Goal: Transaction & Acquisition: Purchase product/service

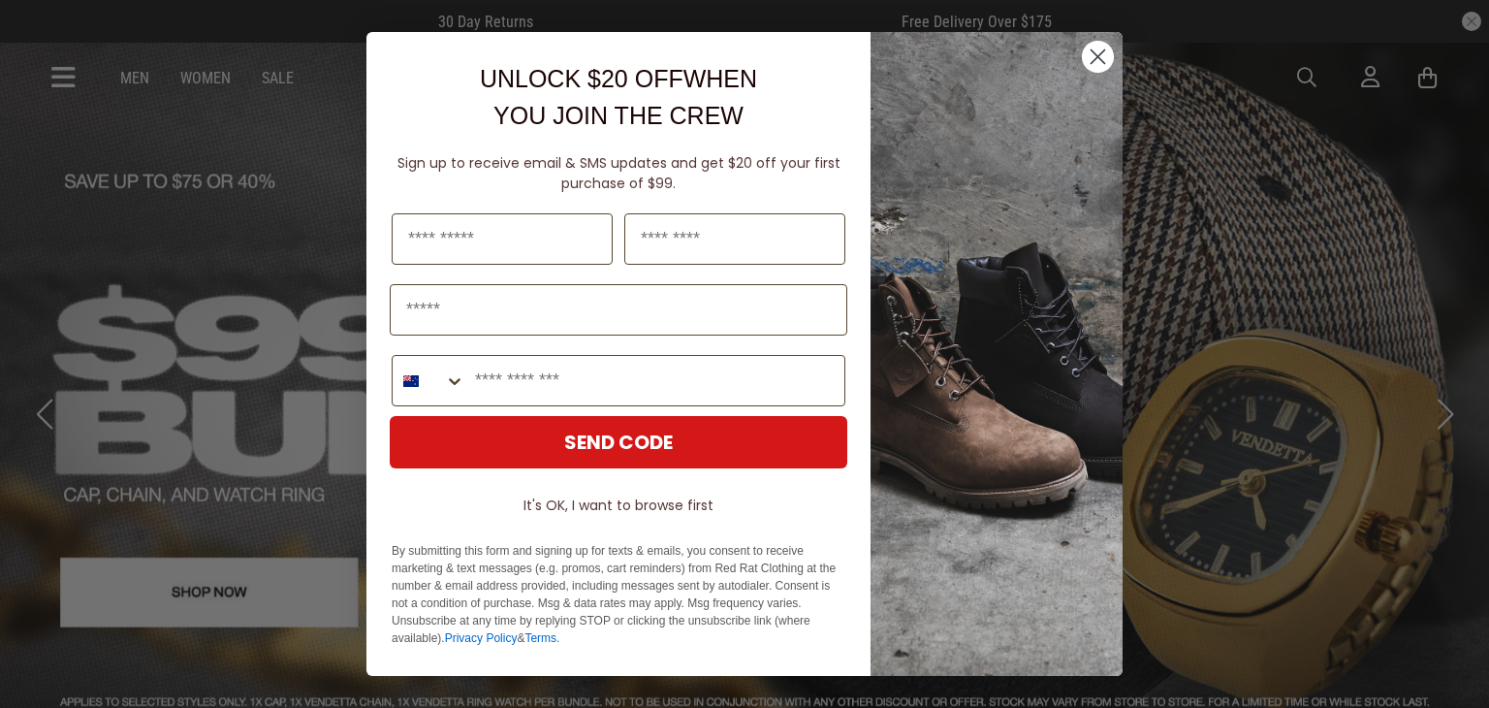
click at [1098, 58] on icon "Close dialog" at bounding box center [1098, 57] width 14 height 14
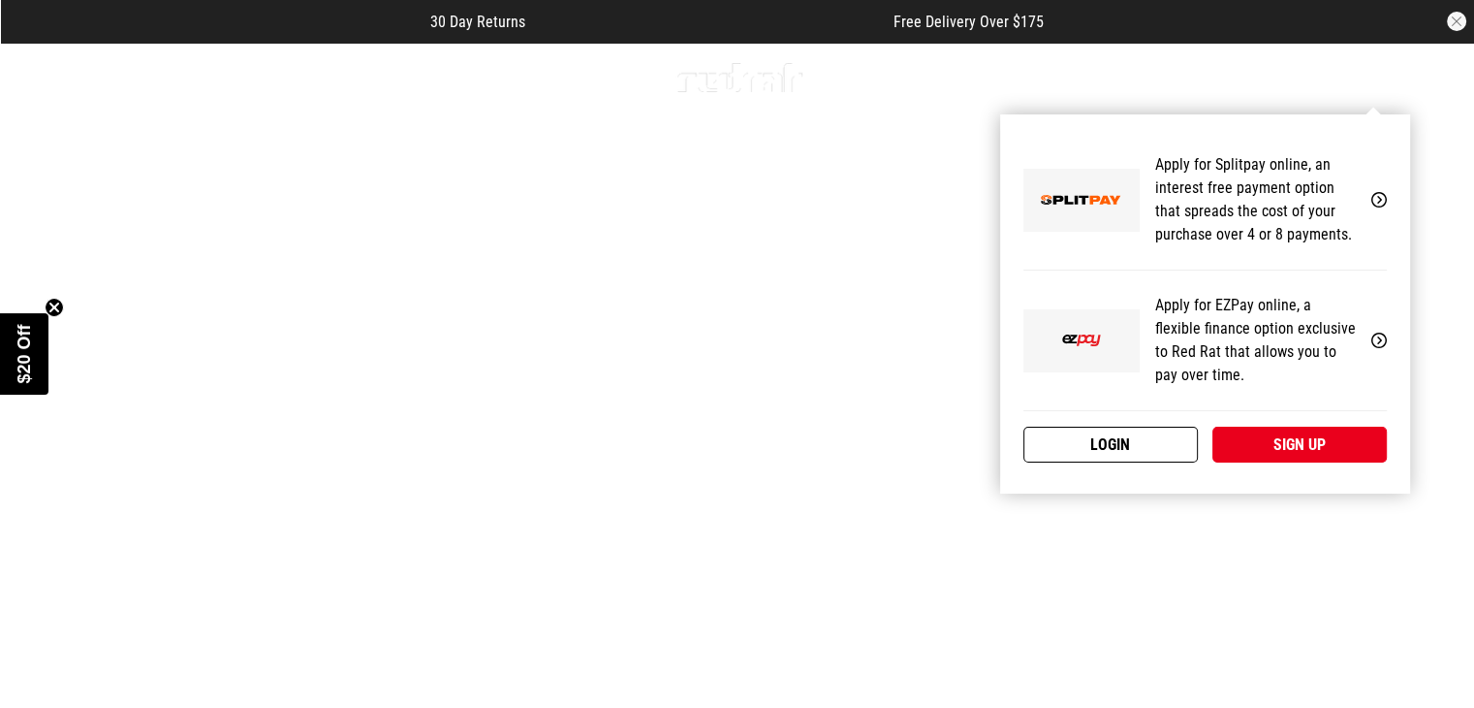
click at [1149, 447] on link "Login" at bounding box center [1110, 444] width 174 height 36
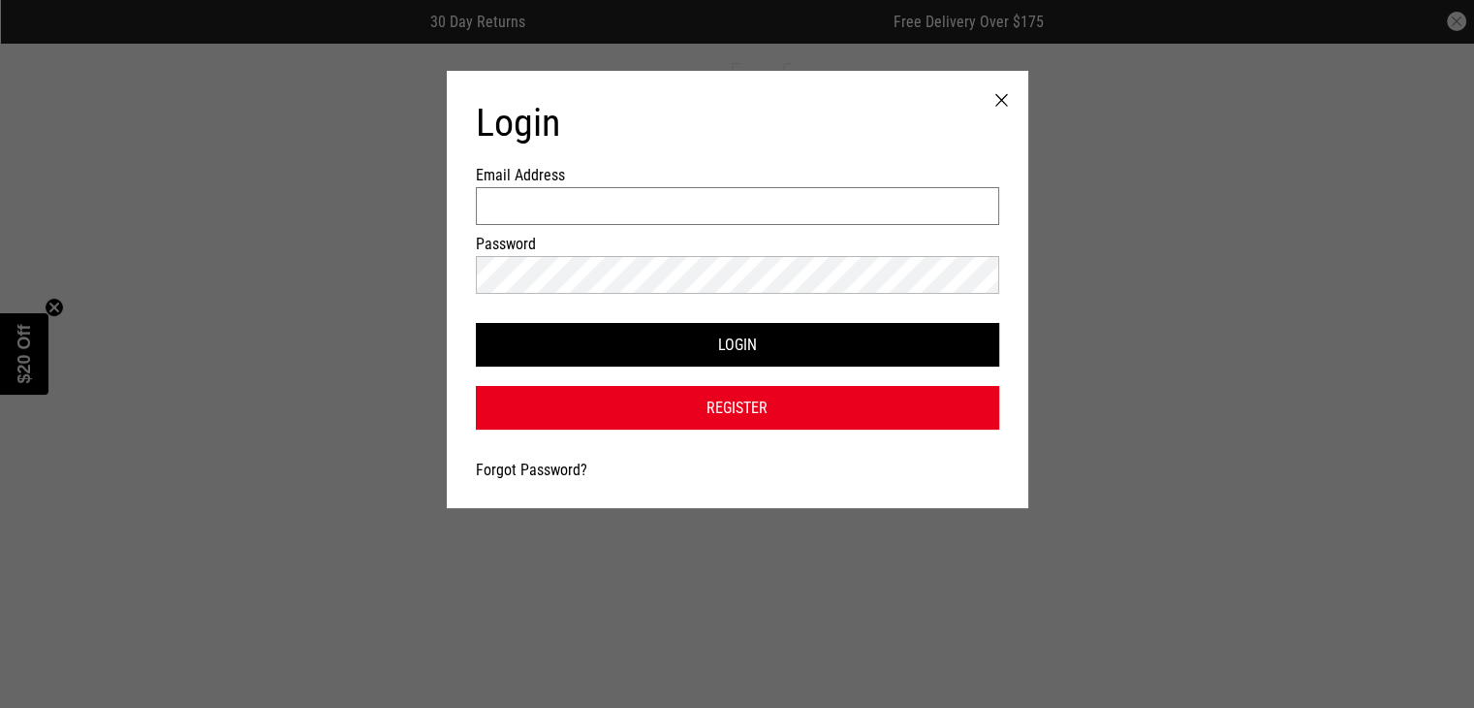
click at [725, 202] on input "Email Address" at bounding box center [737, 206] width 523 height 38
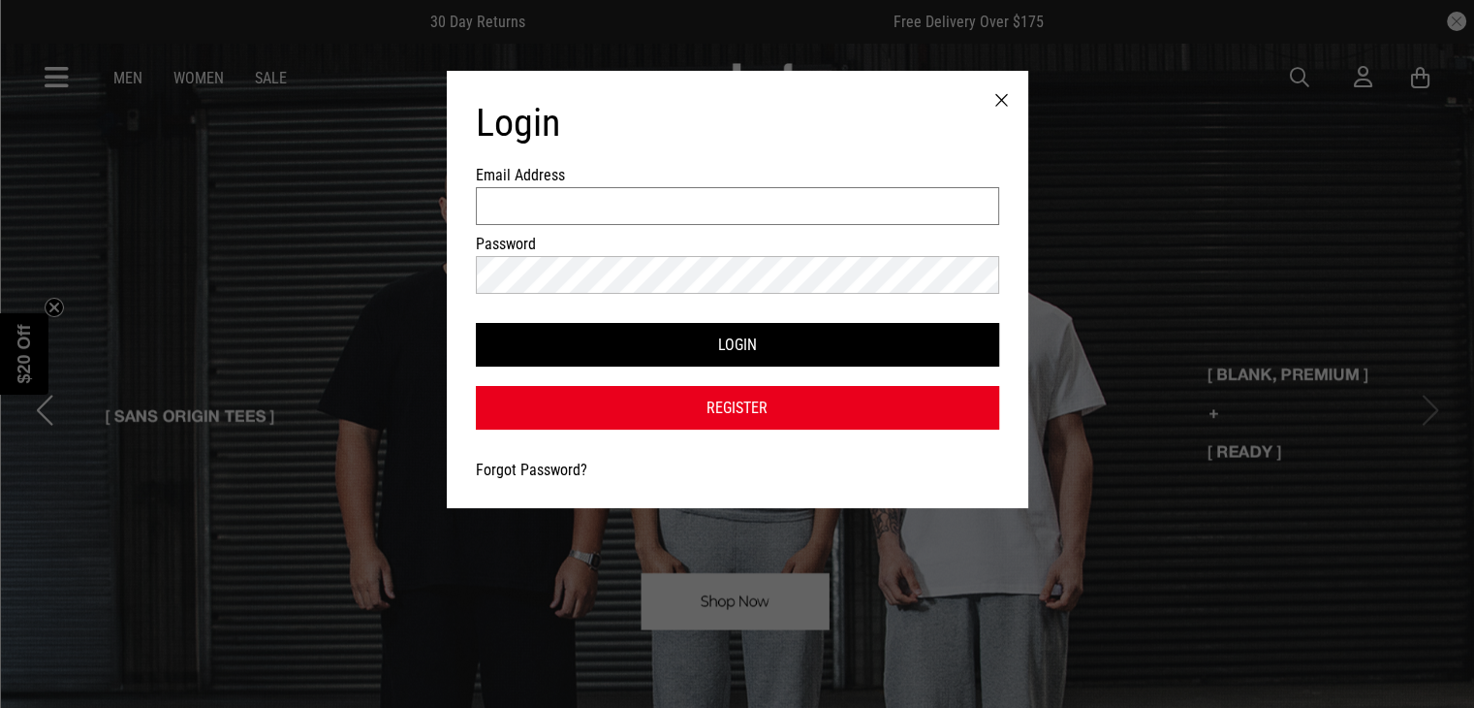
type input "**********"
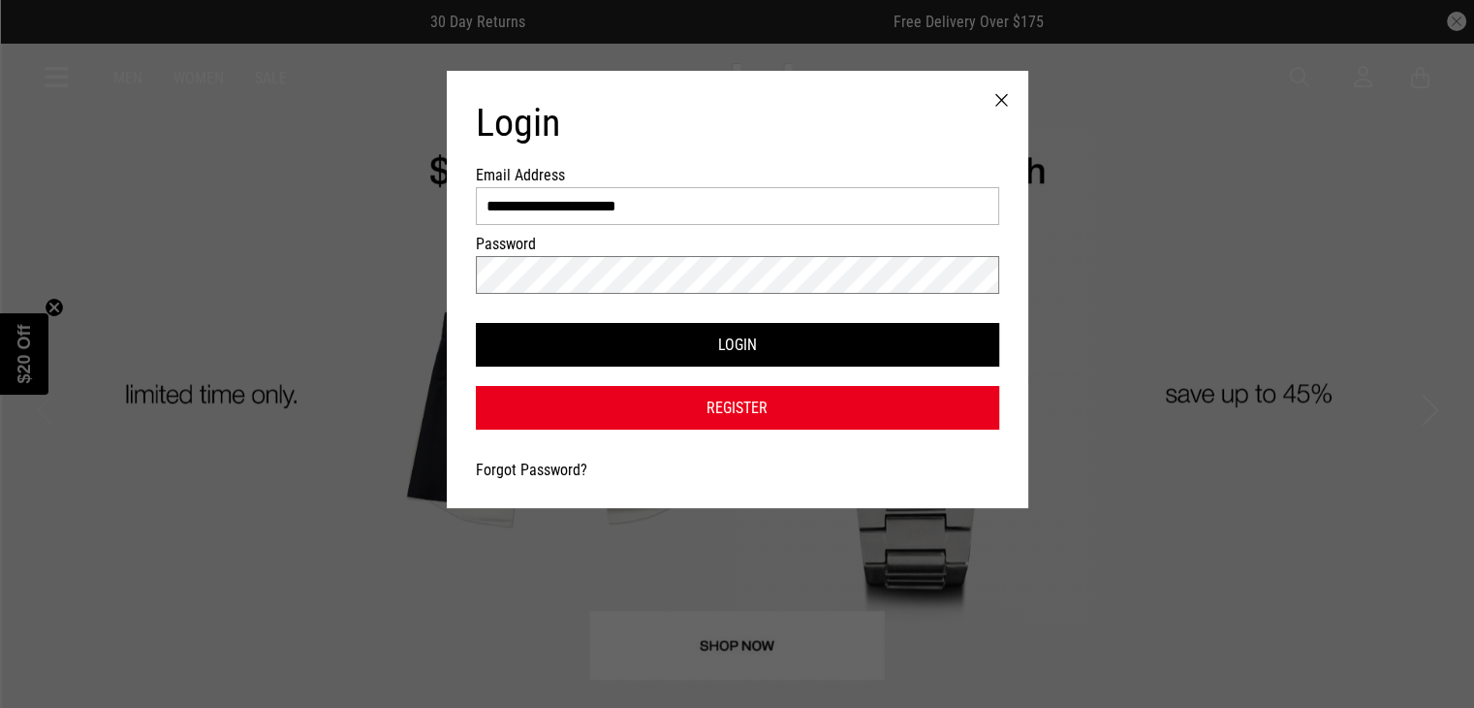
click at [476, 323] on button "Login" at bounding box center [737, 345] width 523 height 44
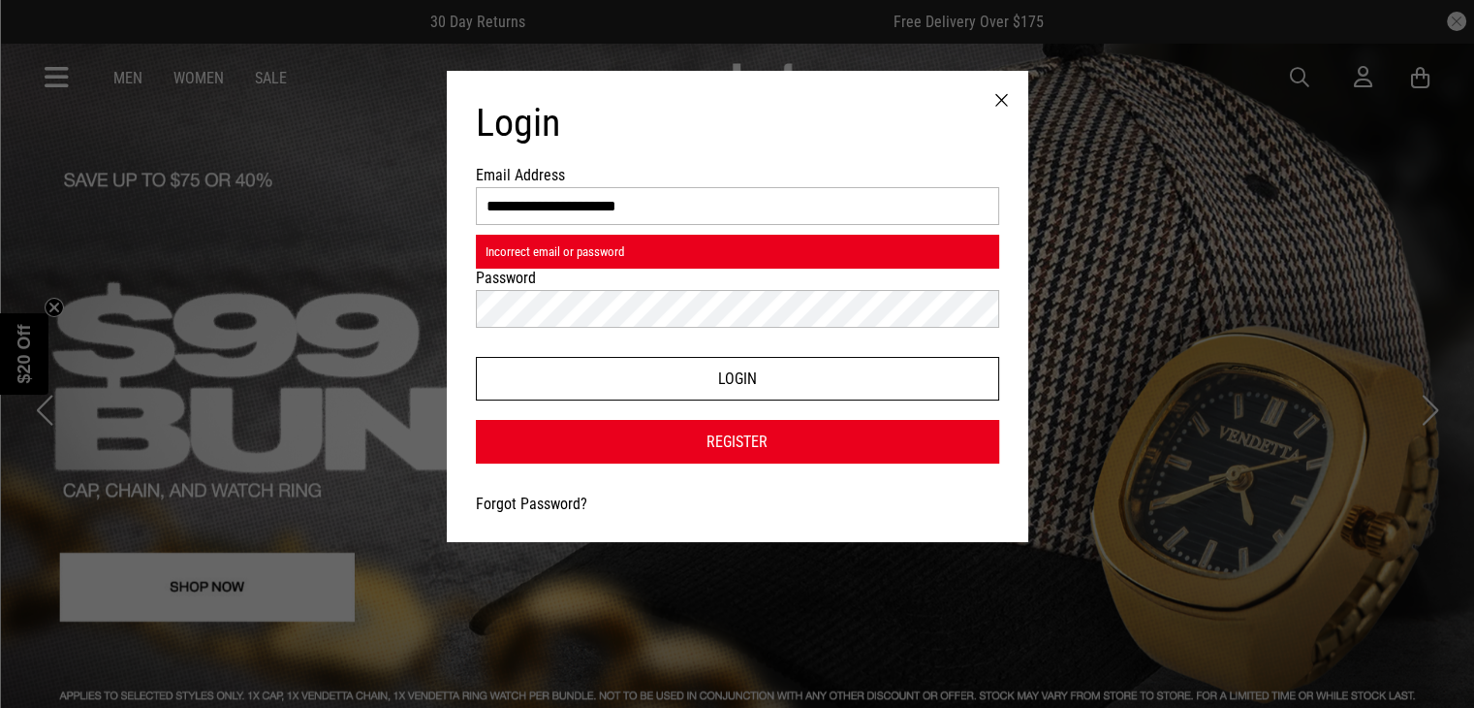
click at [688, 376] on button "Login" at bounding box center [737, 379] width 523 height 44
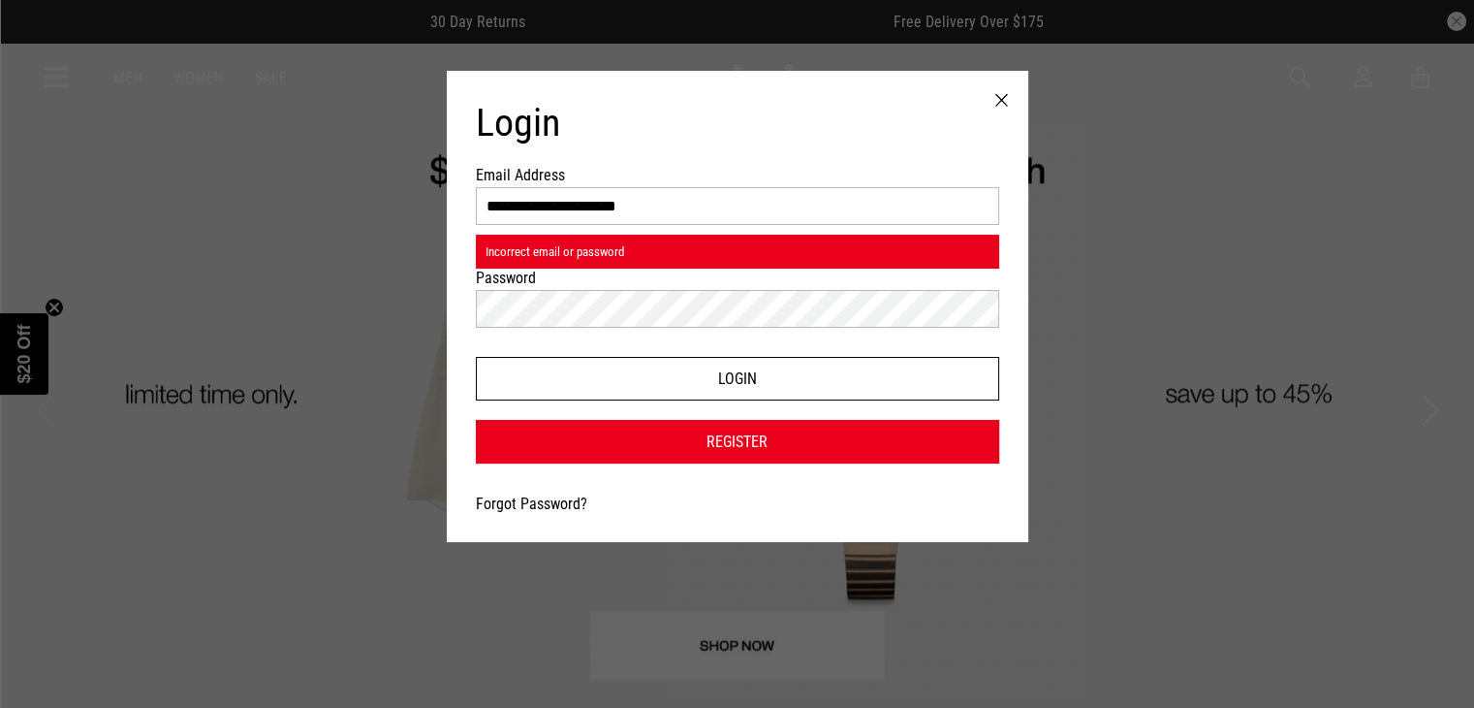
click at [547, 378] on button "Login" at bounding box center [737, 379] width 523 height 44
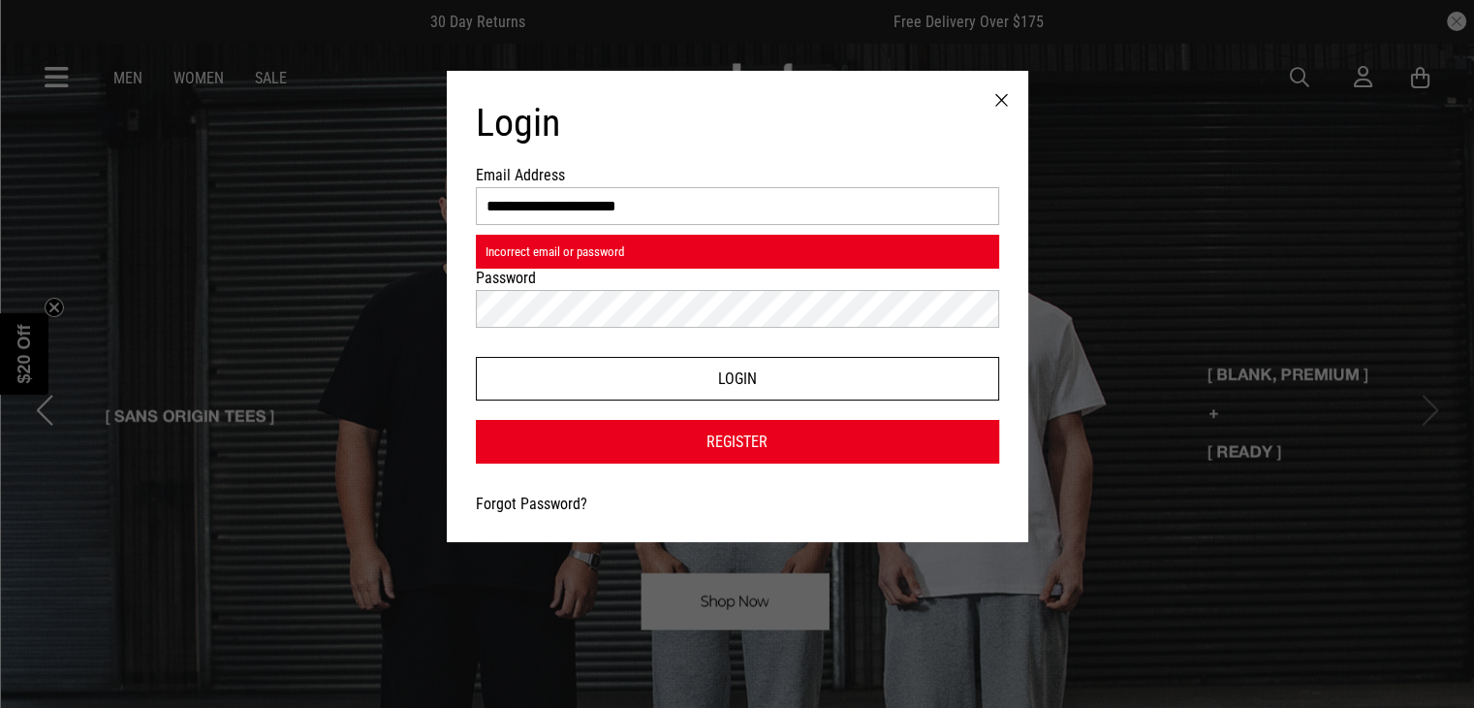
click at [545, 370] on button "Login" at bounding box center [737, 379] width 523 height 44
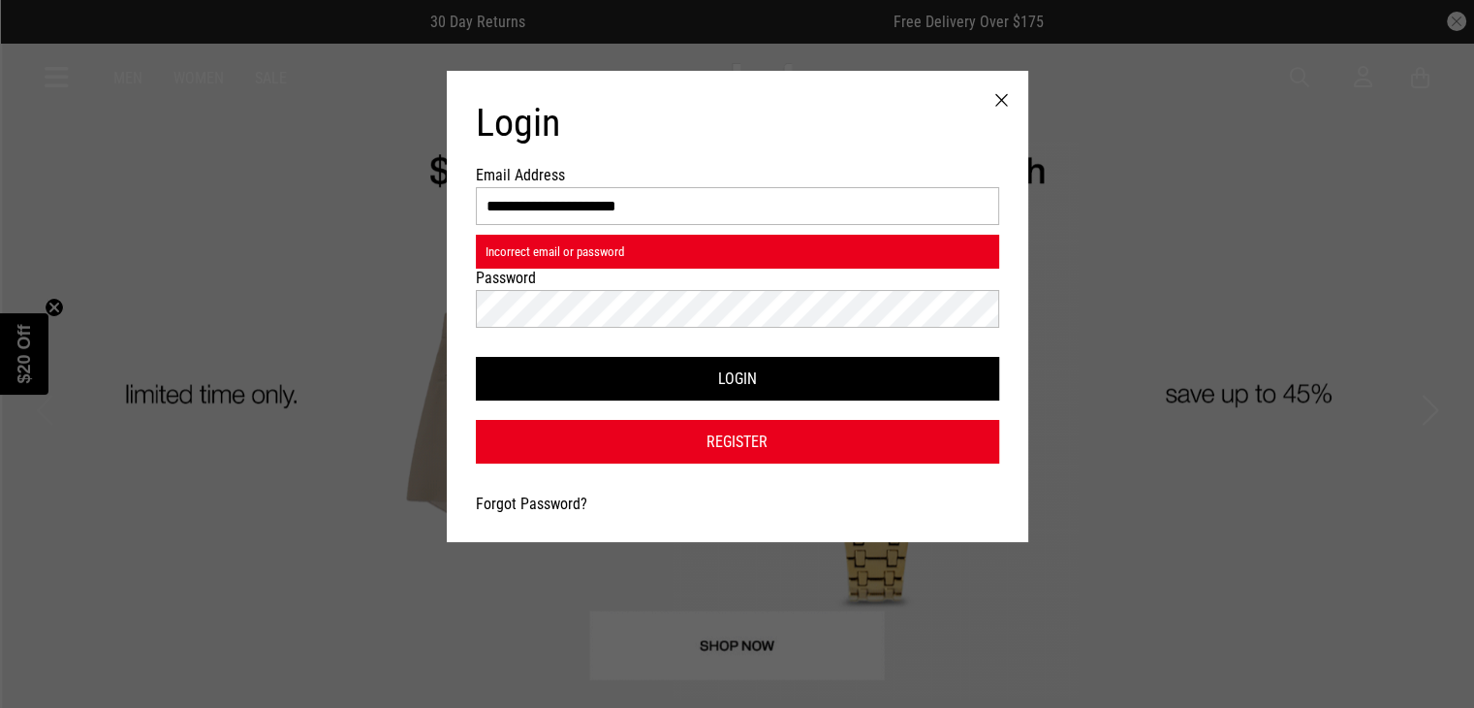
click at [526, 504] on link "Forgot Password?" at bounding box center [531, 503] width 111 height 18
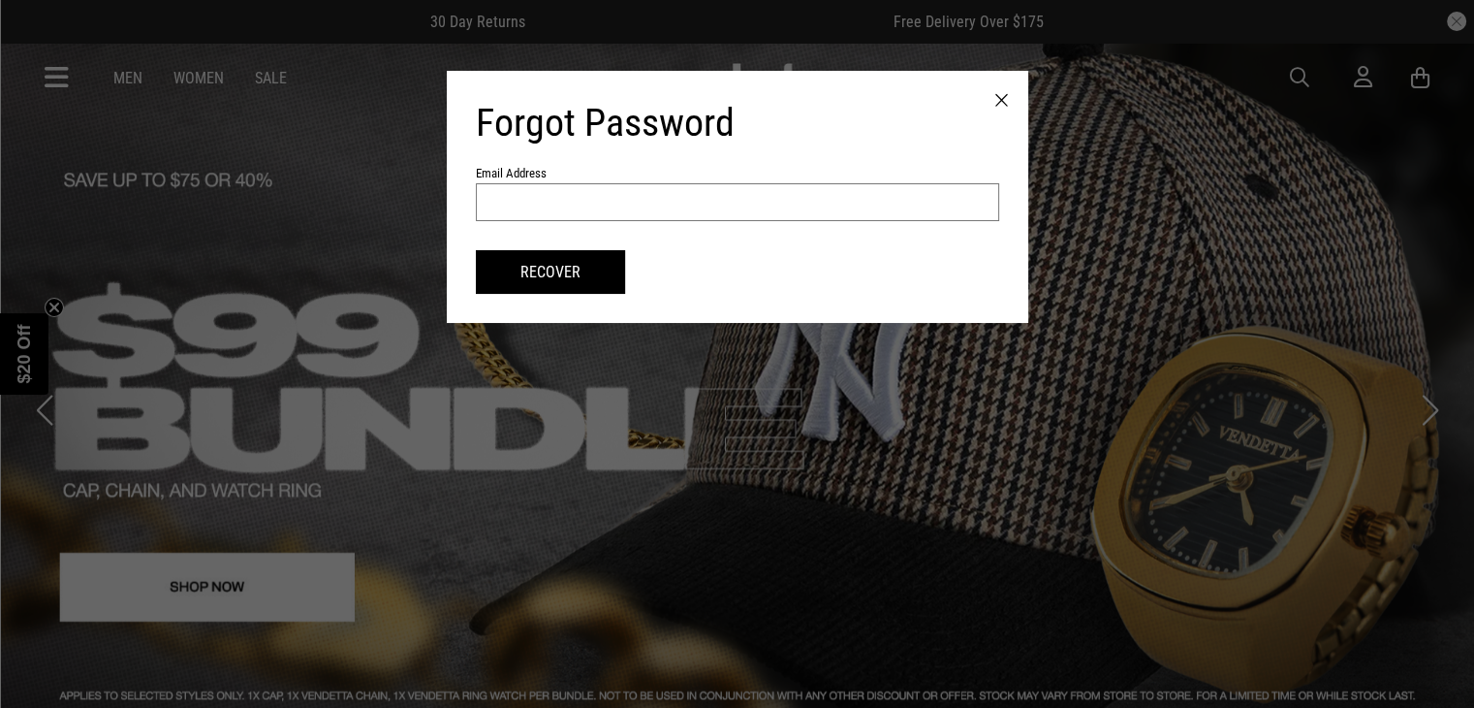
click at [675, 206] on input "text" at bounding box center [737, 202] width 523 height 38
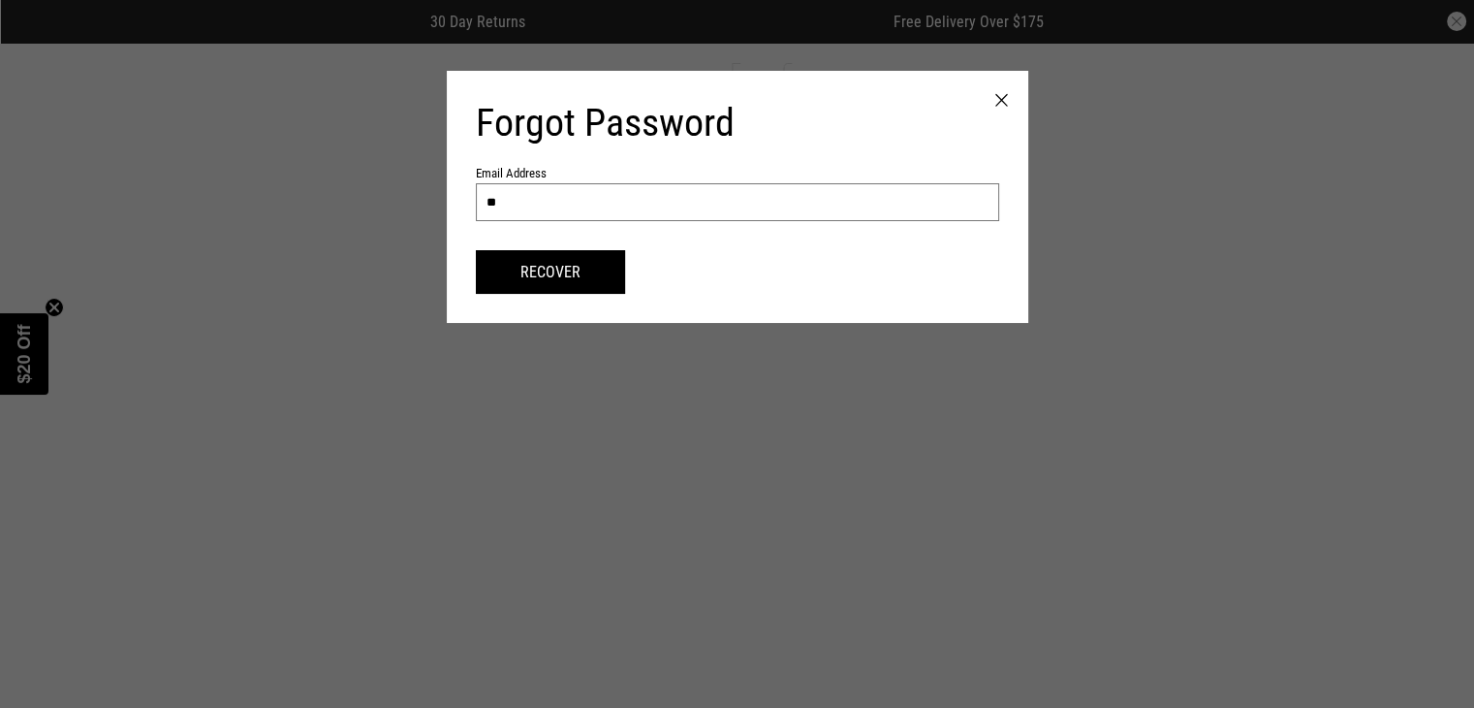
type input "*"
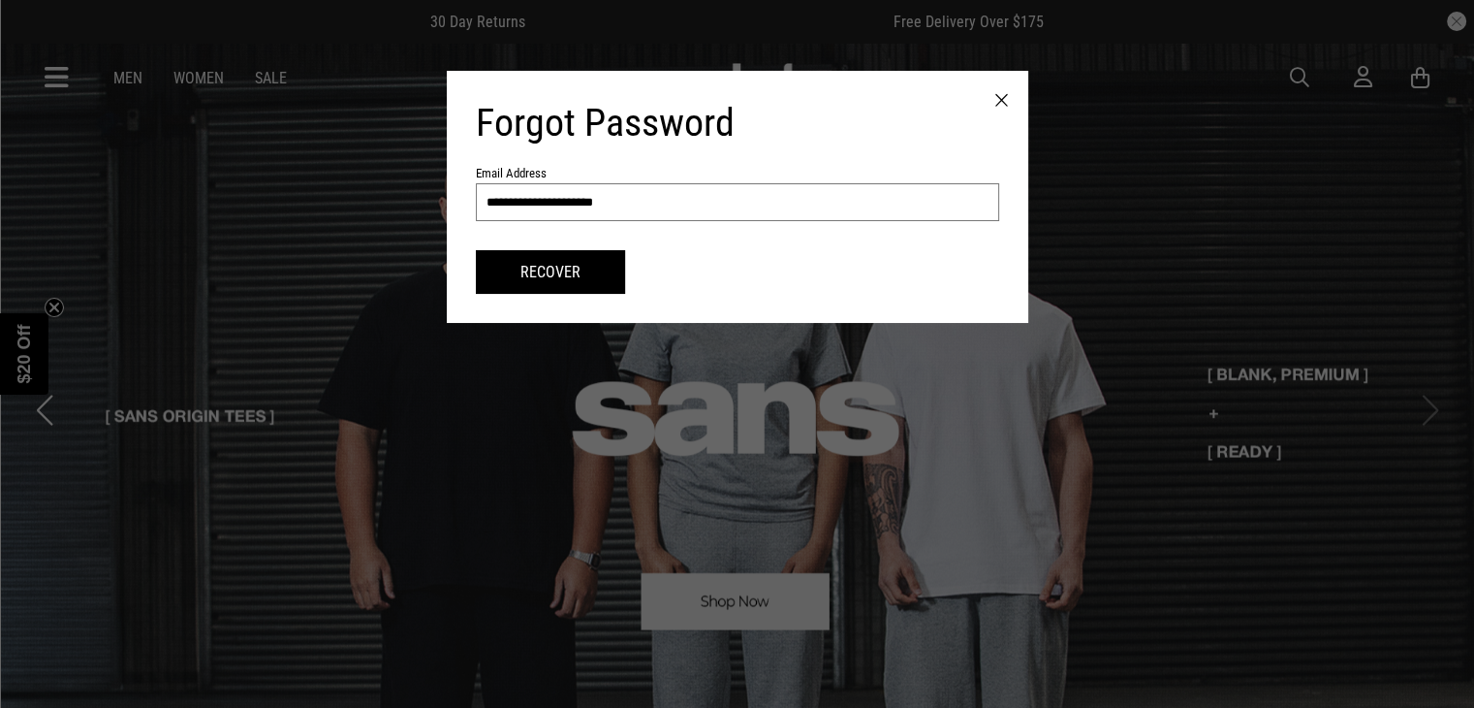
type input "**********"
click at [476, 250] on button "Recover" at bounding box center [550, 272] width 149 height 44
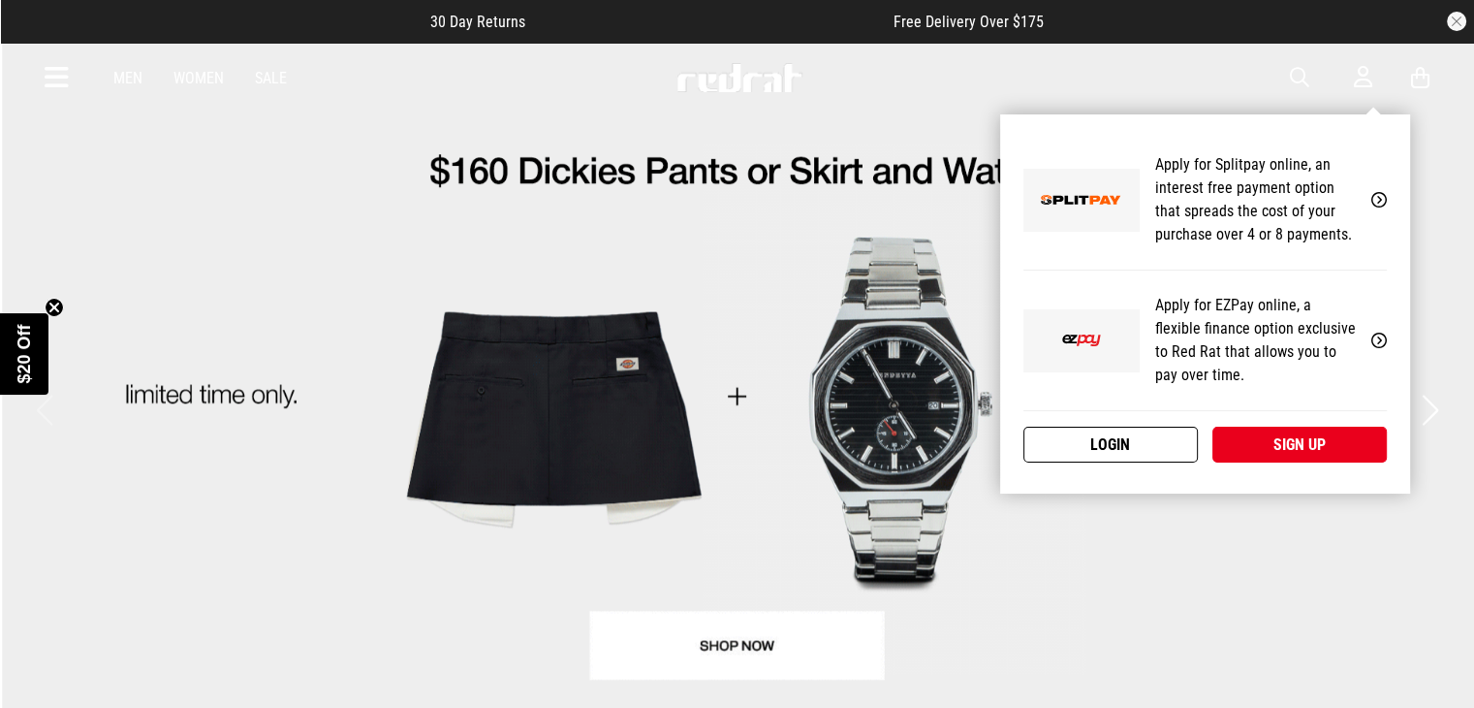
click at [1127, 436] on link "Login" at bounding box center [1110, 444] width 174 height 36
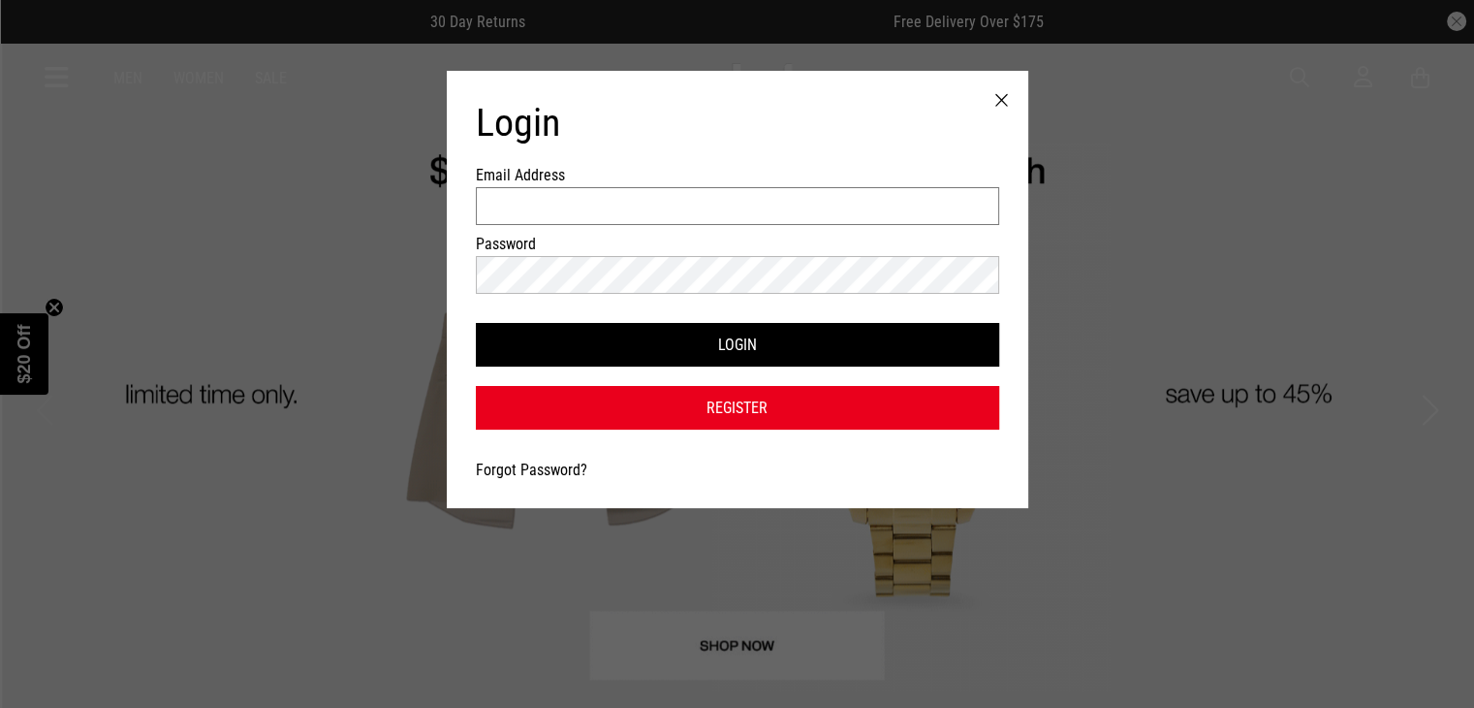
click at [758, 209] on input "Email Address" at bounding box center [737, 206] width 523 height 38
type input "**********"
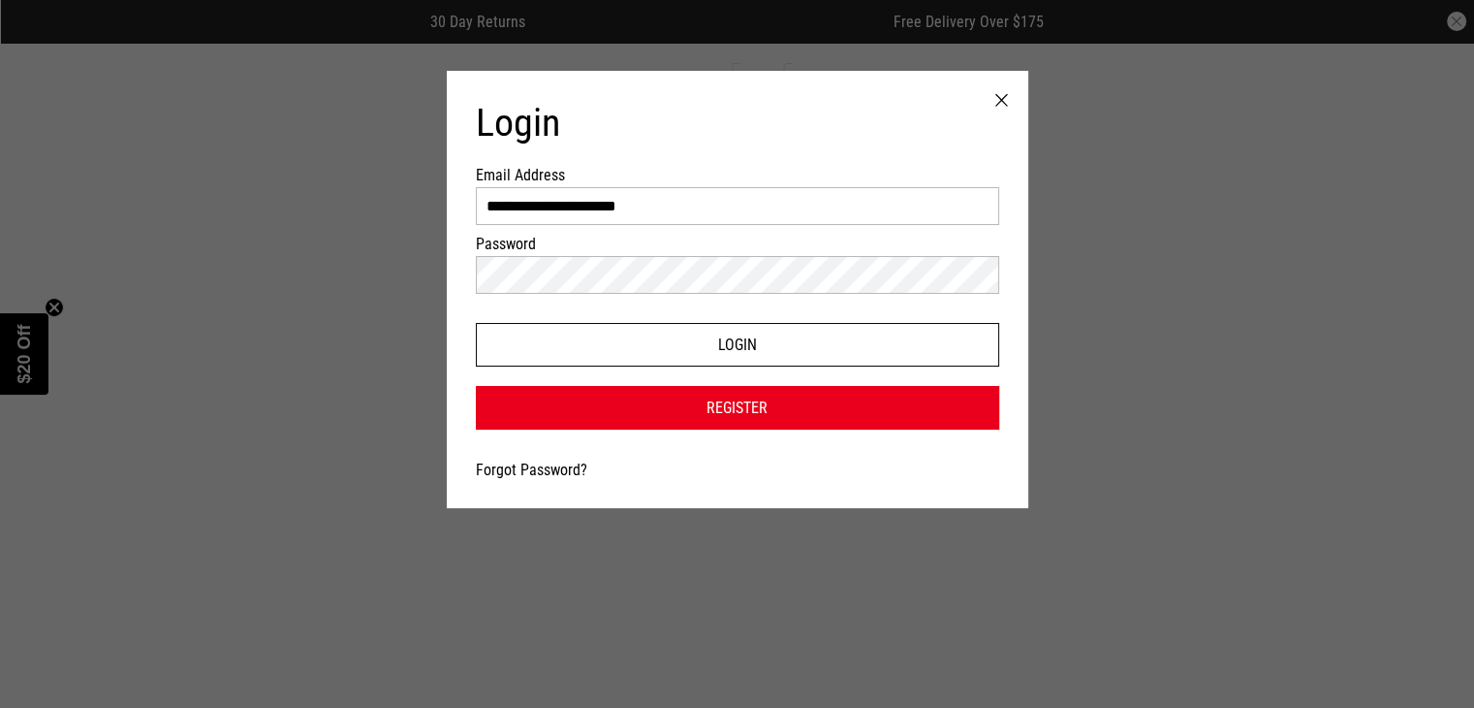
click at [519, 352] on button "Login" at bounding box center [737, 345] width 523 height 44
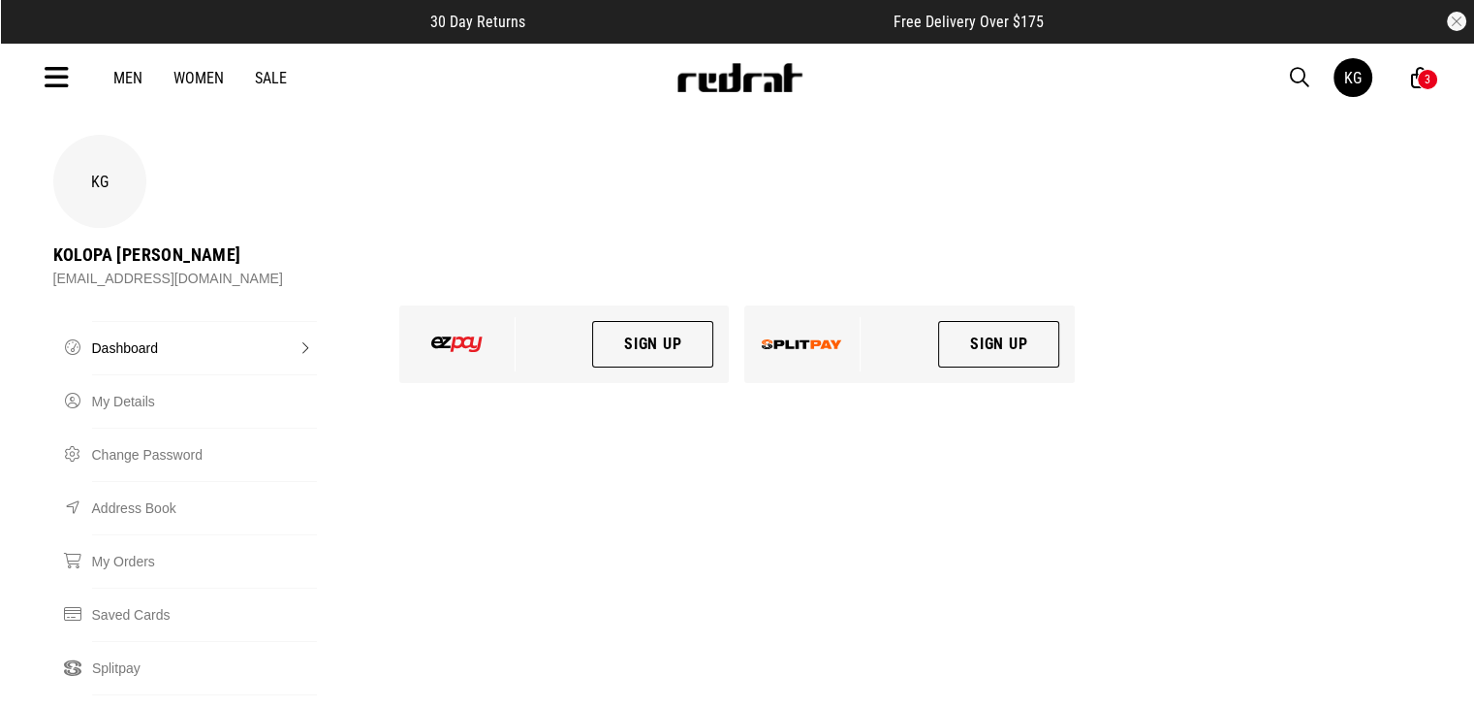
click at [1418, 79] on div "3" at bounding box center [1427, 79] width 21 height 21
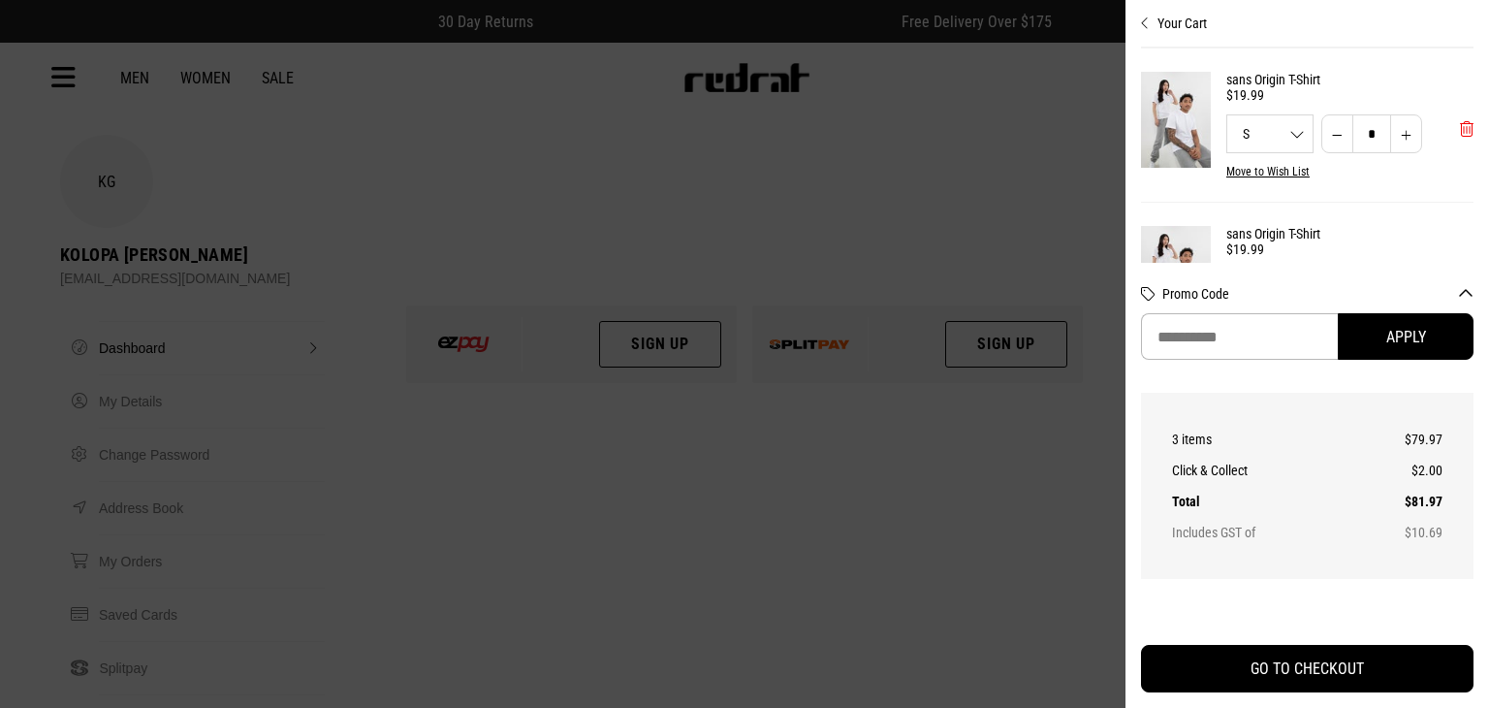
click at [1460, 127] on span "'Remove from cart" at bounding box center [1467, 129] width 14 height 18
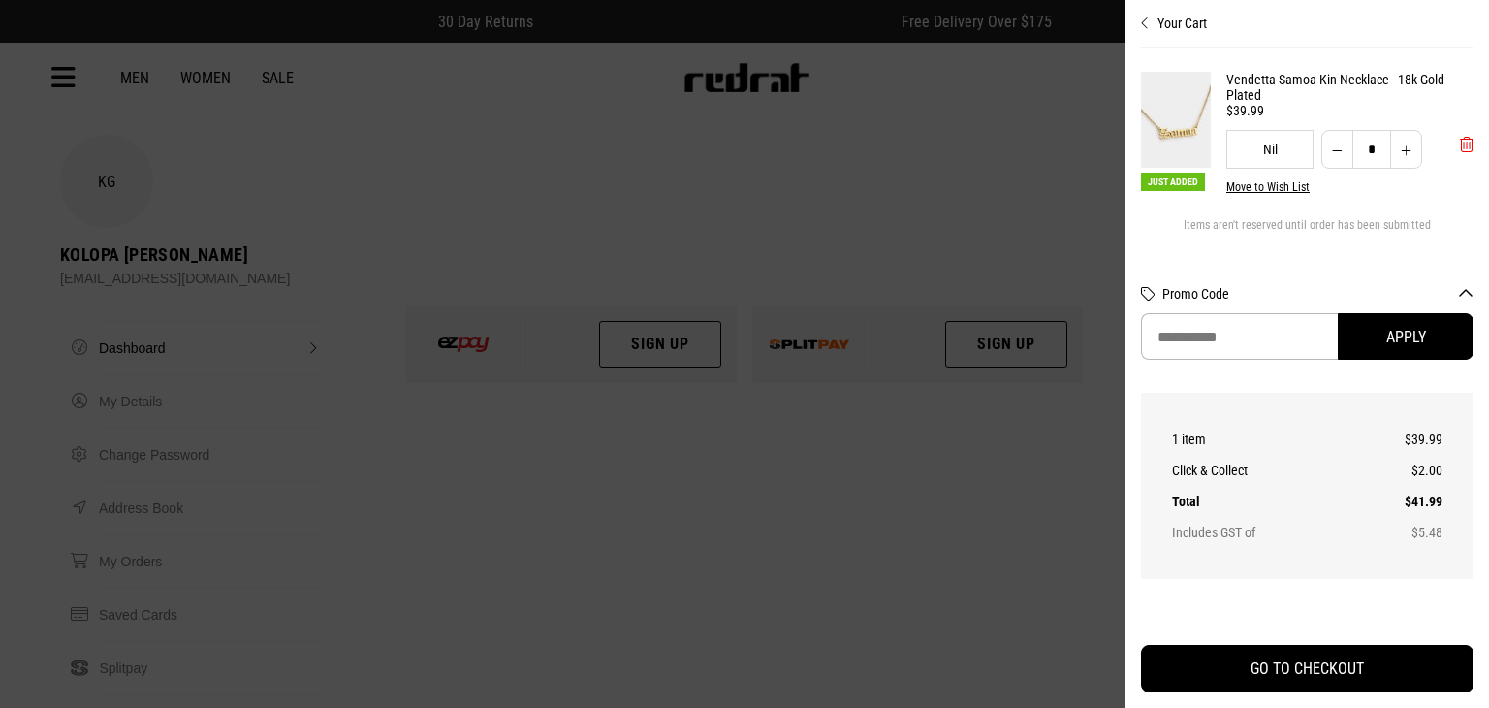
click at [1460, 144] on span "'Remove from cart" at bounding box center [1467, 145] width 14 height 18
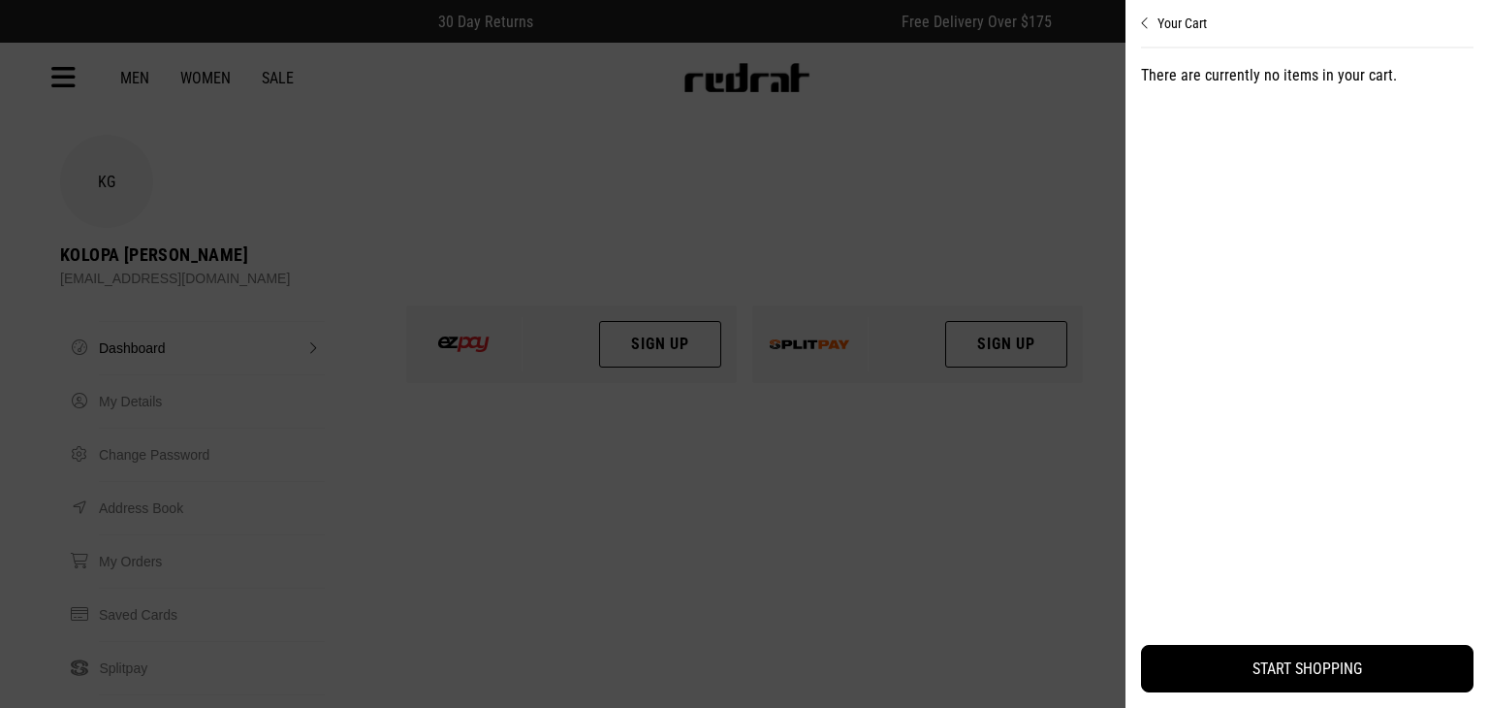
click at [426, 410] on div at bounding box center [744, 354] width 1489 height 708
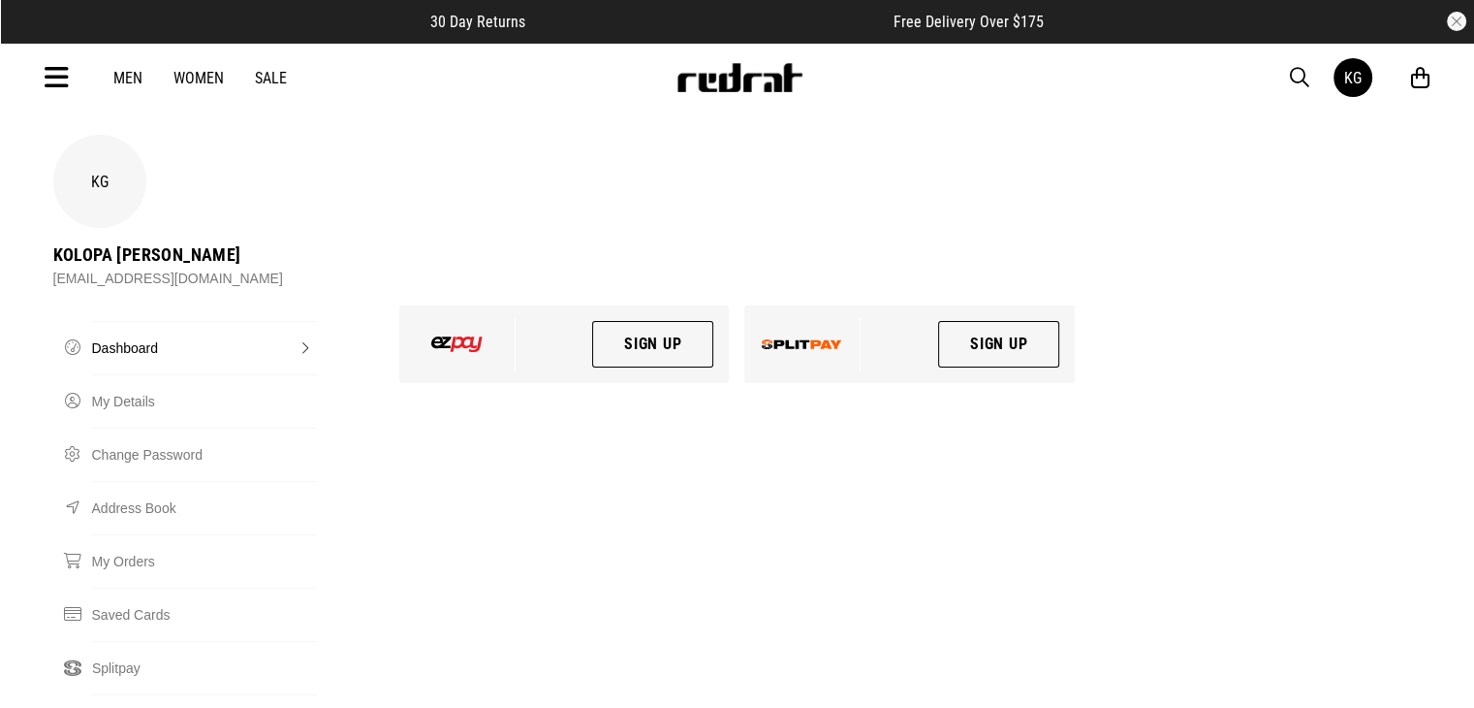
click at [60, 79] on icon at bounding box center [57, 78] width 24 height 32
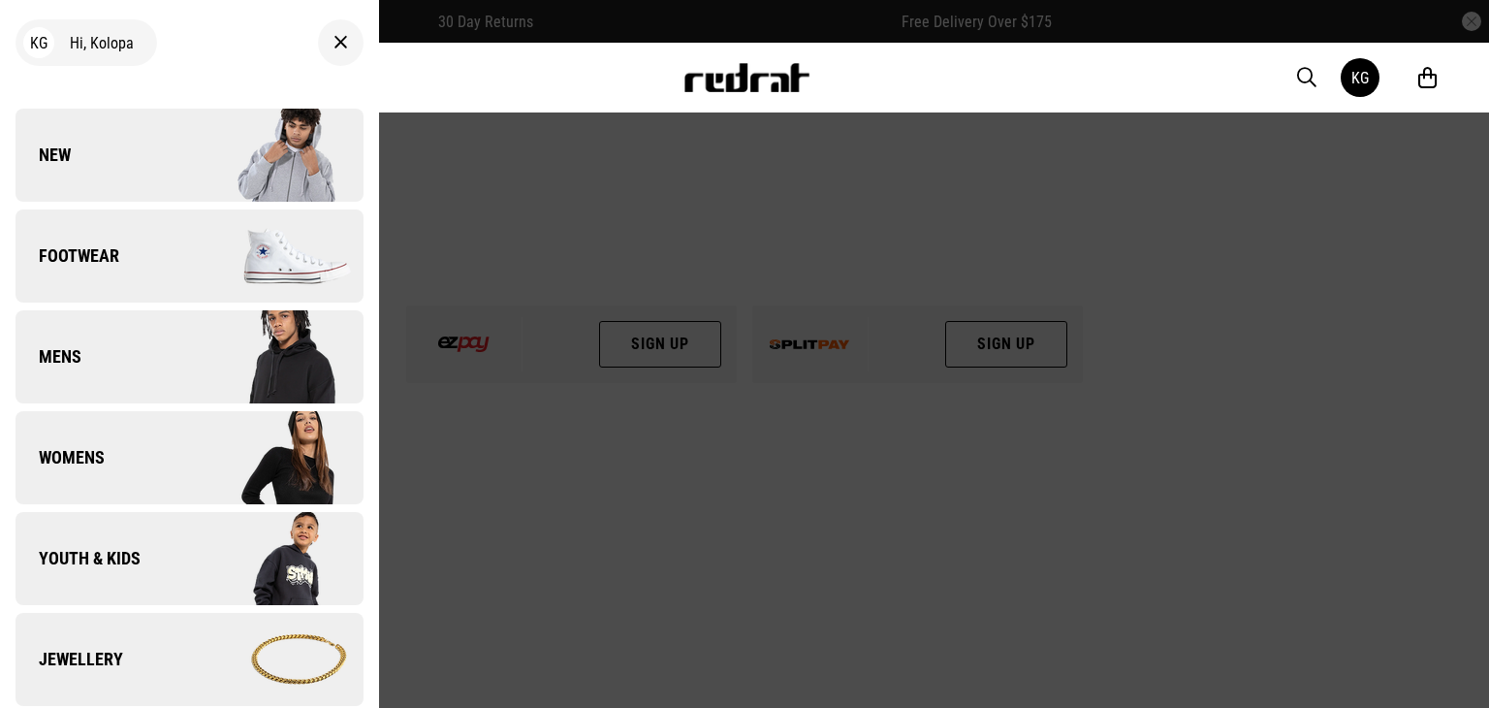
click at [79, 657] on span "Jewellery" at bounding box center [70, 658] width 108 height 23
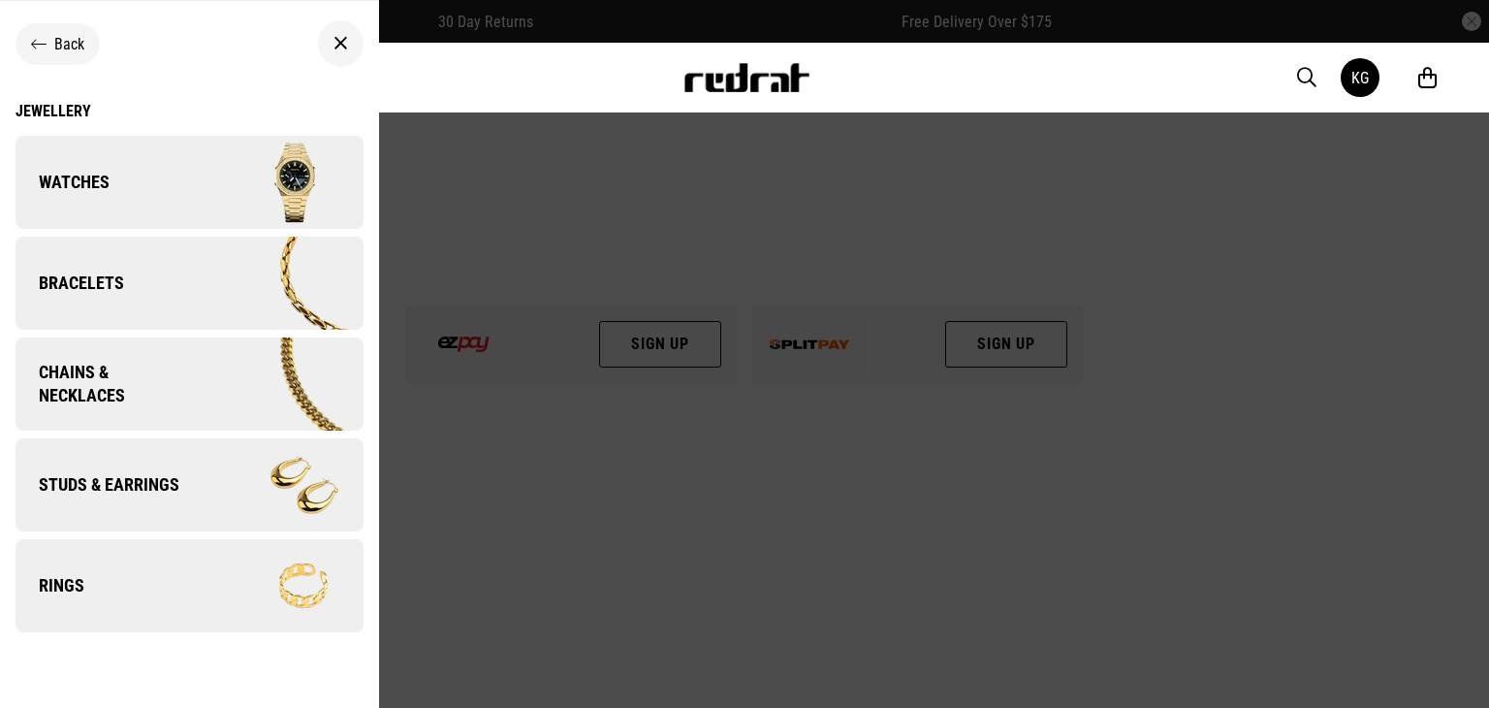
click at [185, 487] on link "Studs & Earrings" at bounding box center [190, 484] width 348 height 93
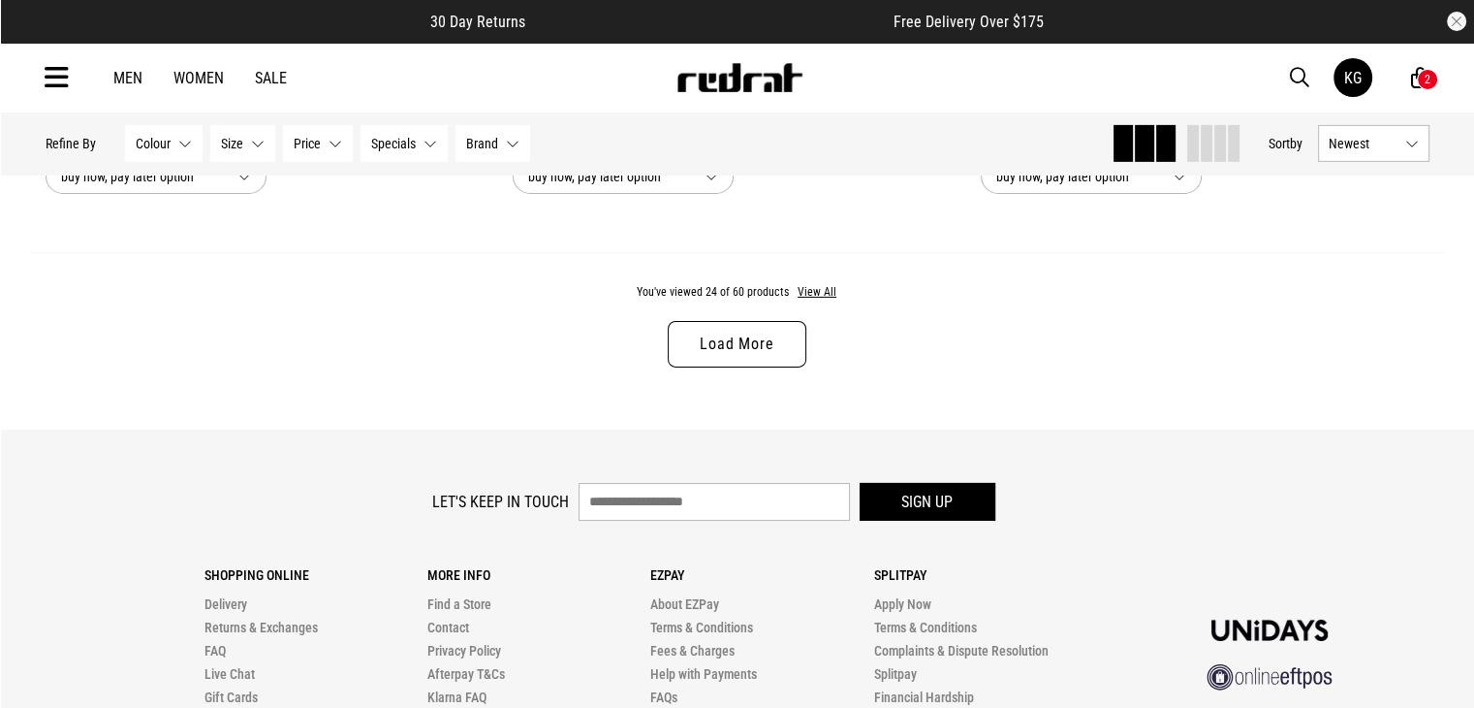
scroll to position [6278, 0]
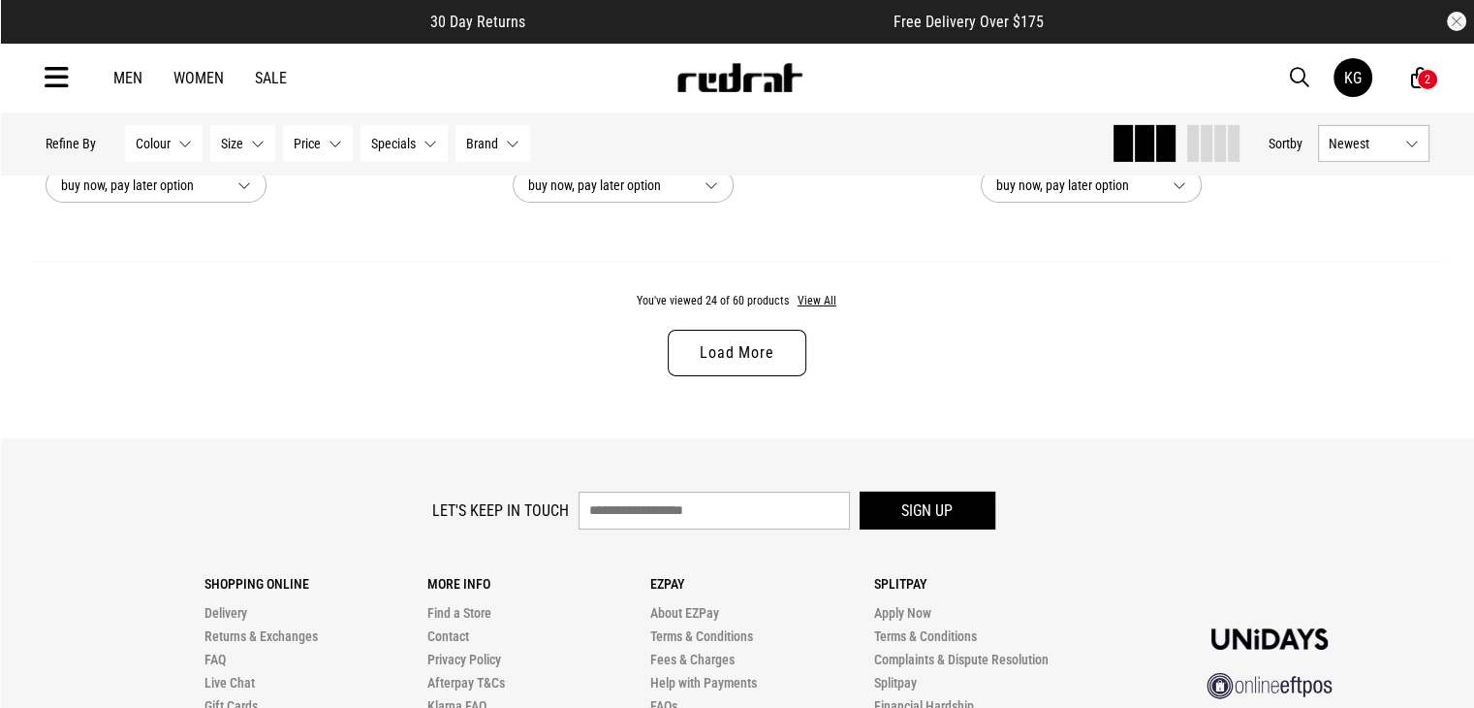
click at [730, 349] on link "Load More" at bounding box center [737, 353] width 138 height 47
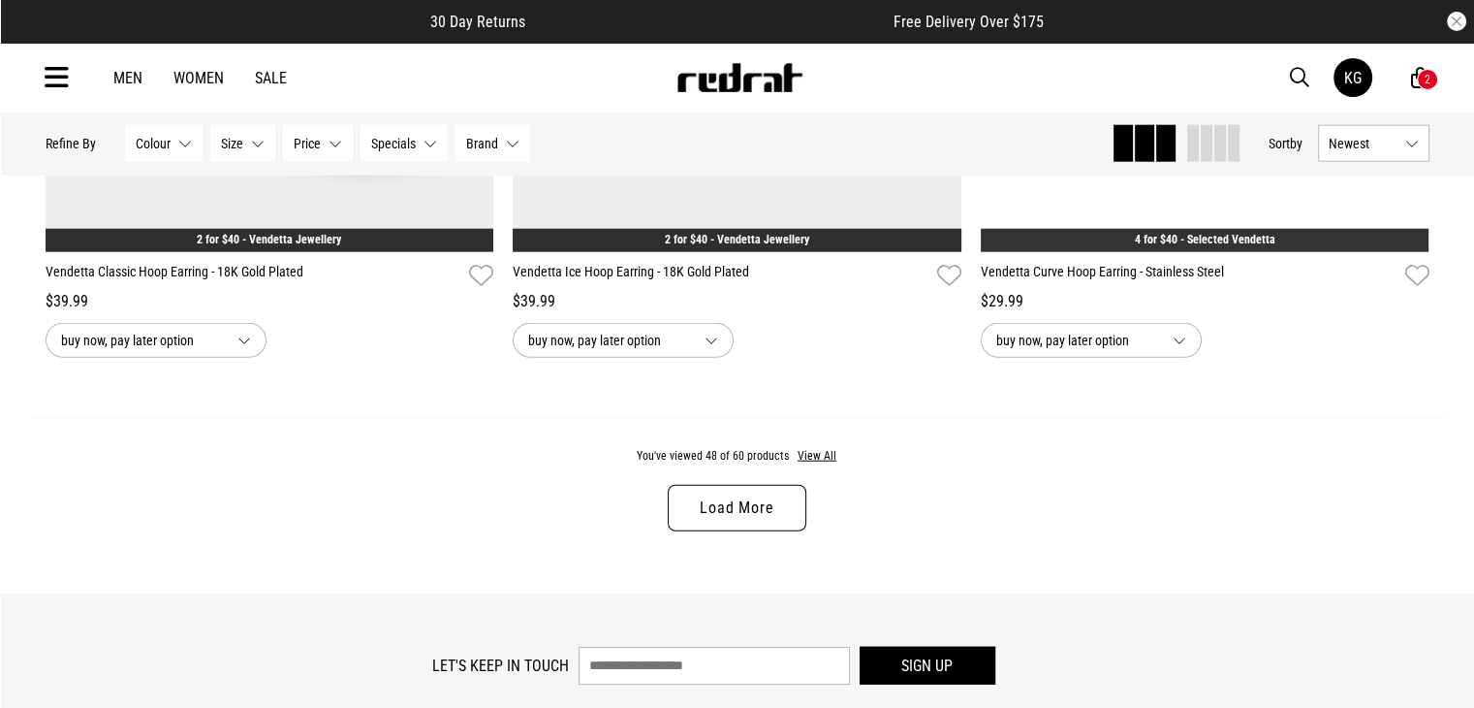
scroll to position [12316, 0]
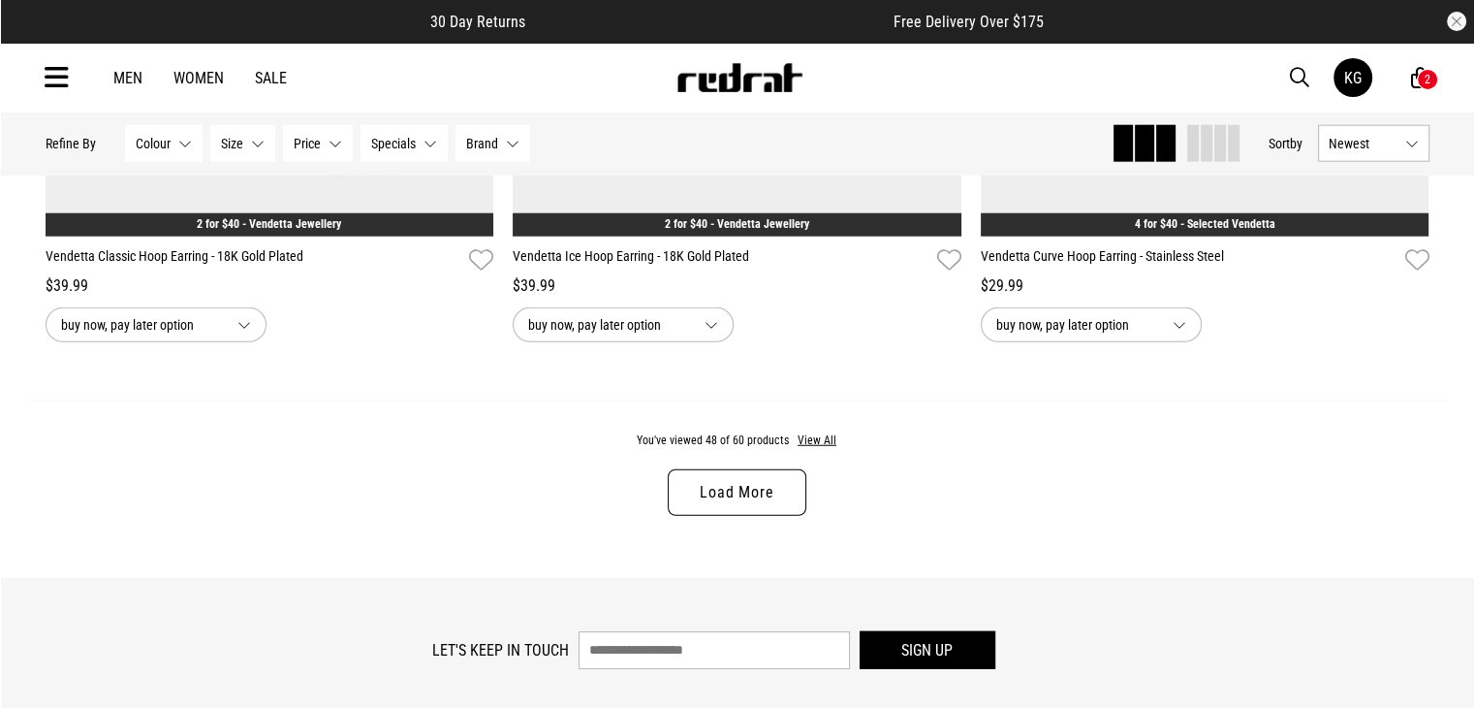
click at [770, 504] on link "Load More" at bounding box center [737, 492] width 138 height 47
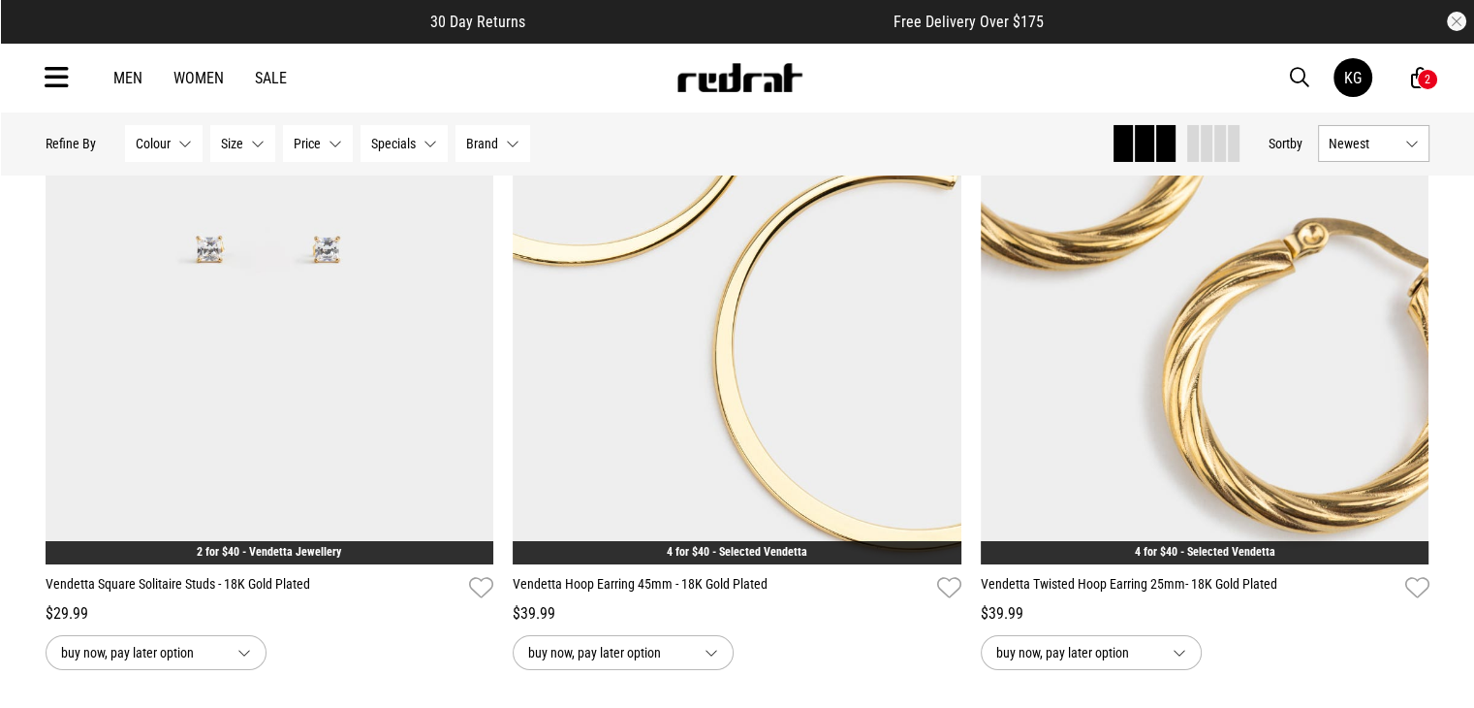
scroll to position [14288, 0]
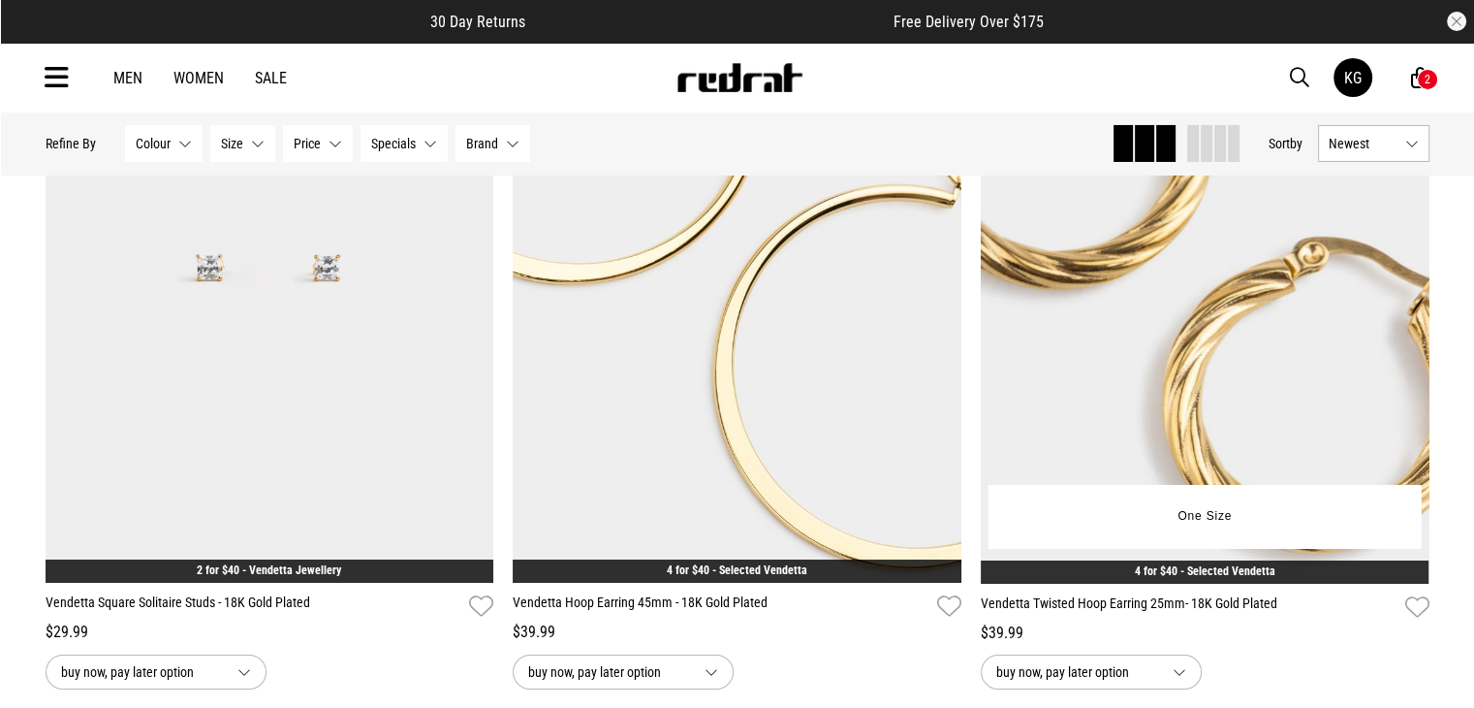
click at [1219, 578] on link "4 for $40 - Selected Vendetta" at bounding box center [1205, 571] width 141 height 14
click at [1151, 371] on img at bounding box center [1205, 268] width 449 height 628
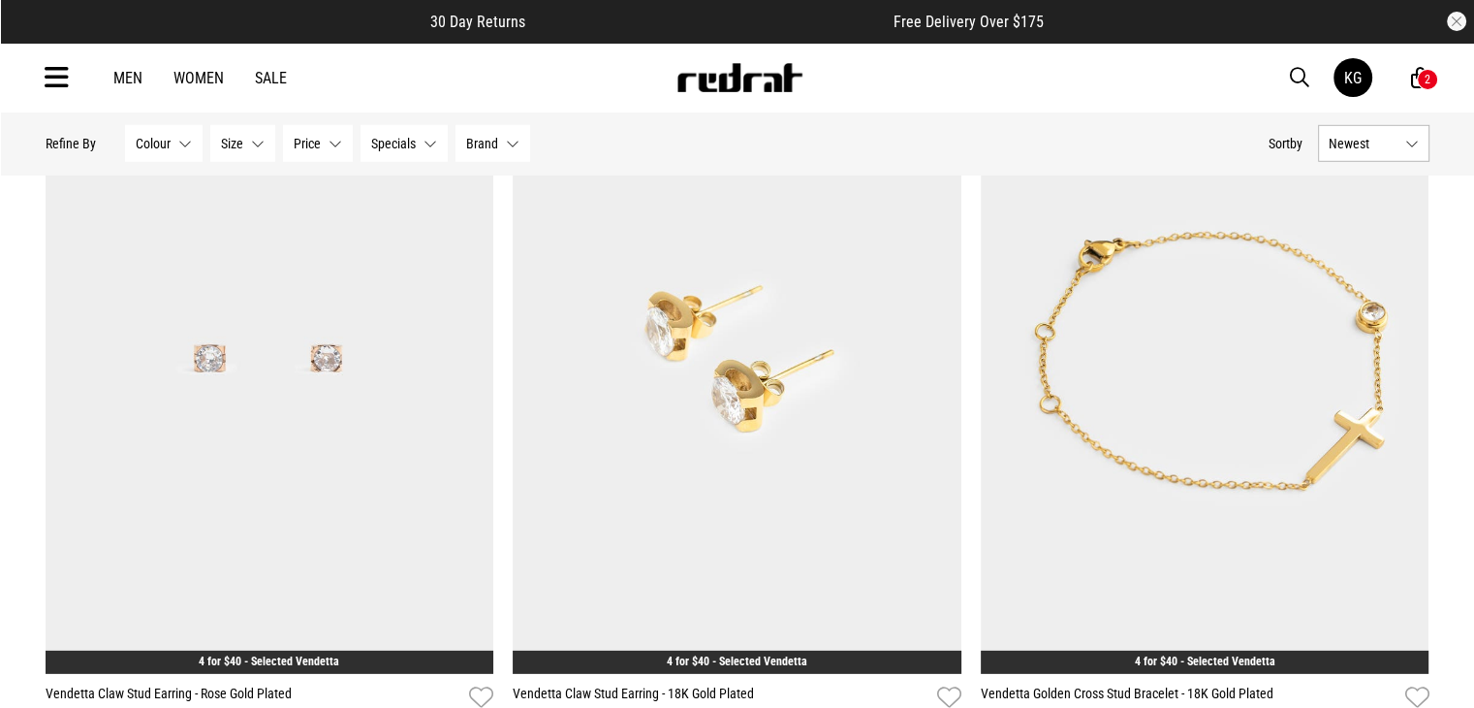
scroll to position [5658, 0]
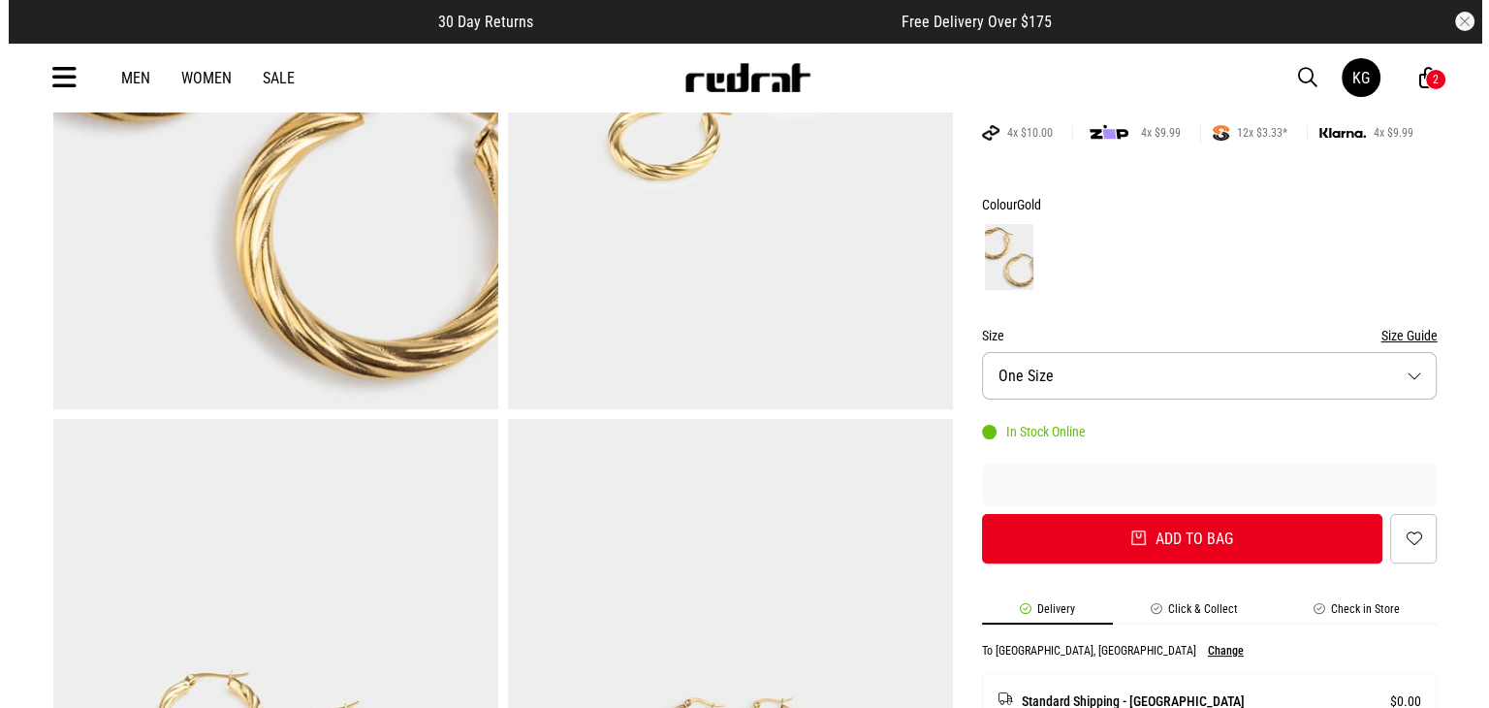
scroll to position [387, 0]
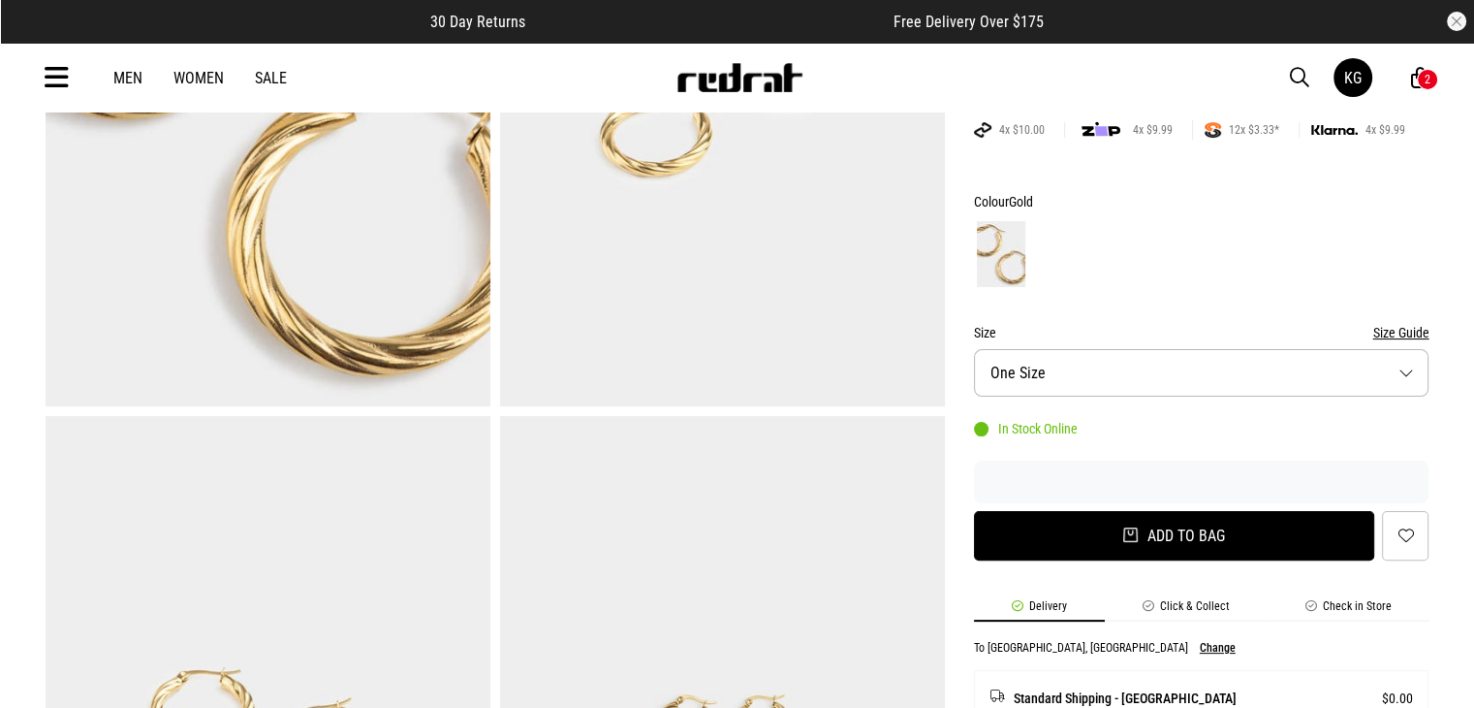
click at [1224, 524] on button "Add to bag" at bounding box center [1174, 535] width 401 height 49
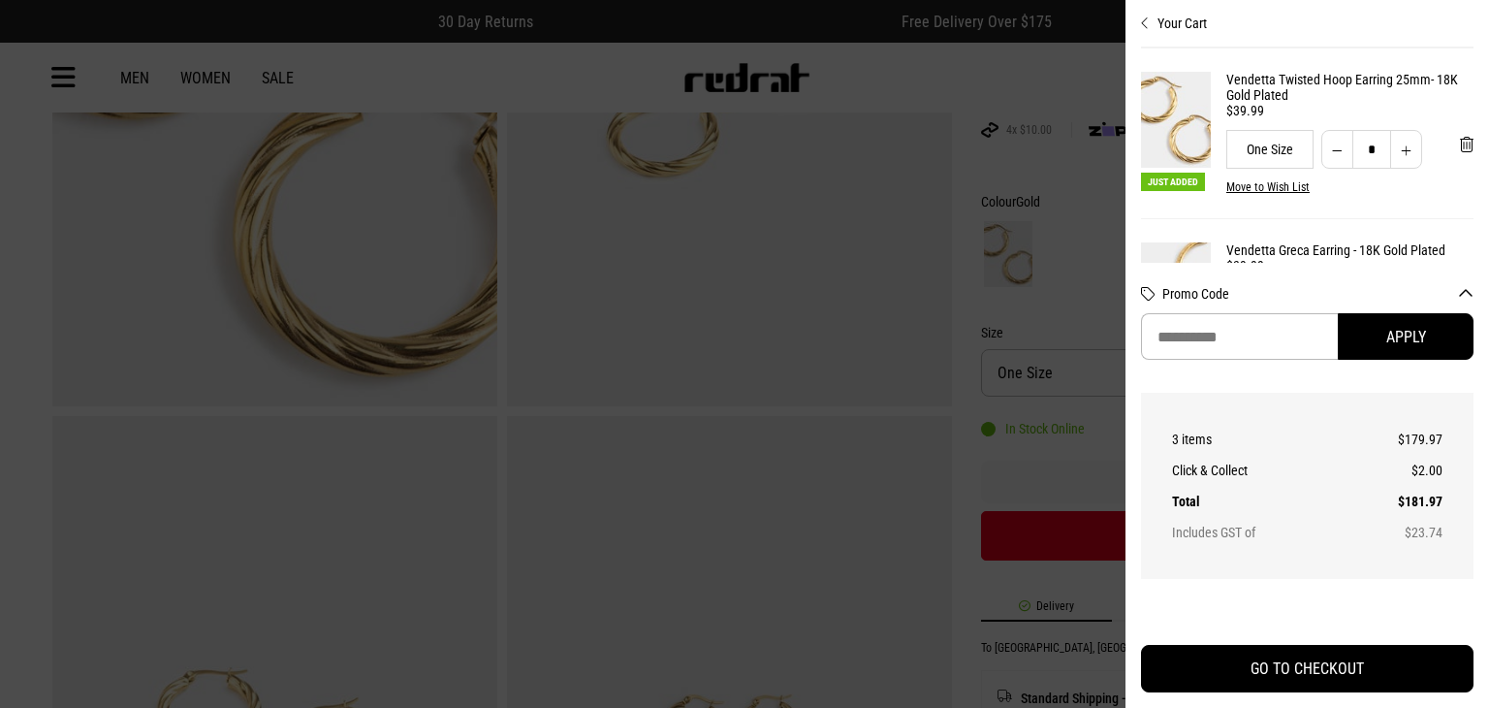
click at [816, 466] on div at bounding box center [744, 354] width 1489 height 708
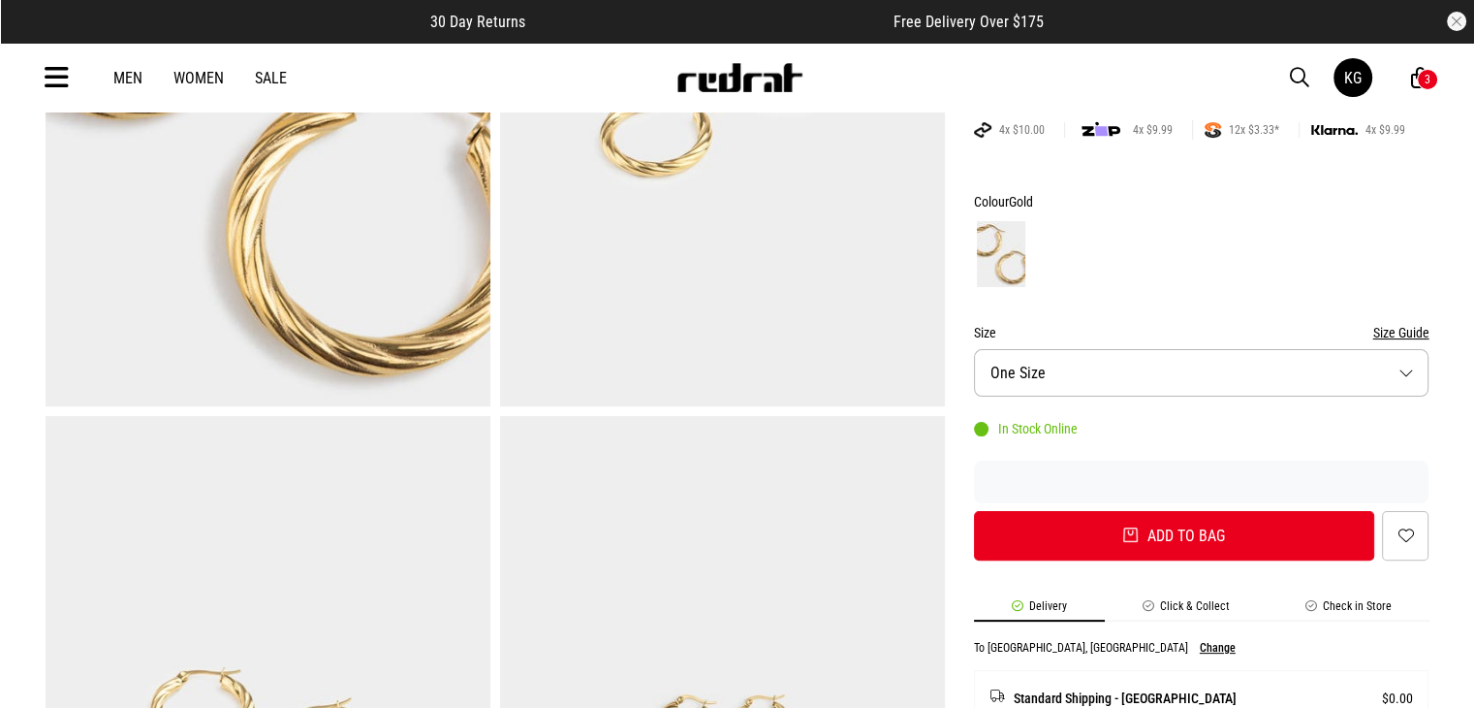
click at [421, 362] on img at bounding box center [268, 99] width 445 height 613
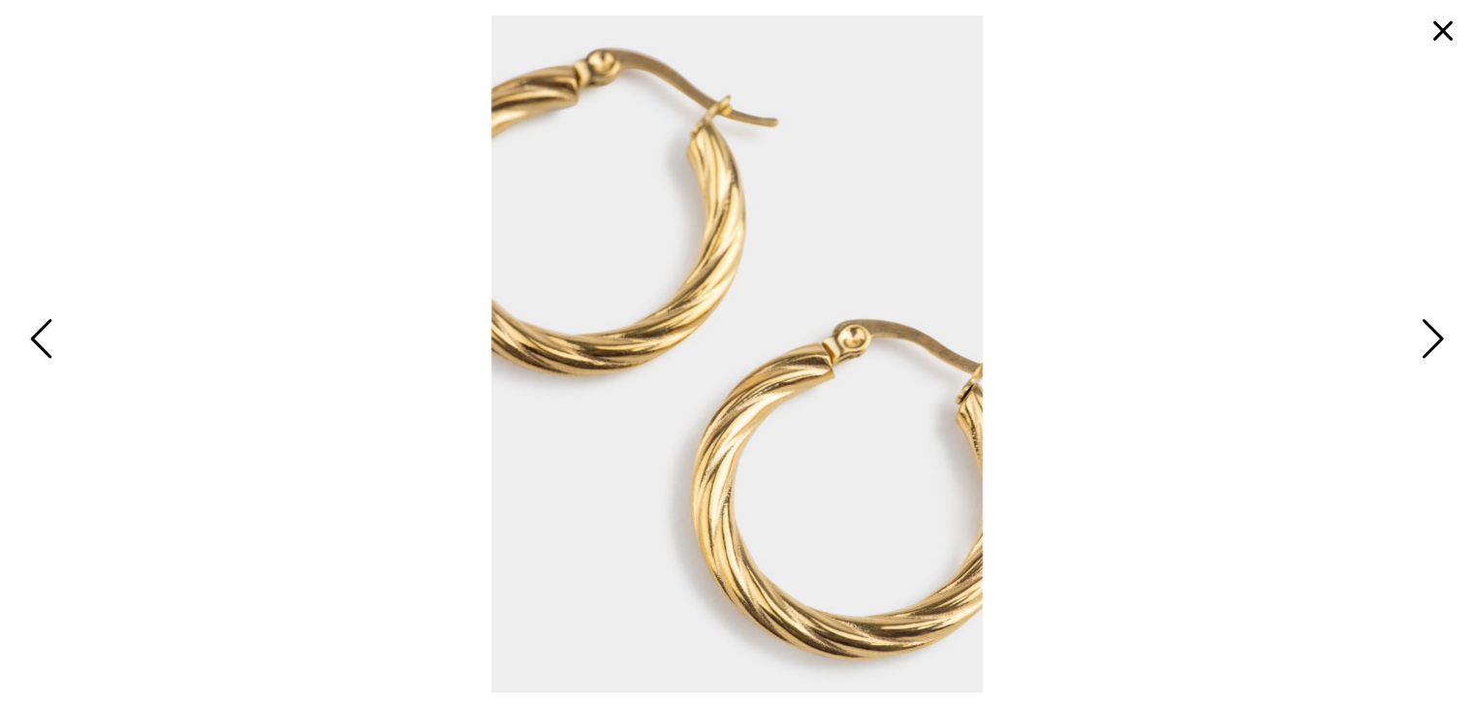
click at [1431, 342] on span "Next" at bounding box center [1430, 340] width 30 height 56
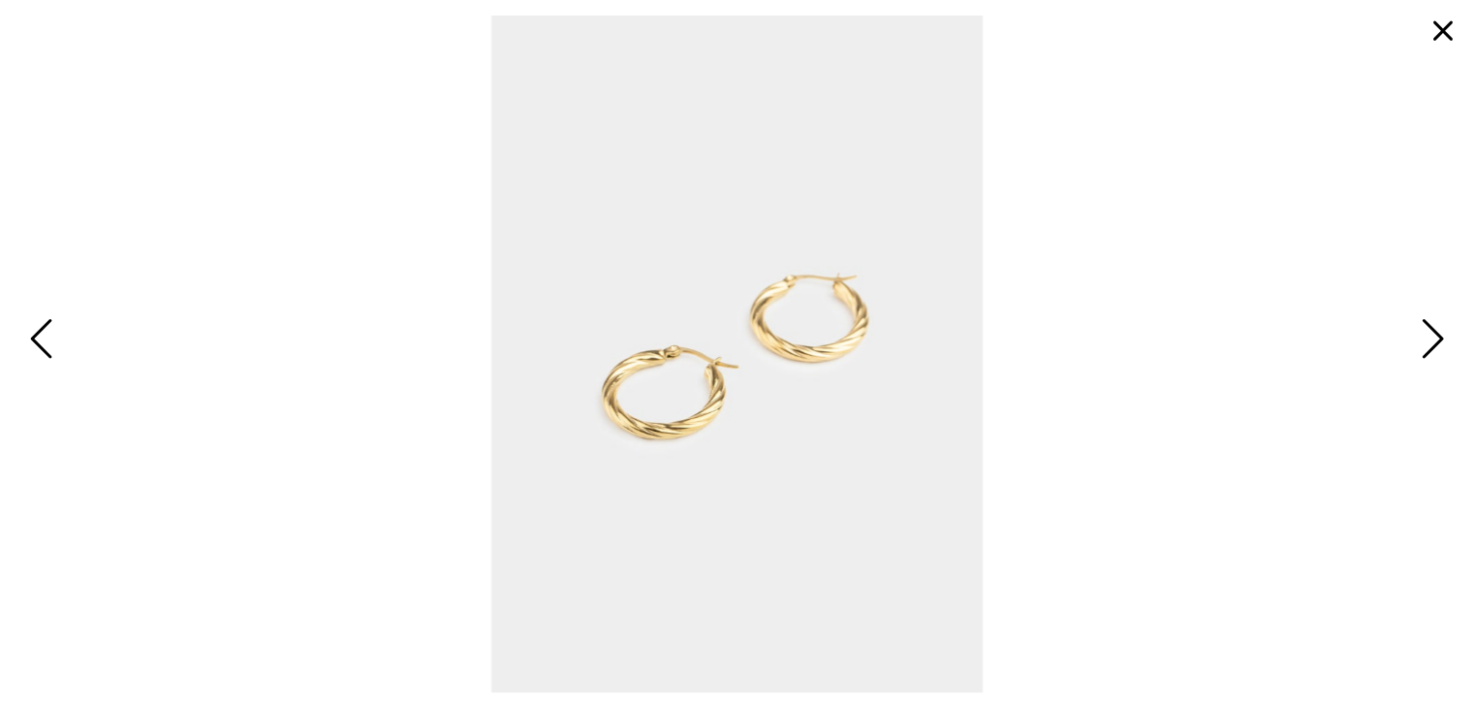
click at [1431, 342] on span "Next" at bounding box center [1430, 340] width 30 height 56
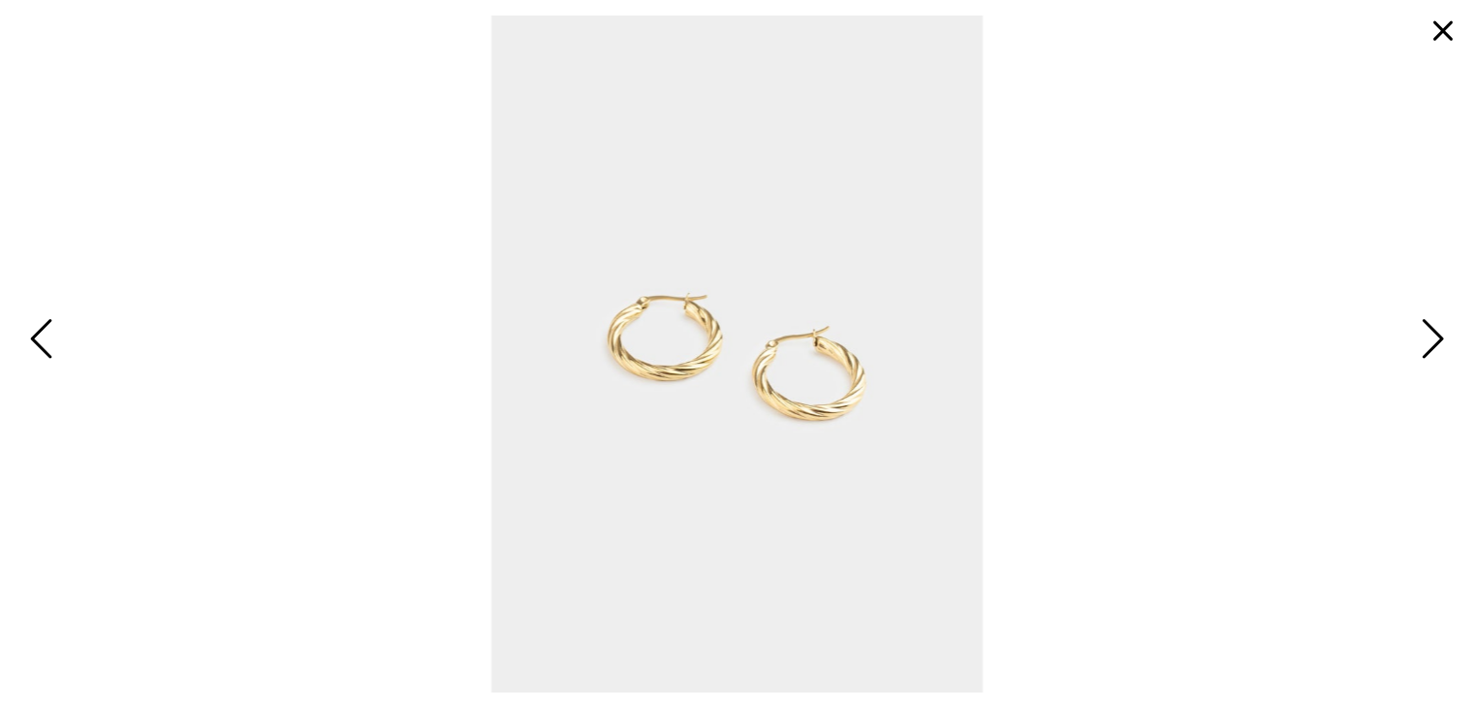
click at [1431, 342] on span "Next" at bounding box center [1430, 340] width 30 height 56
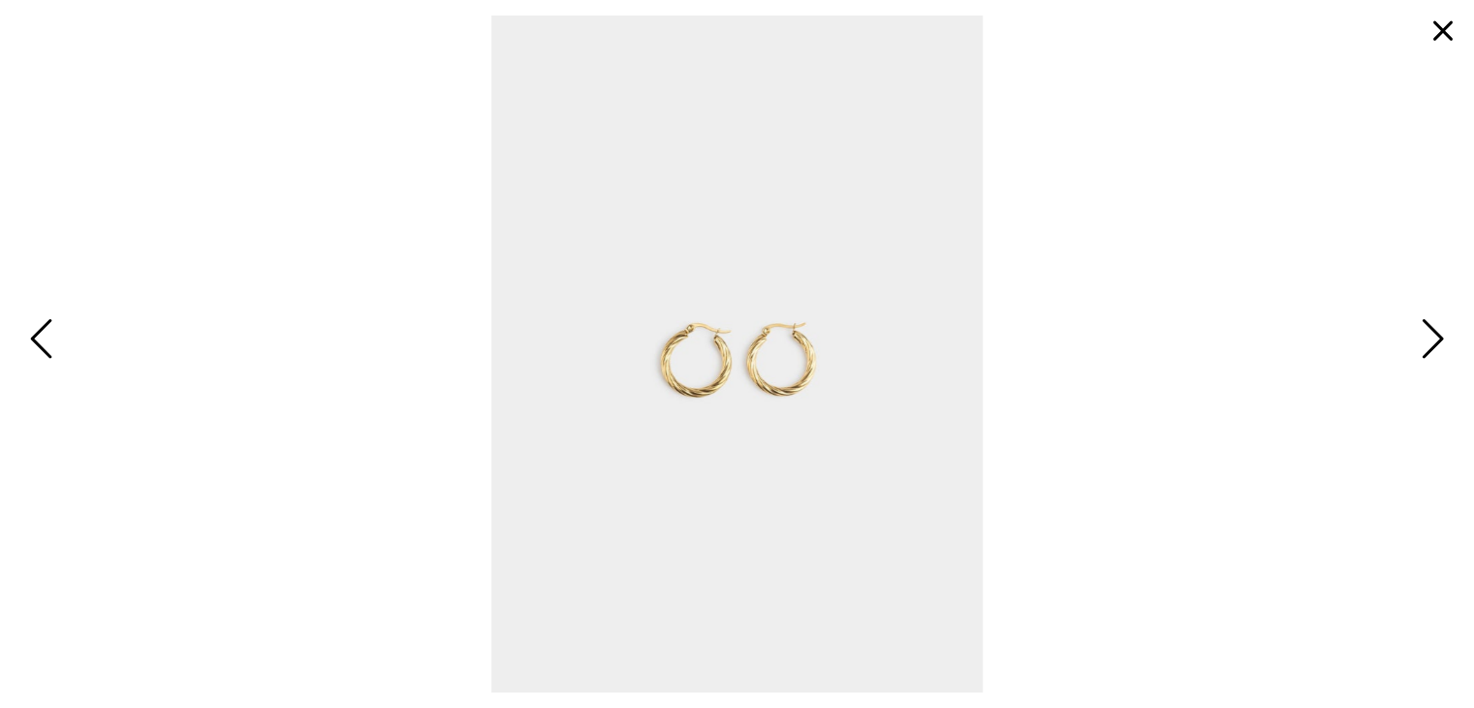
click at [1431, 342] on span "Next" at bounding box center [1430, 340] width 30 height 56
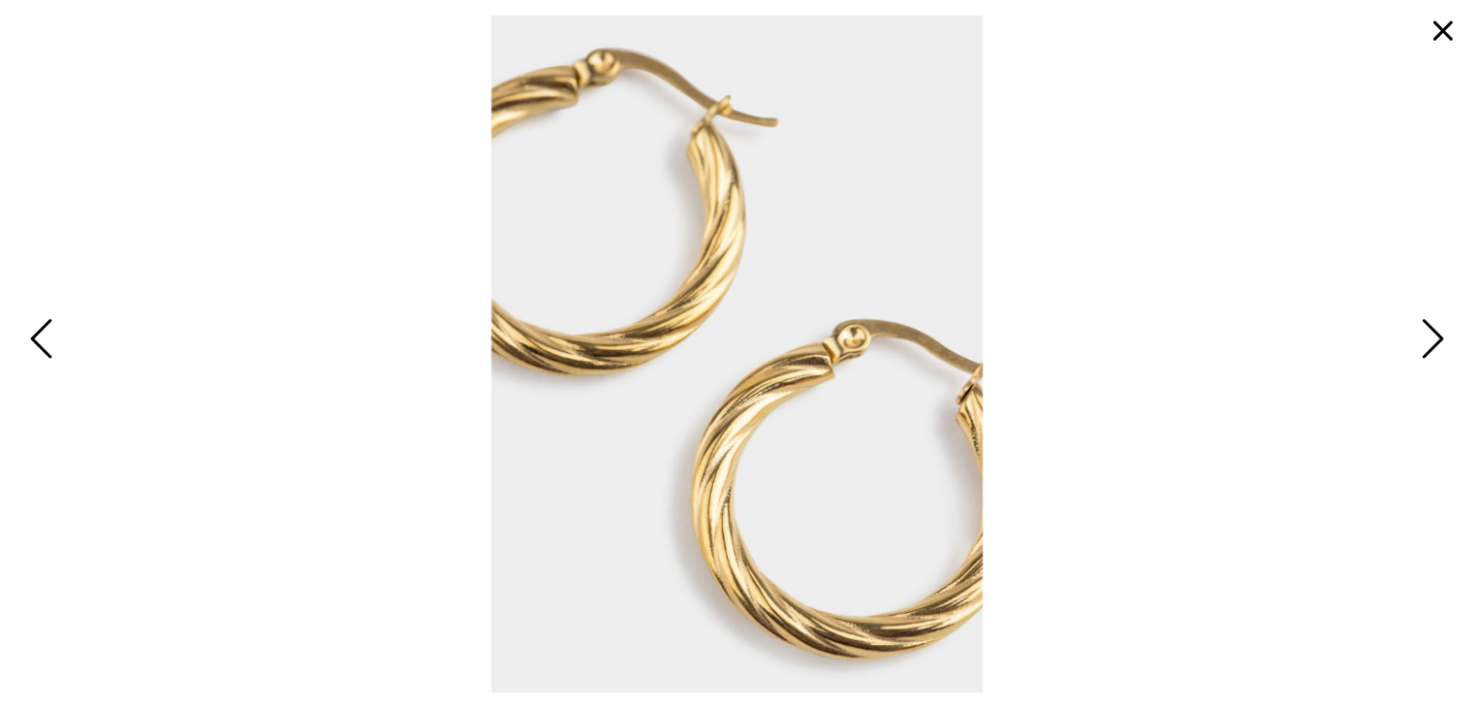
click at [1431, 342] on span "Next" at bounding box center [1430, 340] width 30 height 56
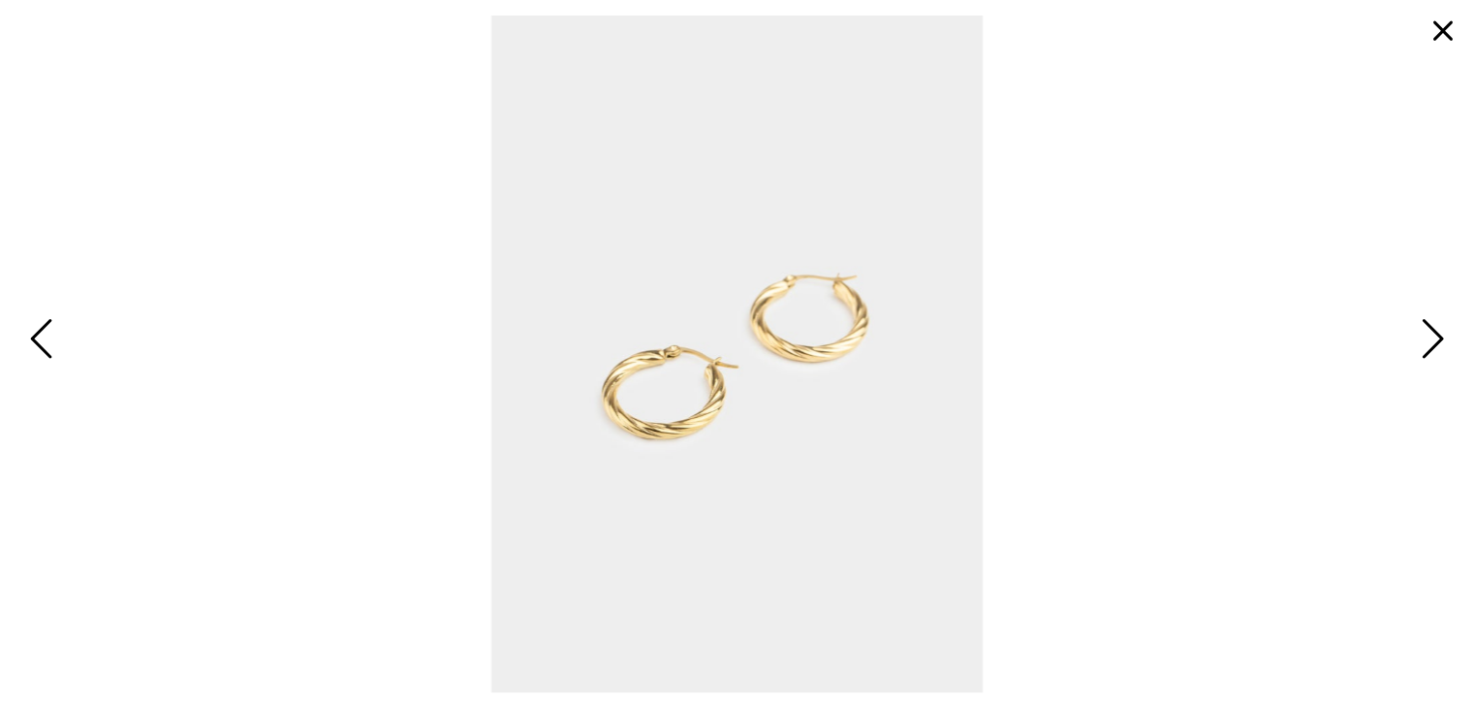
click at [1431, 342] on span "Next" at bounding box center [1430, 340] width 30 height 56
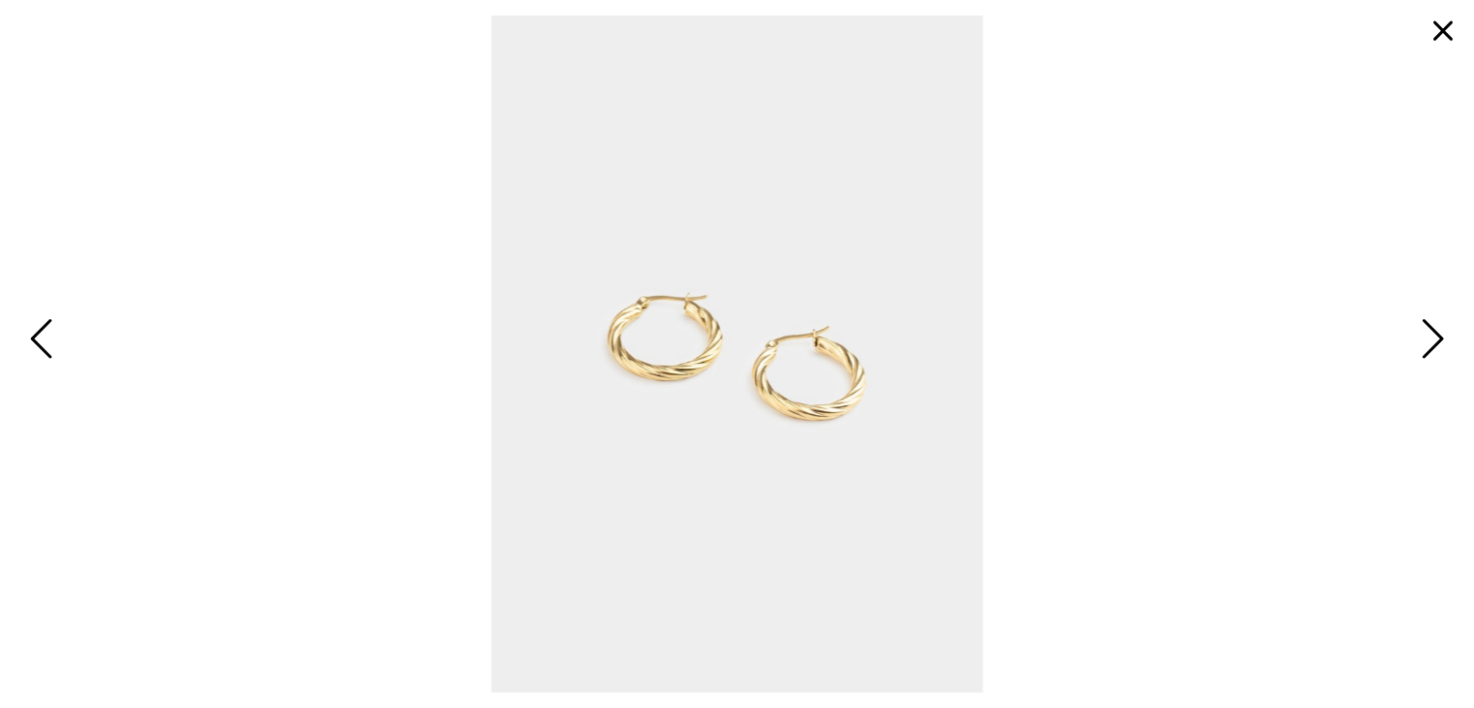
click at [1436, 25] on button "button" at bounding box center [1443, 31] width 47 height 47
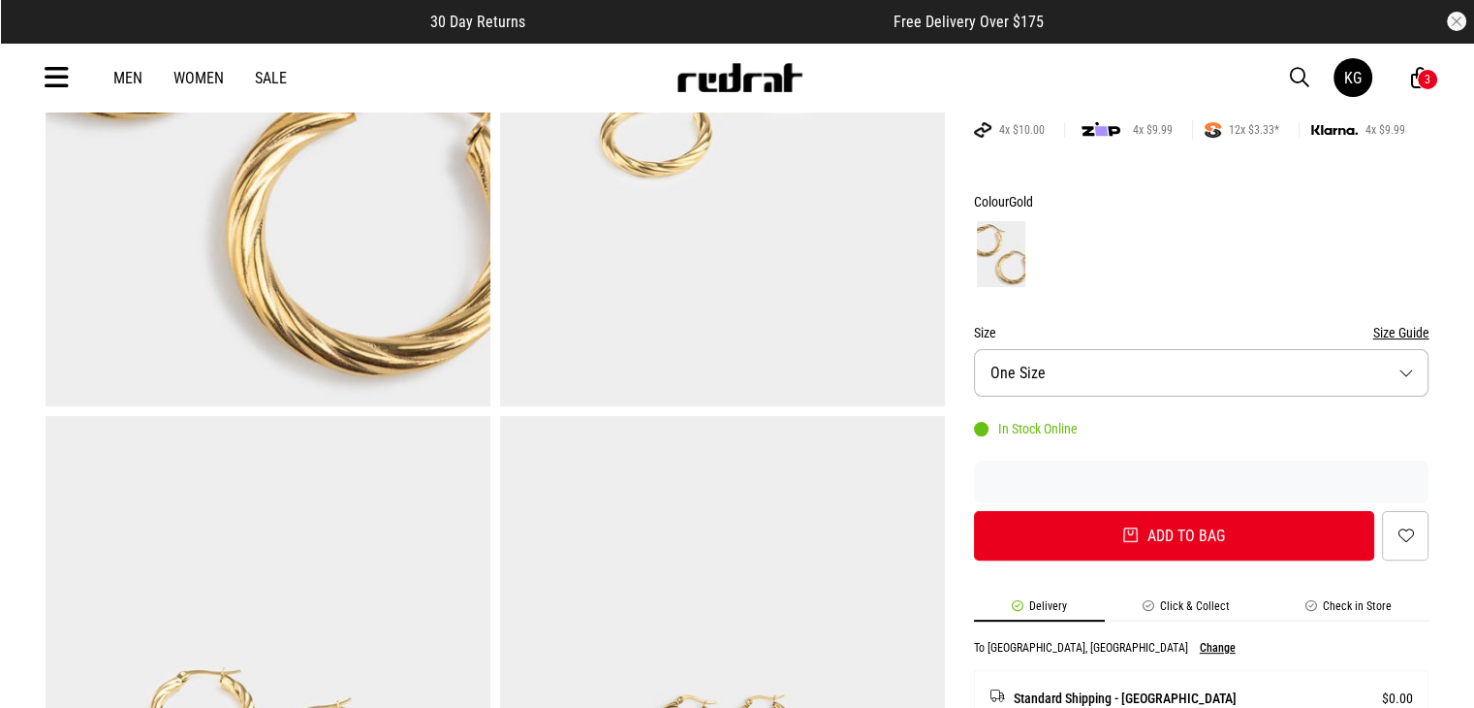
click at [1425, 73] on div "3" at bounding box center [1428, 80] width 6 height 14
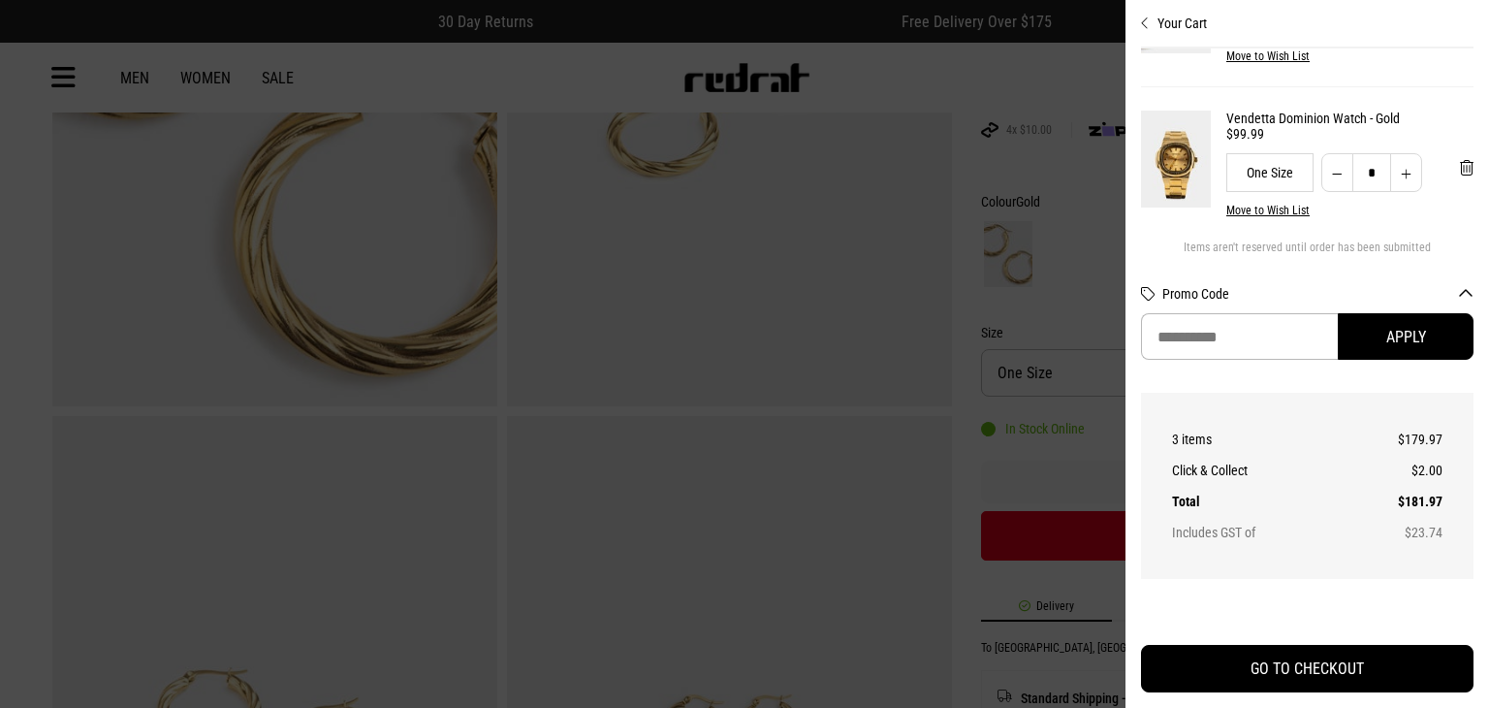
scroll to position [294, 0]
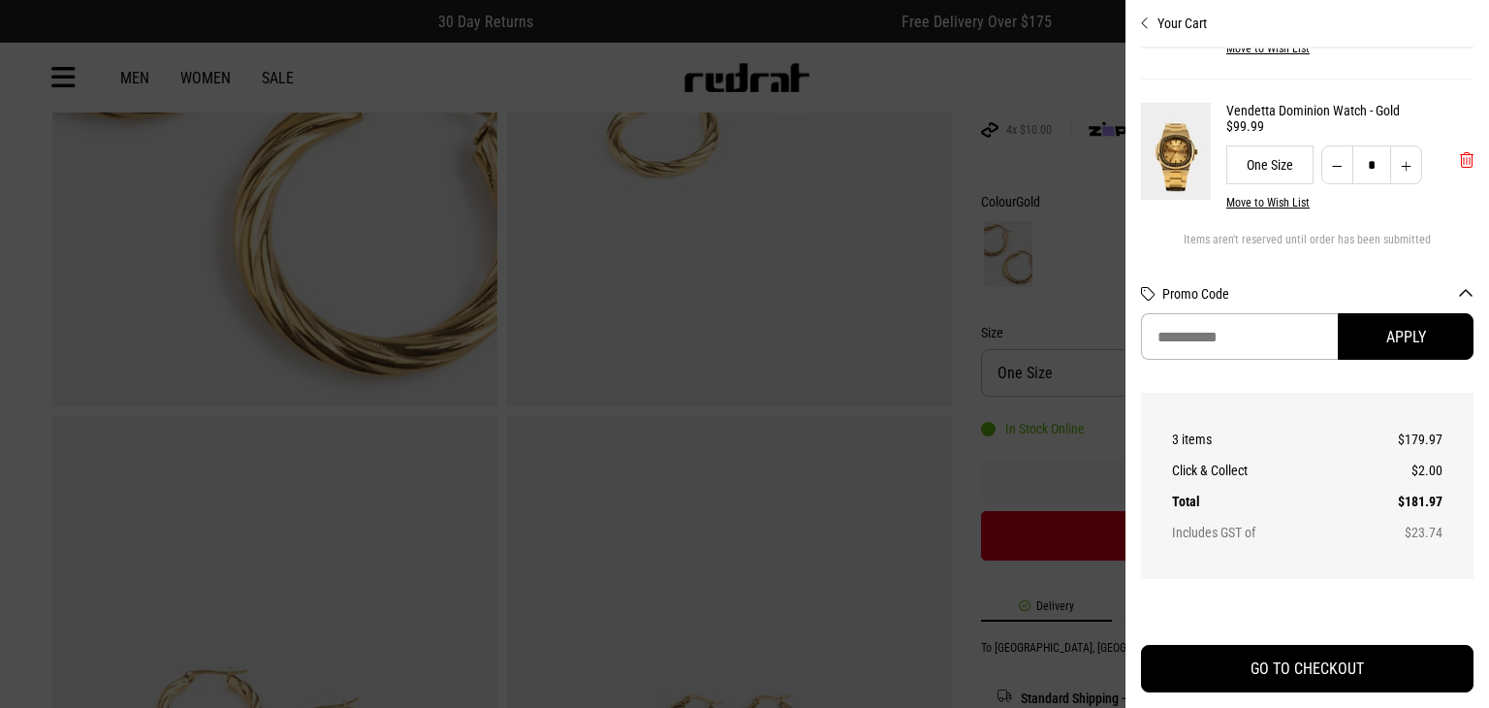
click at [1460, 159] on span "'Remove from cart" at bounding box center [1467, 160] width 14 height 18
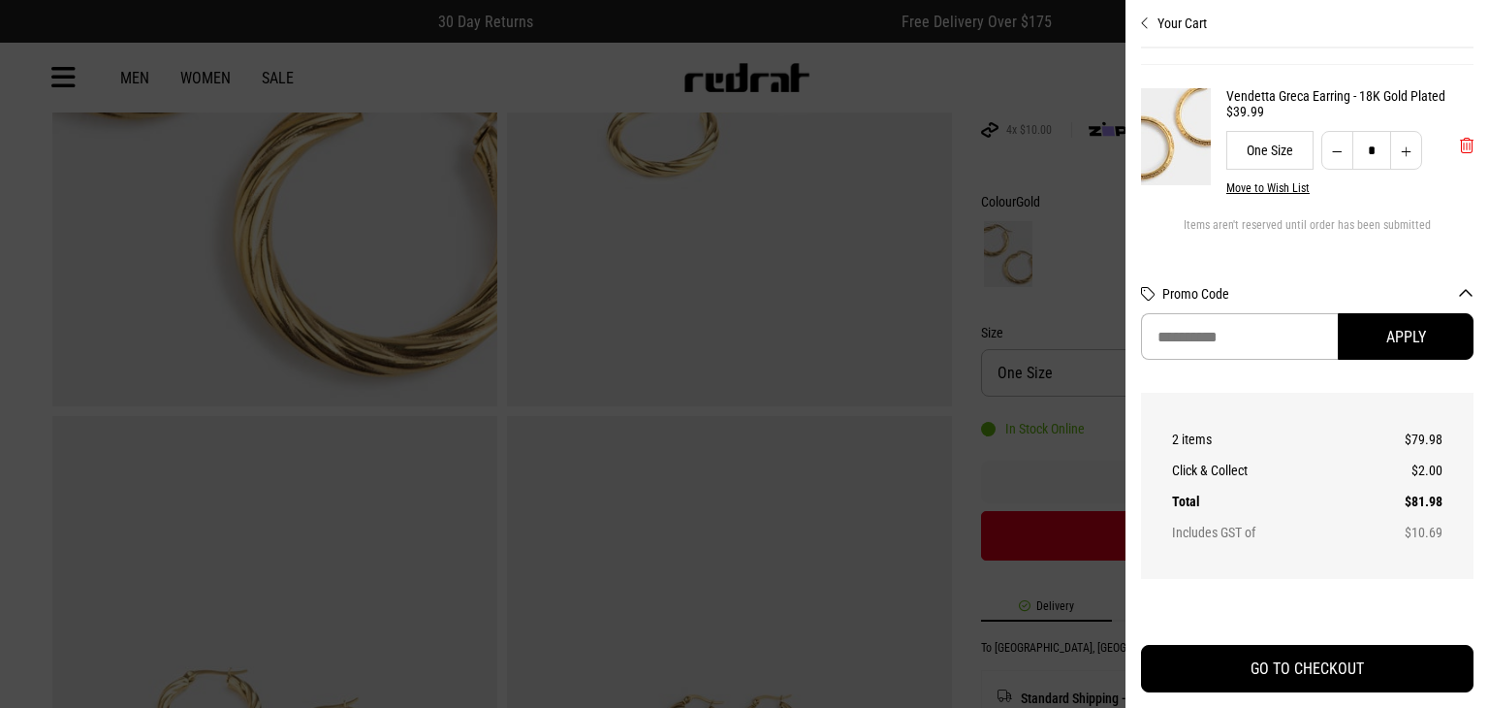
click at [1460, 137] on span "'Remove from cart" at bounding box center [1467, 146] width 14 height 18
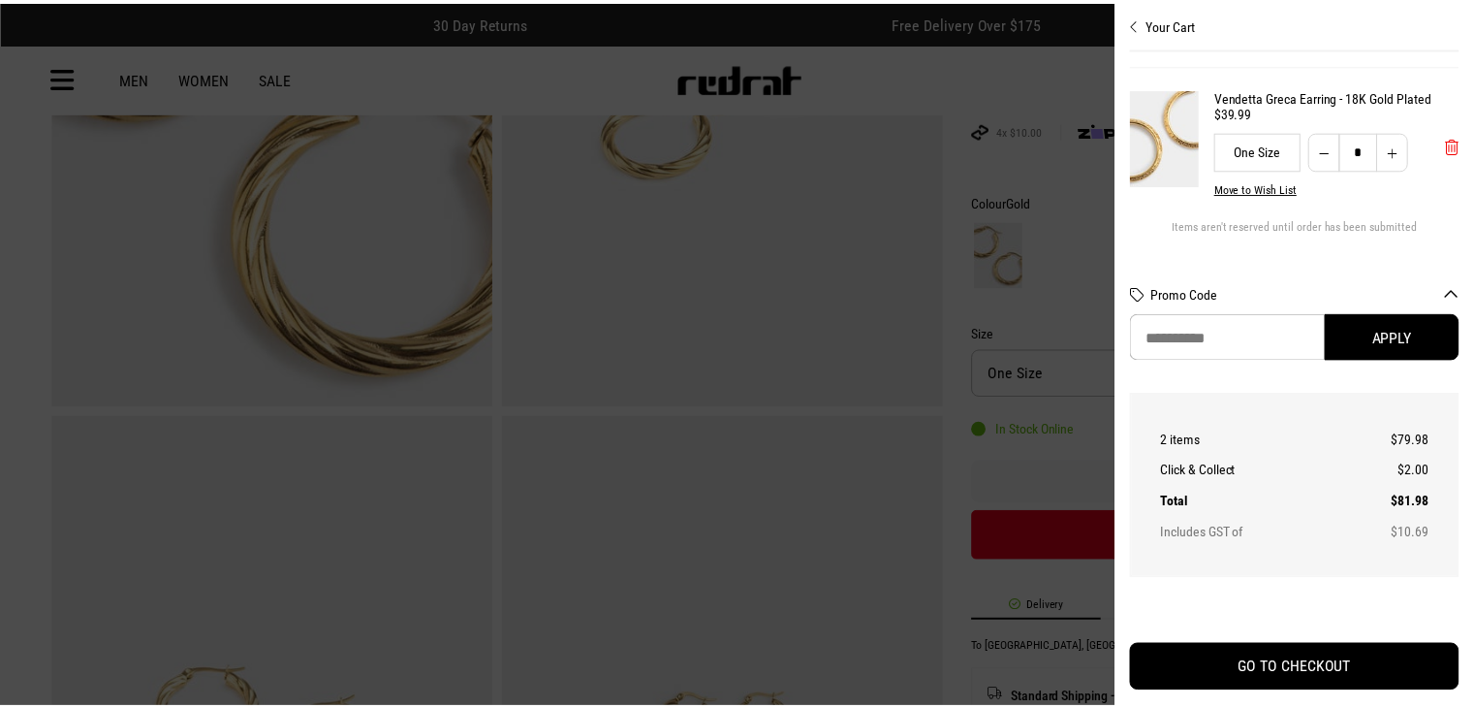
scroll to position [17, 0]
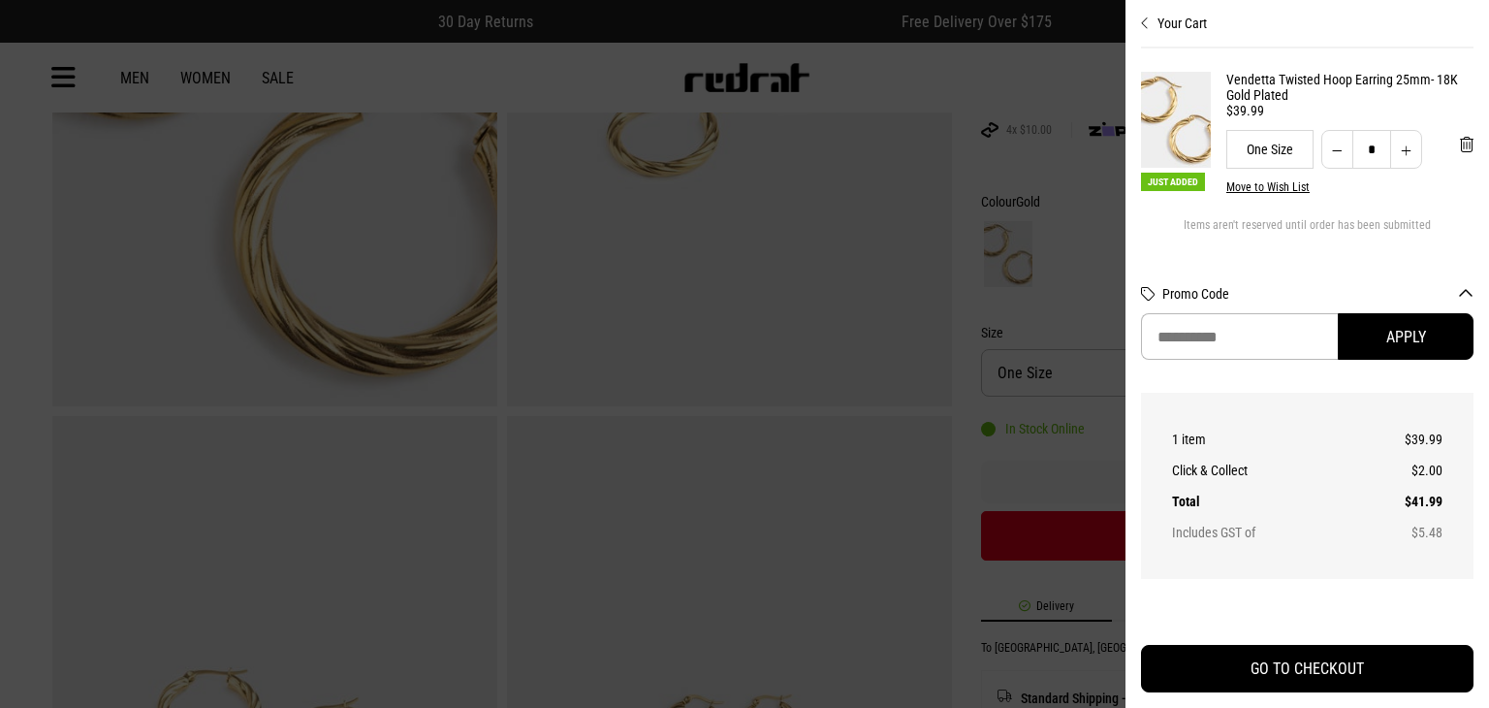
click at [73, 70] on div at bounding box center [744, 354] width 1489 height 708
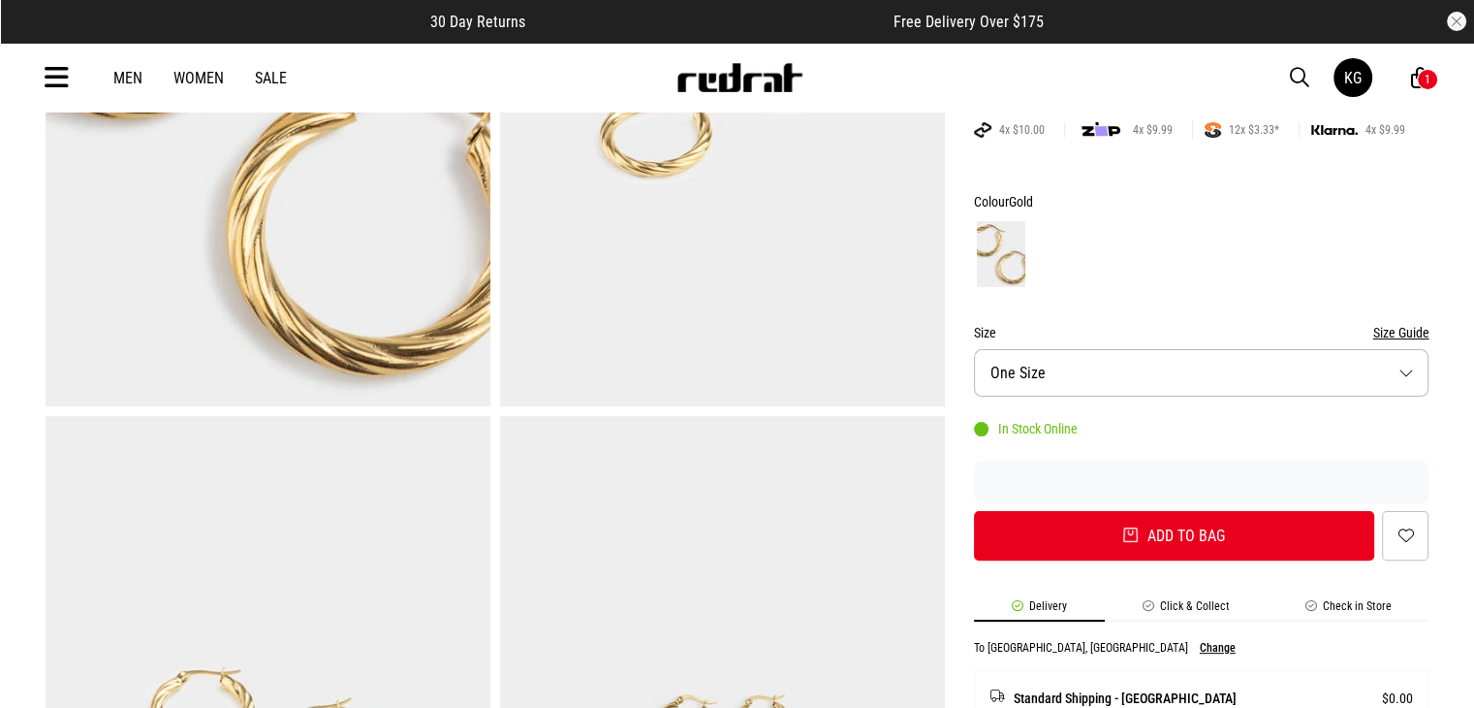
click at [73, 70] on div "Men Women Sale KG Hi, Kolopa New Back Footwear Back Mens Back Womens Back Youth…" at bounding box center [737, 78] width 1415 height 70
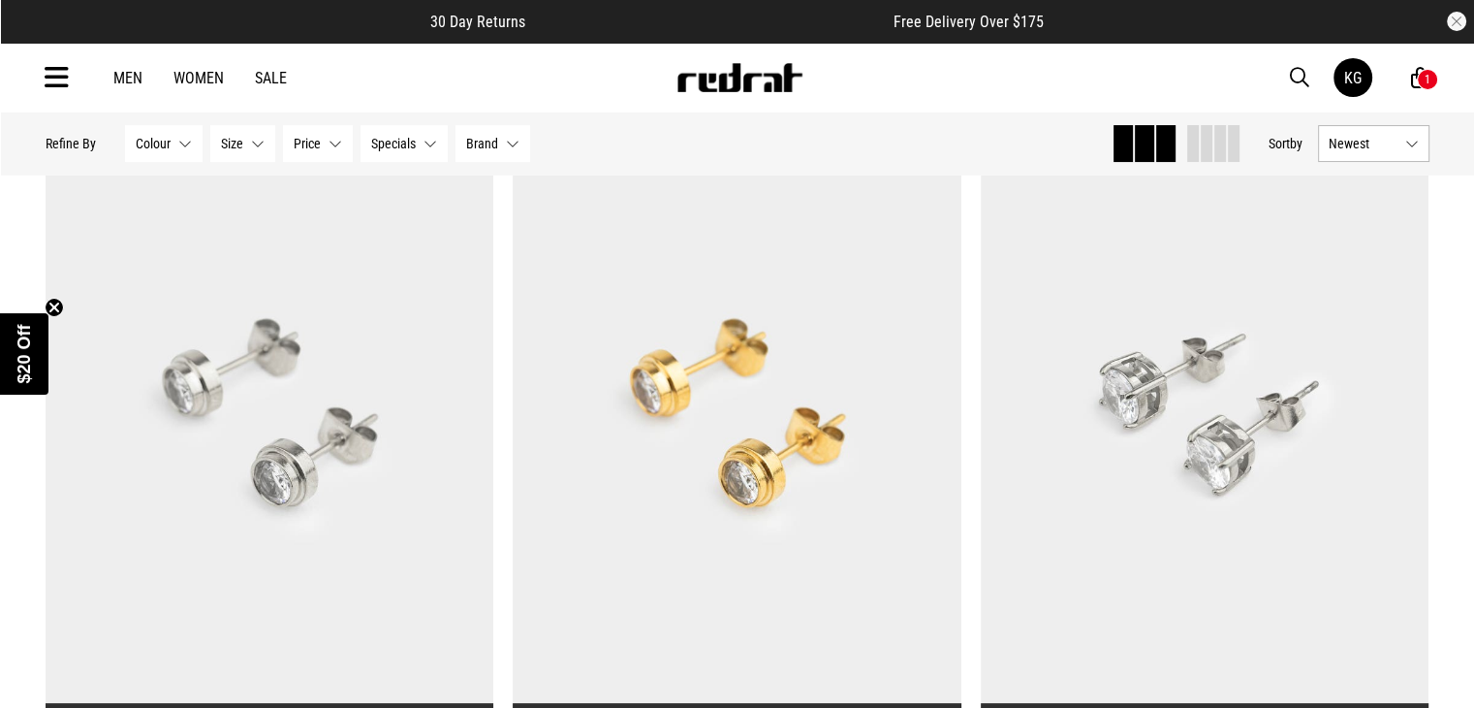
scroll to position [314, 0]
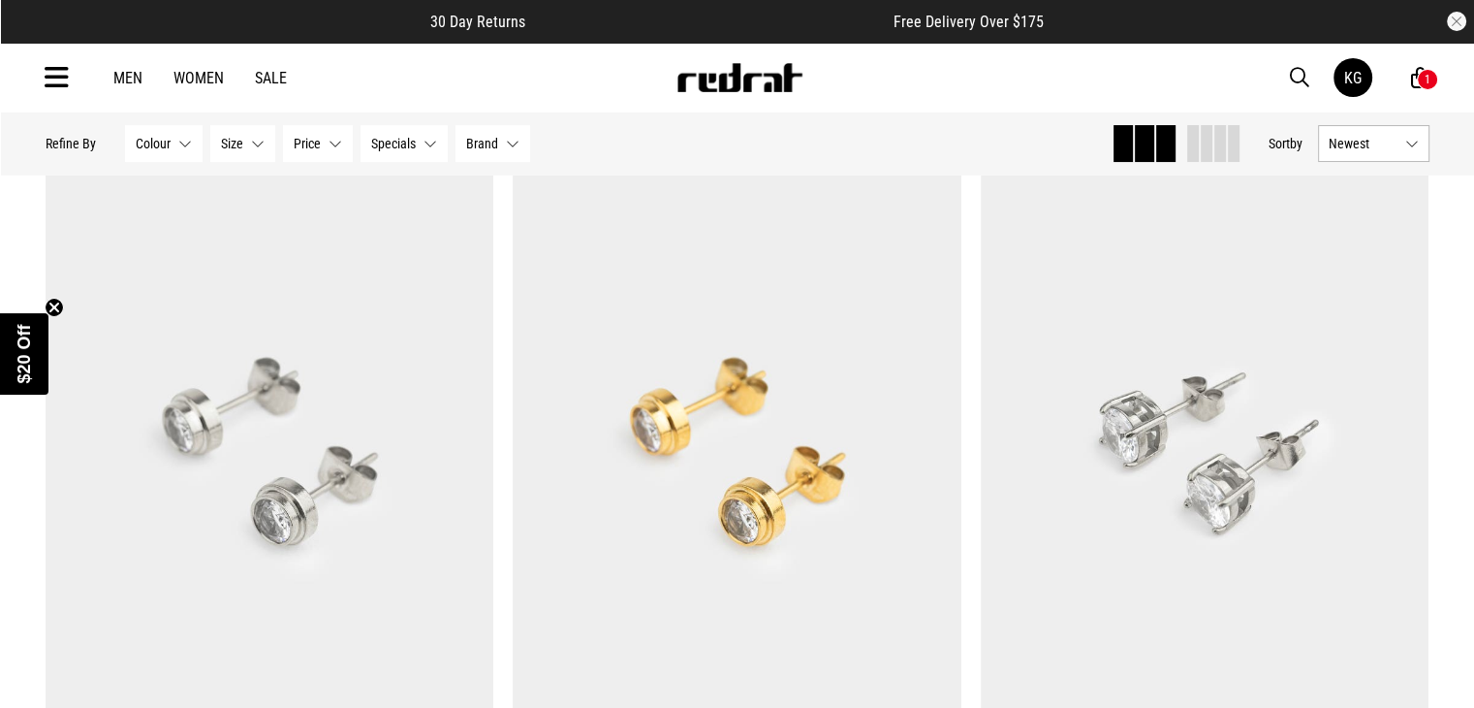
drag, startPoint x: 1462, startPoint y: 116, endPoint x: 1486, endPoint y: 118, distance: 23.3
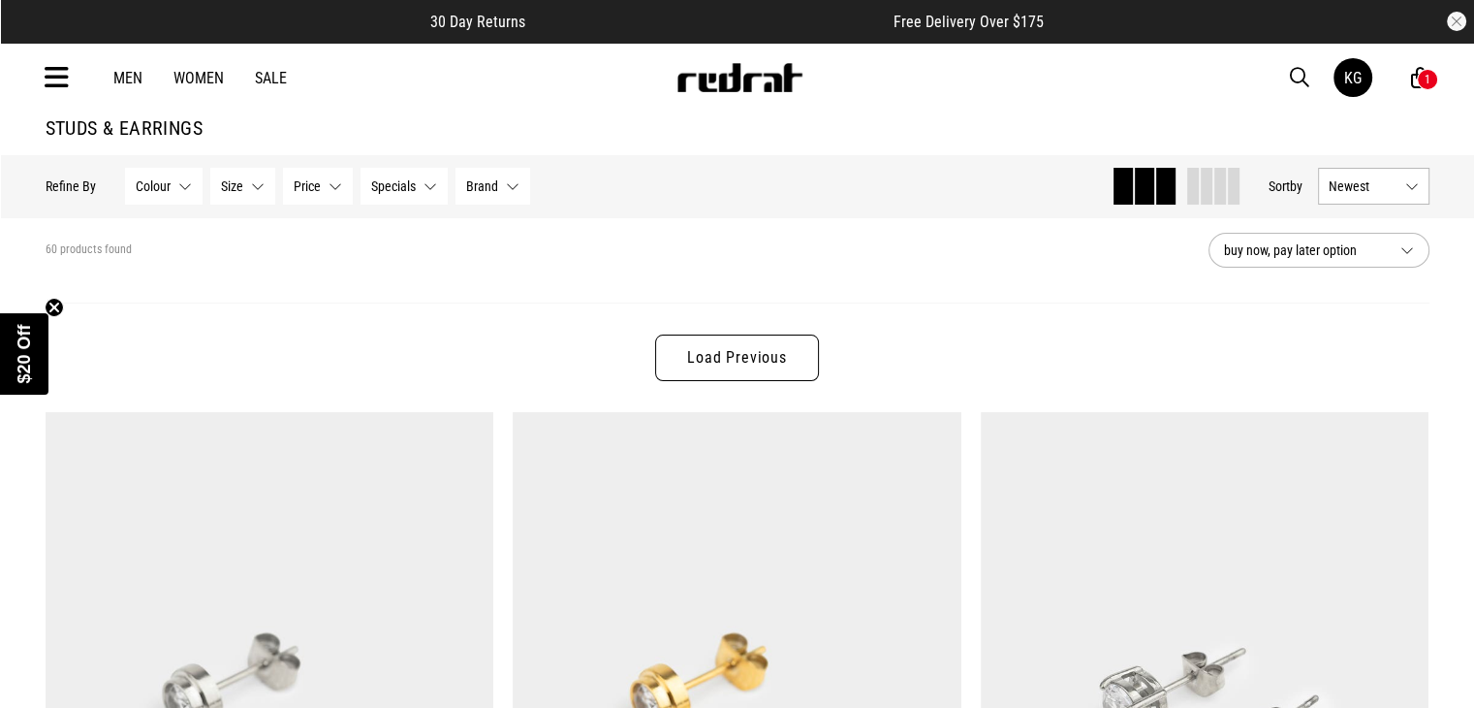
scroll to position [0, 0]
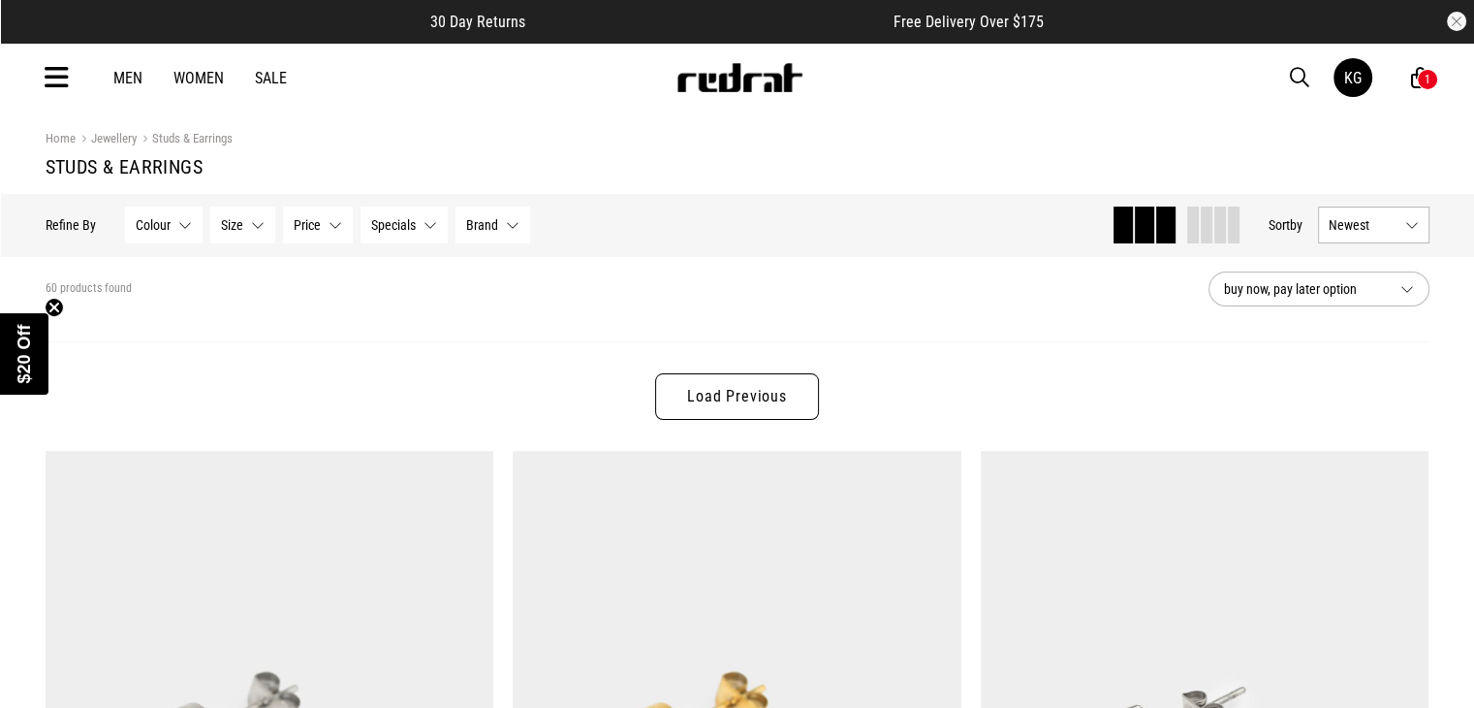
click at [267, 78] on link "Sale" at bounding box center [271, 78] width 32 height 18
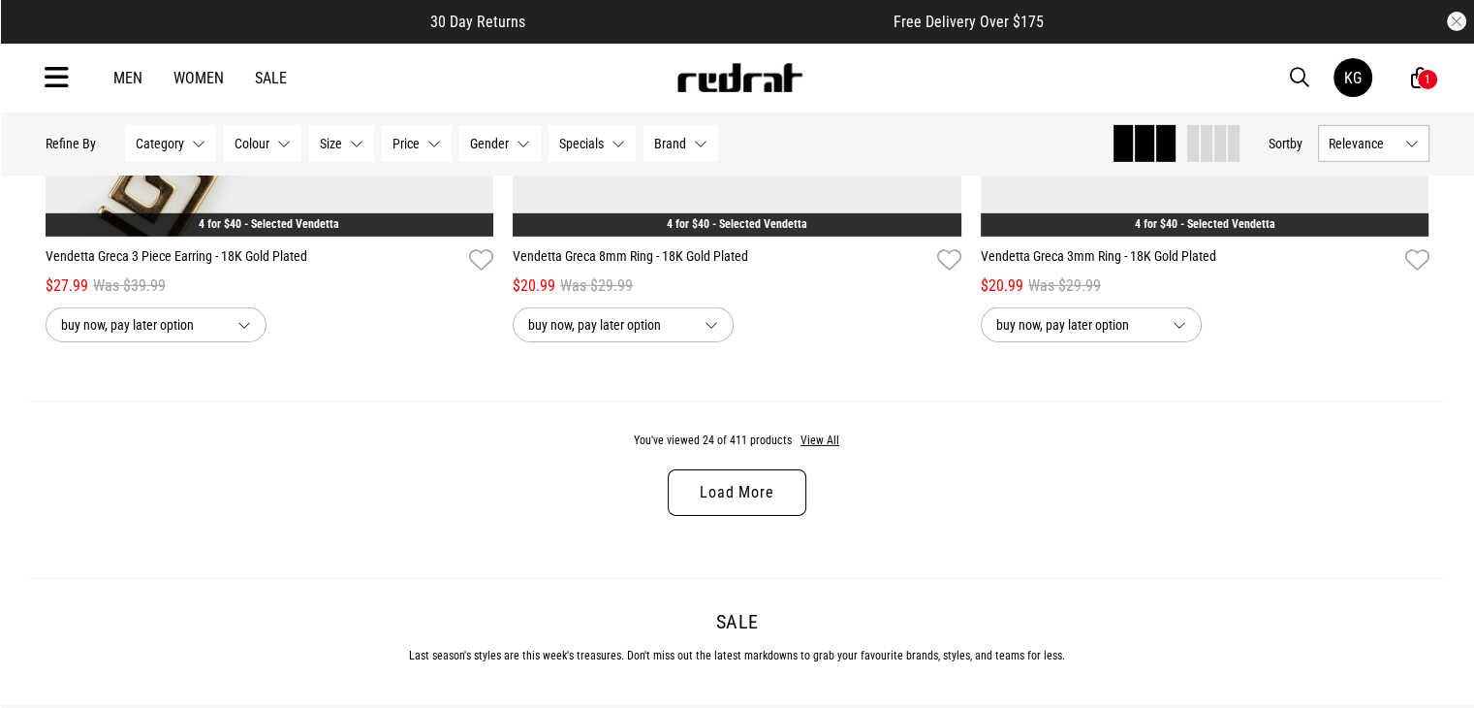
scroll to position [6148, 0]
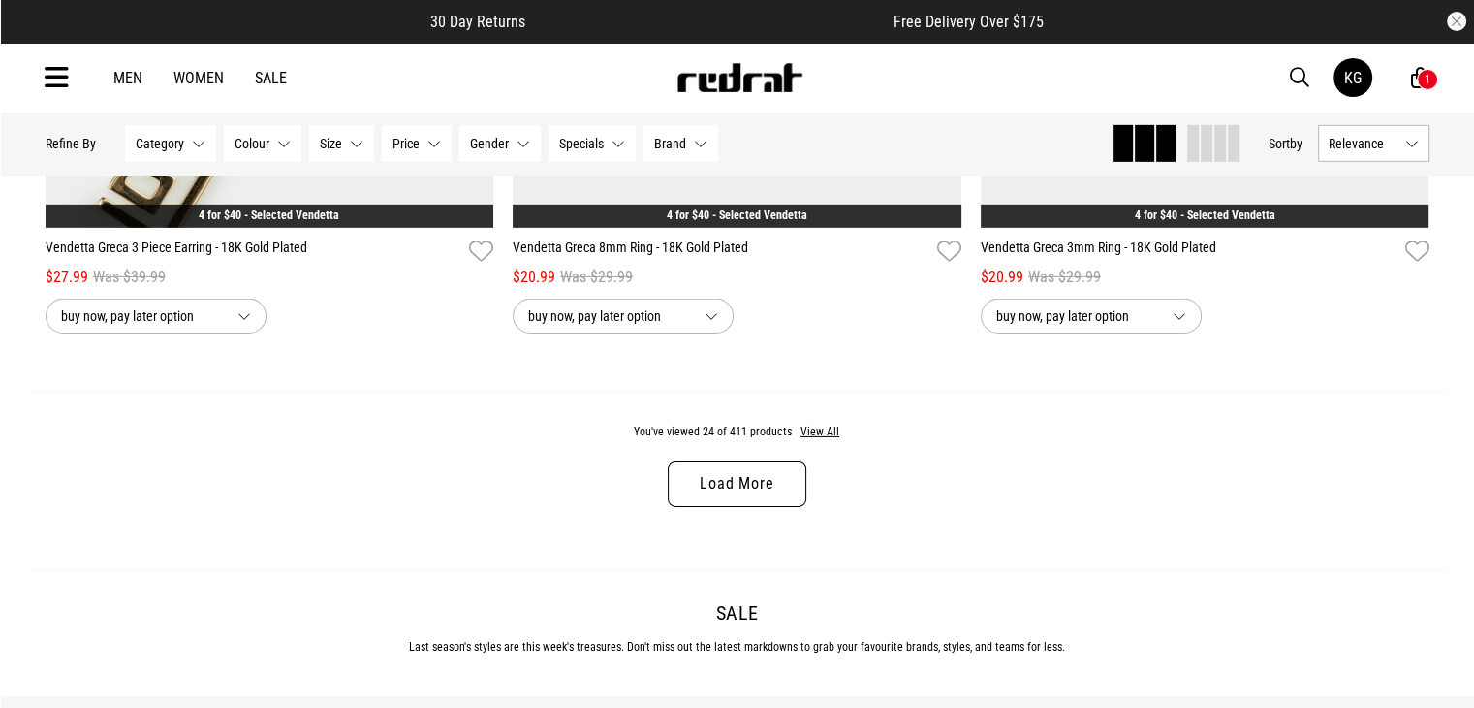
click at [753, 486] on link "Load More" at bounding box center [737, 483] width 138 height 47
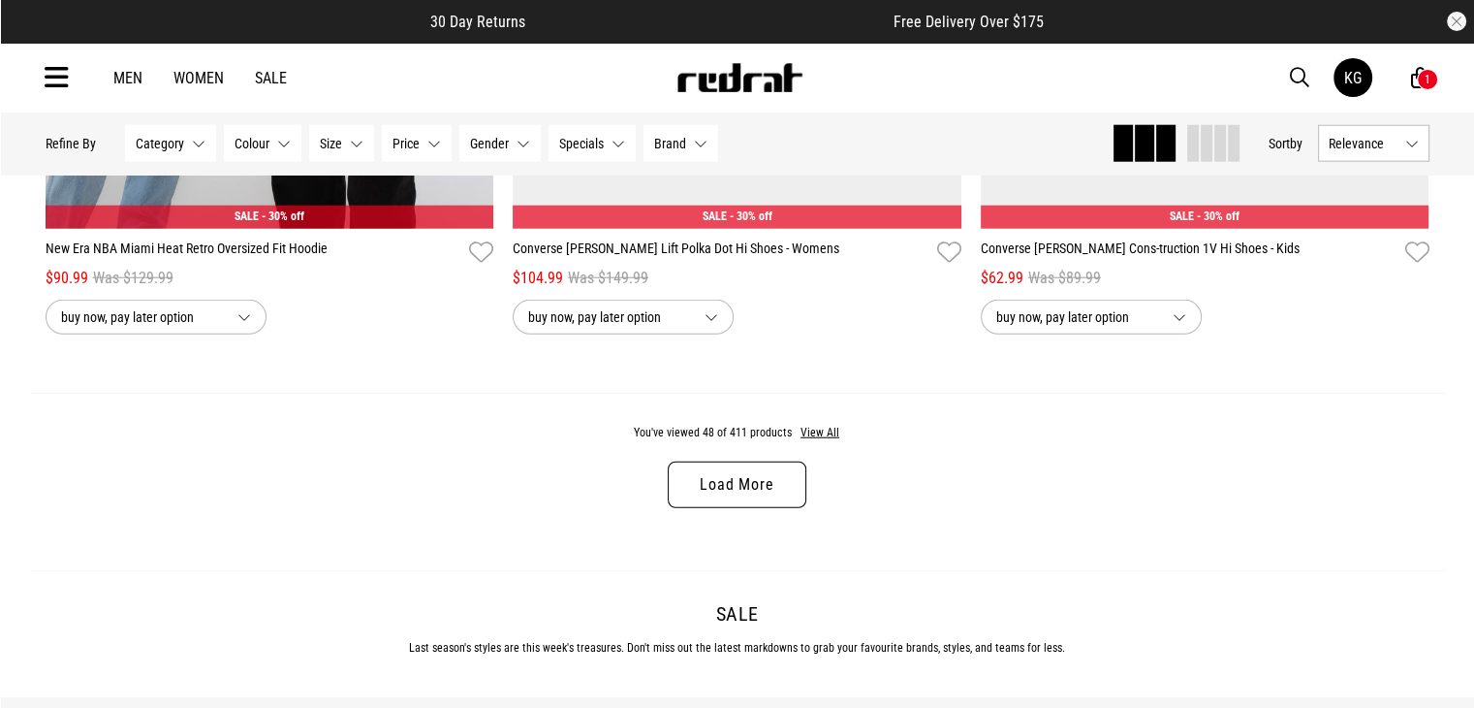
scroll to position [12372, 0]
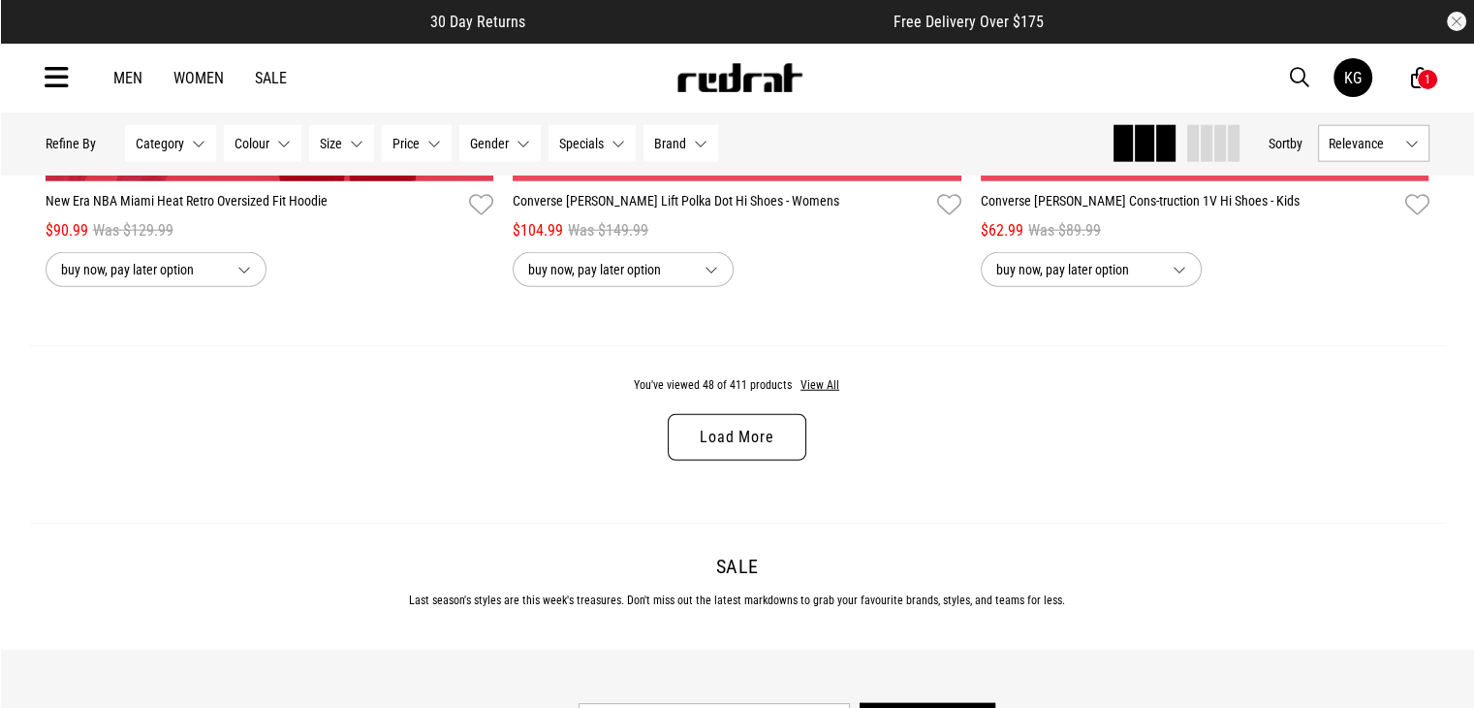
click at [748, 447] on link "Load More" at bounding box center [737, 437] width 138 height 47
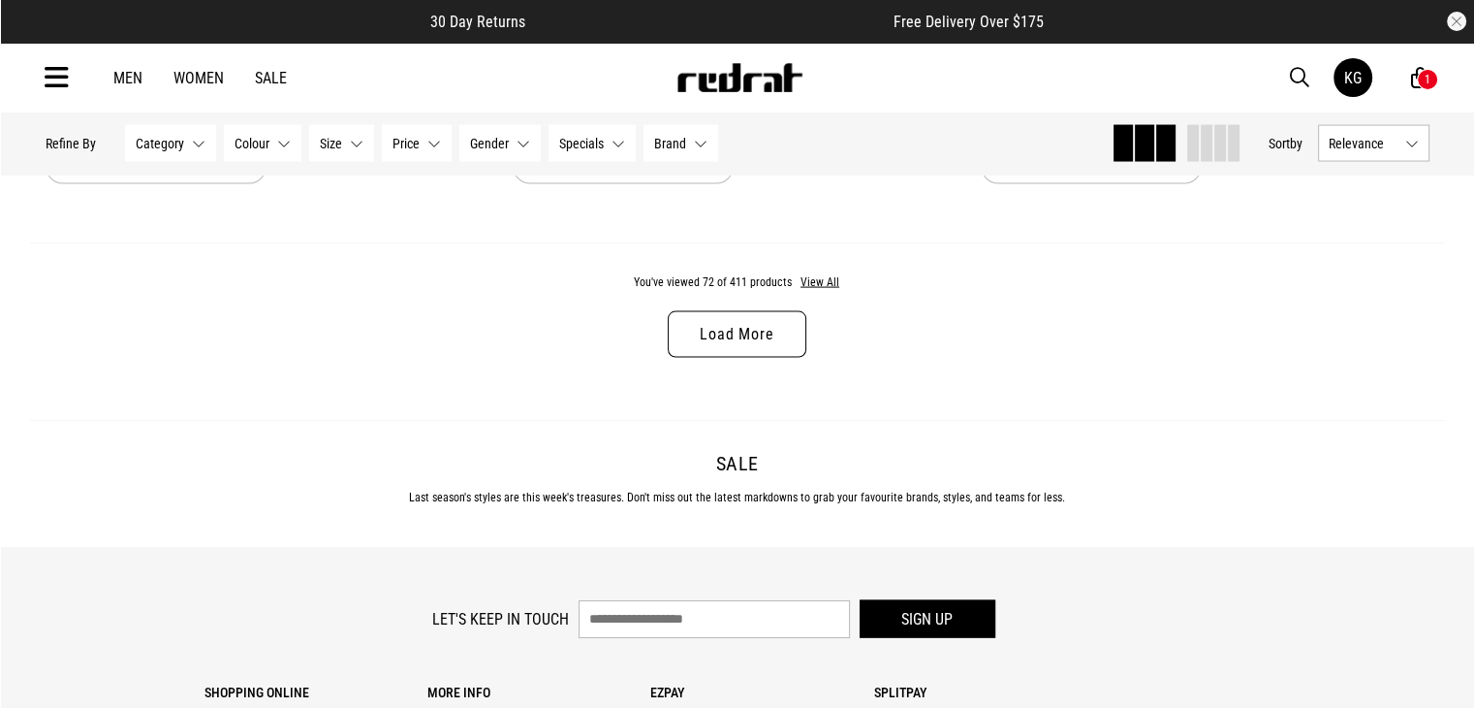
scroll to position [18782, 0]
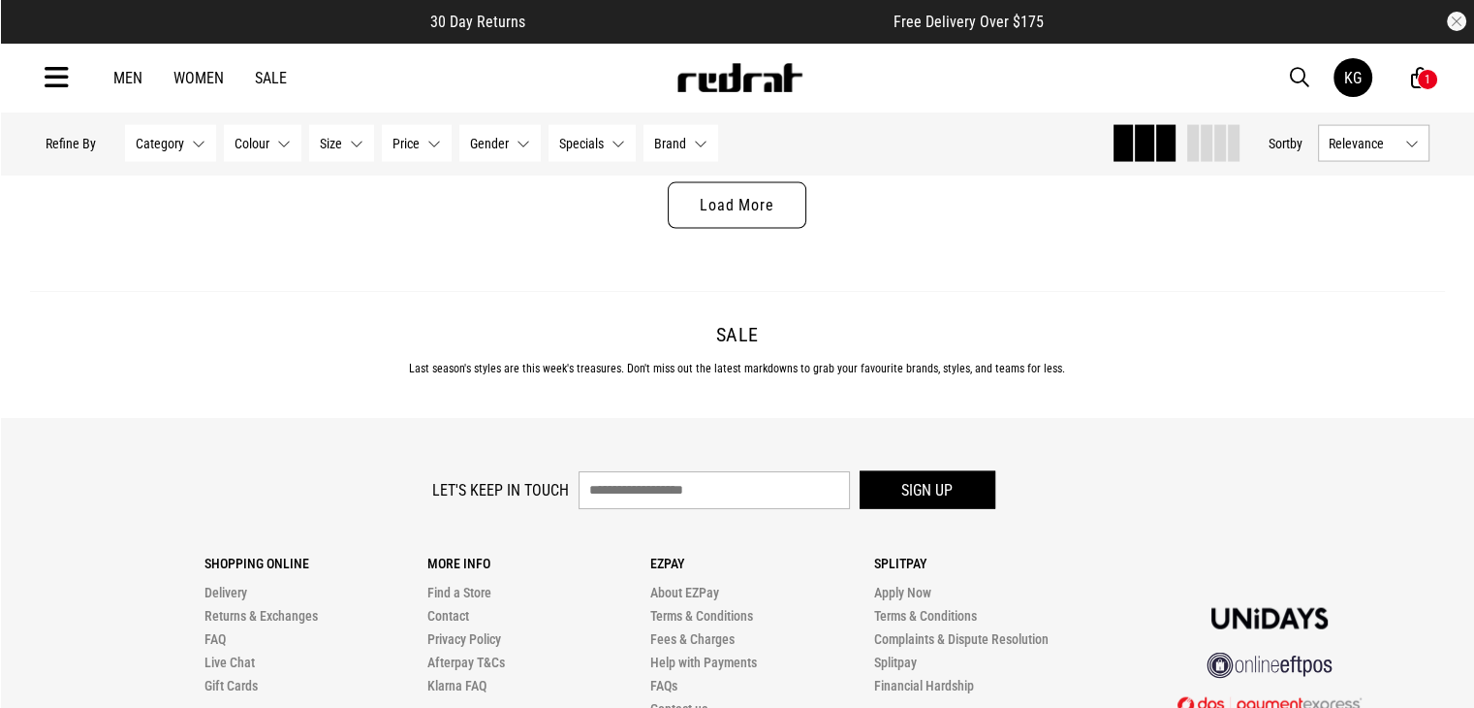
click at [770, 219] on link "Load More" at bounding box center [737, 205] width 138 height 47
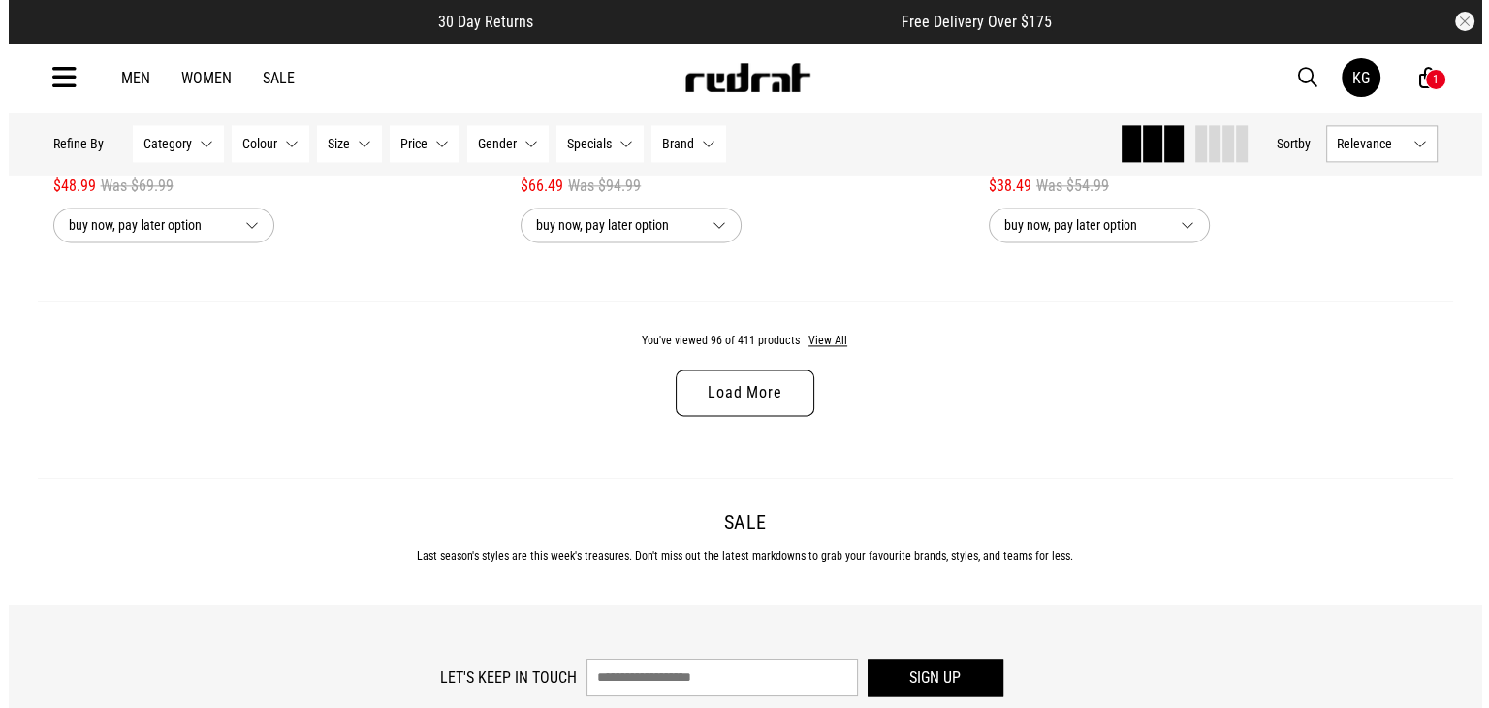
scroll to position [24863, 0]
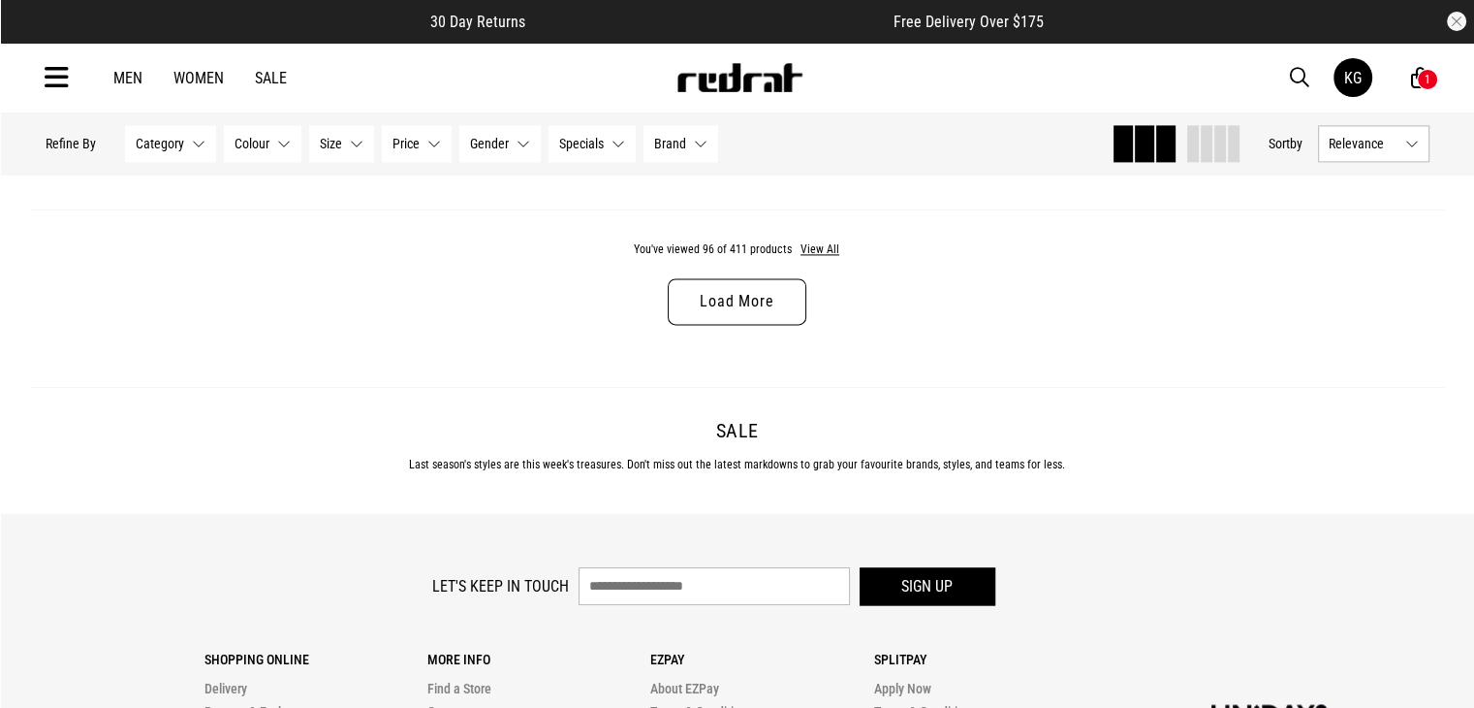
click at [57, 70] on icon at bounding box center [57, 78] width 24 height 32
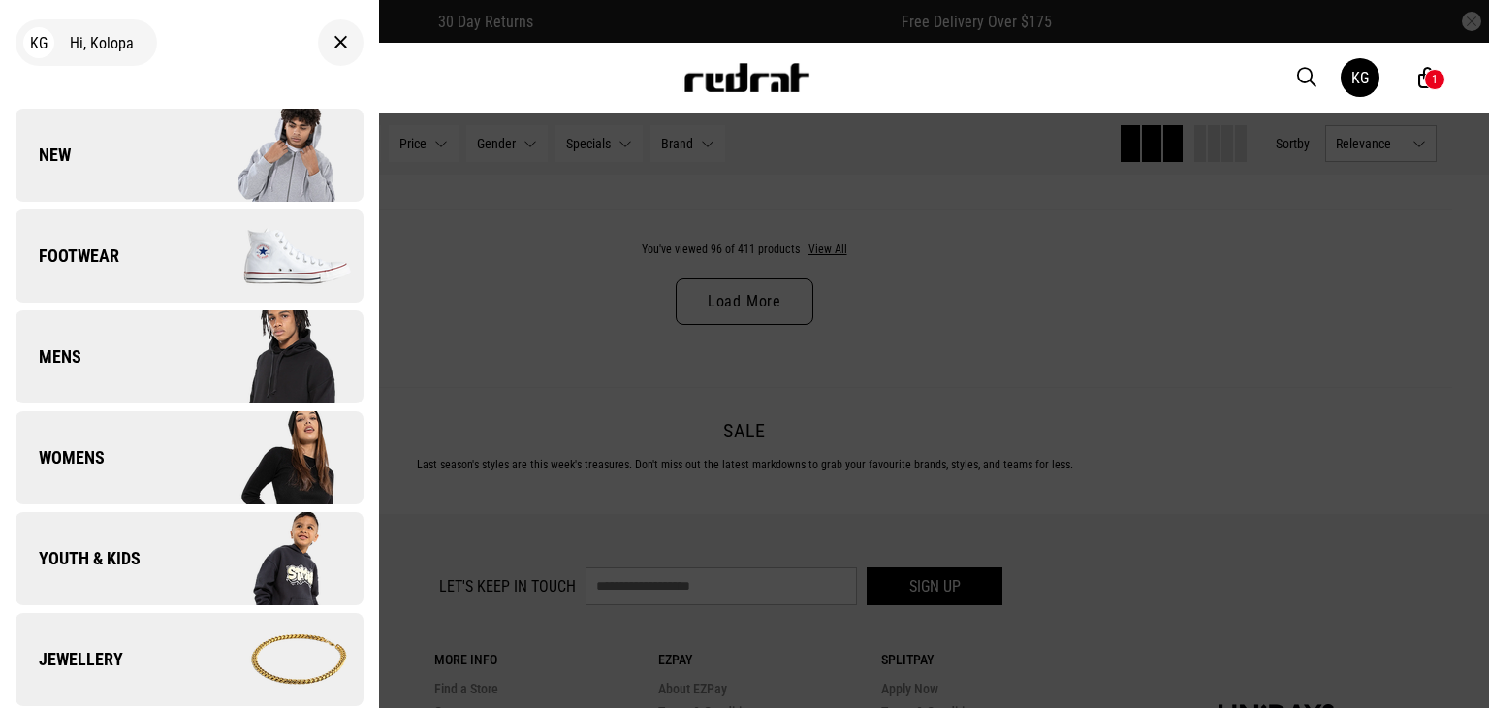
click at [168, 658] on link "Jewellery" at bounding box center [190, 659] width 348 height 93
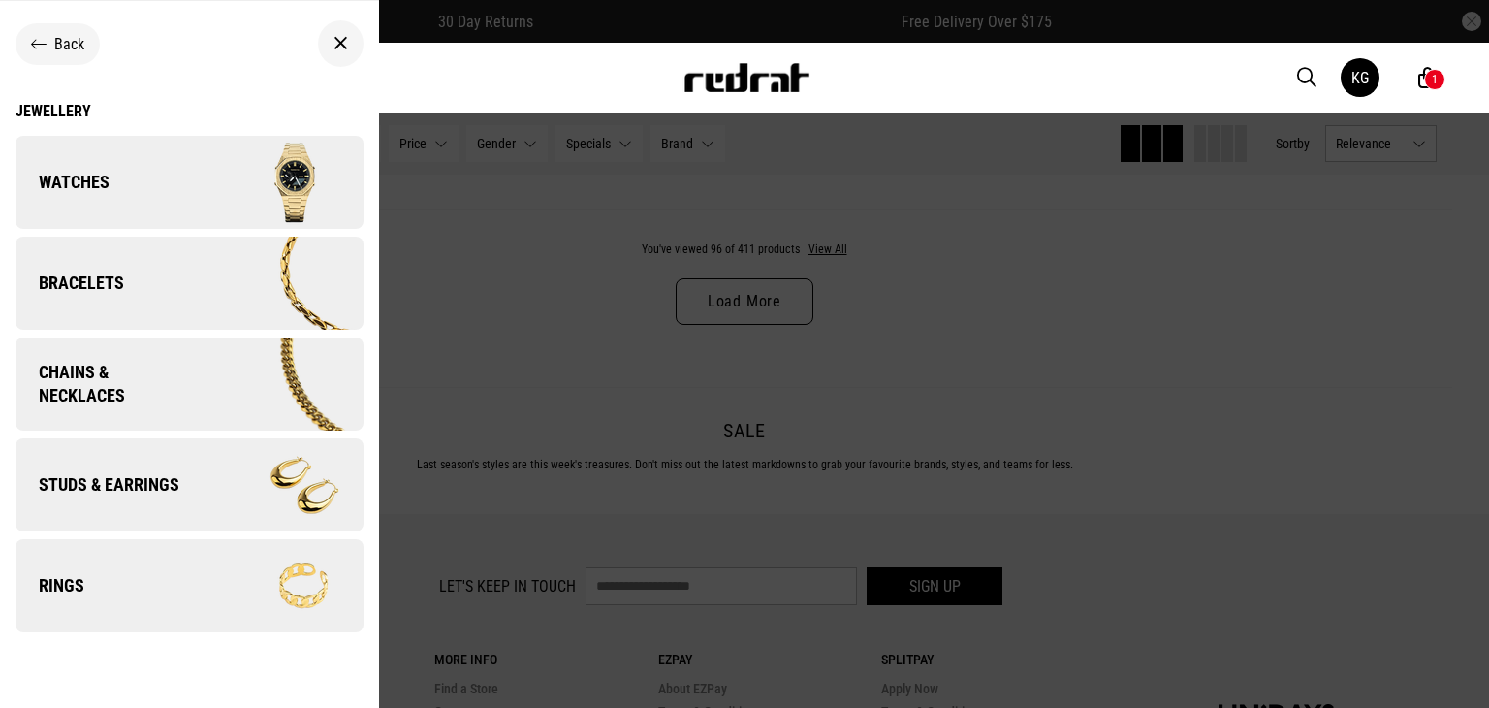
click at [225, 481] on img at bounding box center [275, 484] width 173 height 97
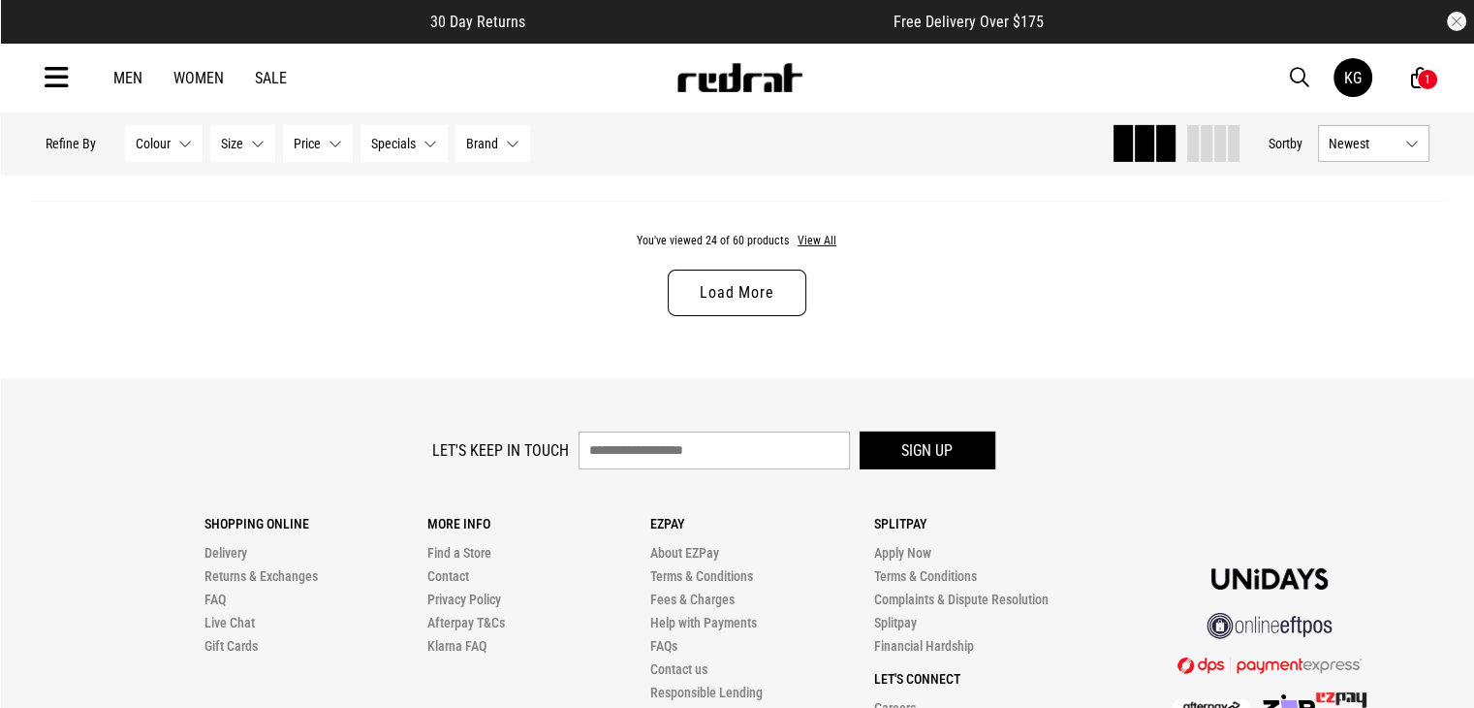
scroll to position [6347, 0]
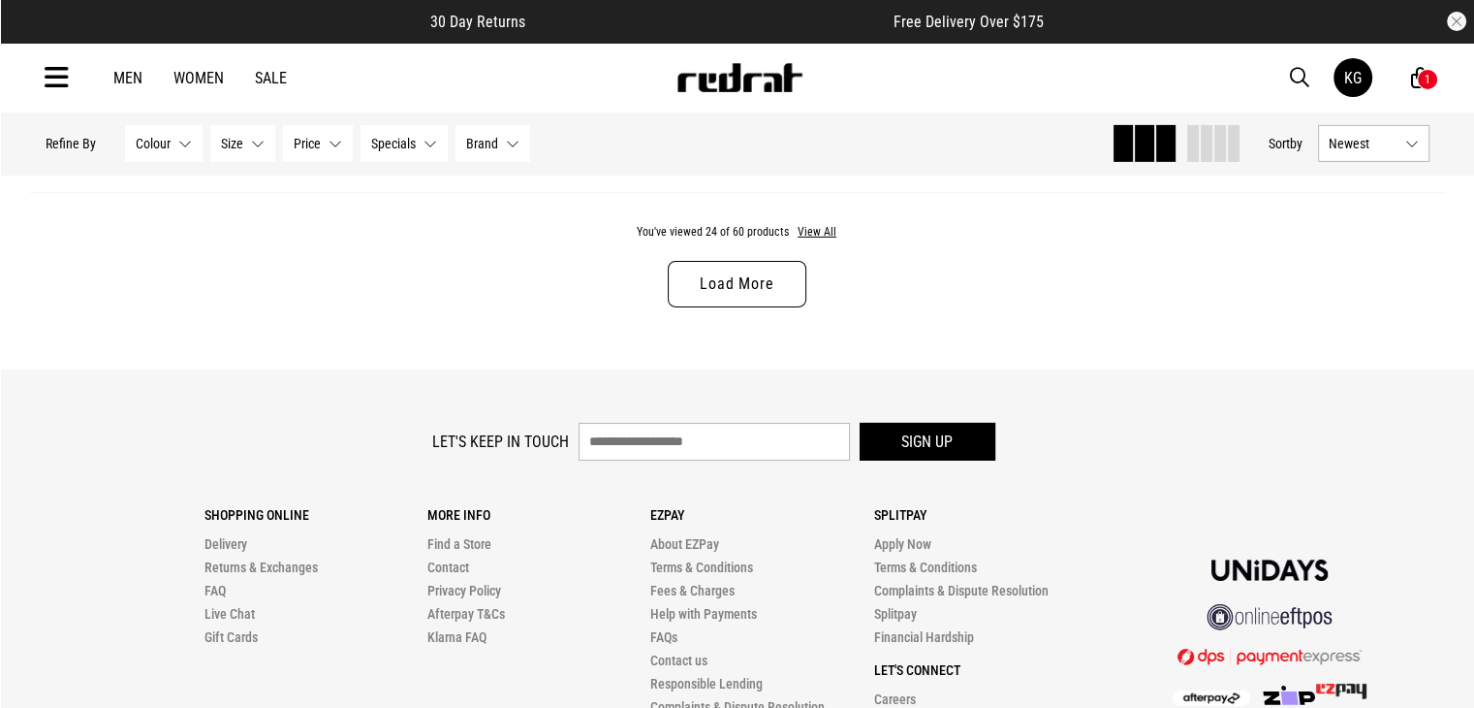
click at [729, 293] on link "Load More" at bounding box center [737, 284] width 138 height 47
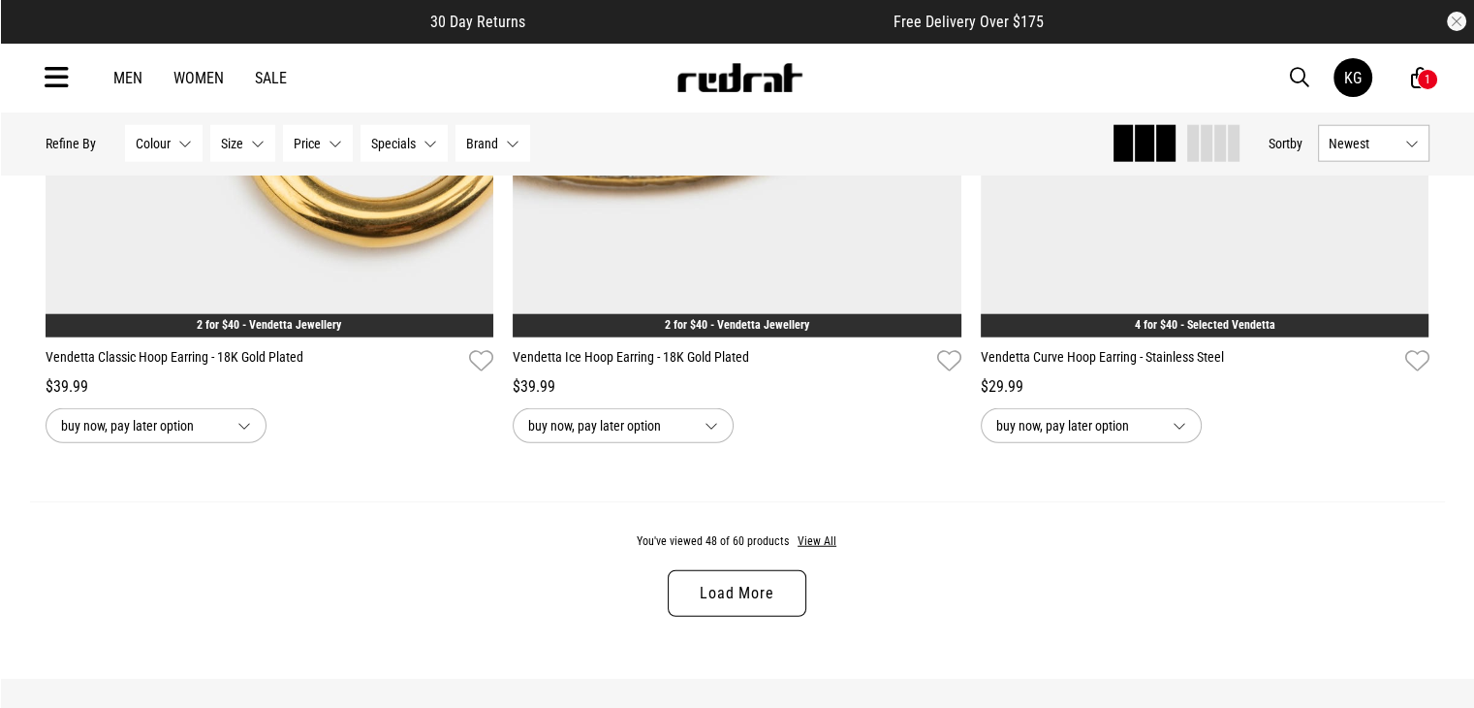
scroll to position [12309, 0]
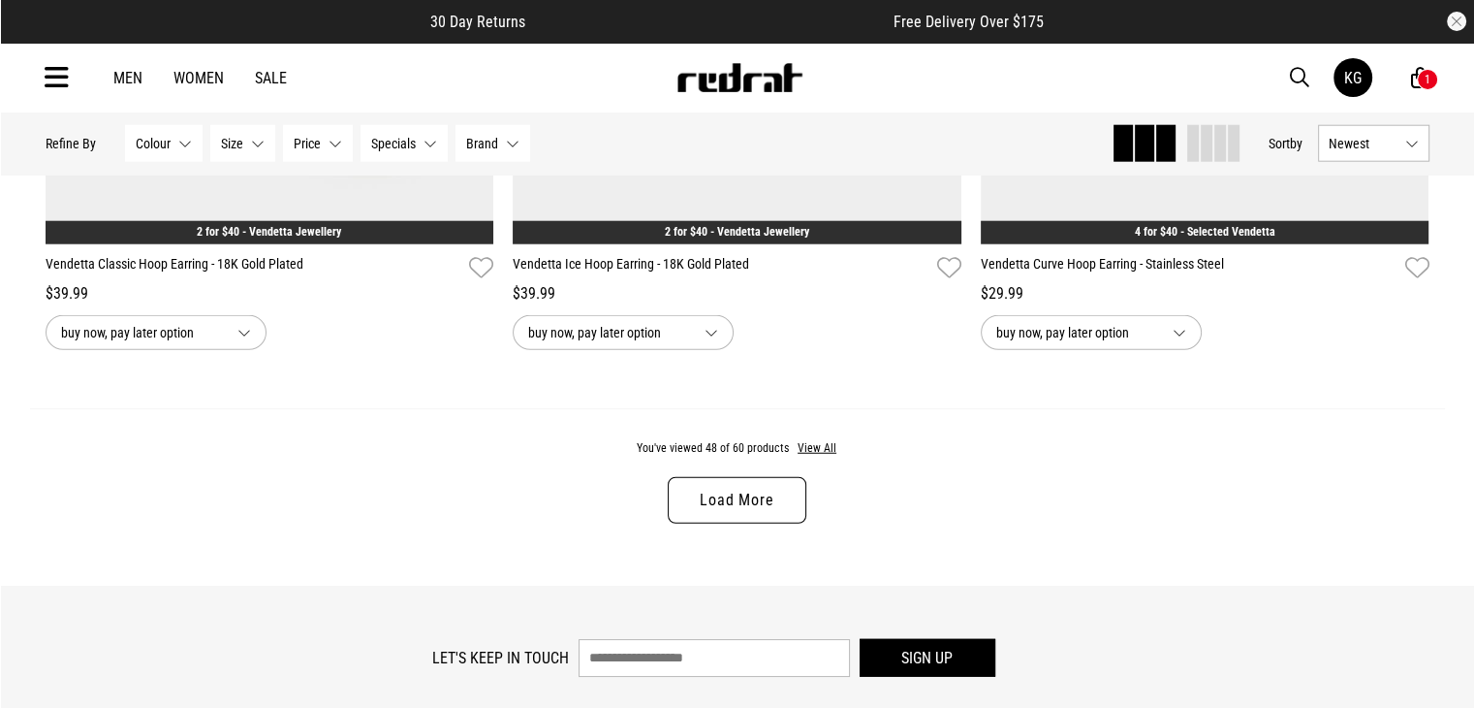
click at [781, 516] on link "Load More" at bounding box center [737, 500] width 138 height 47
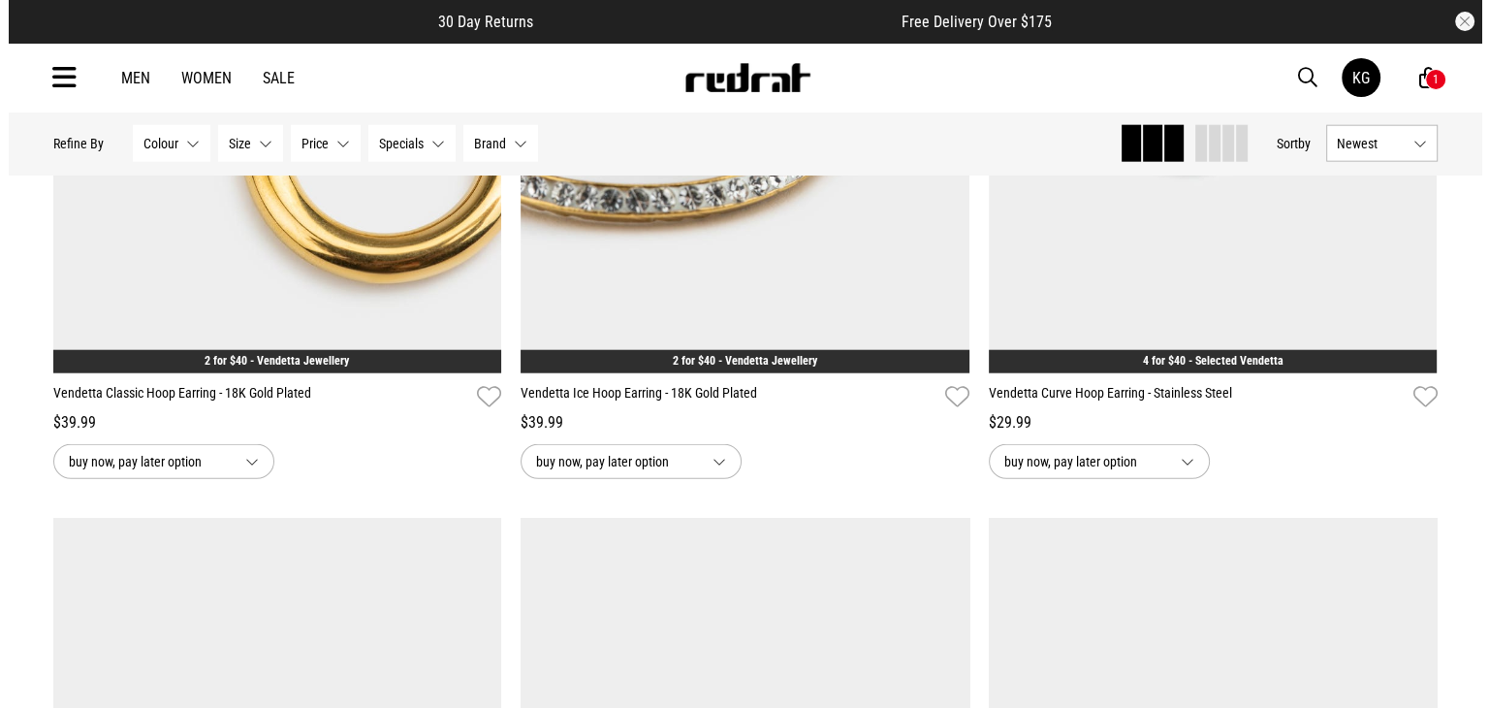
scroll to position [12161, 0]
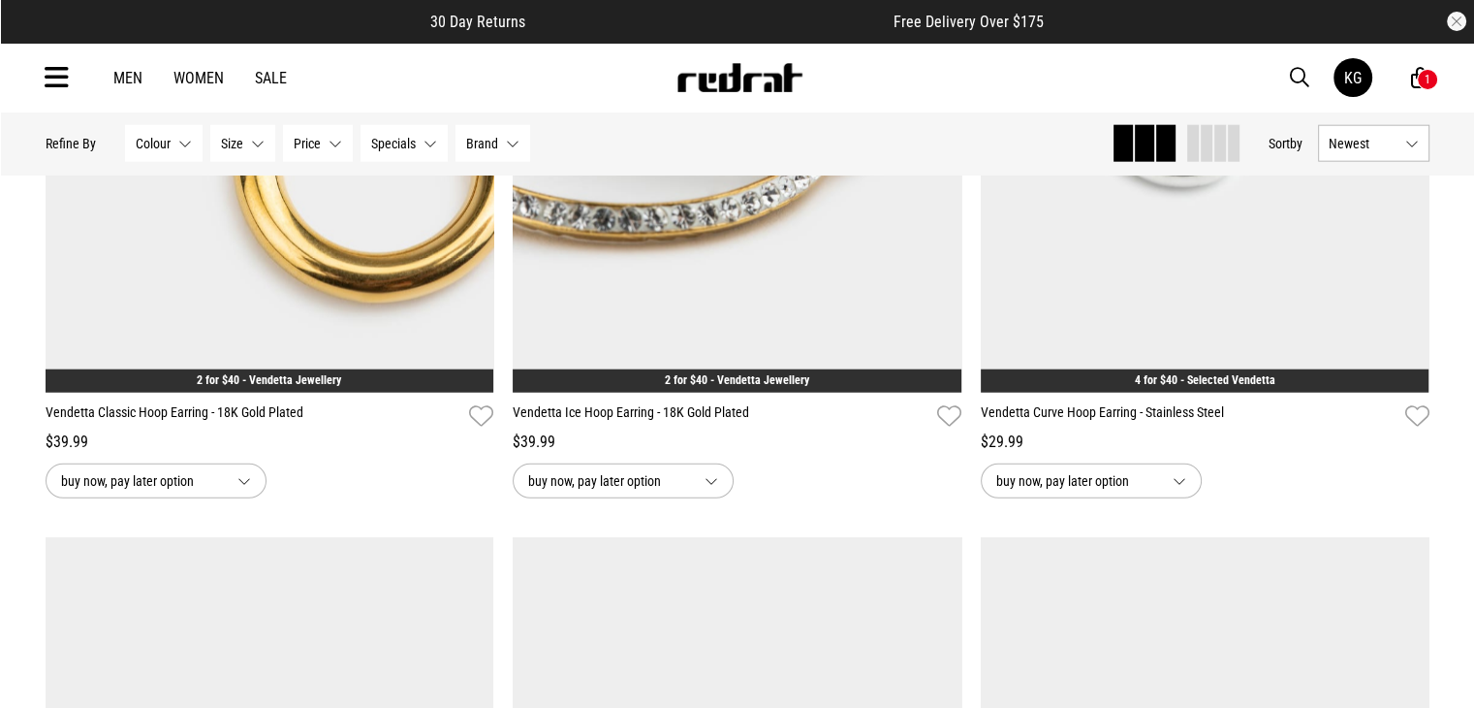
click at [53, 79] on icon at bounding box center [57, 78] width 24 height 32
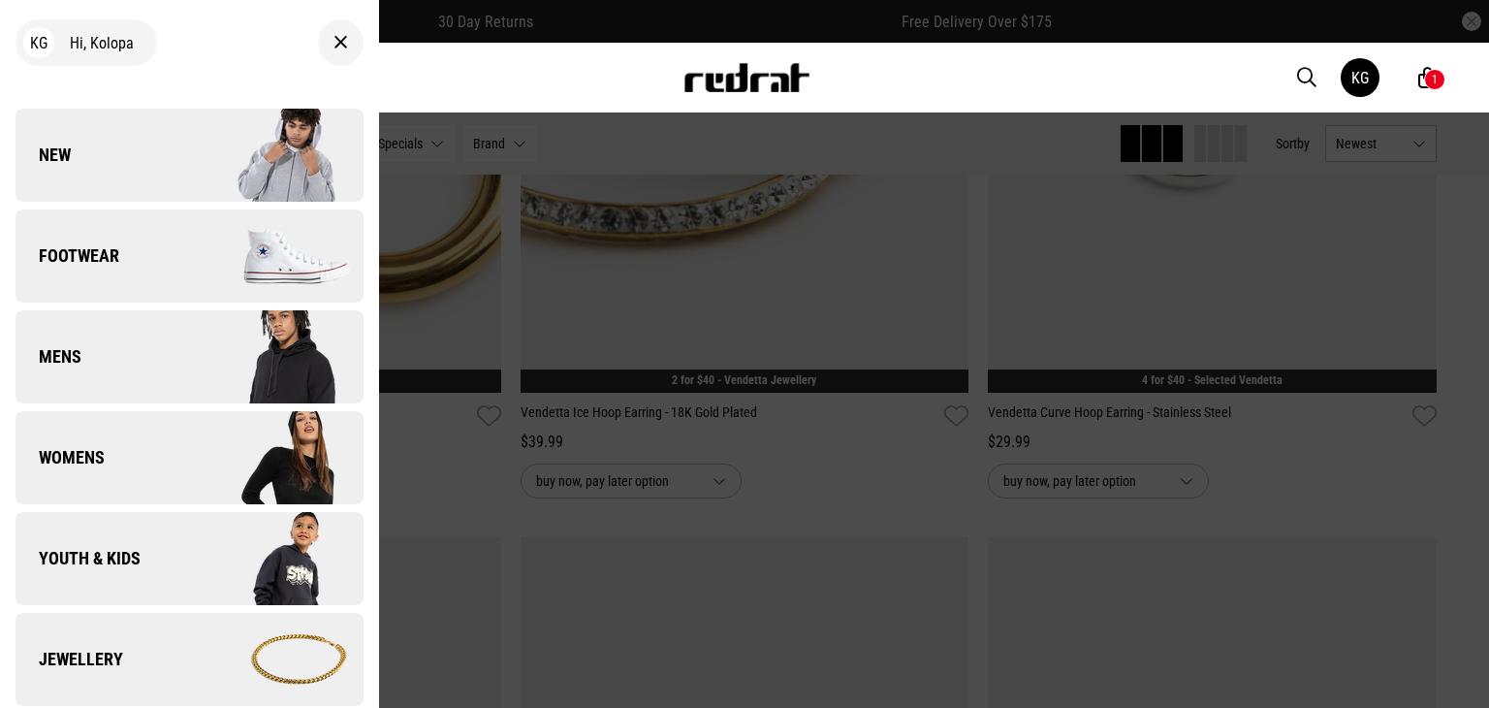
click at [109, 638] on link "Jewellery" at bounding box center [190, 659] width 348 height 93
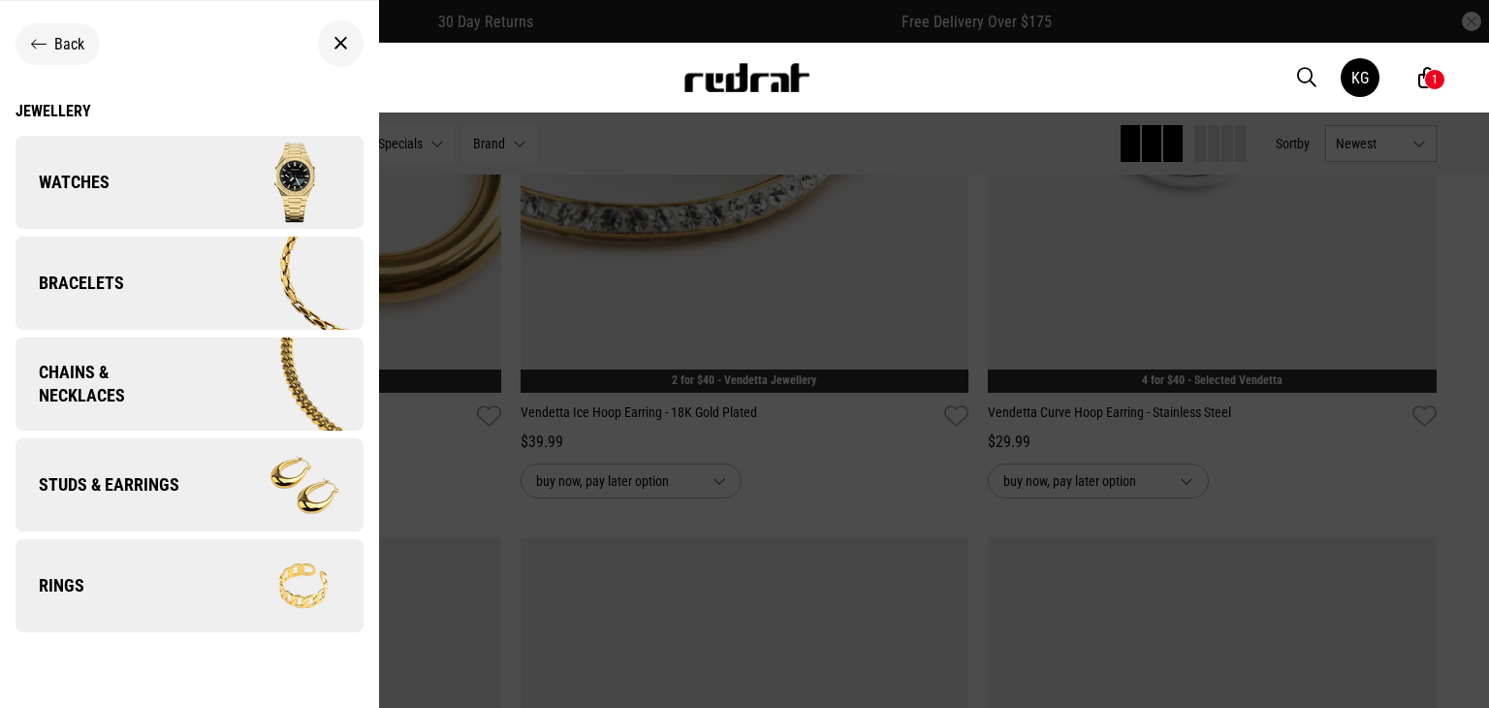
click at [97, 280] on span "Bracelets" at bounding box center [70, 282] width 109 height 23
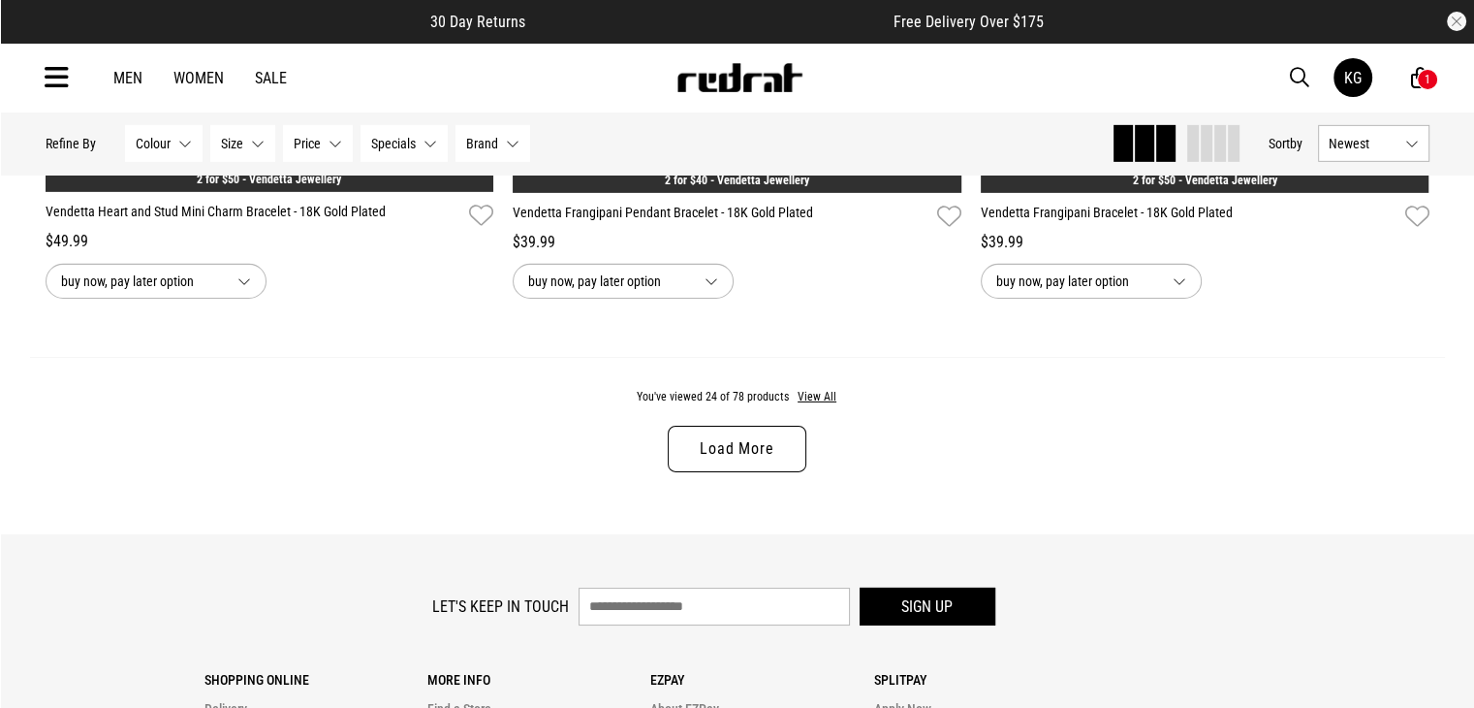
scroll to position [6192, 0]
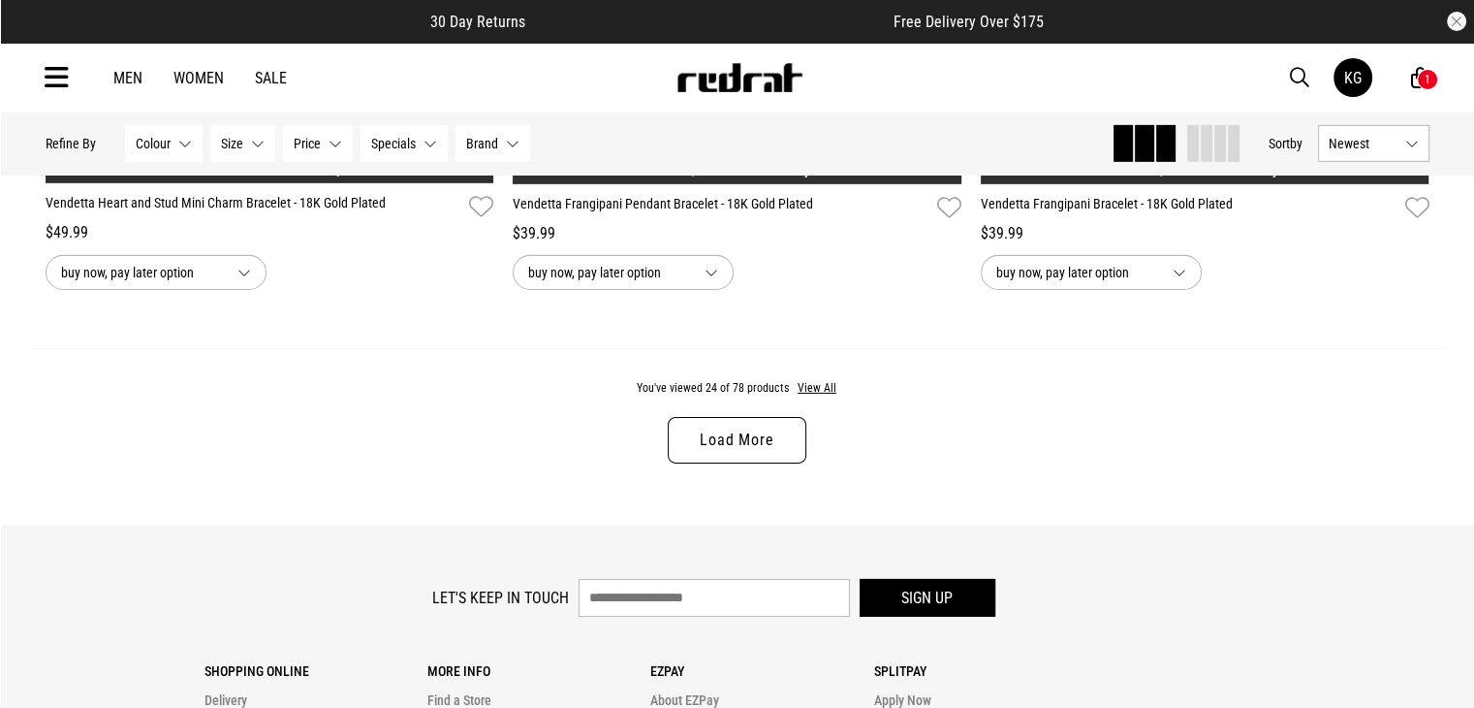
click at [694, 444] on link "Load More" at bounding box center [737, 440] width 138 height 47
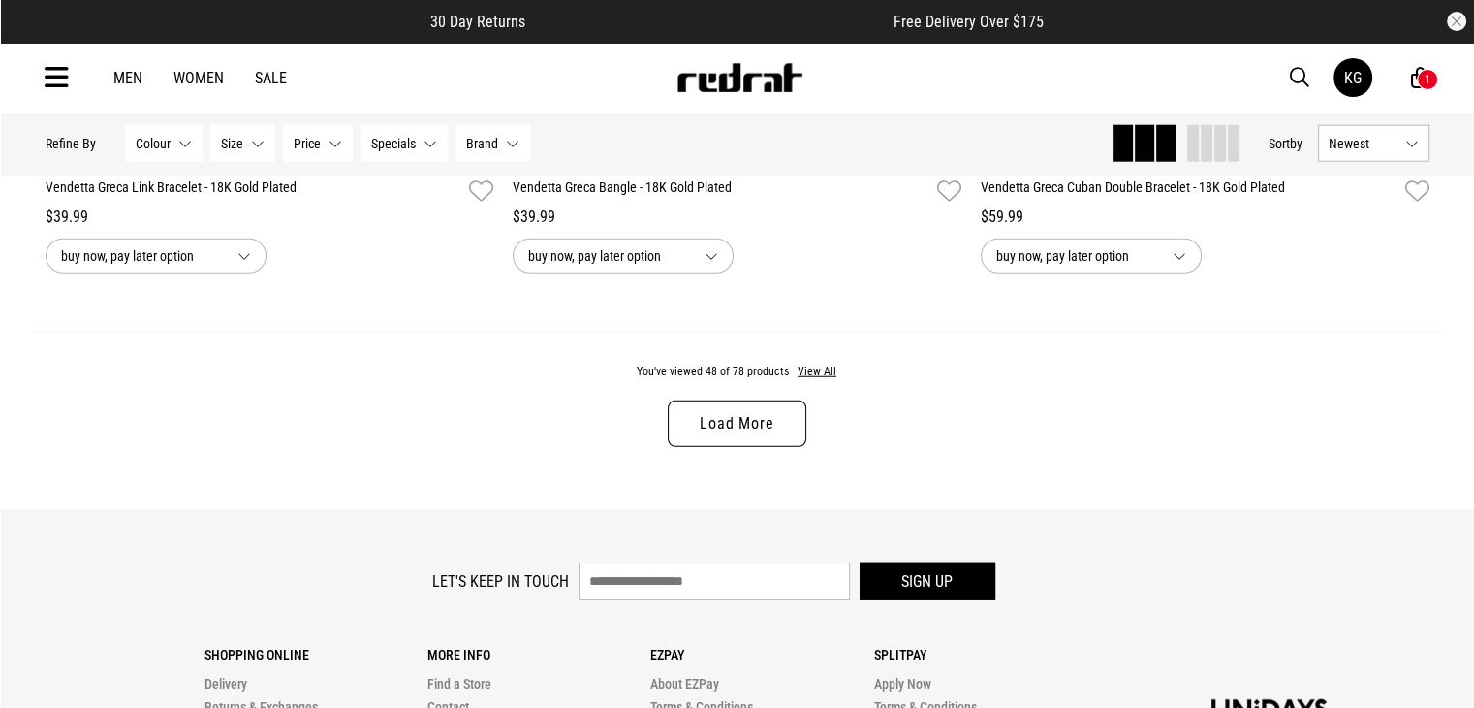
click at [732, 424] on link "Load More" at bounding box center [737, 423] width 138 height 47
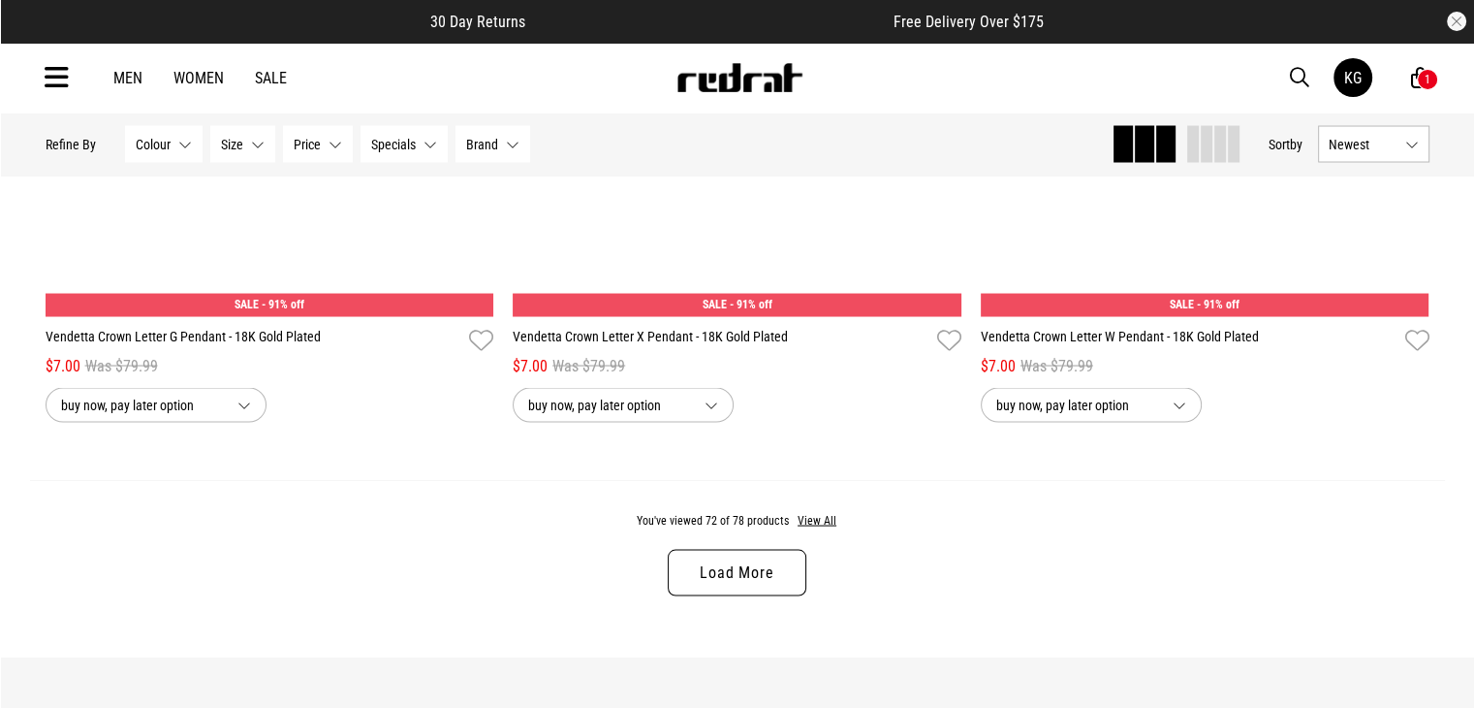
scroll to position [18438, 0]
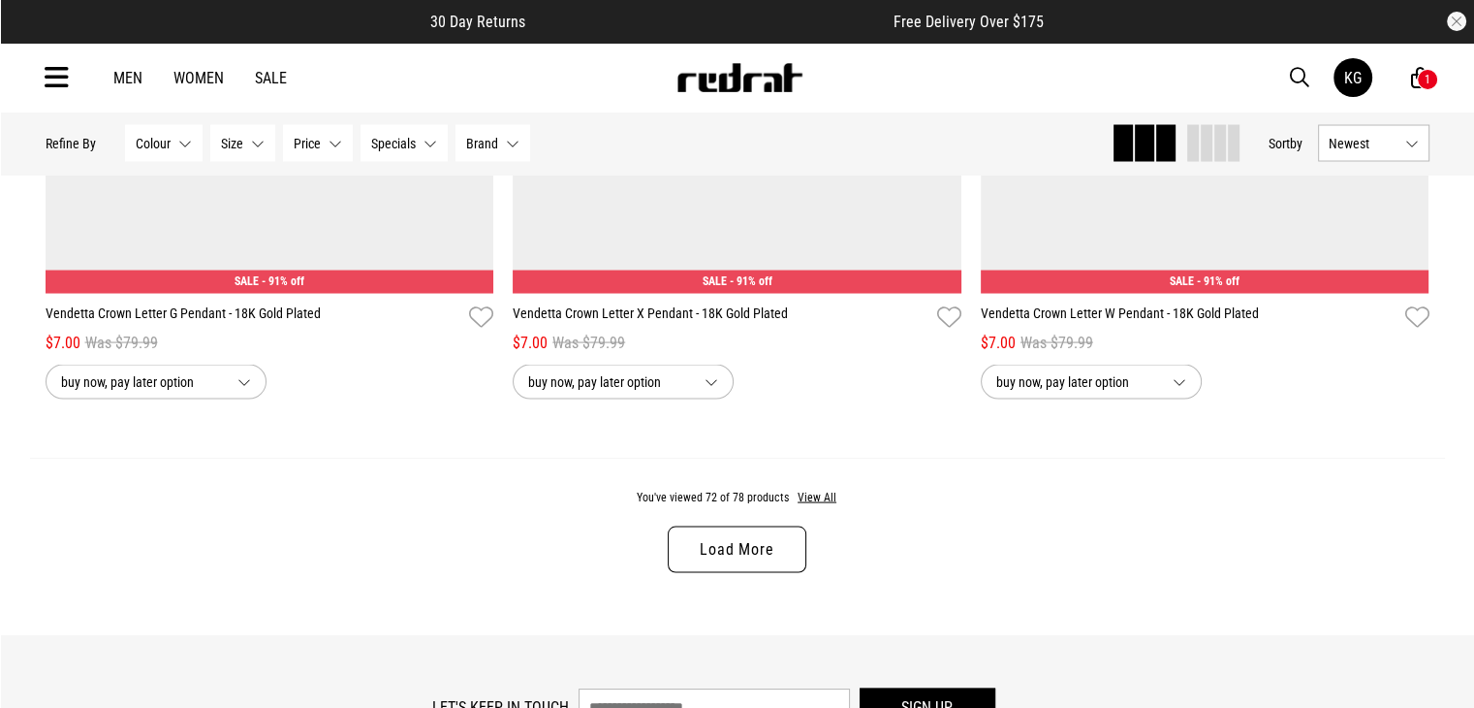
click at [748, 563] on link "Load More" at bounding box center [737, 549] width 138 height 47
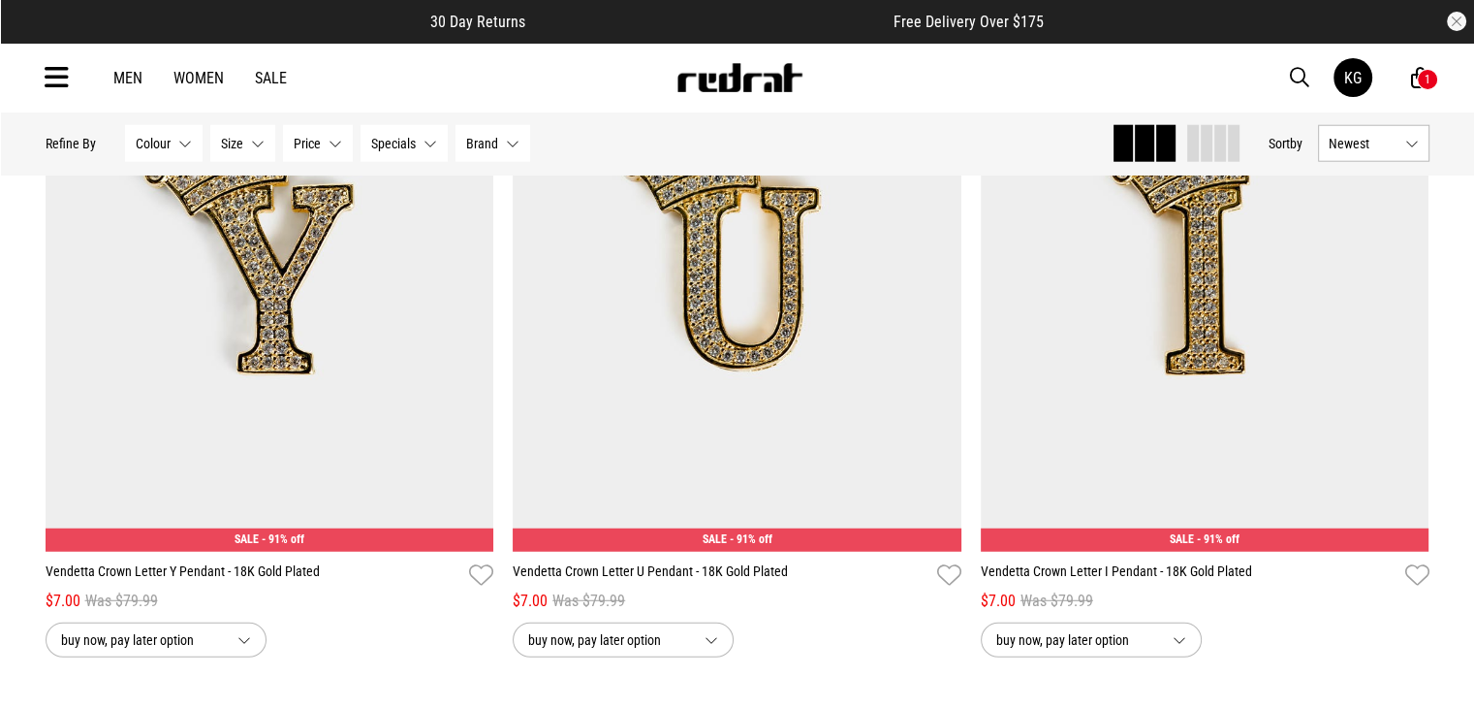
scroll to position [17236, 0]
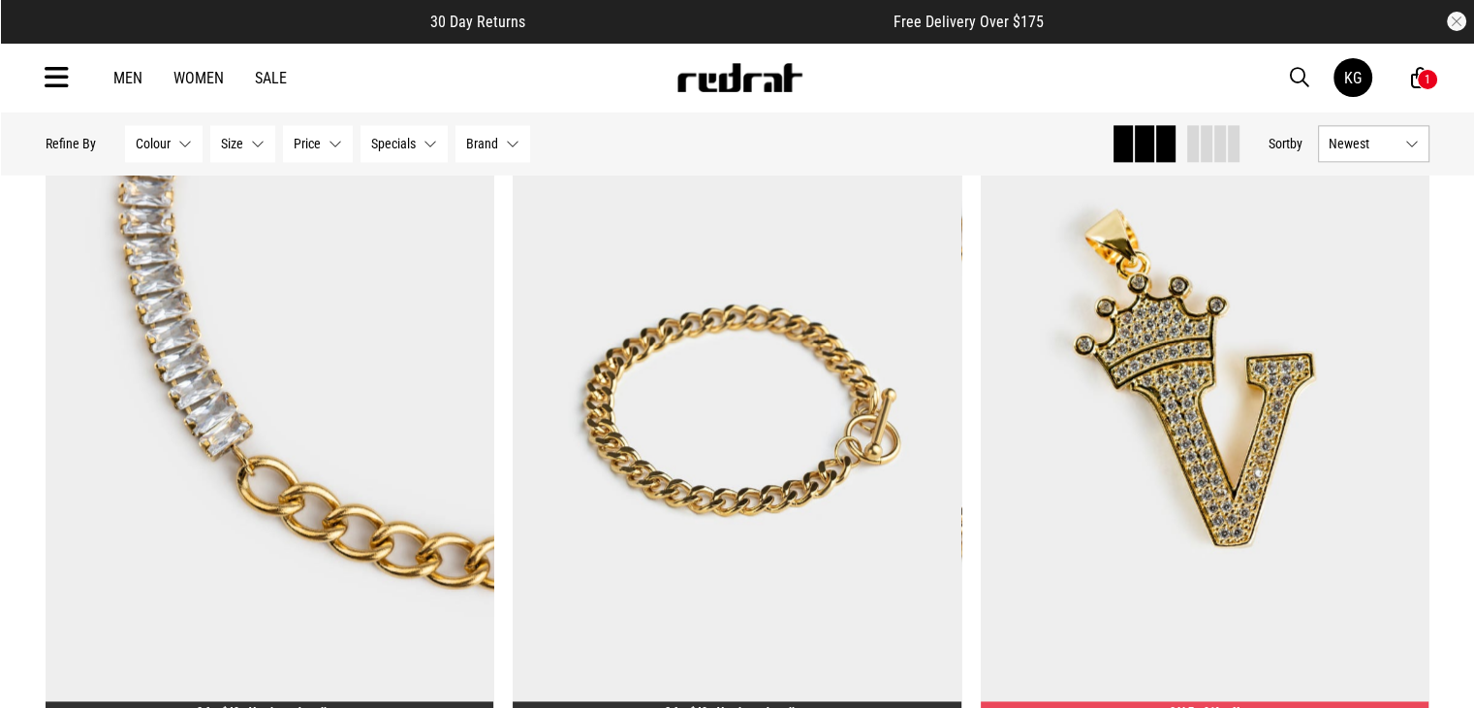
click at [205, 74] on link "Women" at bounding box center [198, 78] width 50 height 18
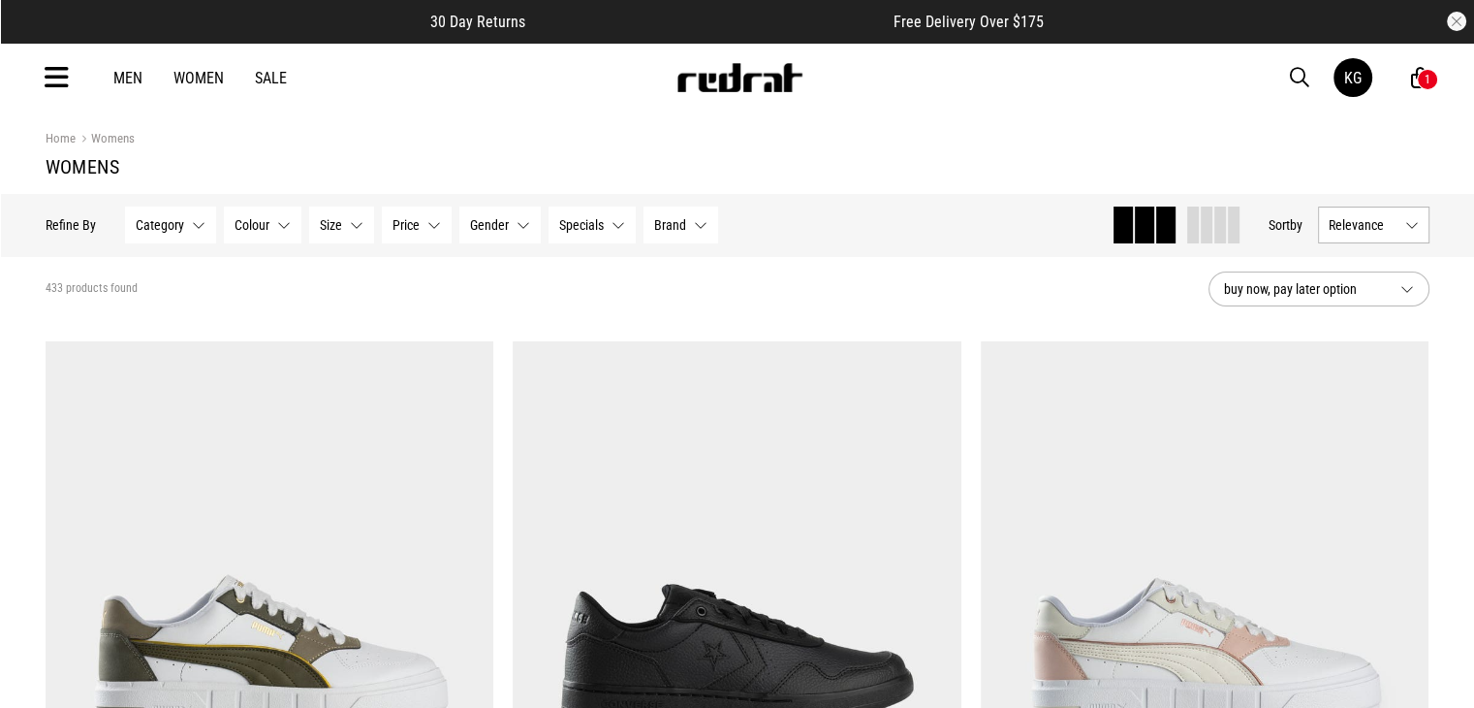
click at [62, 76] on icon at bounding box center [57, 78] width 24 height 32
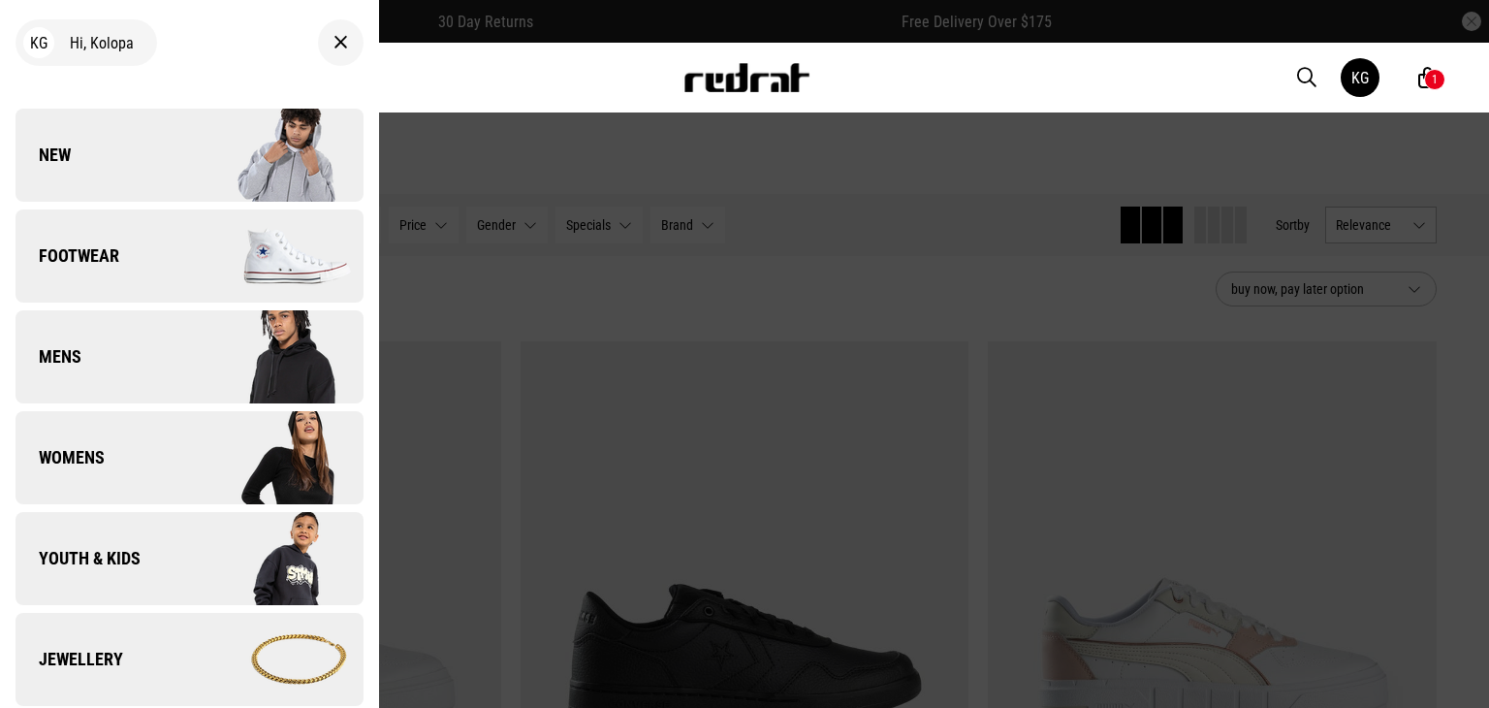
click at [91, 455] on span "Womens" at bounding box center [60, 457] width 89 height 23
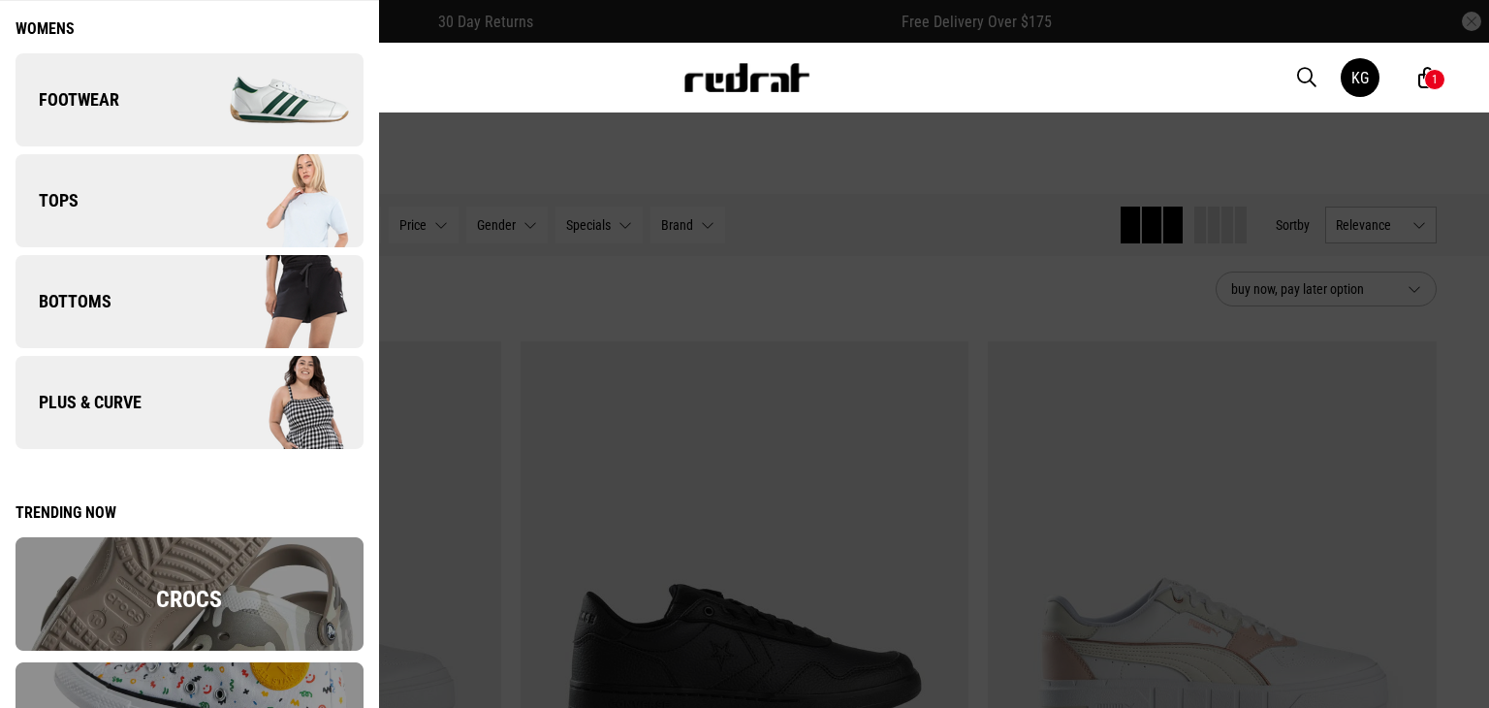
scroll to position [78, 0]
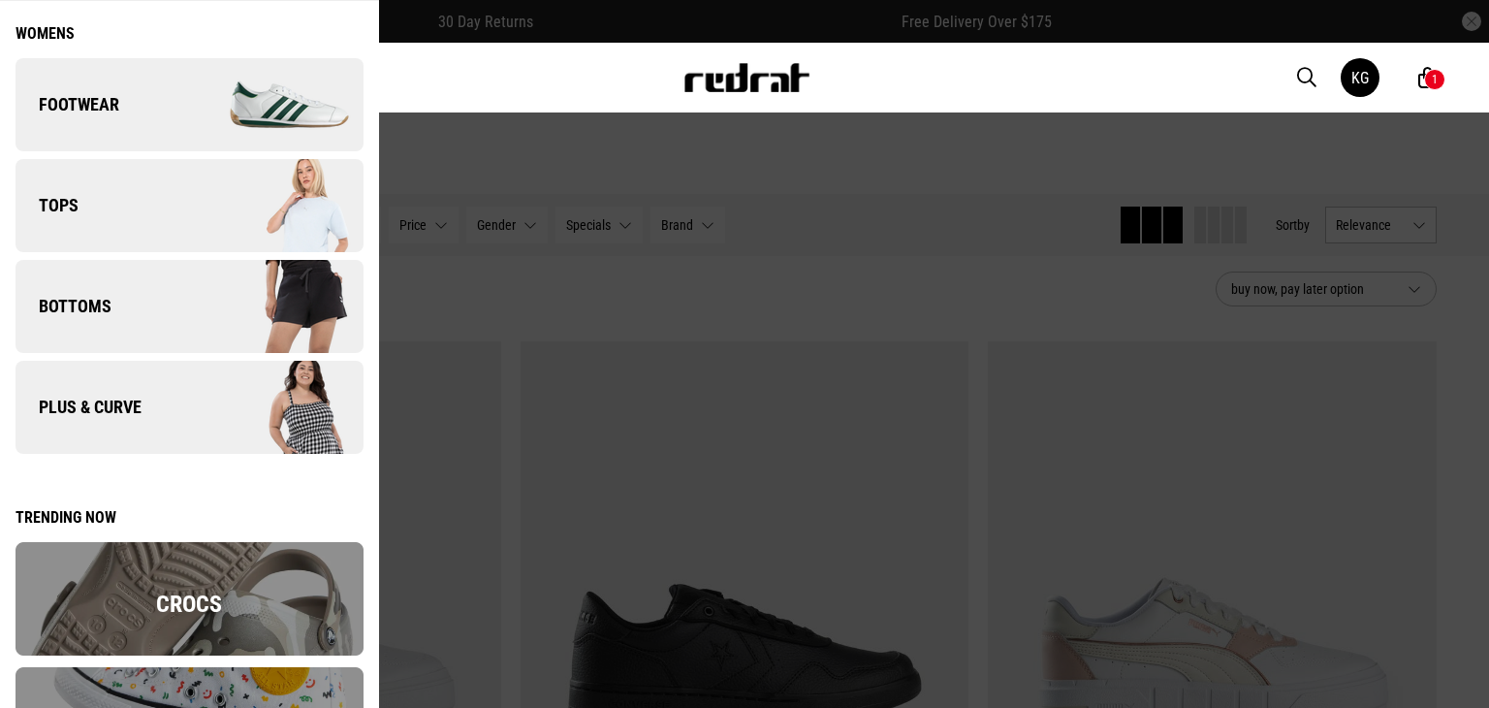
click at [154, 394] on link "Plus & Curve" at bounding box center [190, 407] width 348 height 93
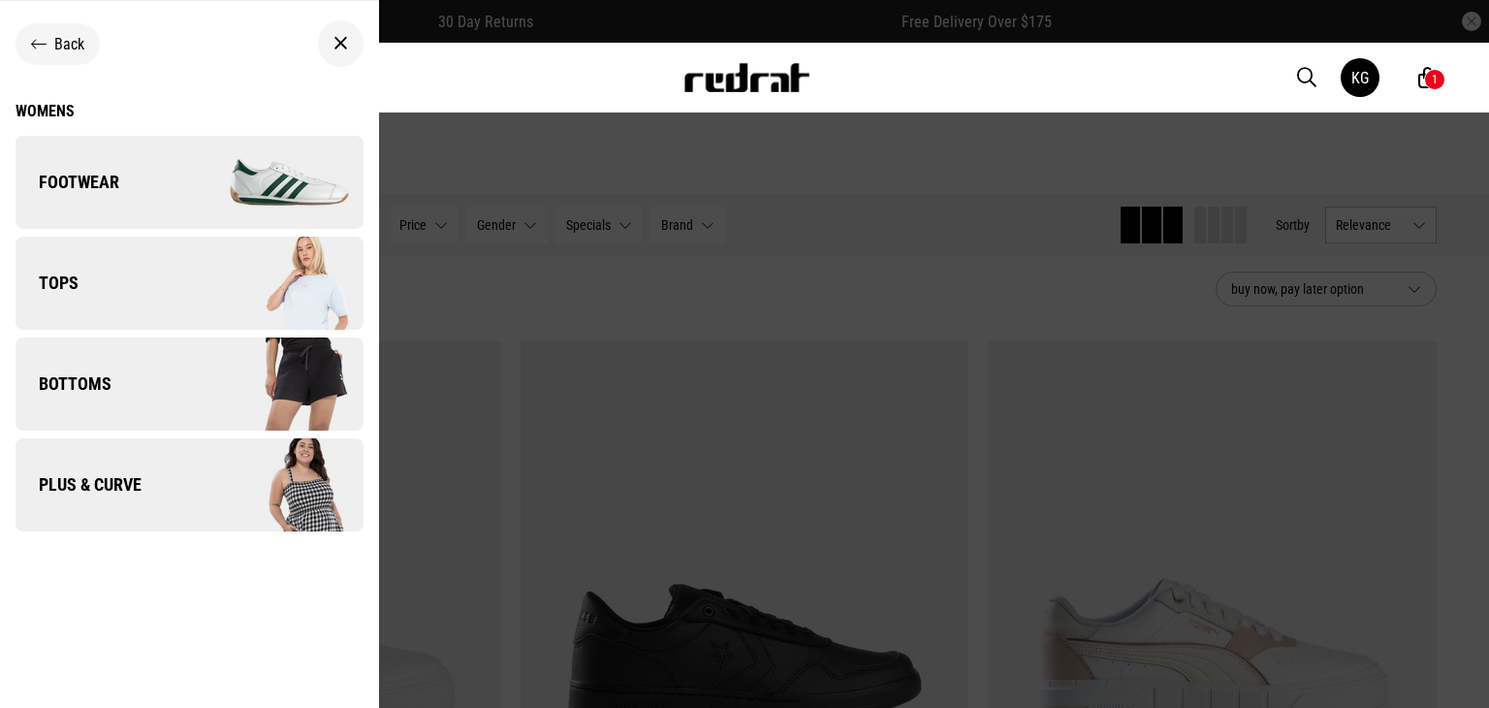
scroll to position [0, 0]
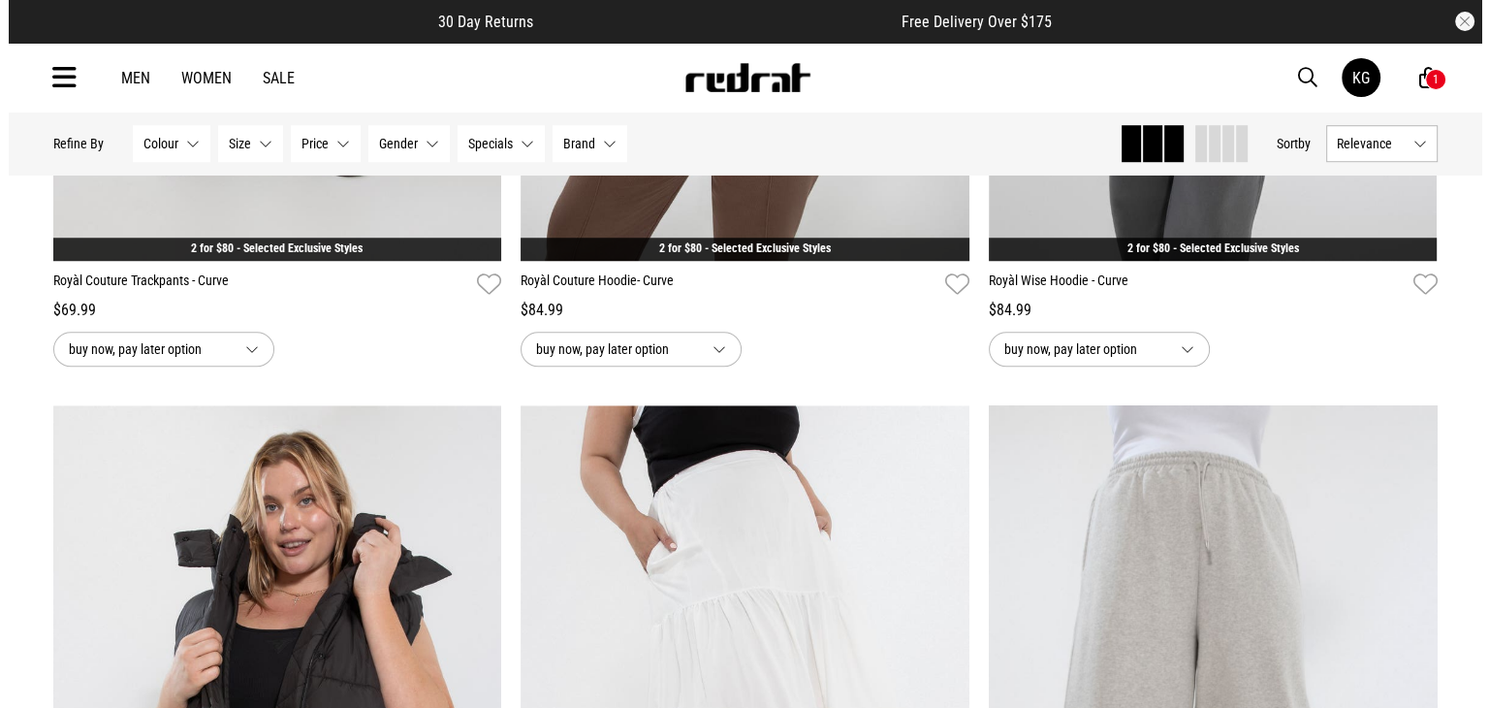
scroll to position [1448, 0]
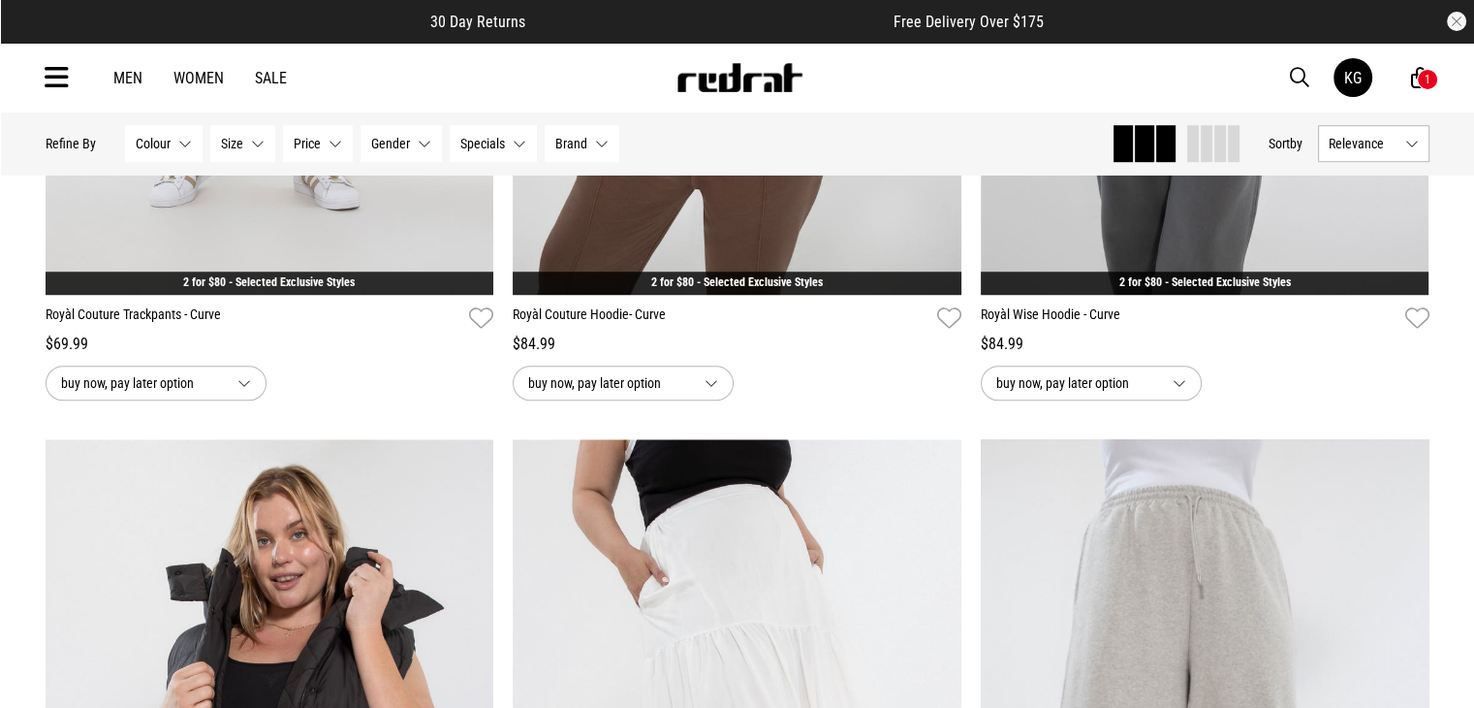
click at [48, 79] on icon at bounding box center [57, 78] width 24 height 32
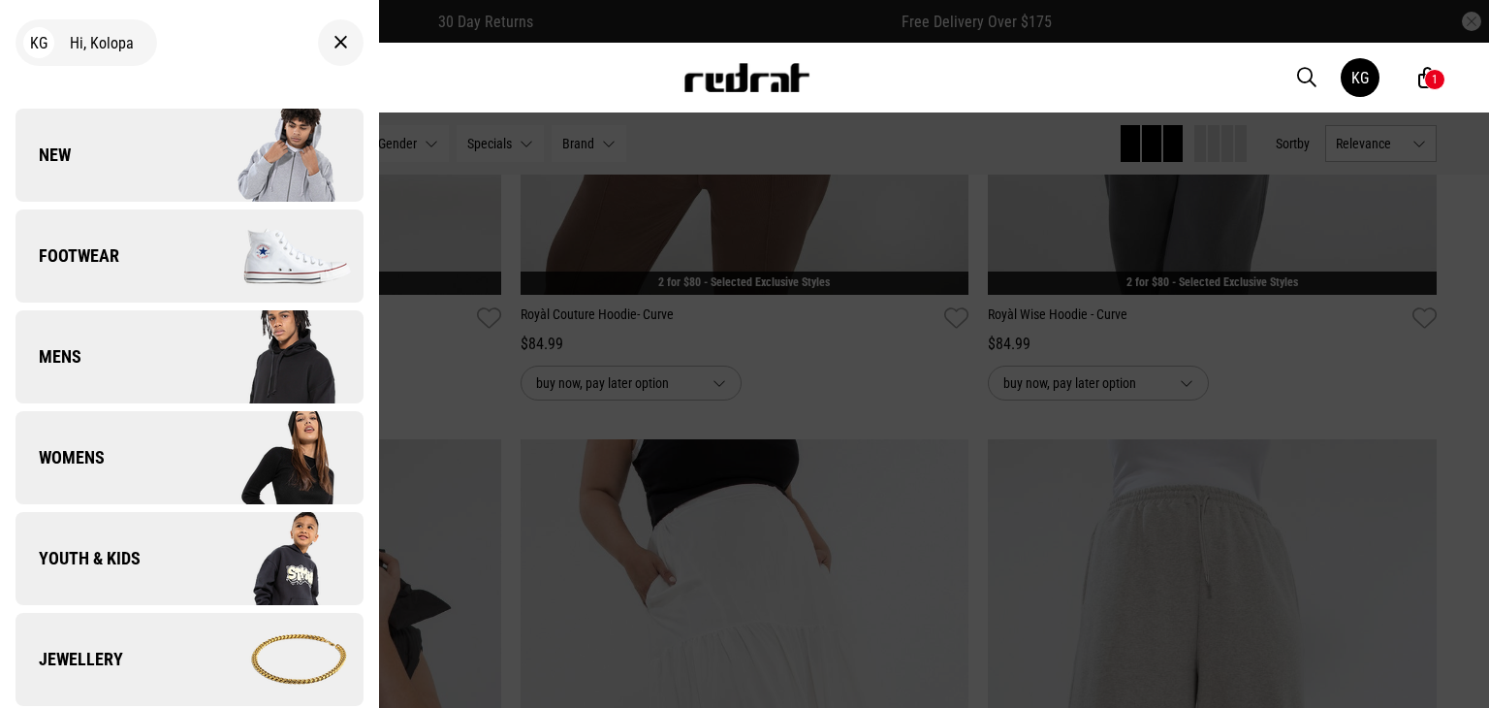
click at [85, 459] on span "Womens" at bounding box center [60, 457] width 89 height 23
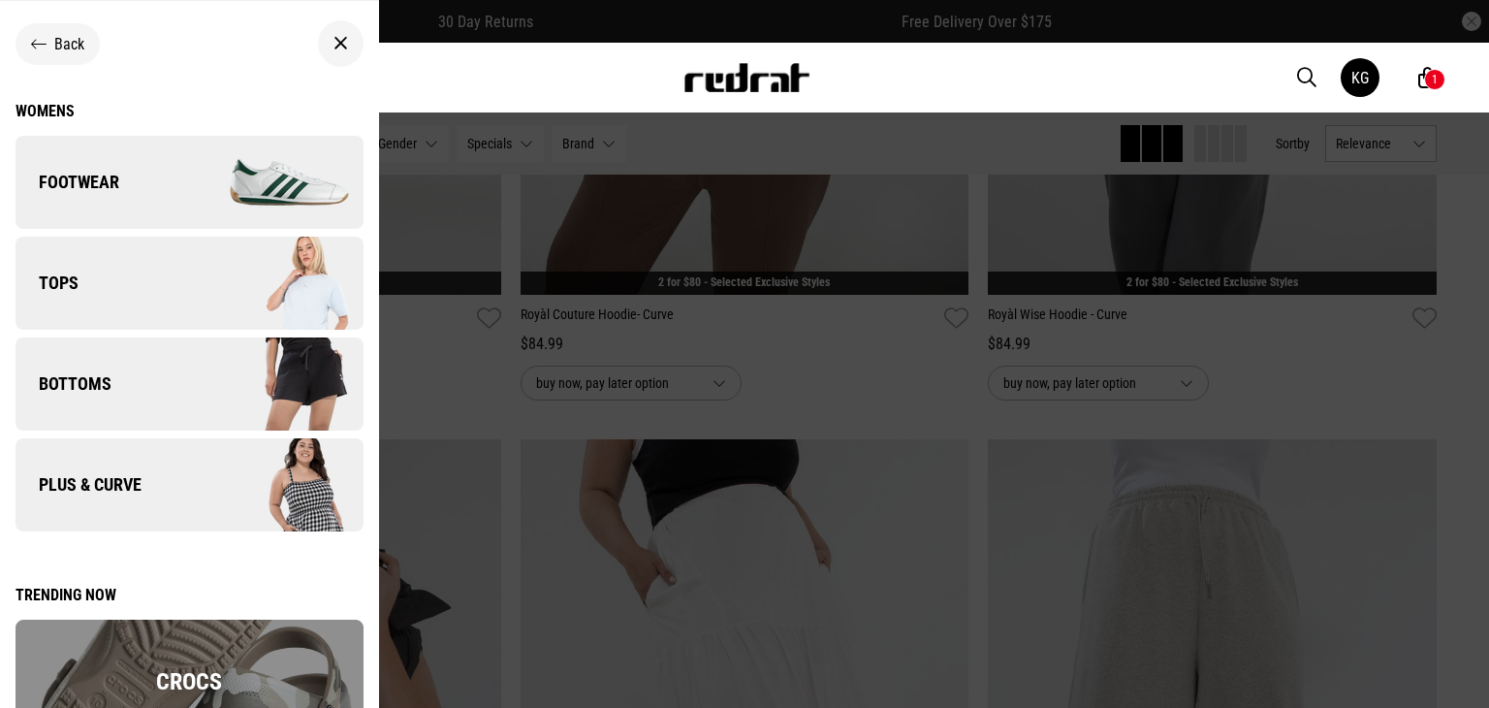
click at [93, 392] on span "Bottoms" at bounding box center [64, 383] width 96 height 23
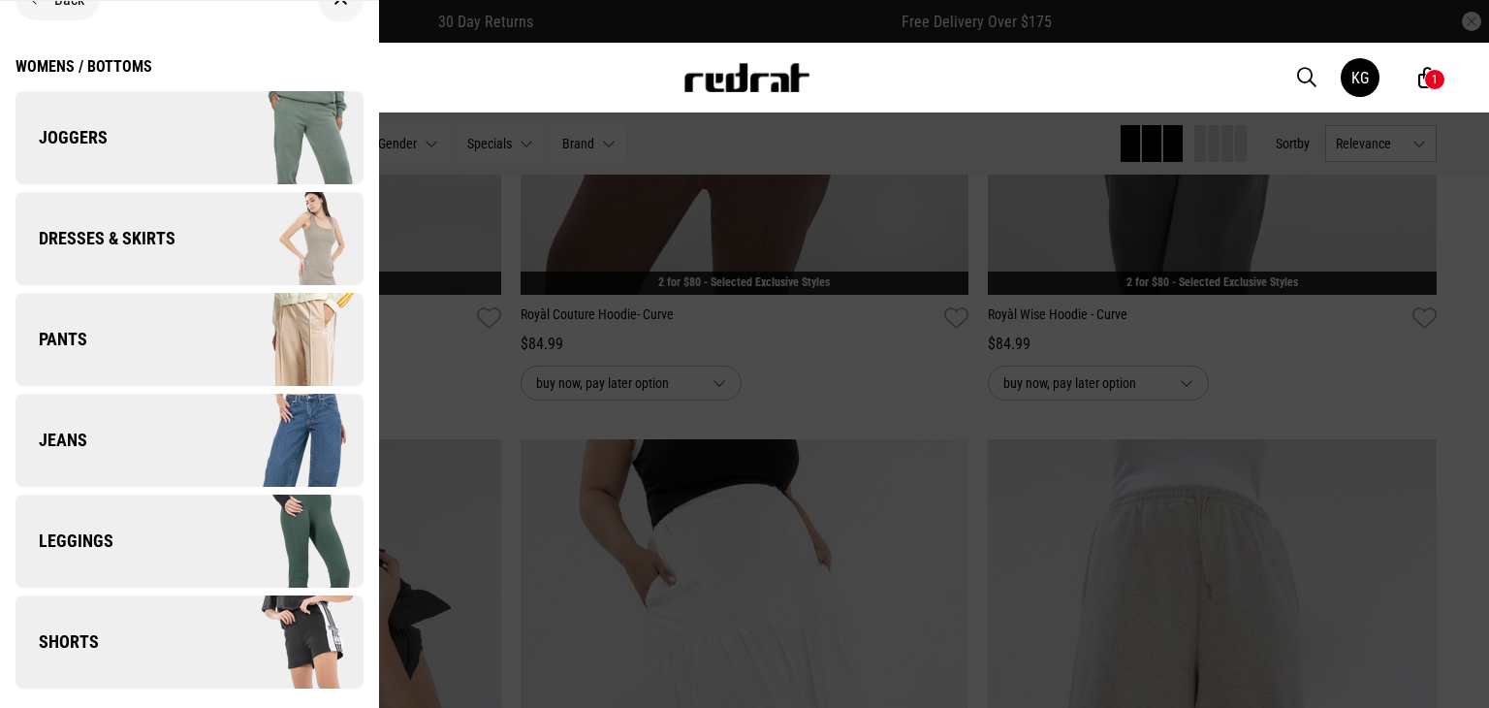
scroll to position [47, 0]
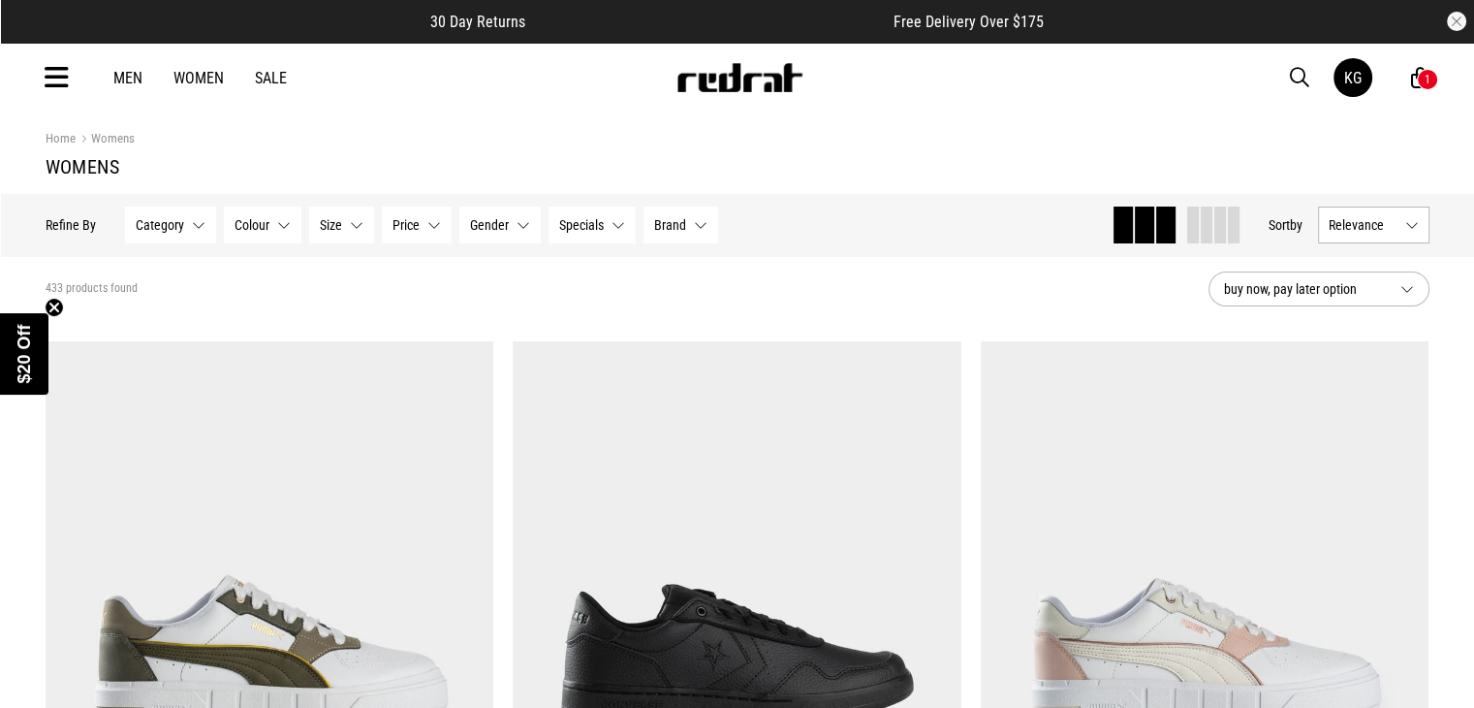
click at [188, 76] on link "Women" at bounding box center [198, 78] width 50 height 18
click at [67, 79] on icon at bounding box center [57, 78] width 24 height 32
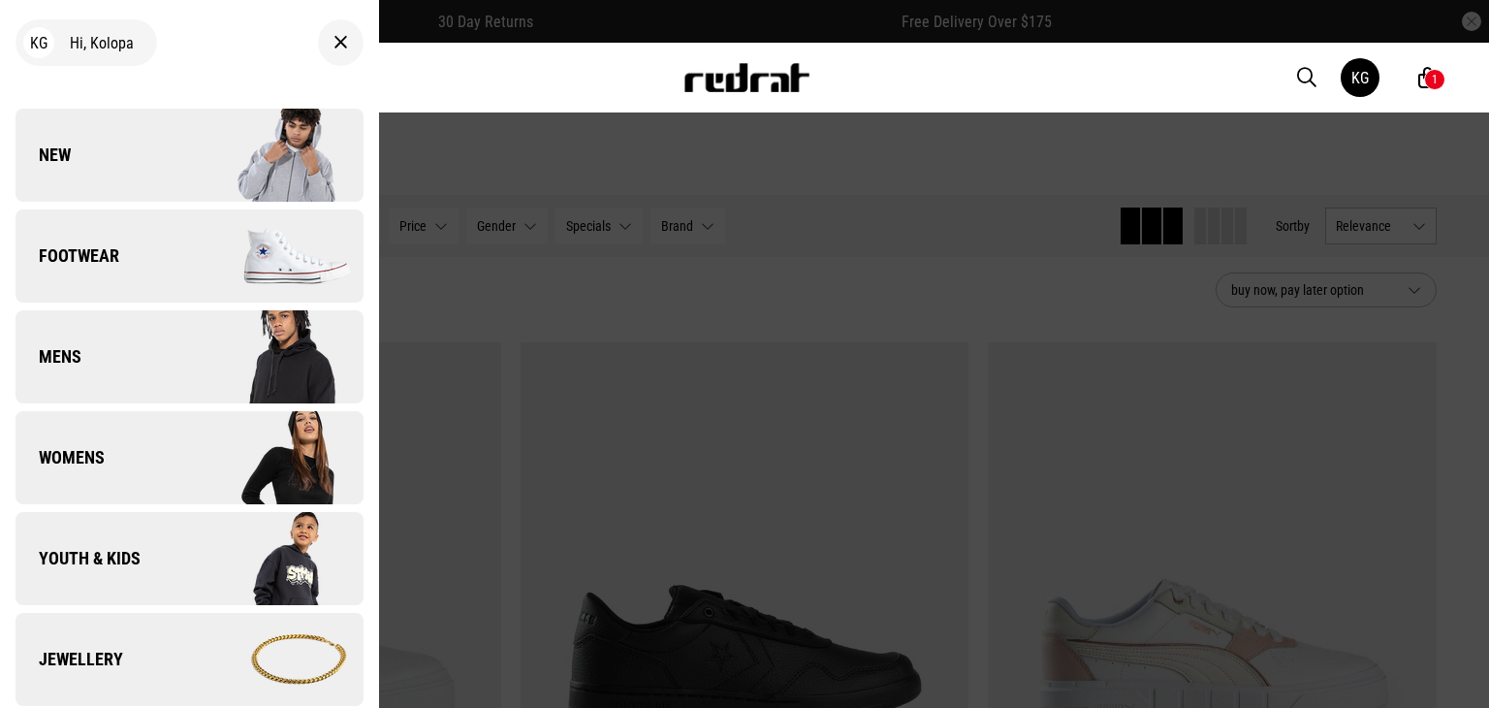
click at [92, 456] on span "Womens" at bounding box center [60, 457] width 89 height 23
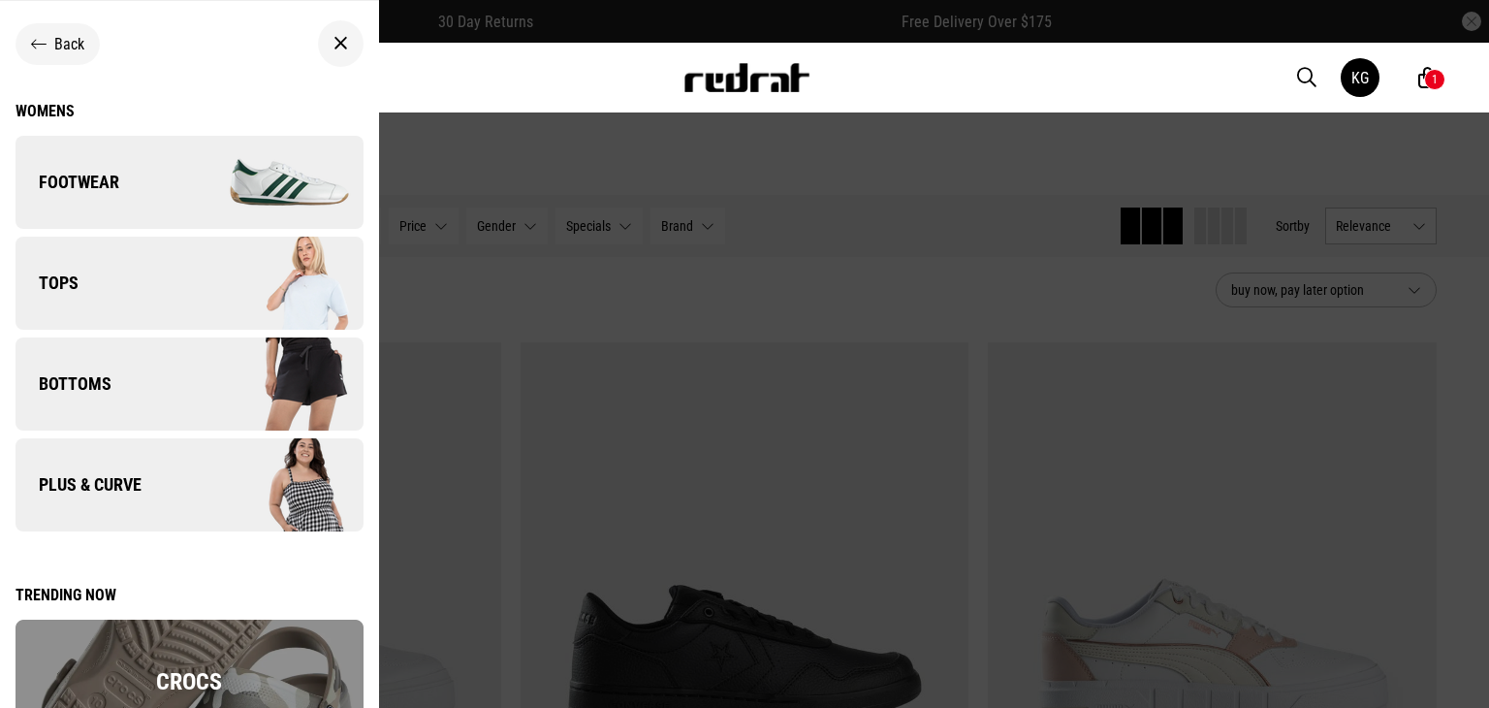
click at [66, 44] on span "Back" at bounding box center [69, 44] width 30 height 18
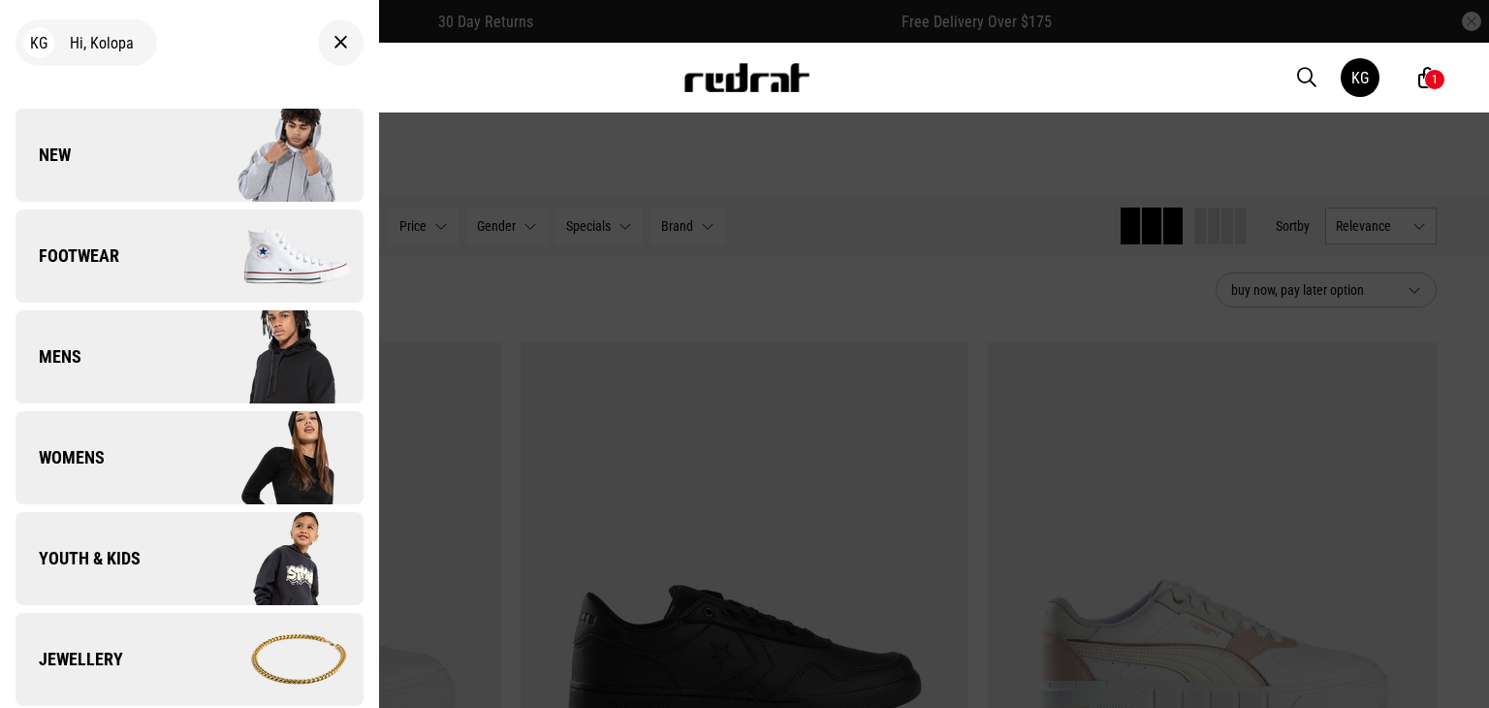
click at [116, 645] on link "Jewellery" at bounding box center [190, 659] width 348 height 93
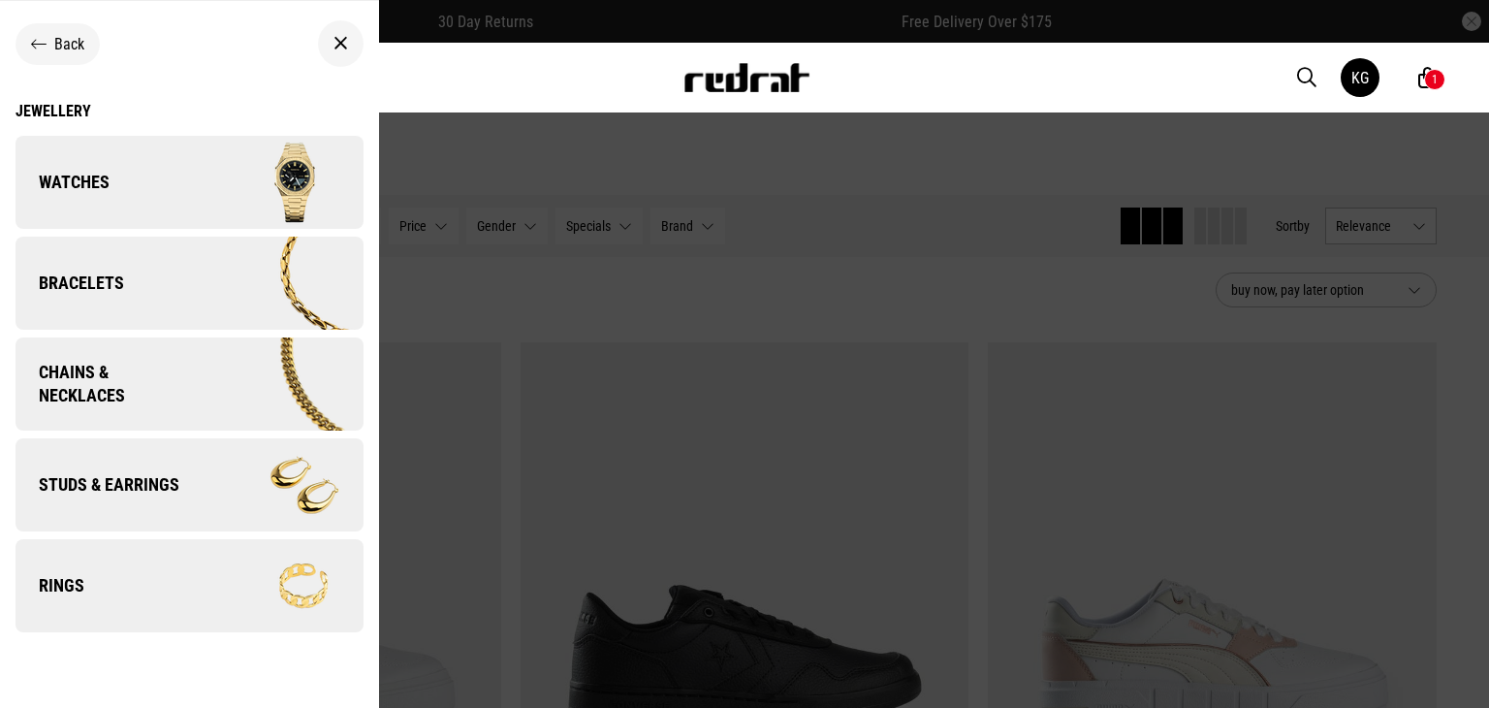
click at [162, 180] on link "Watches" at bounding box center [190, 182] width 348 height 93
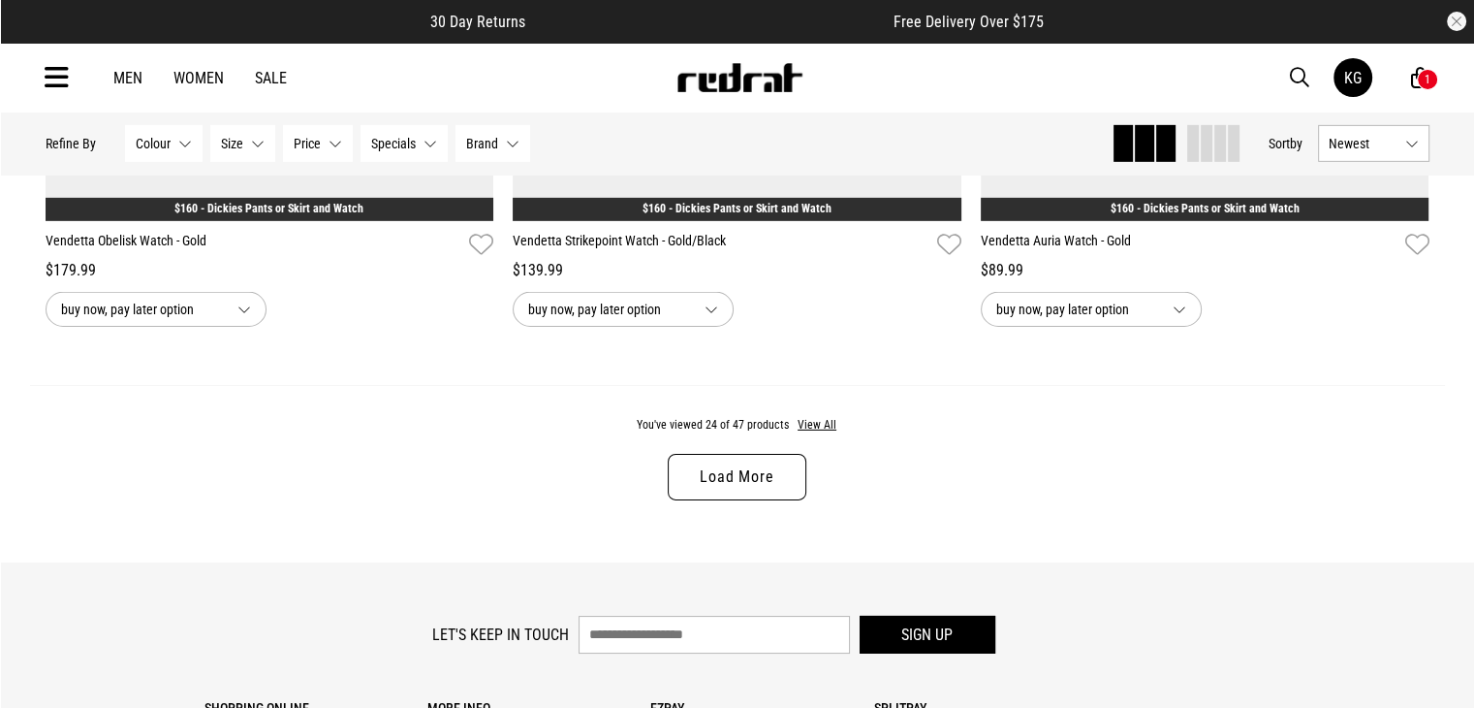
scroll to position [6104, 0]
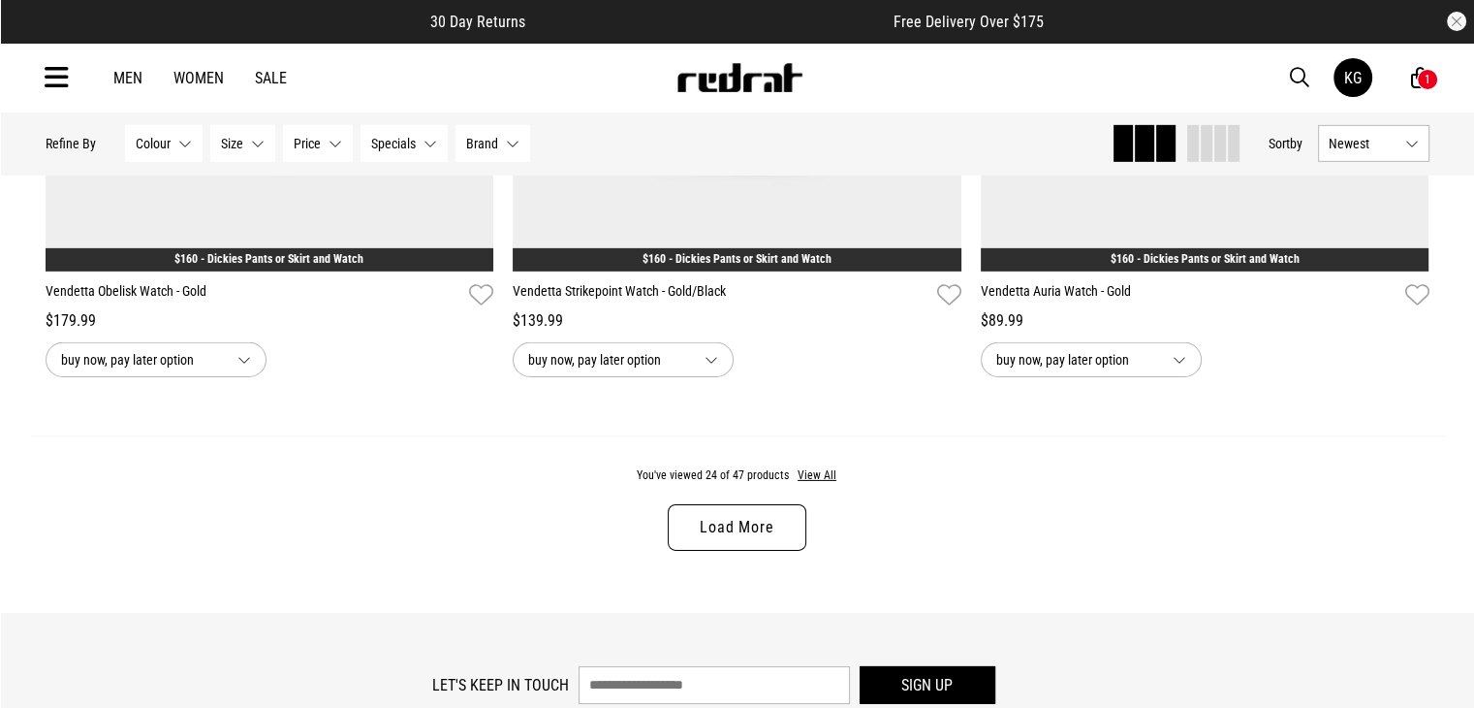
click at [757, 523] on link "Load More" at bounding box center [737, 527] width 138 height 47
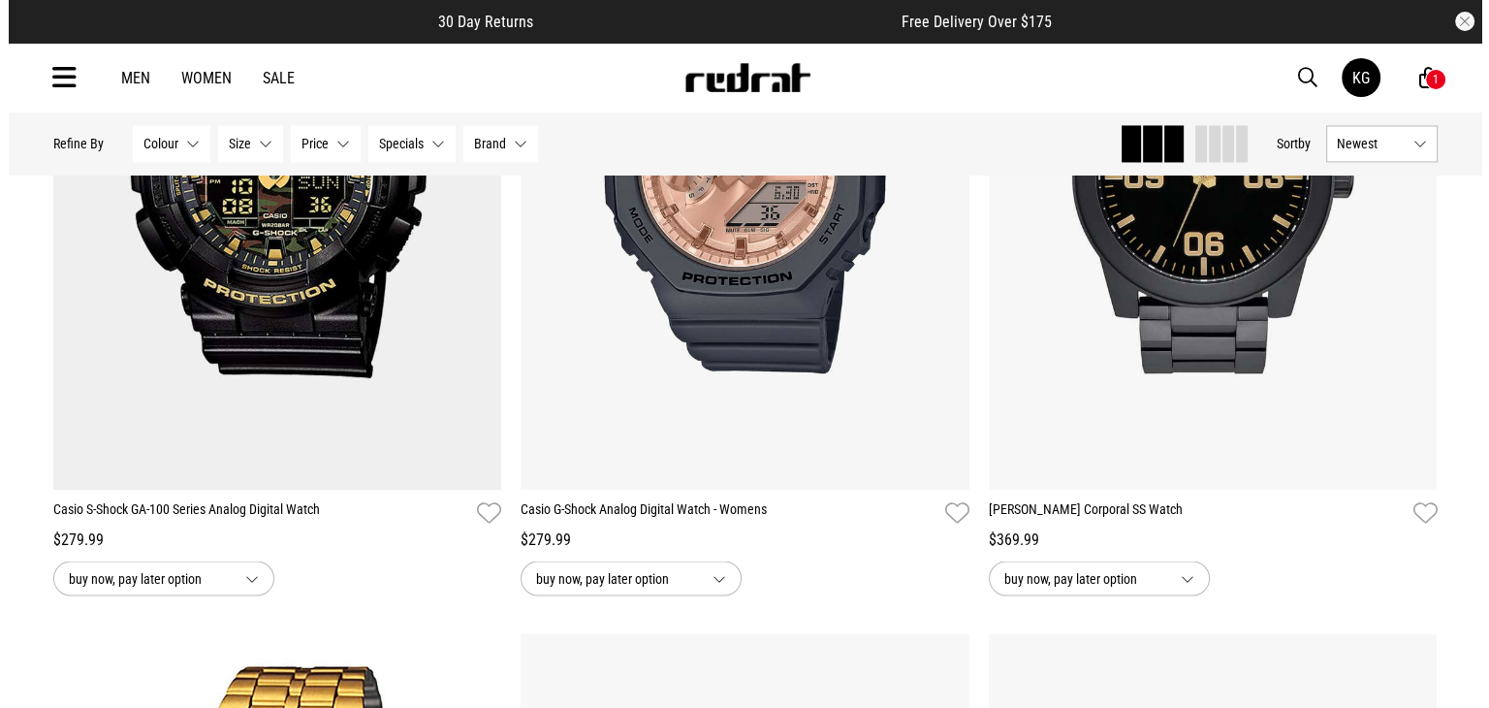
scroll to position [7083, 0]
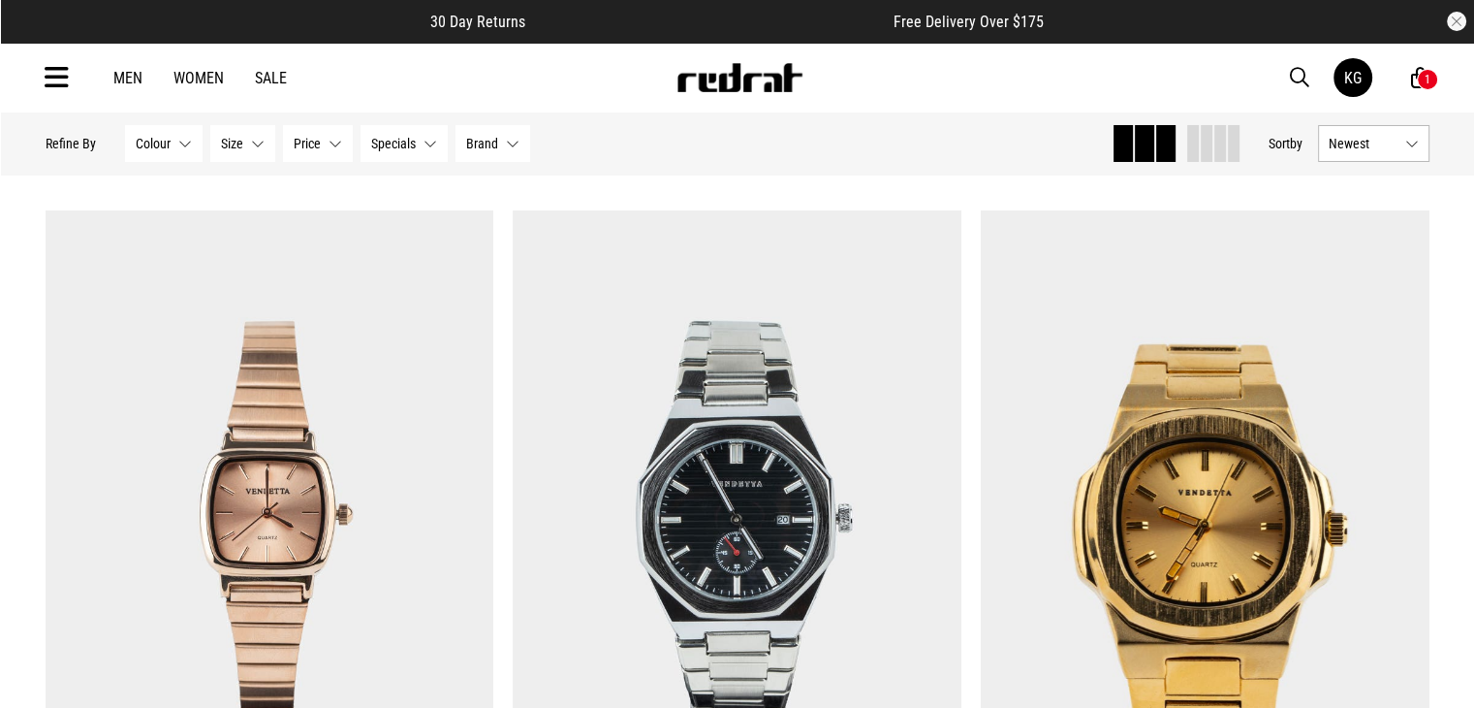
click at [54, 75] on icon at bounding box center [57, 78] width 24 height 32
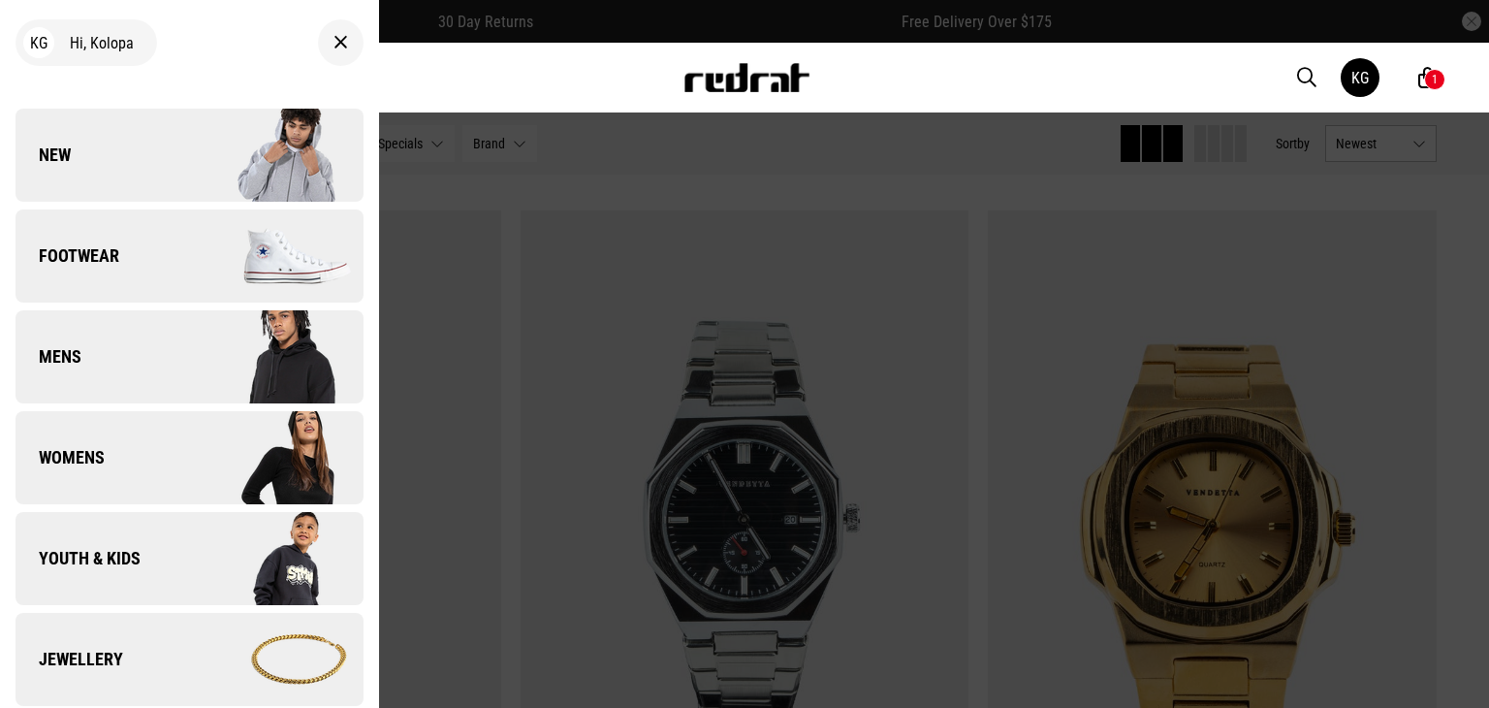
click at [74, 463] on span "Womens" at bounding box center [60, 457] width 89 height 23
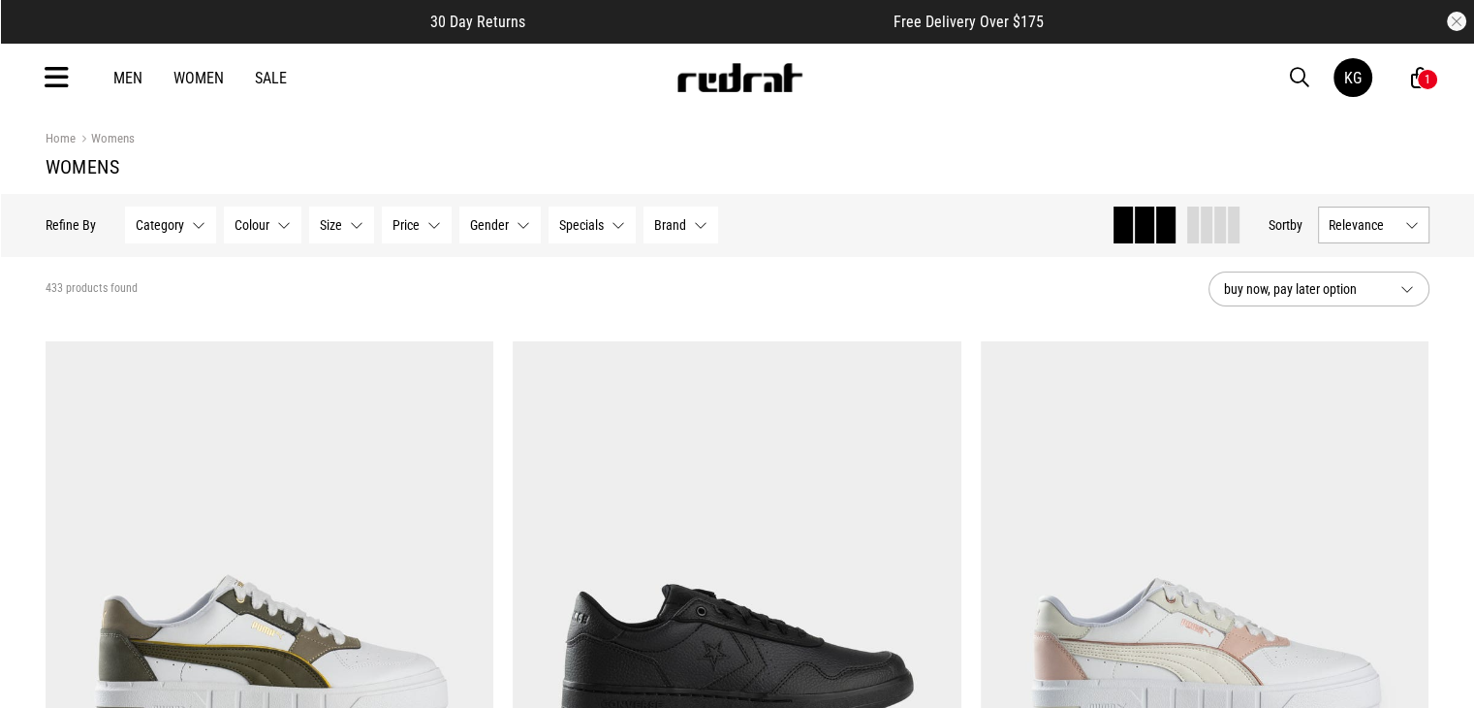
click at [58, 71] on icon at bounding box center [57, 78] width 24 height 32
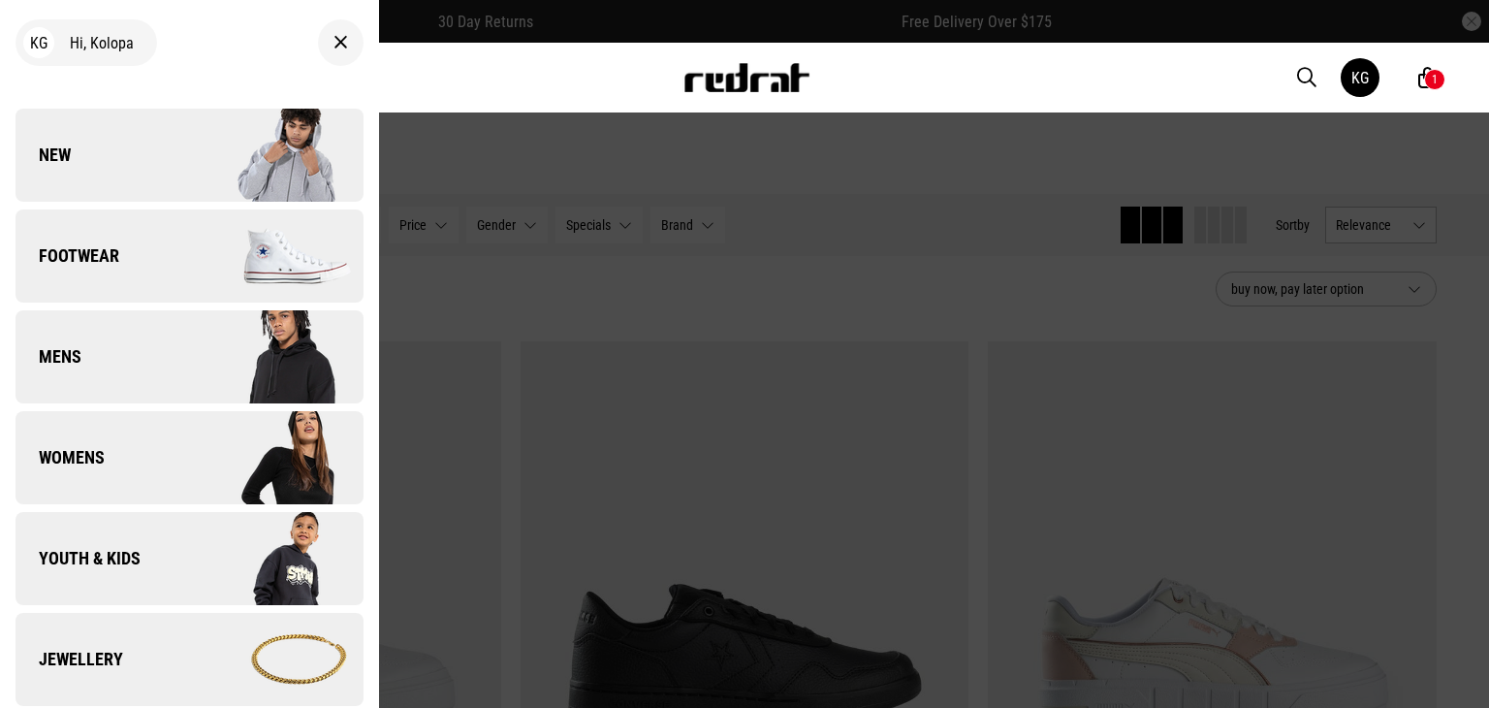
click at [106, 648] on span "Jewellery" at bounding box center [70, 658] width 108 height 23
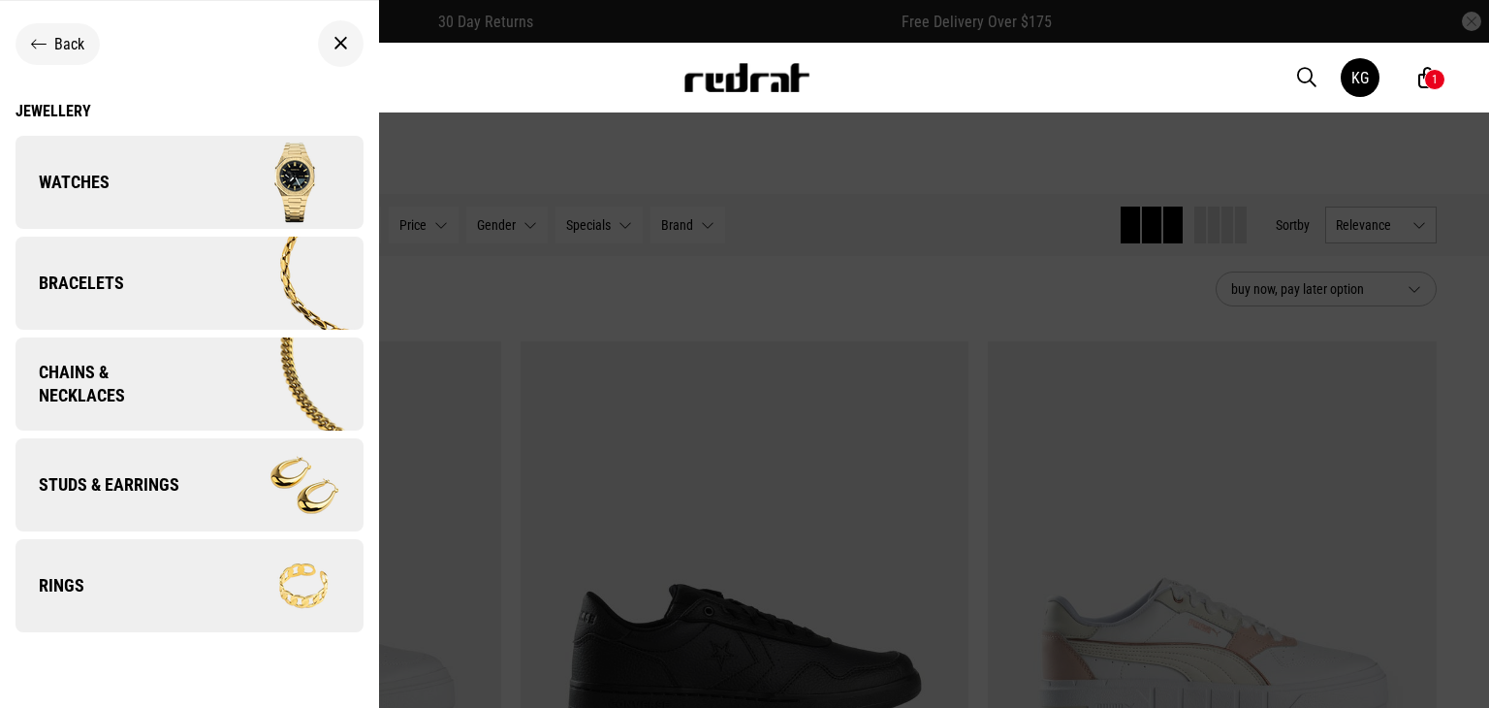
click at [92, 589] on link "Rings" at bounding box center [190, 585] width 348 height 93
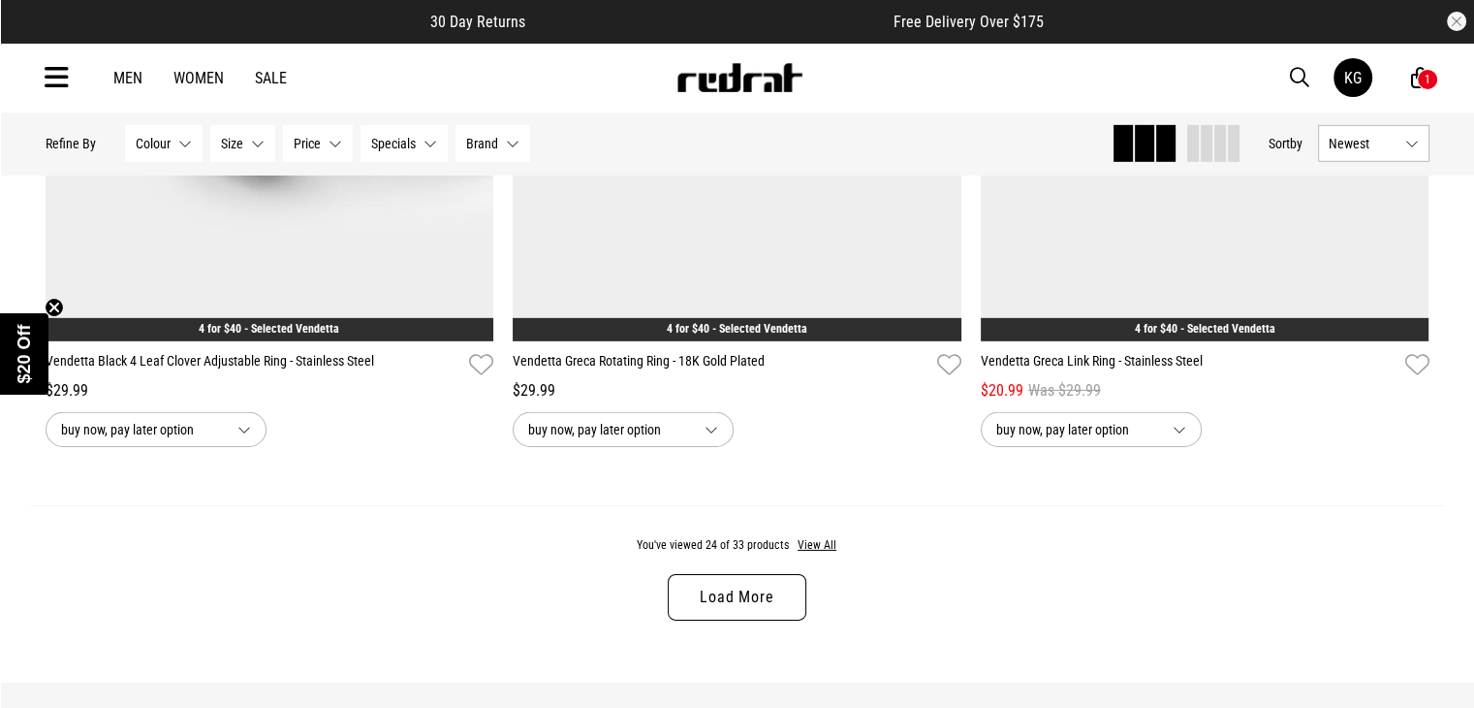
scroll to position [6228, 0]
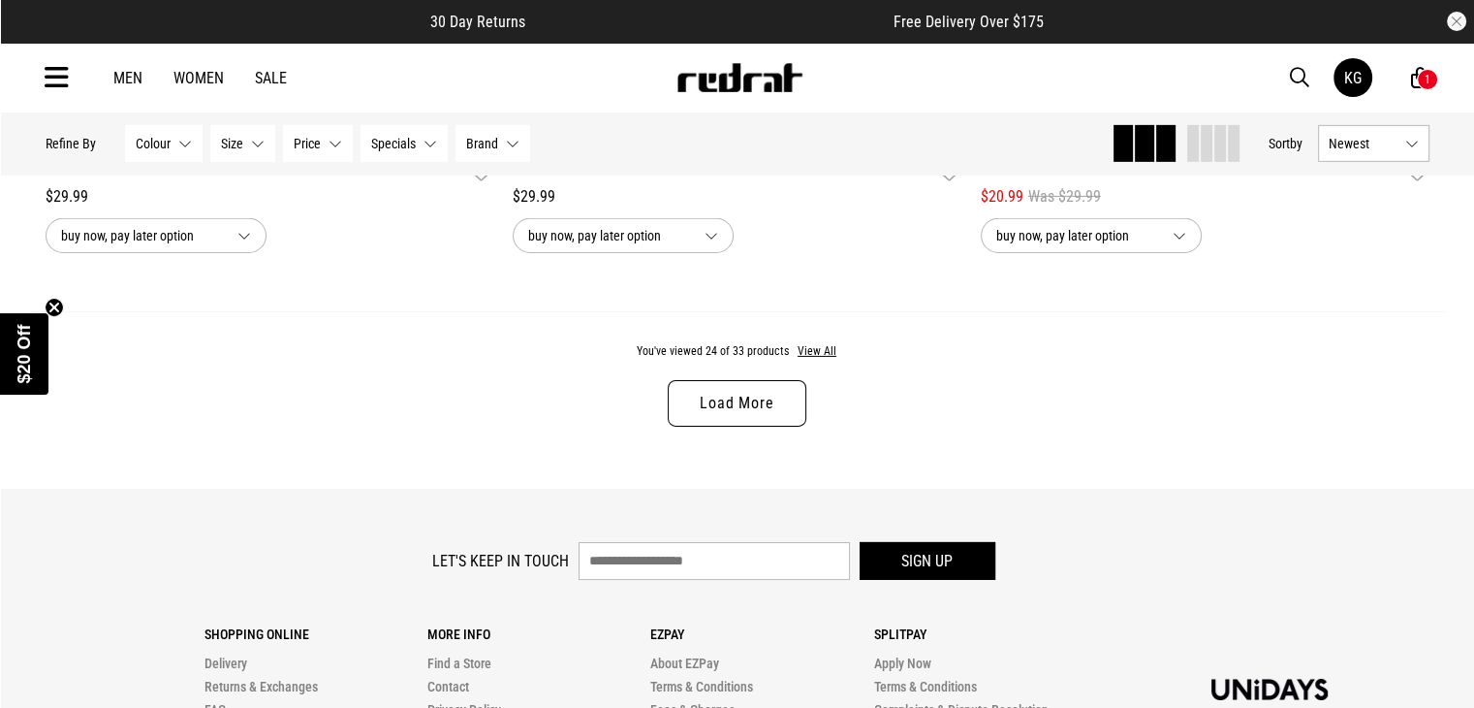
click at [747, 421] on link "Load More" at bounding box center [737, 403] width 138 height 47
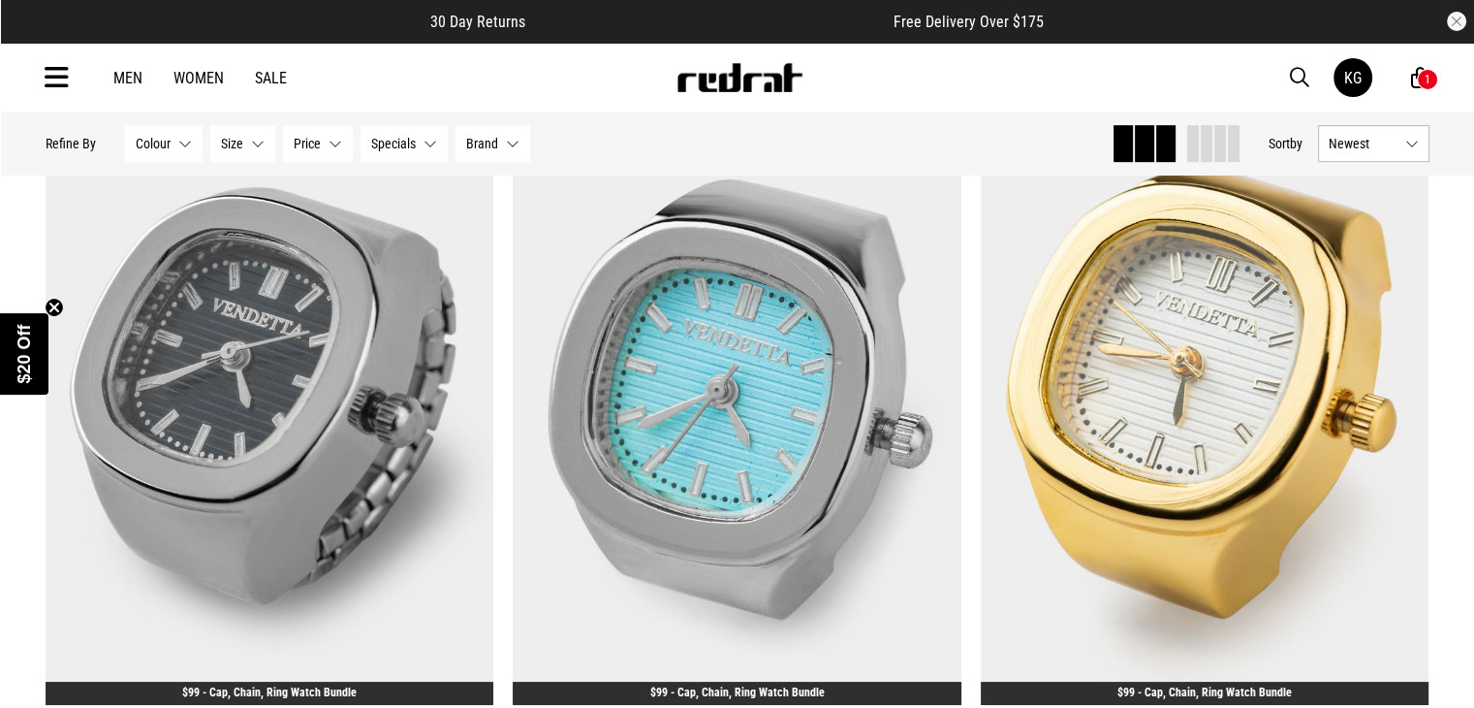
scroll to position [972, 0]
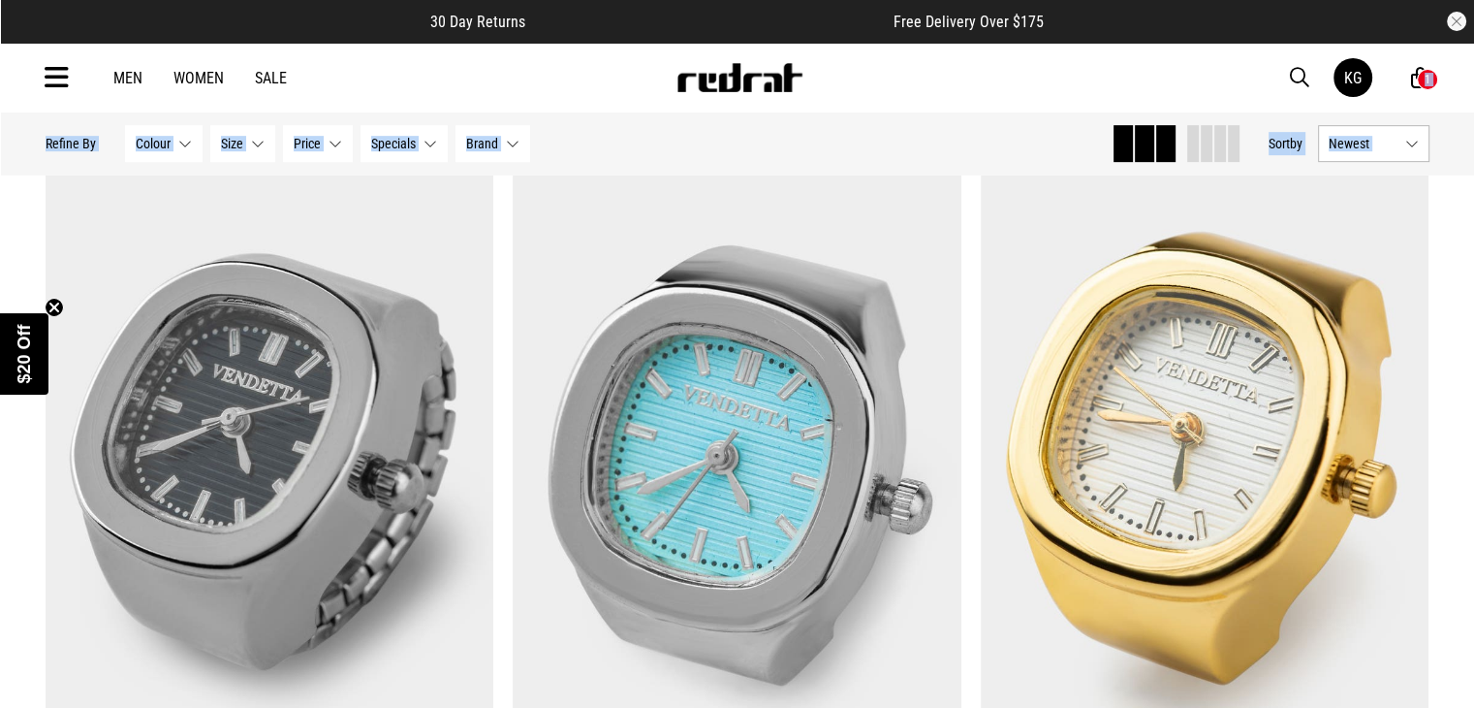
drag, startPoint x: 1458, startPoint y: 96, endPoint x: 1477, endPoint y: 109, distance: 23.1
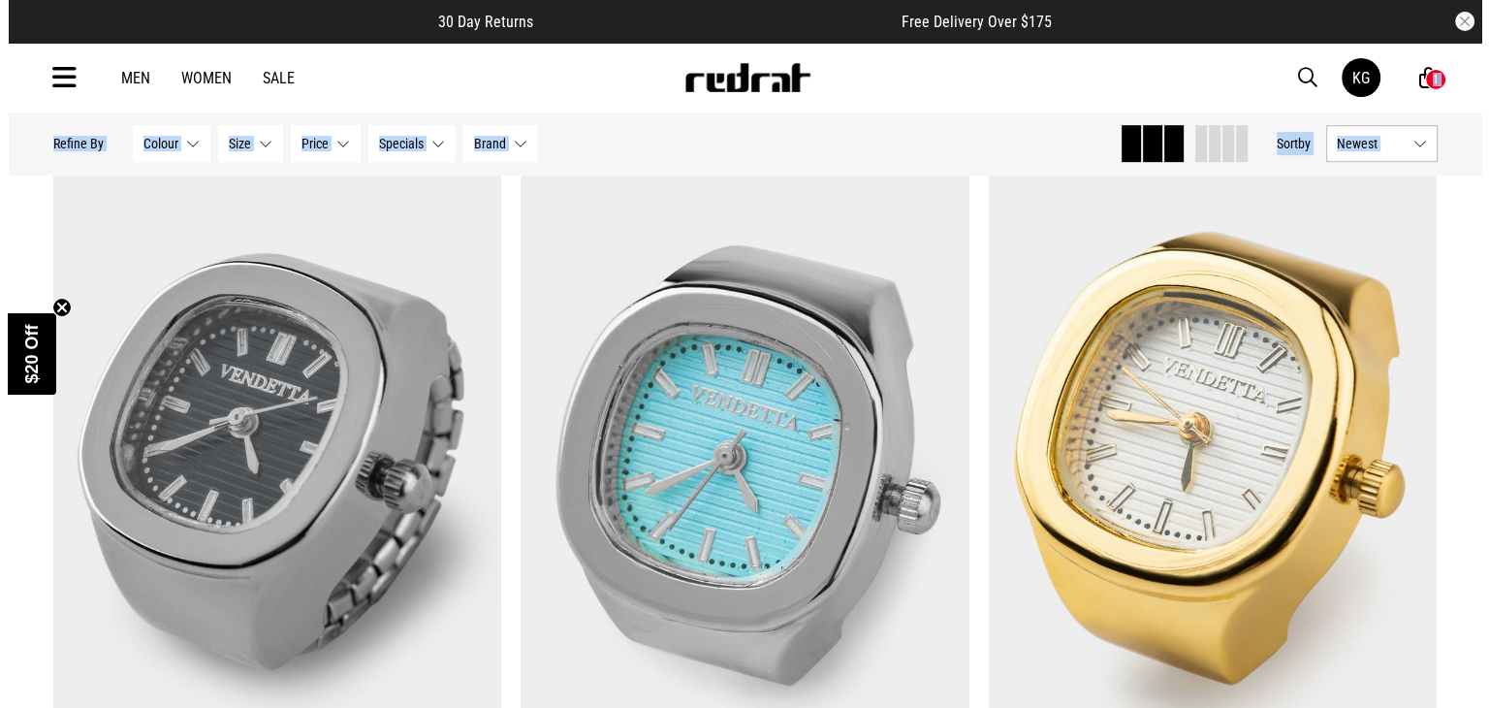
scroll to position [0, 0]
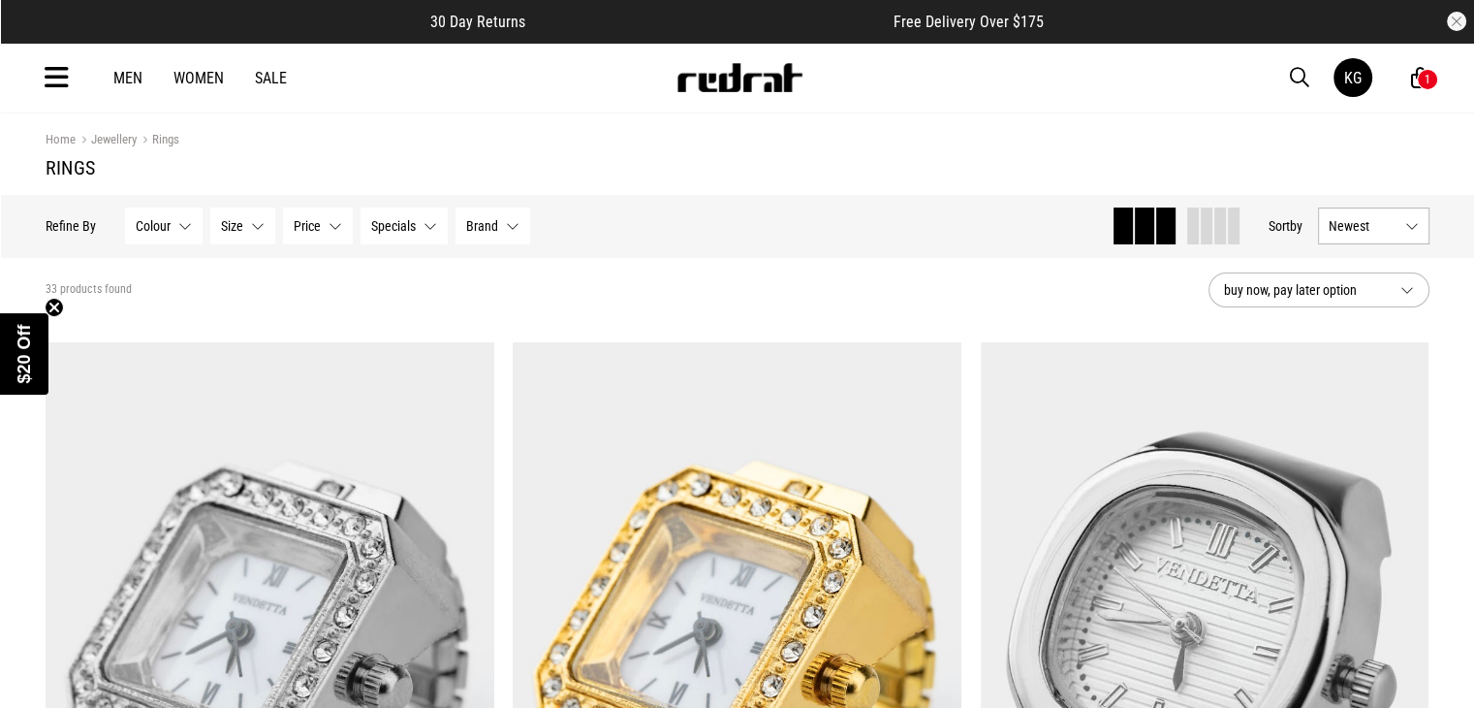
click at [71, 71] on div "Men Women Sale KG Hi, Kolopa New Back Footwear Back Mens Back Womens Back Youth…" at bounding box center [737, 78] width 1415 height 70
click at [58, 74] on icon at bounding box center [57, 78] width 24 height 32
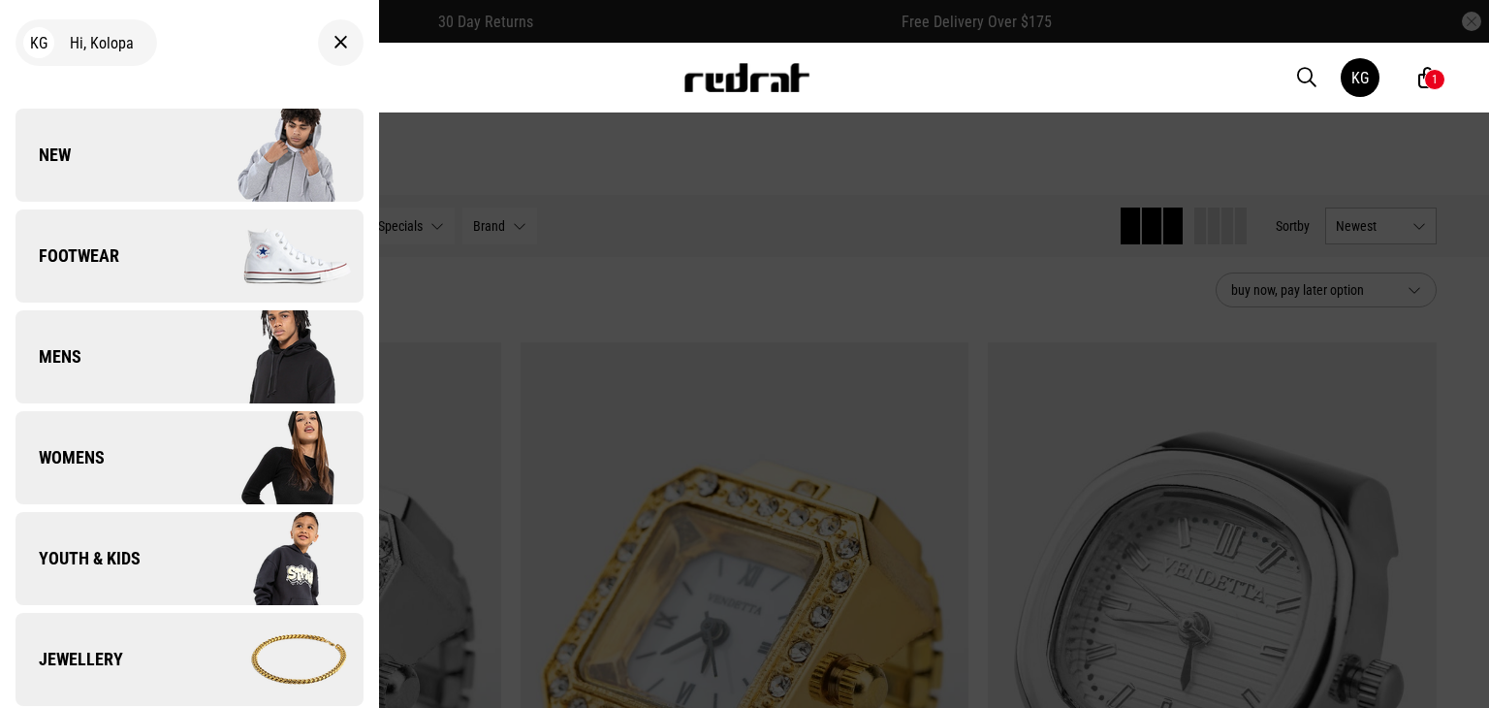
click at [154, 648] on link "Jewellery" at bounding box center [190, 659] width 348 height 93
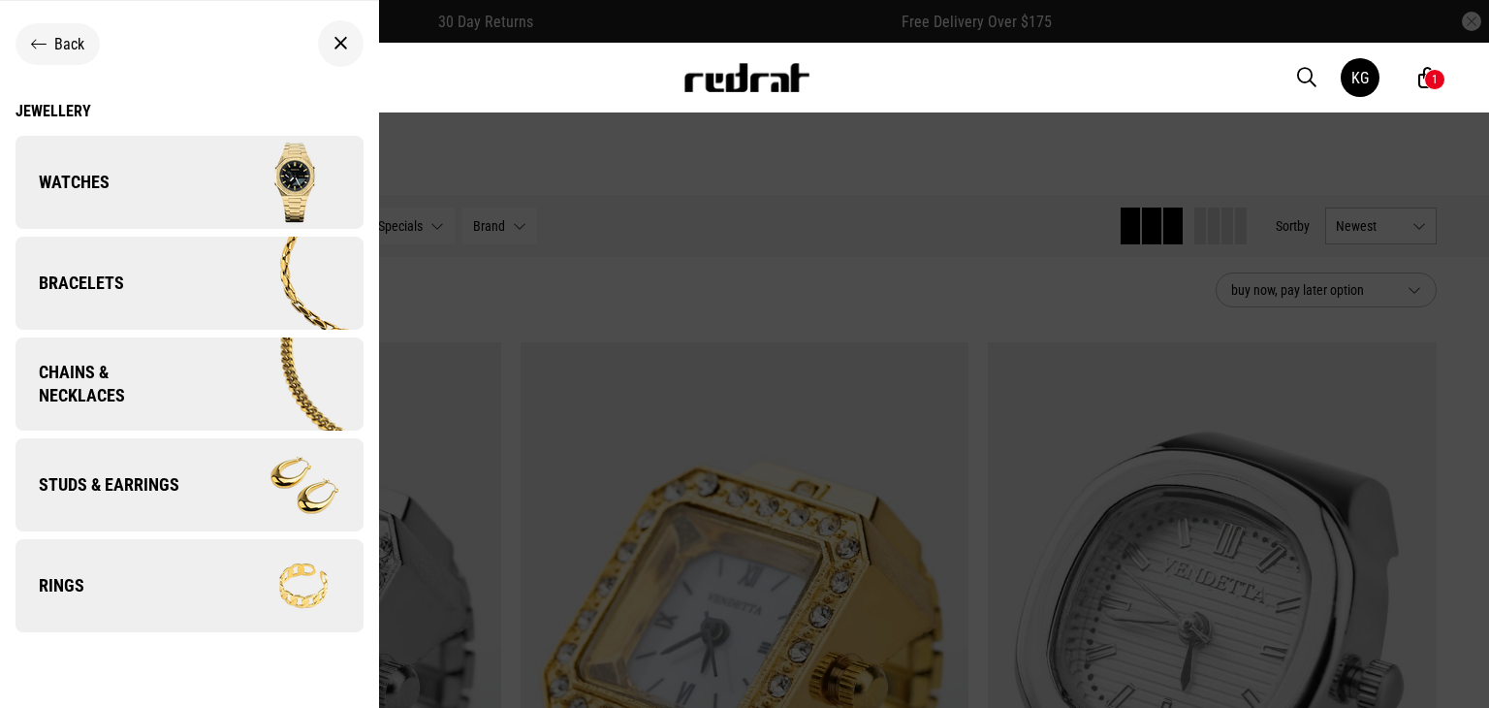
click at [164, 484] on span "Studs & Earrings" at bounding box center [98, 484] width 164 height 23
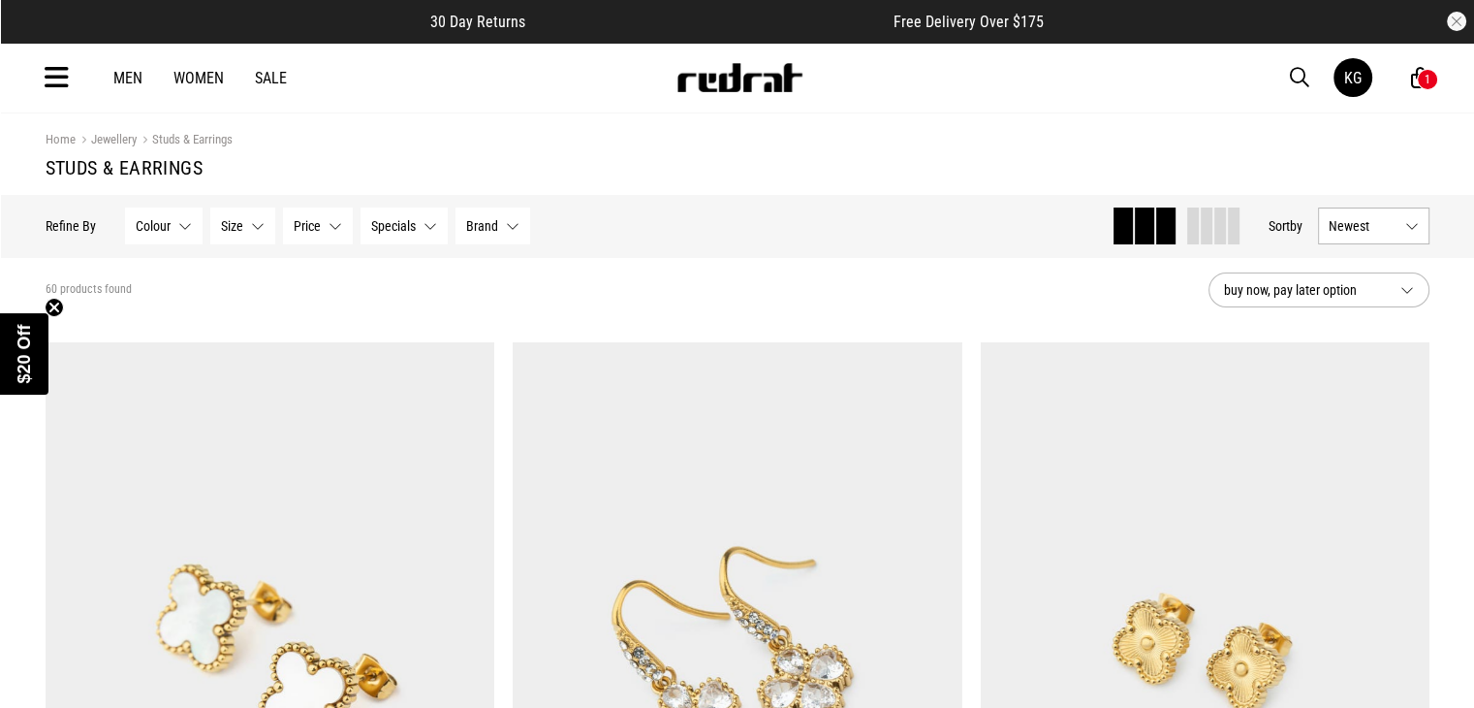
click at [1415, 230] on button "Newest" at bounding box center [1373, 225] width 111 height 37
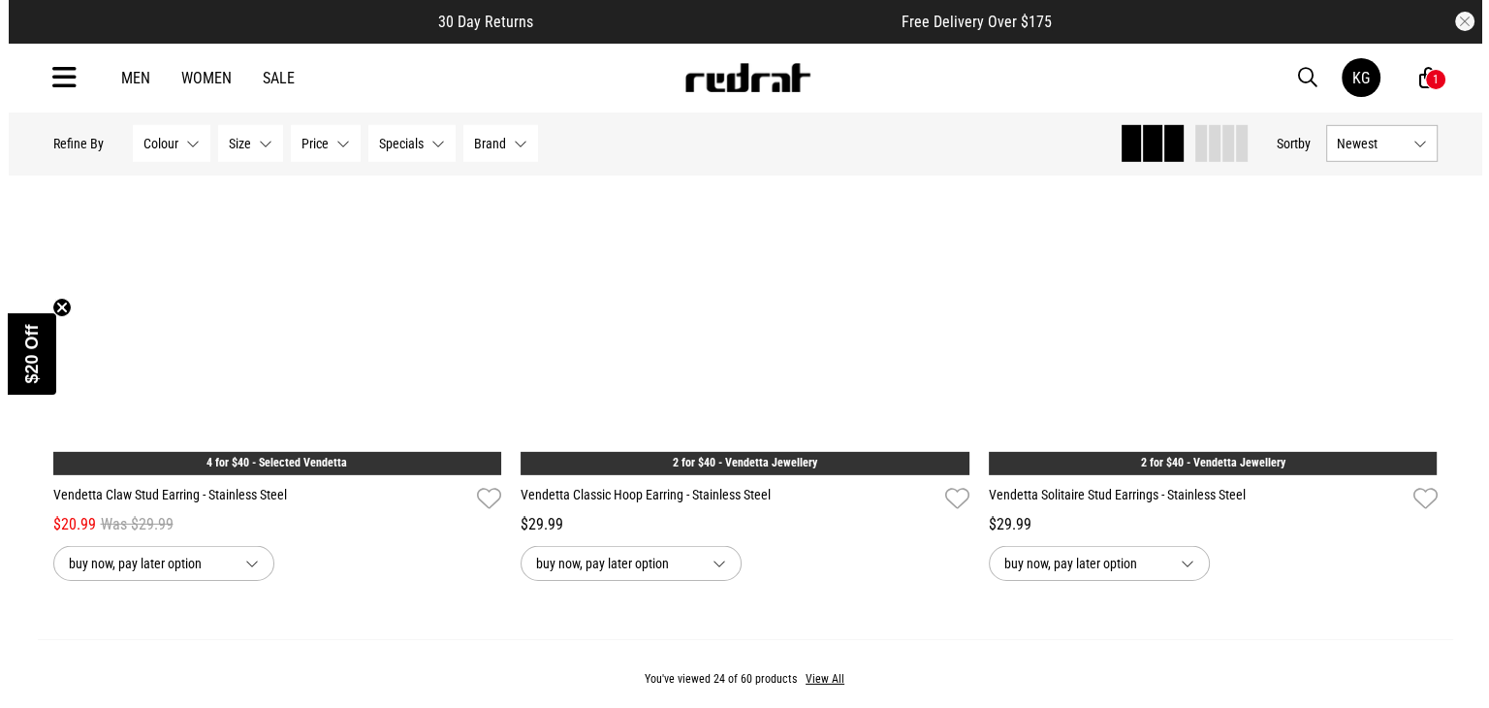
scroll to position [6068, 0]
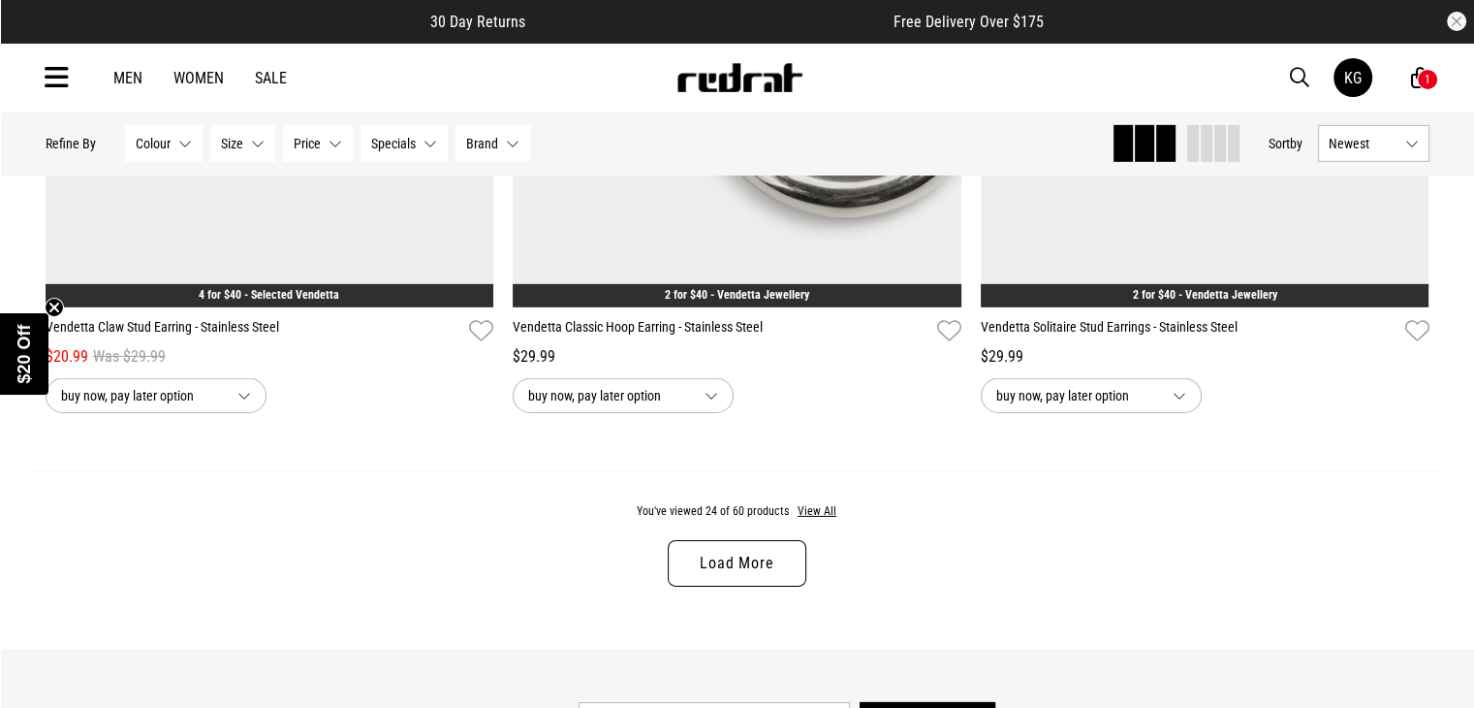
click at [717, 575] on link "Load More" at bounding box center [737, 563] width 138 height 47
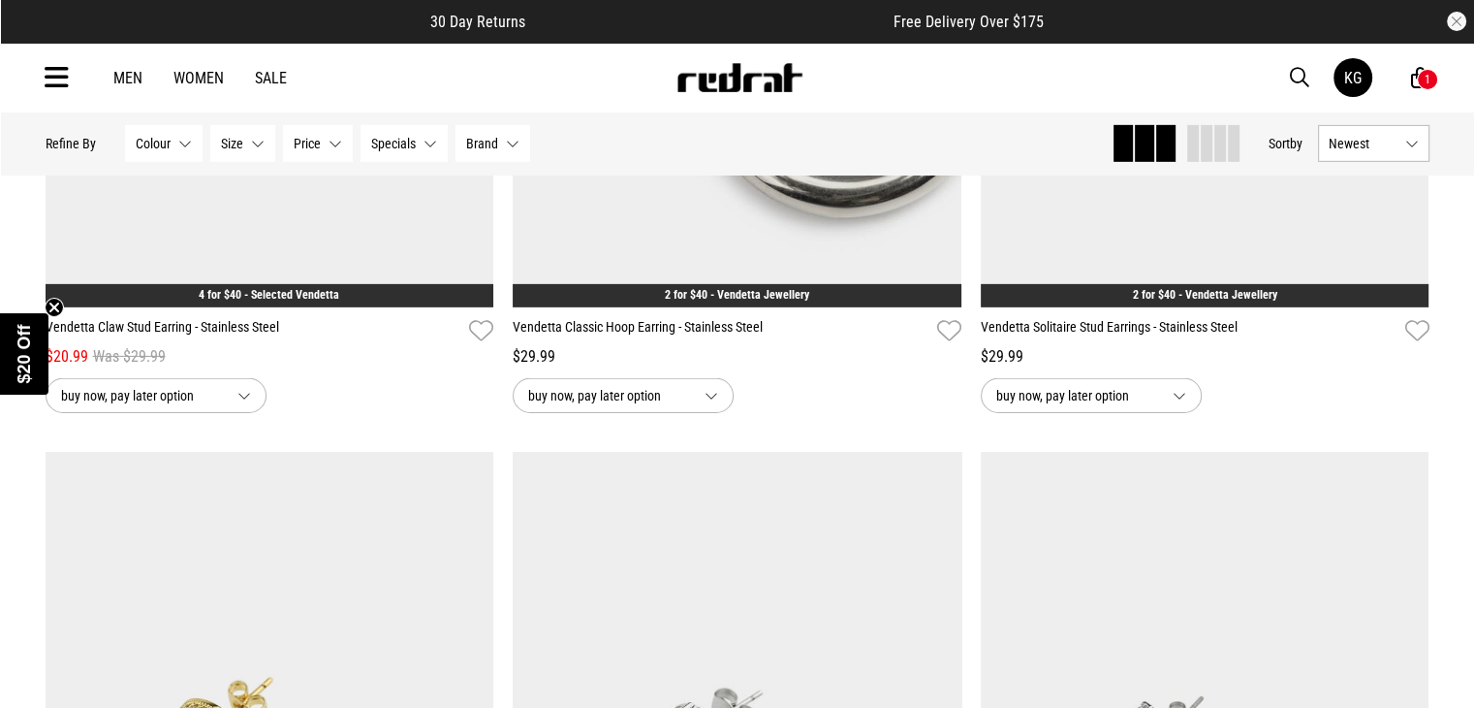
click at [1419, 75] on div "1" at bounding box center [1427, 79] width 21 height 21
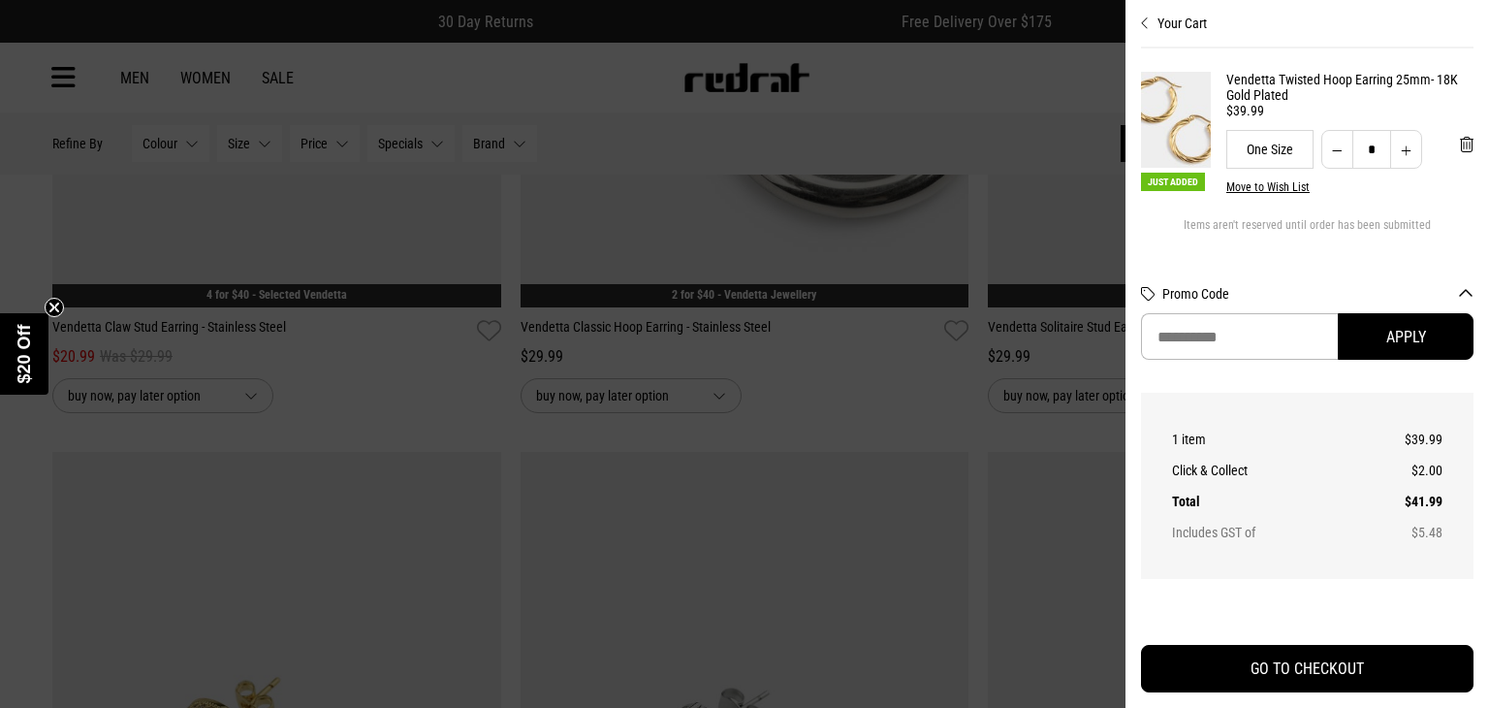
click at [816, 237] on div at bounding box center [744, 354] width 1489 height 708
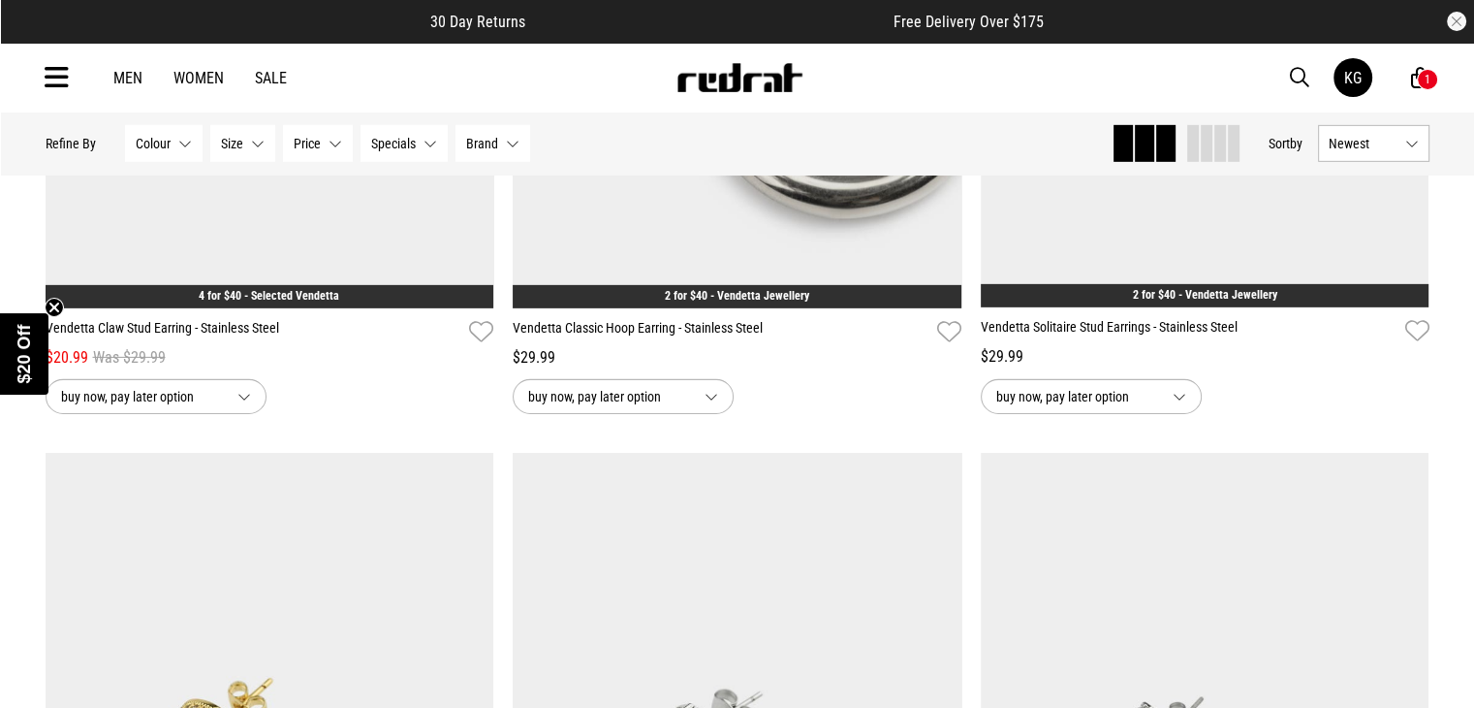
click at [50, 77] on icon at bounding box center [57, 78] width 24 height 32
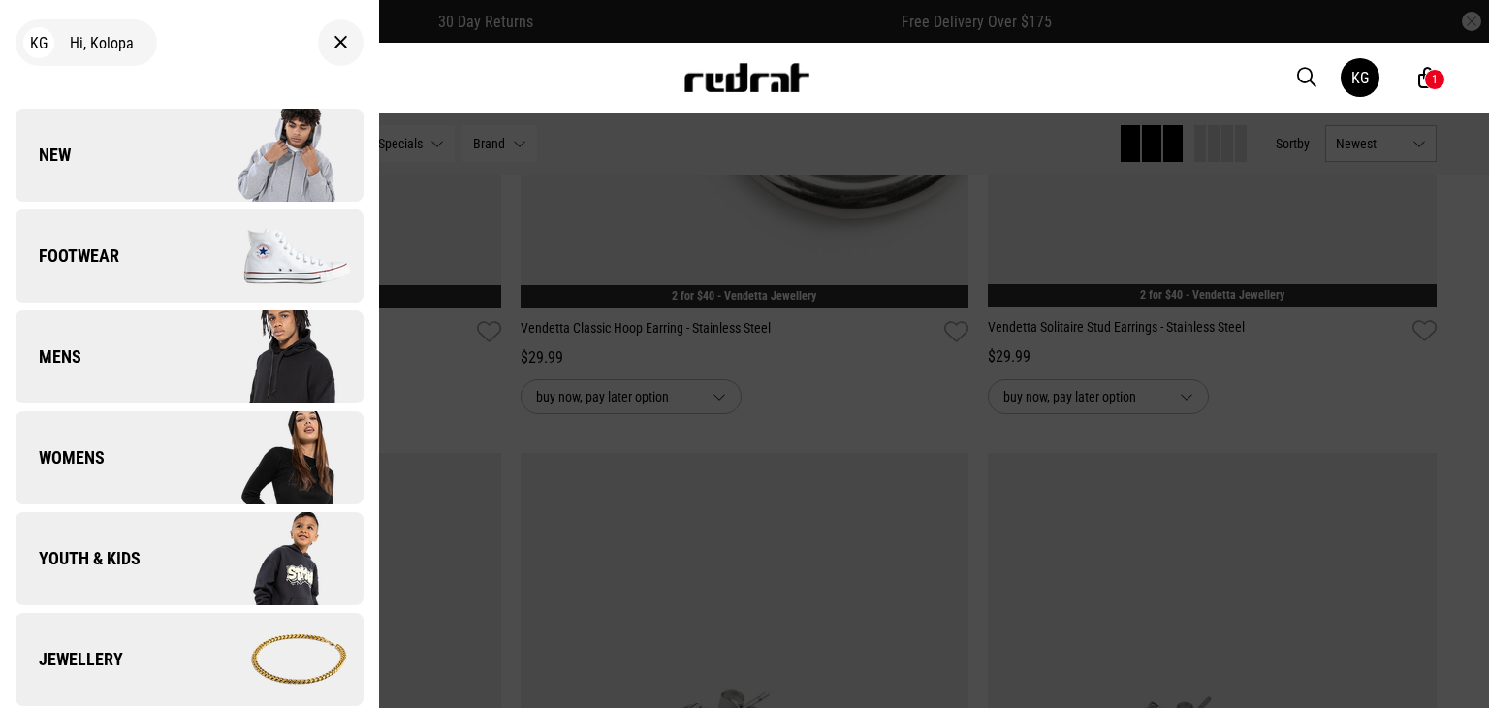
click at [116, 643] on link "Jewellery" at bounding box center [190, 659] width 348 height 93
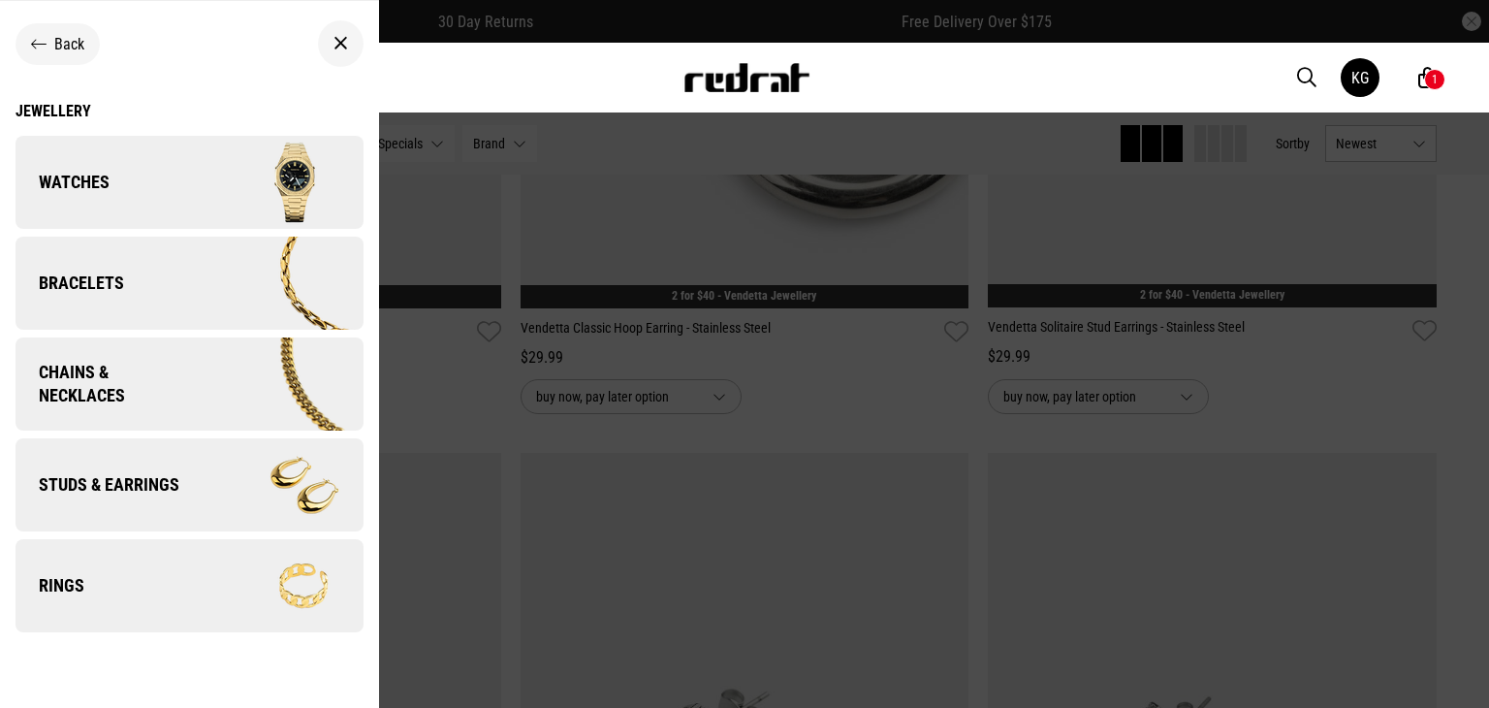
click at [183, 498] on link "Studs & Earrings" at bounding box center [190, 484] width 348 height 93
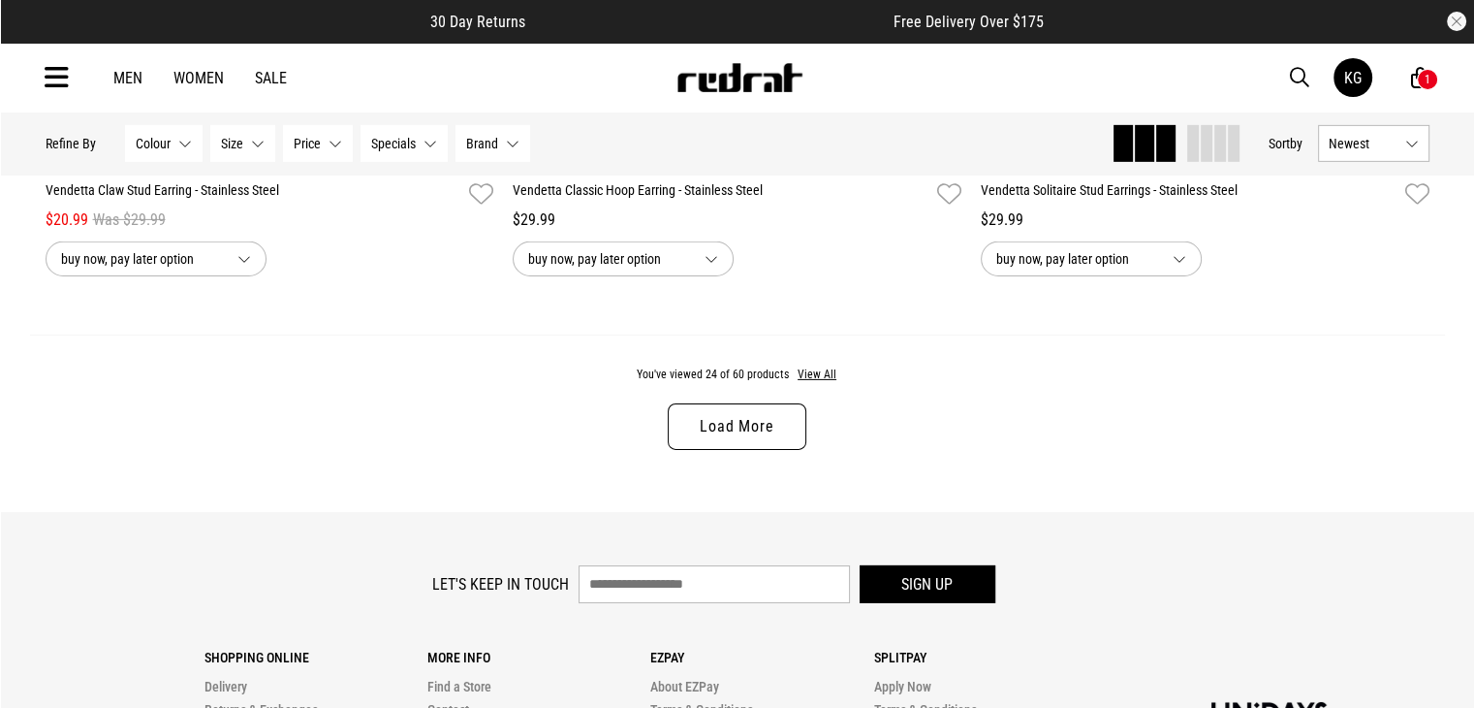
scroll to position [6187, 0]
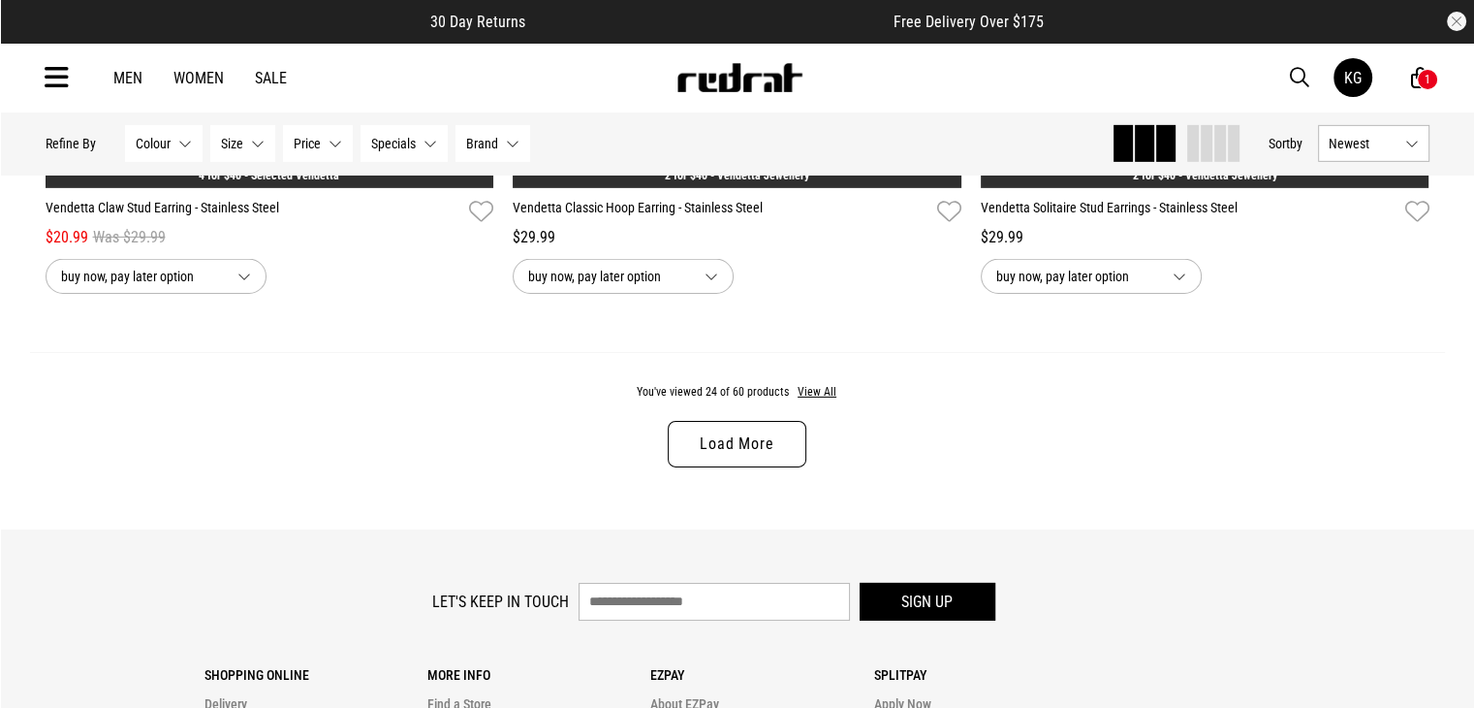
click at [737, 448] on link "Load More" at bounding box center [737, 444] width 138 height 47
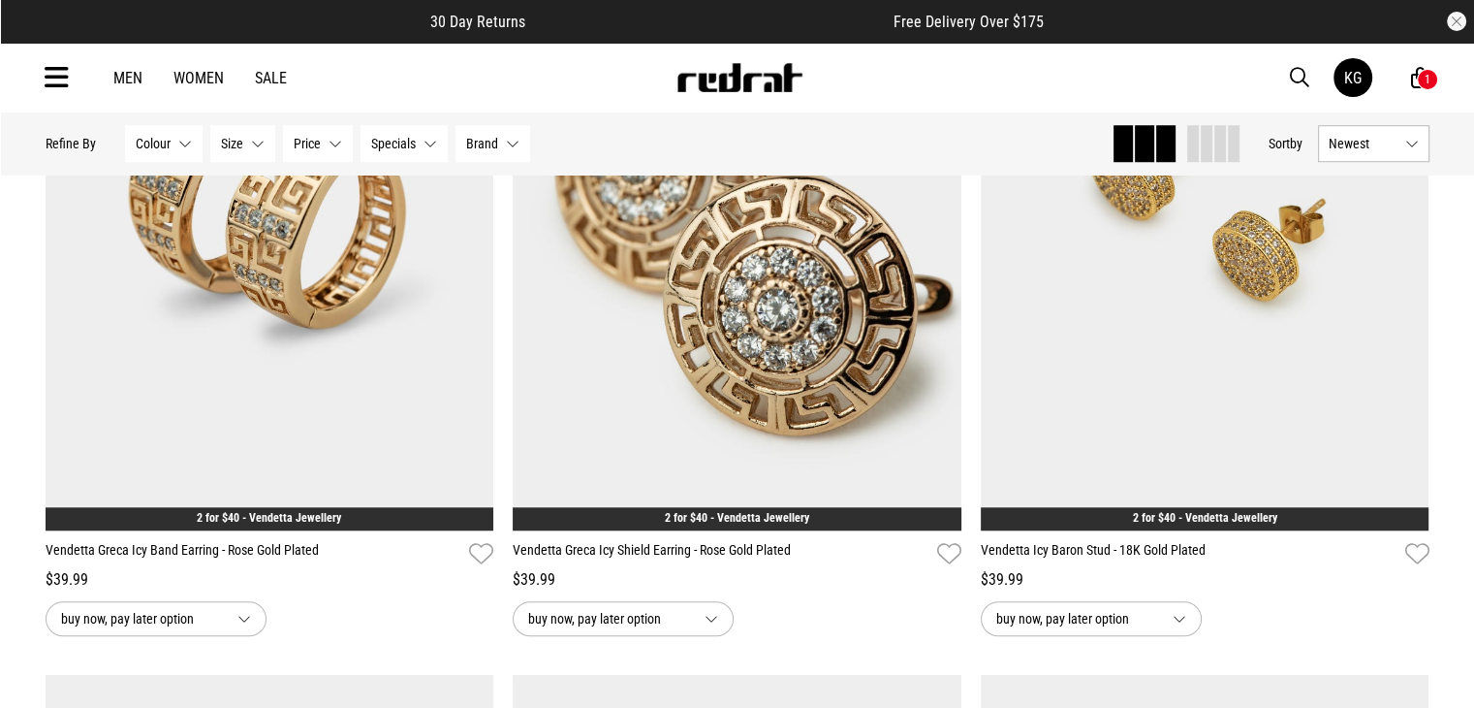
scroll to position [8950, 0]
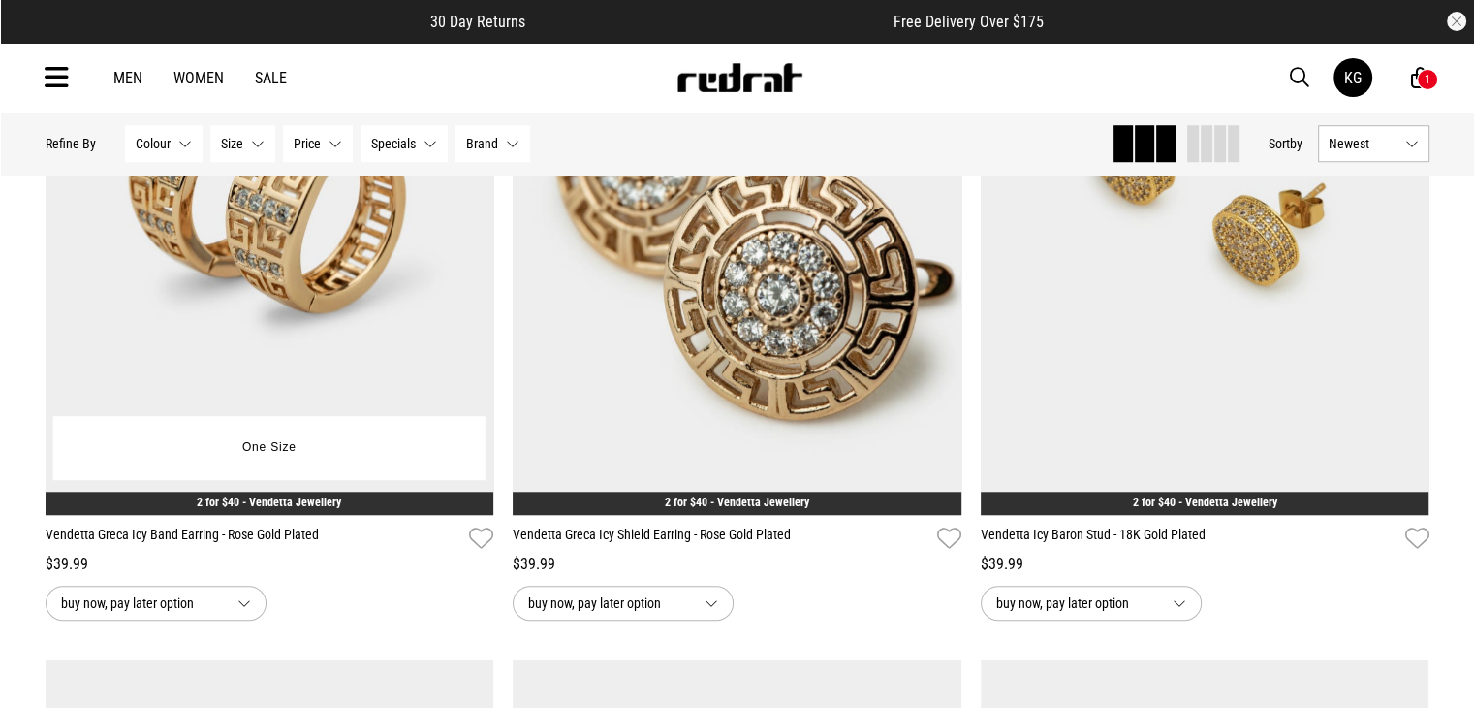
click at [196, 614] on span "buy now, pay later option" at bounding box center [141, 602] width 161 height 23
click at [365, 351] on img at bounding box center [270, 201] width 449 height 628
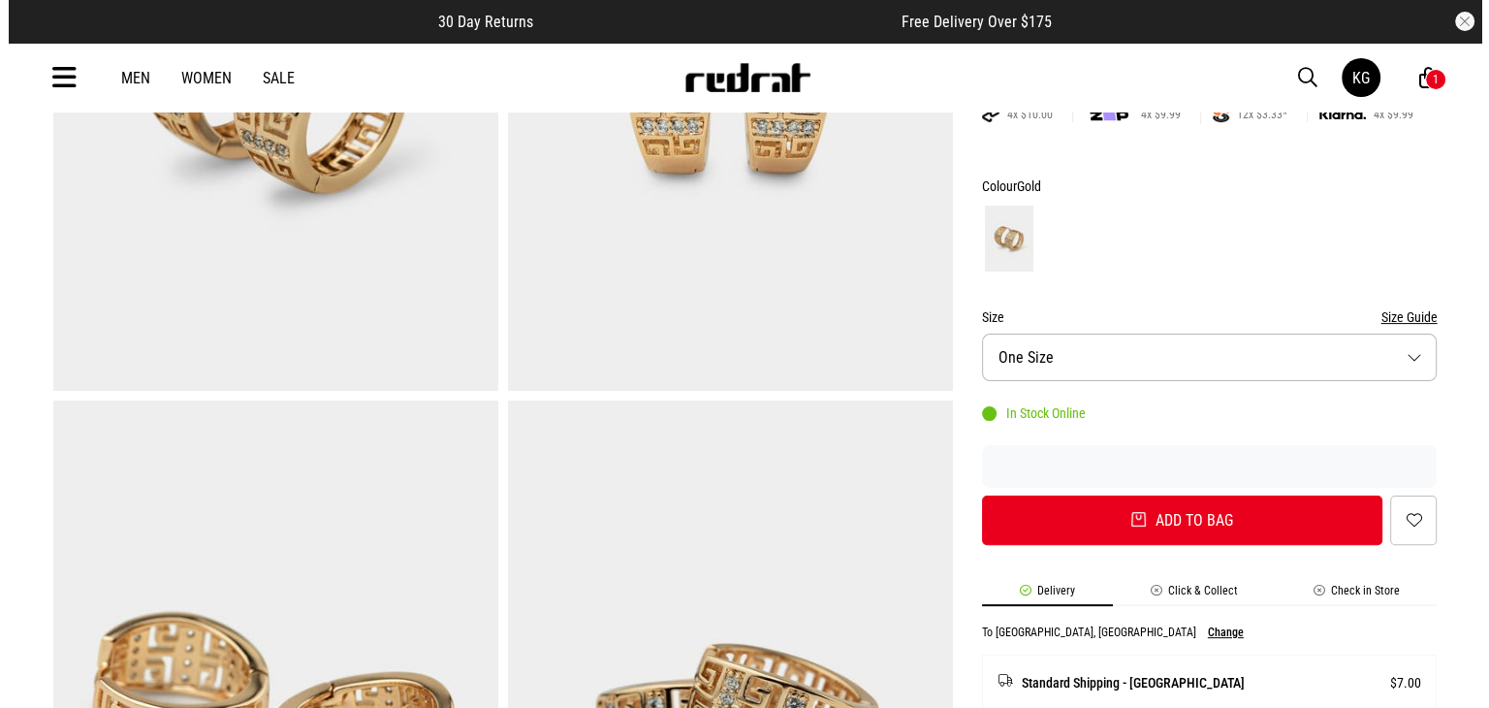
scroll to position [412, 0]
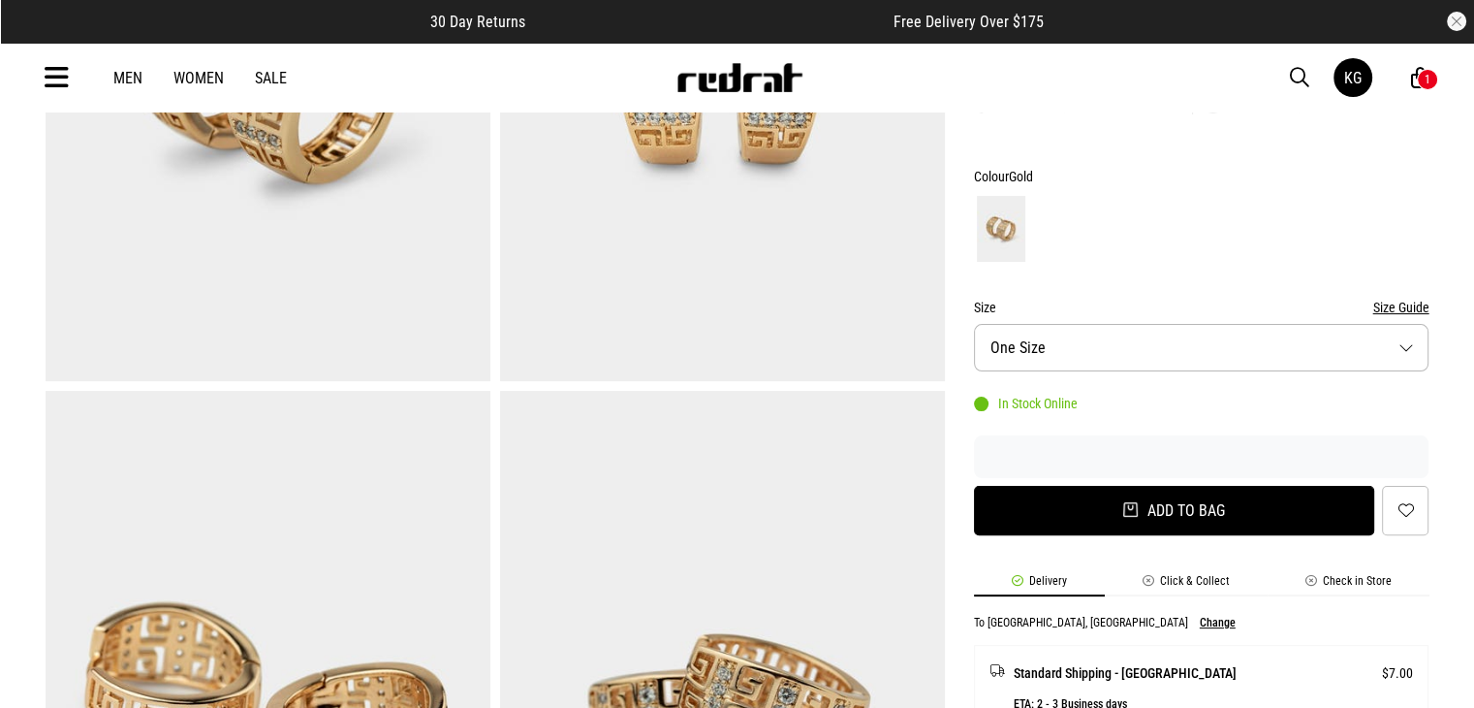
click at [1201, 509] on button "Add to bag" at bounding box center [1174, 510] width 401 height 49
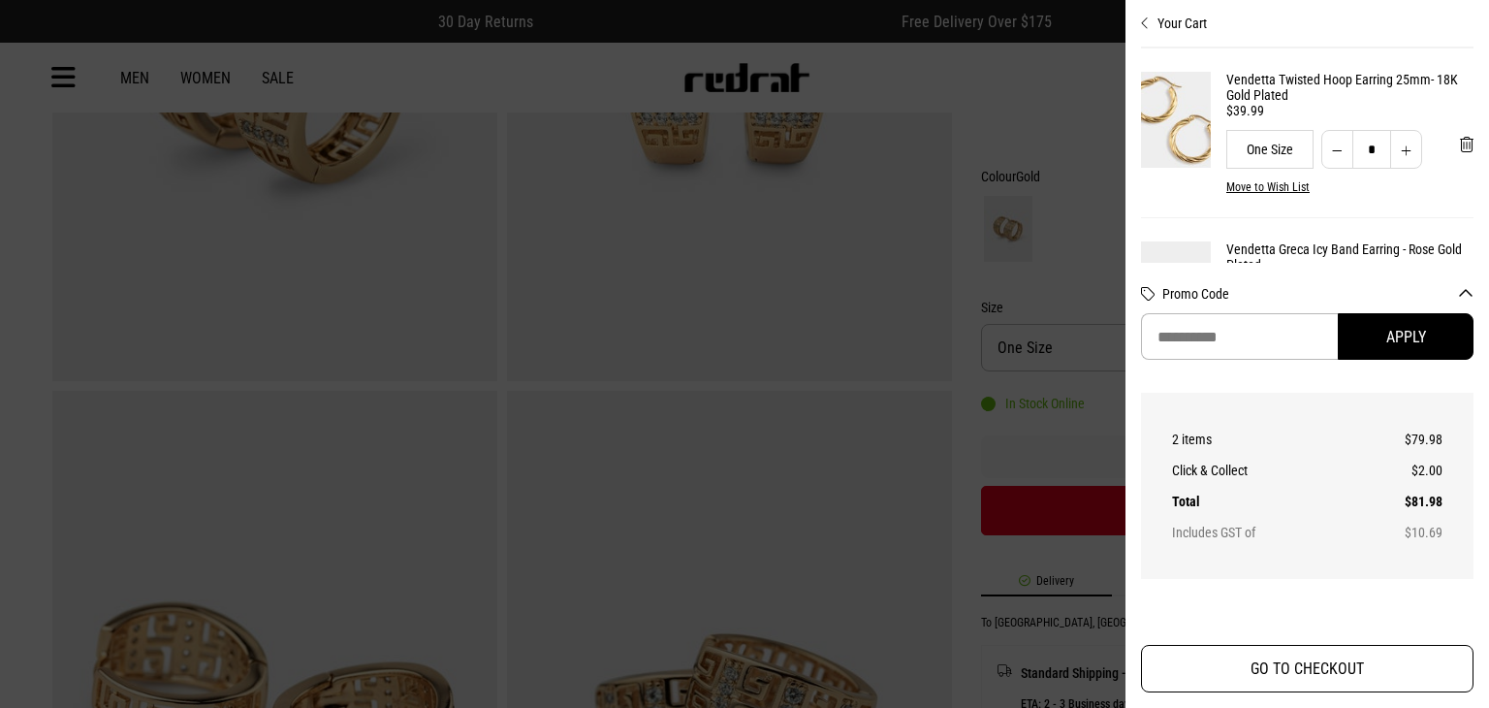
click at [1284, 674] on button "GO TO CHECKOUT" at bounding box center [1307, 668] width 332 height 47
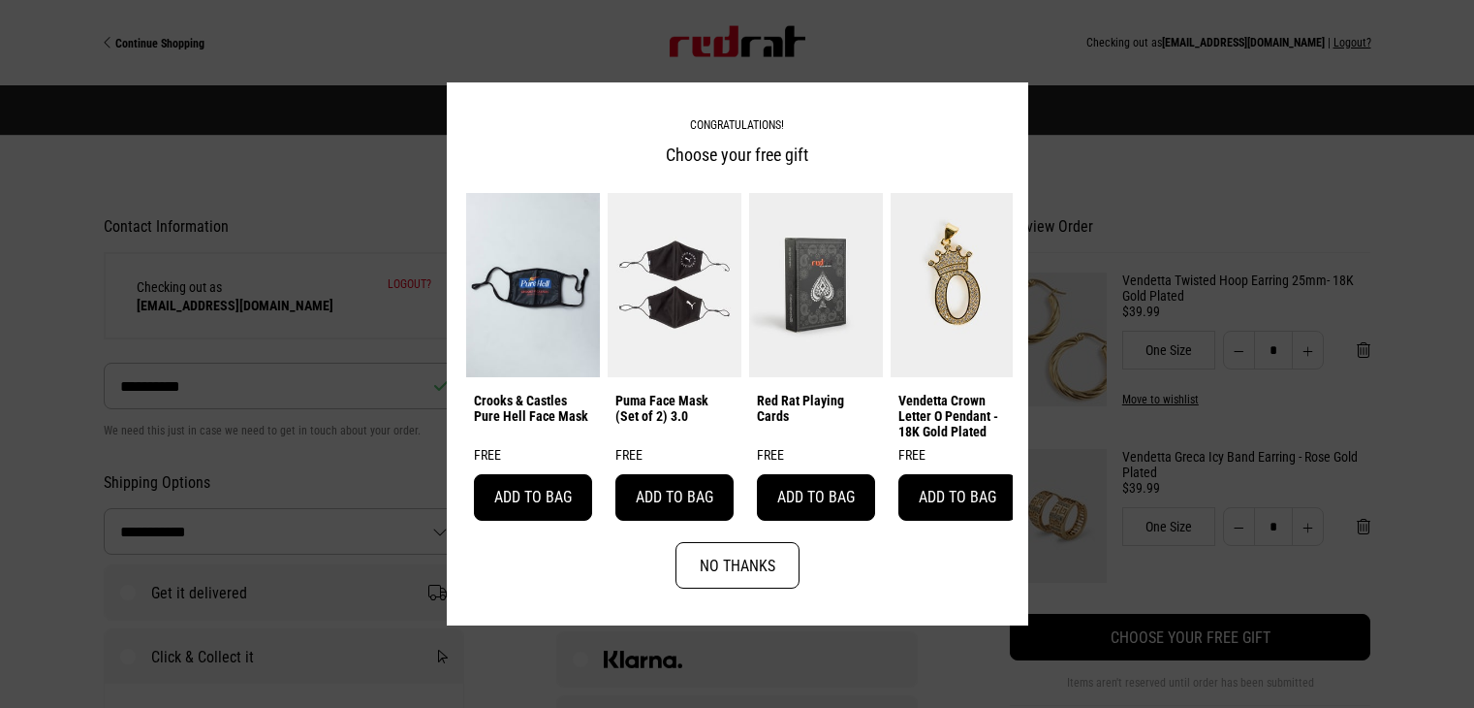
select select "**********"
click at [753, 575] on button "No Thanks" at bounding box center [738, 565] width 124 height 47
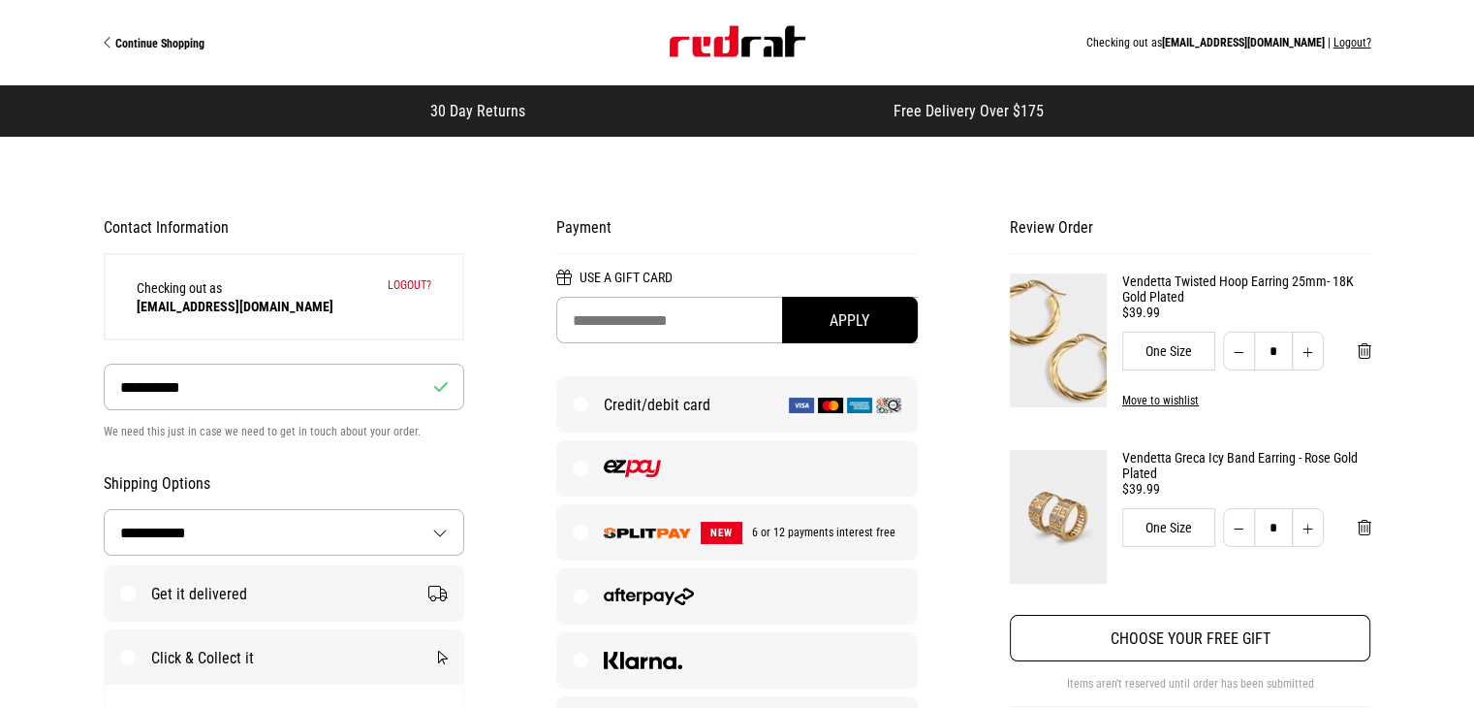
click at [1169, 648] on button "Choose your free gift" at bounding box center [1191, 637] width 362 height 47
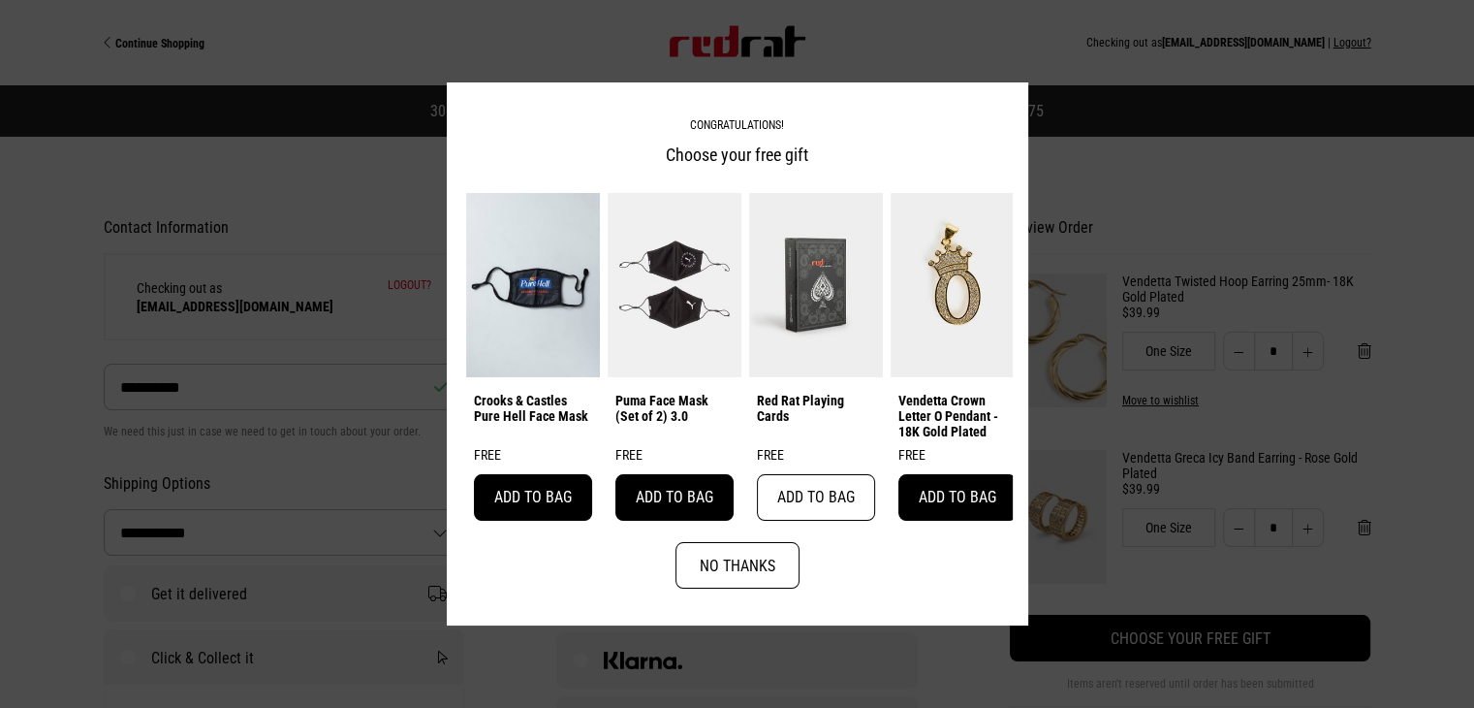
click at [834, 482] on button "Add to bag" at bounding box center [816, 497] width 118 height 47
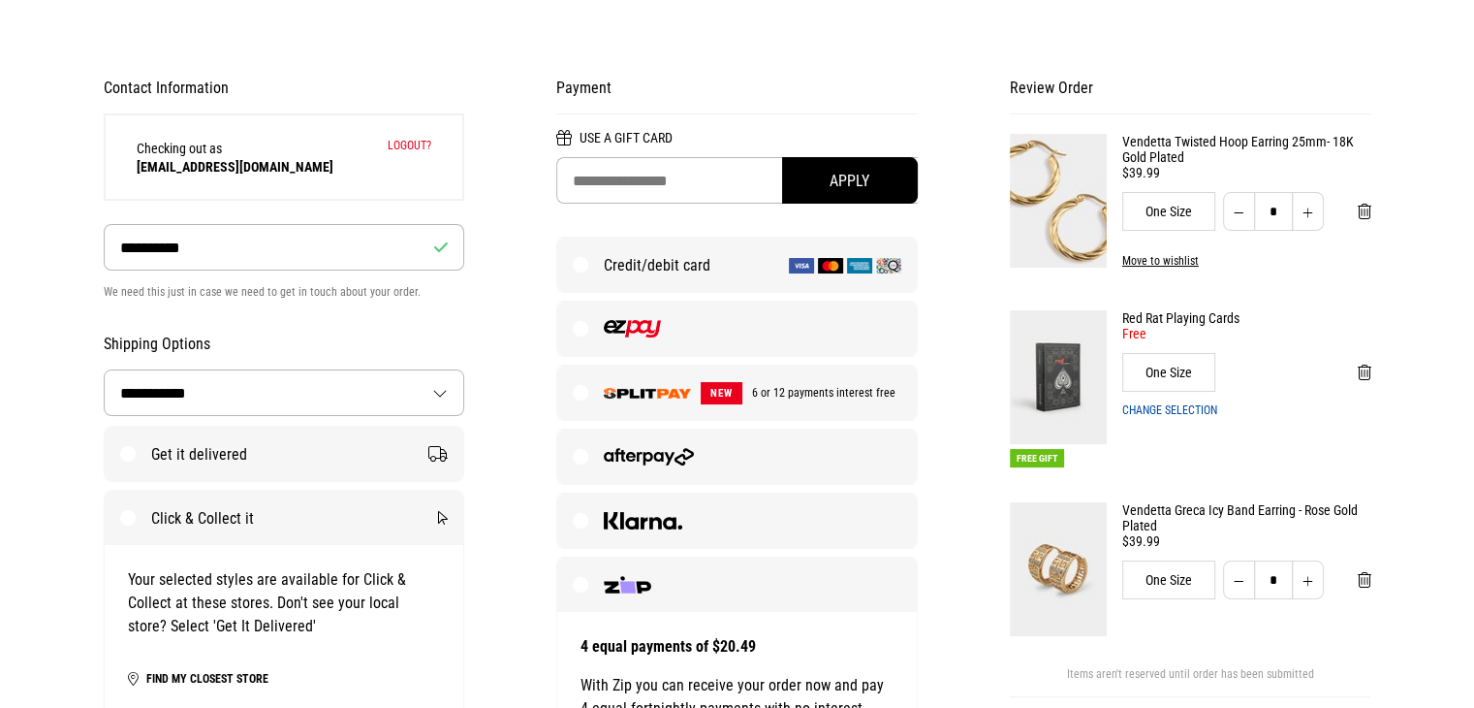
scroll to position [141, 0]
click at [633, 591] on label at bounding box center [737, 583] width 360 height 54
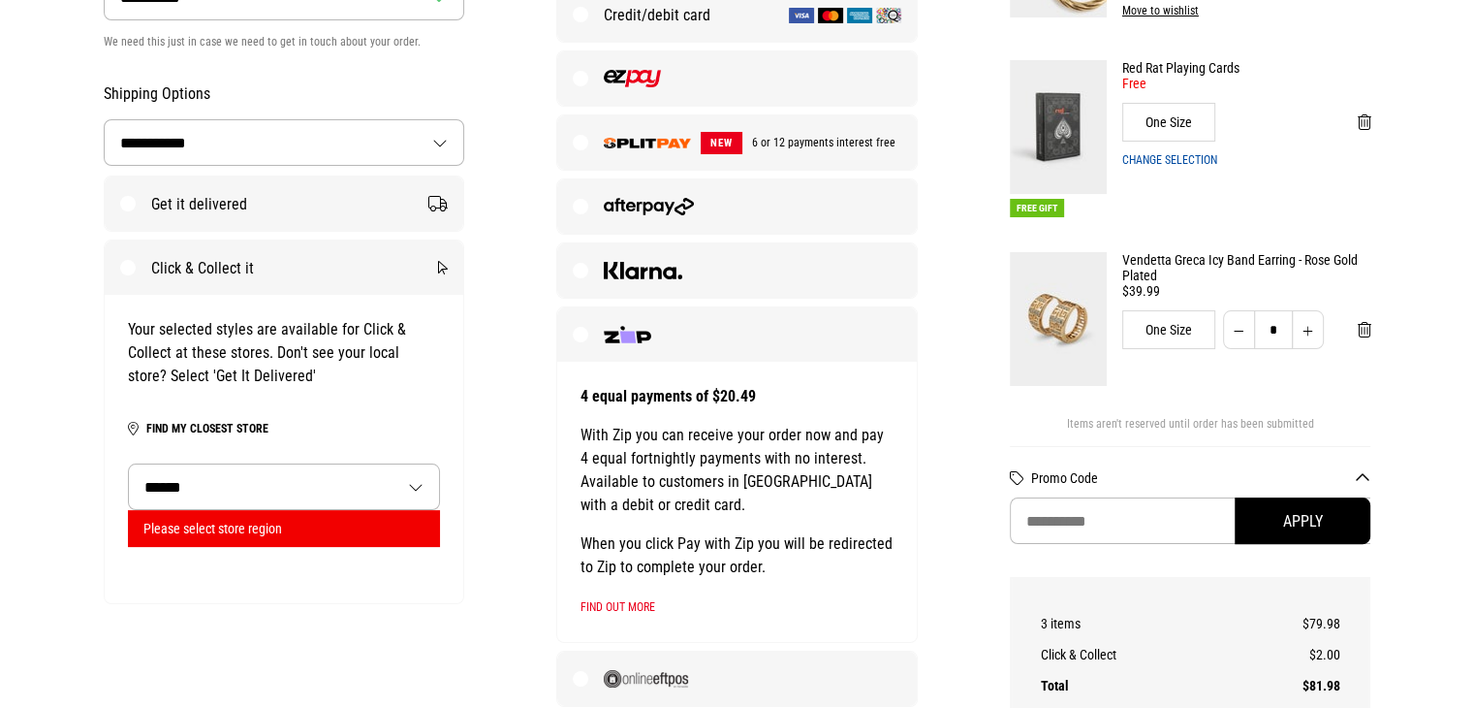
scroll to position [388, 0]
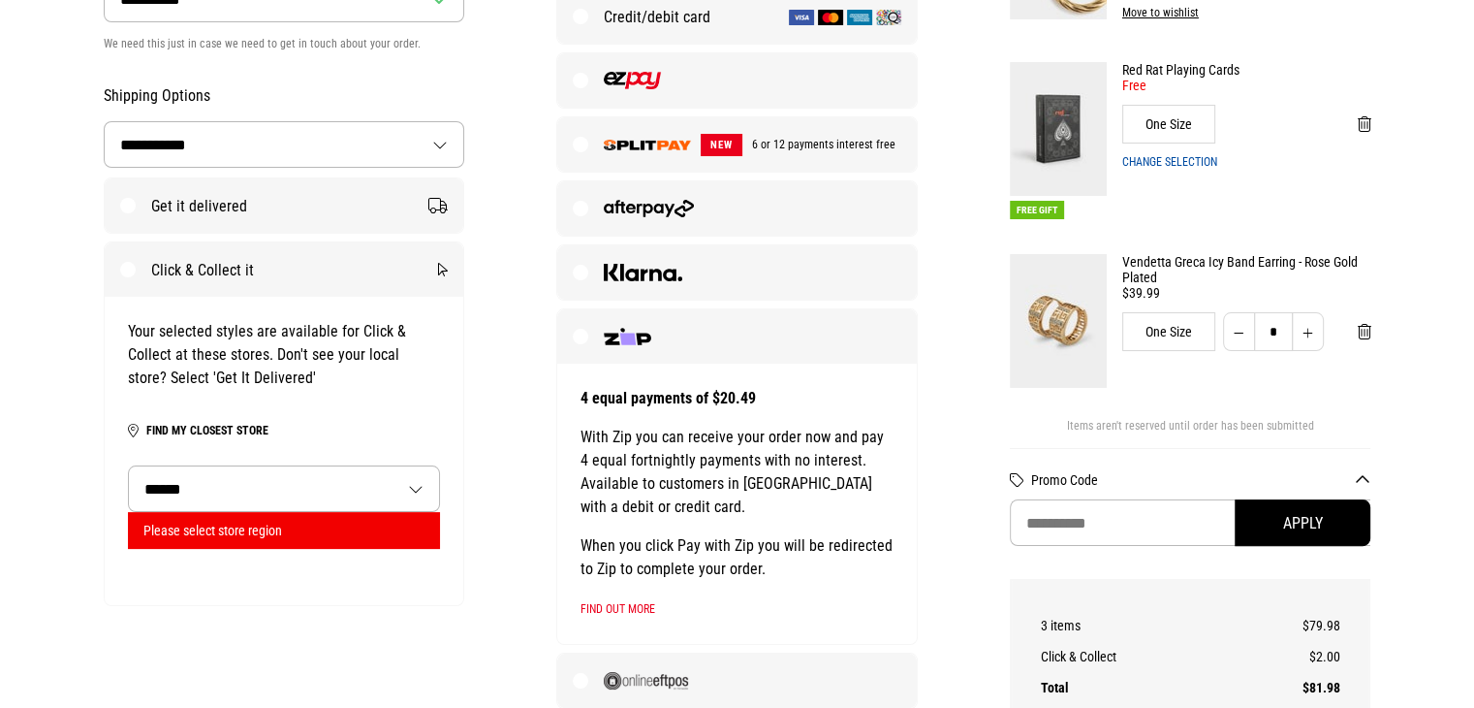
click at [302, 482] on select "**********" at bounding box center [284, 488] width 311 height 45
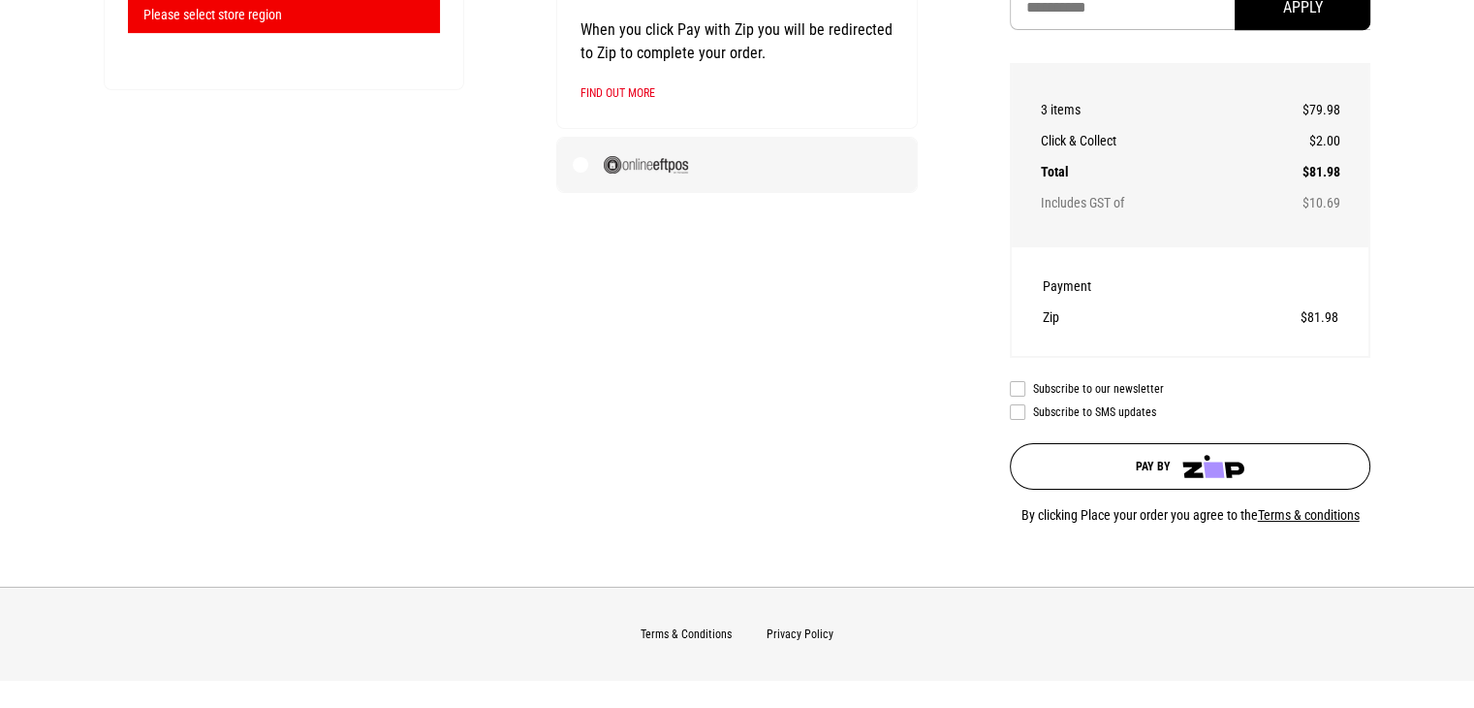
scroll to position [911, 0]
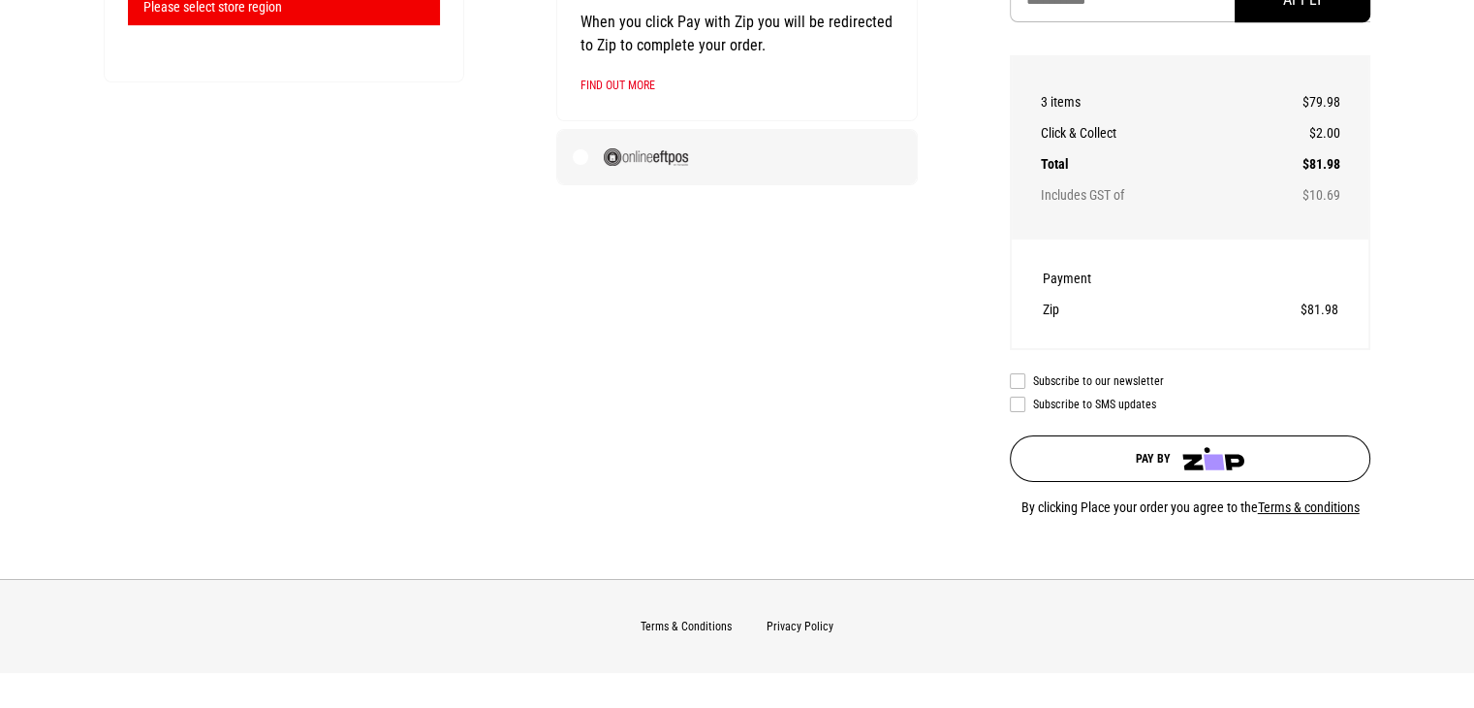
click at [1170, 458] on button "Pay by" at bounding box center [1191, 458] width 362 height 47
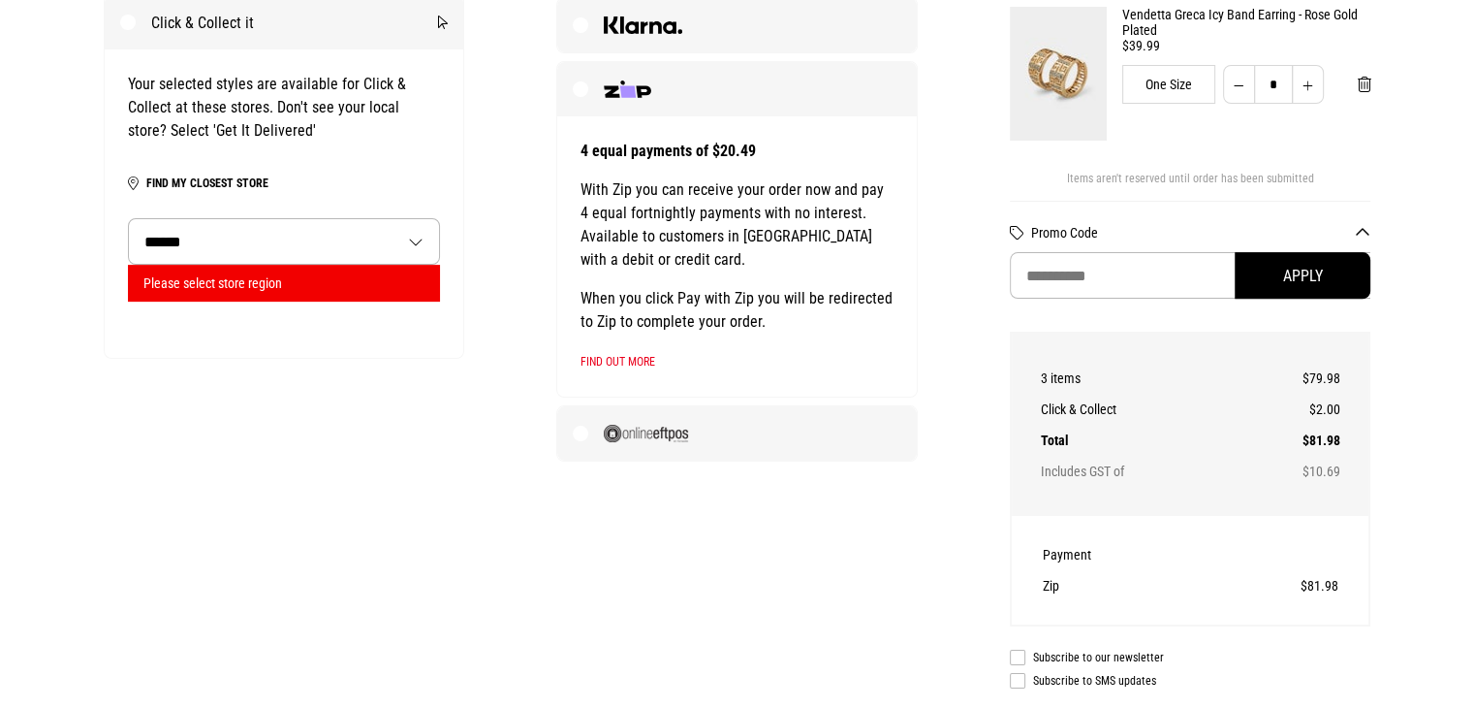
scroll to position [630, 0]
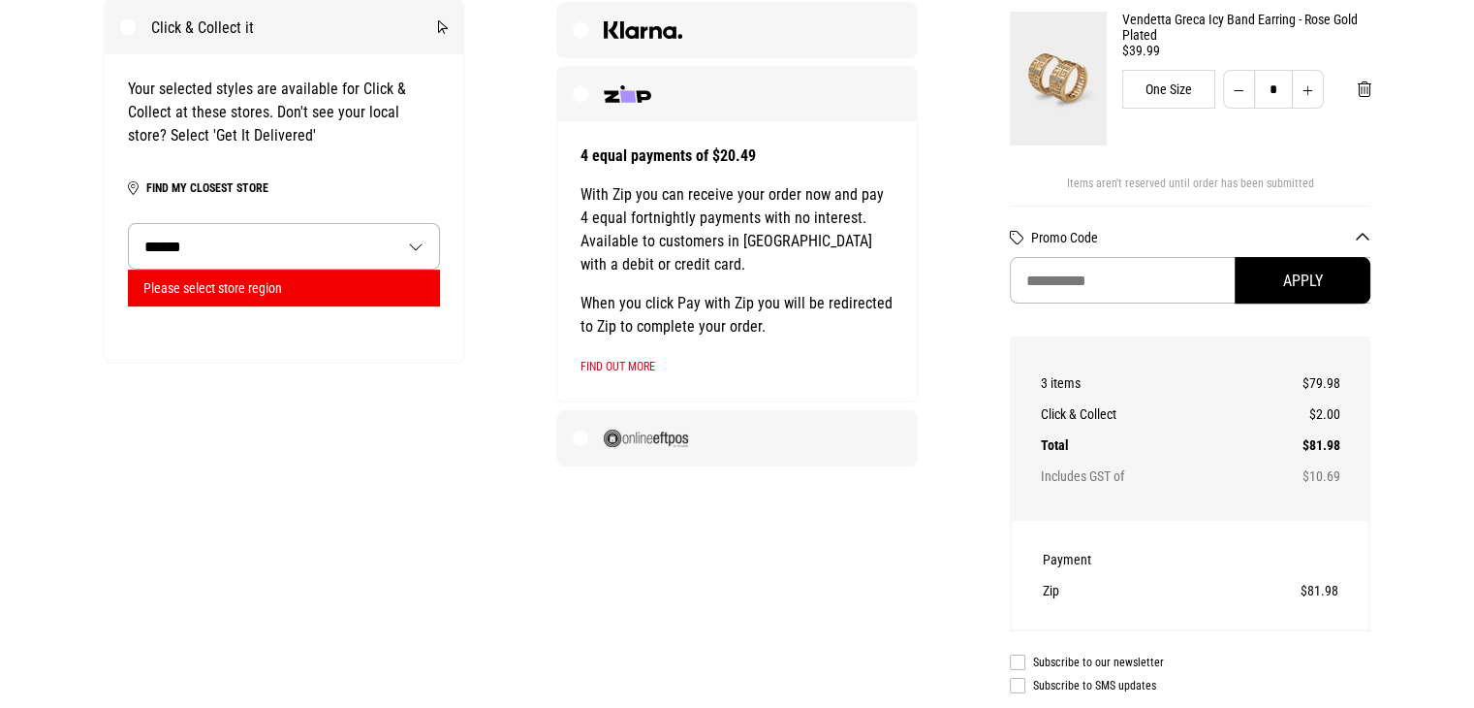
click at [407, 237] on select "**********" at bounding box center [284, 246] width 311 height 45
click at [377, 241] on select "**********" at bounding box center [284, 246] width 311 height 45
click at [239, 183] on button "Find my closest store" at bounding box center [207, 187] width 122 height 23
select select "**********"
select select "**"
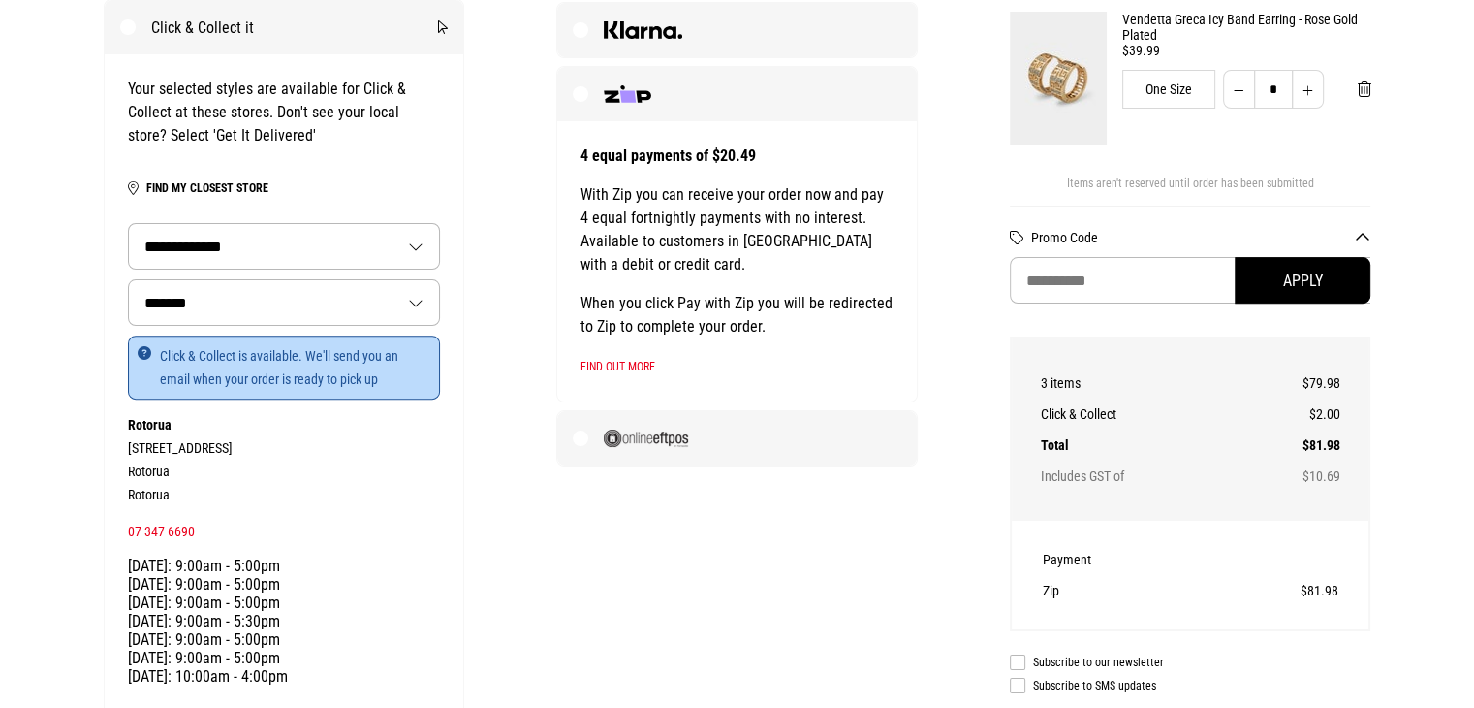
click at [264, 240] on select "**********" at bounding box center [284, 246] width 311 height 45
click at [297, 310] on select "***** ******* ********" at bounding box center [284, 302] width 311 height 45
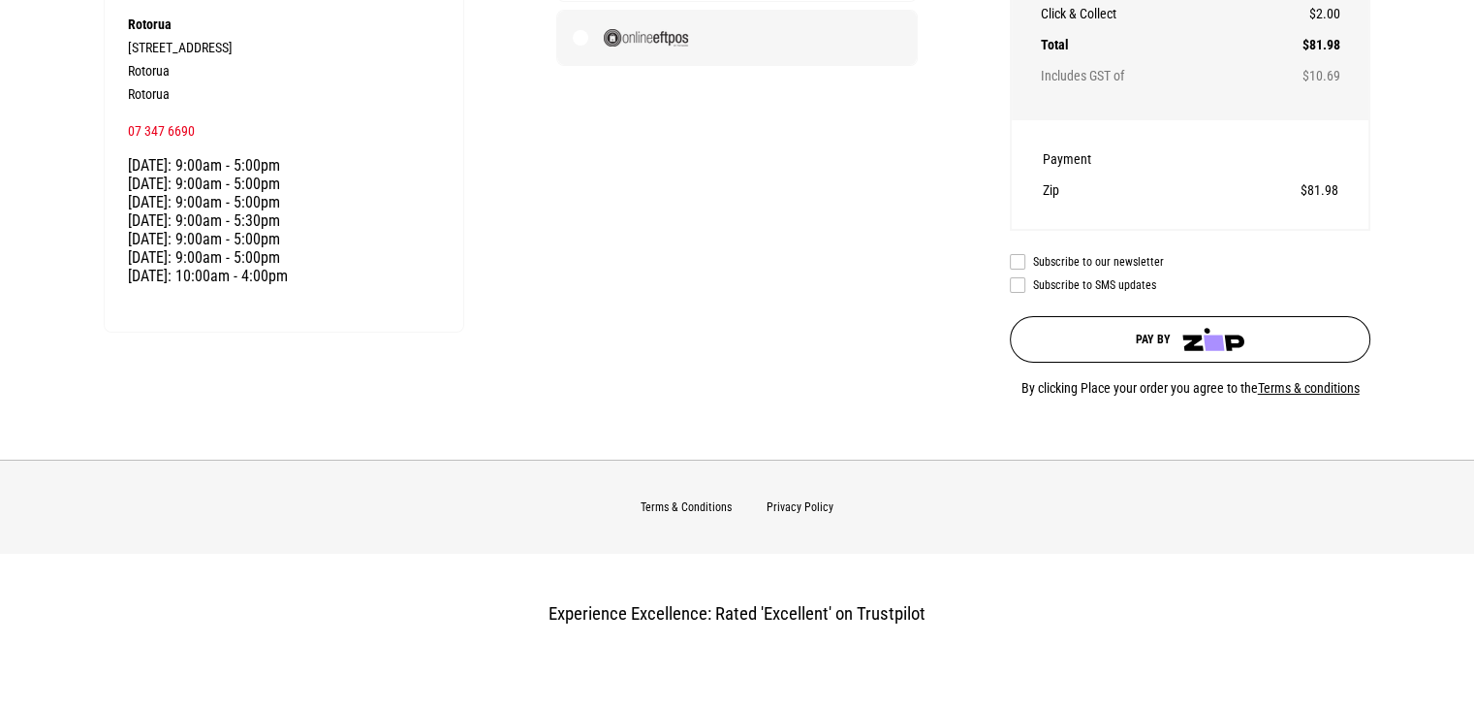
scroll to position [1037, 0]
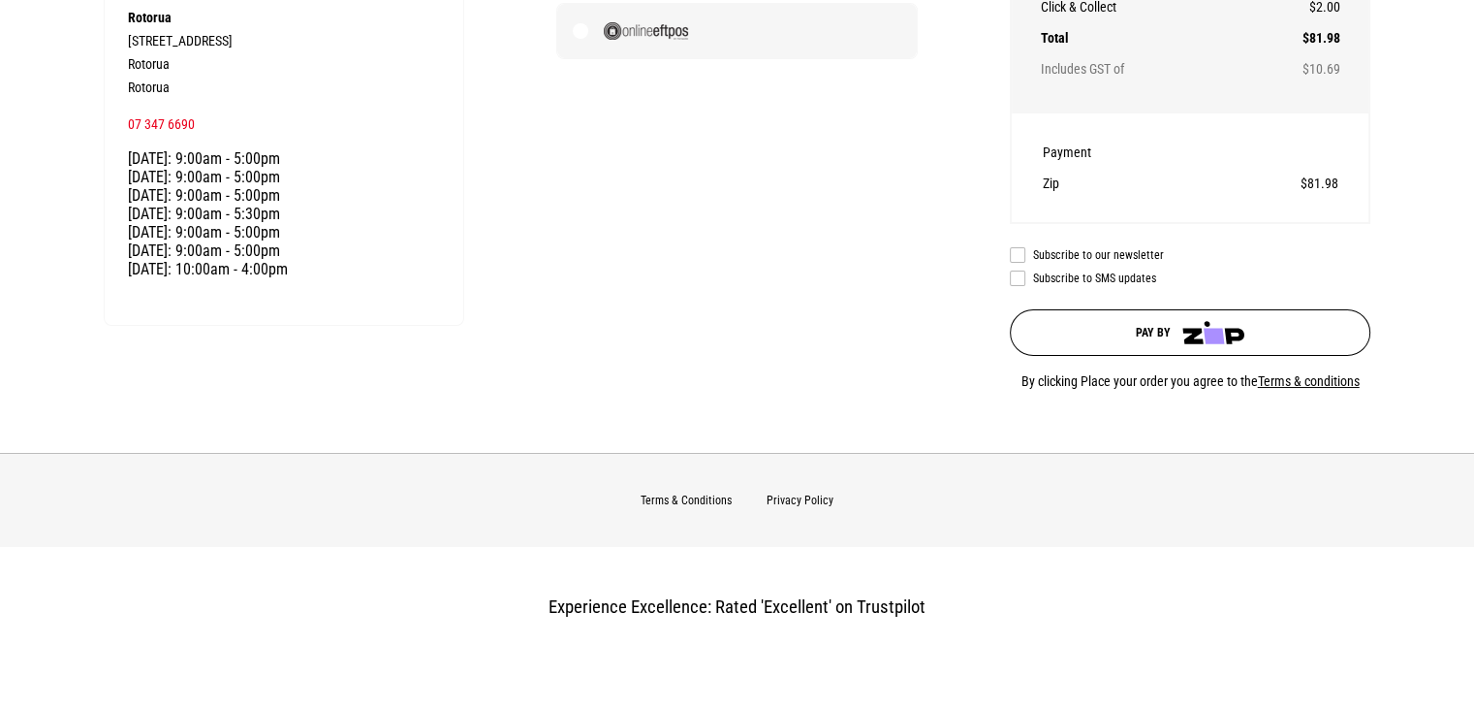
click at [1214, 348] on button "Pay by" at bounding box center [1191, 332] width 362 height 47
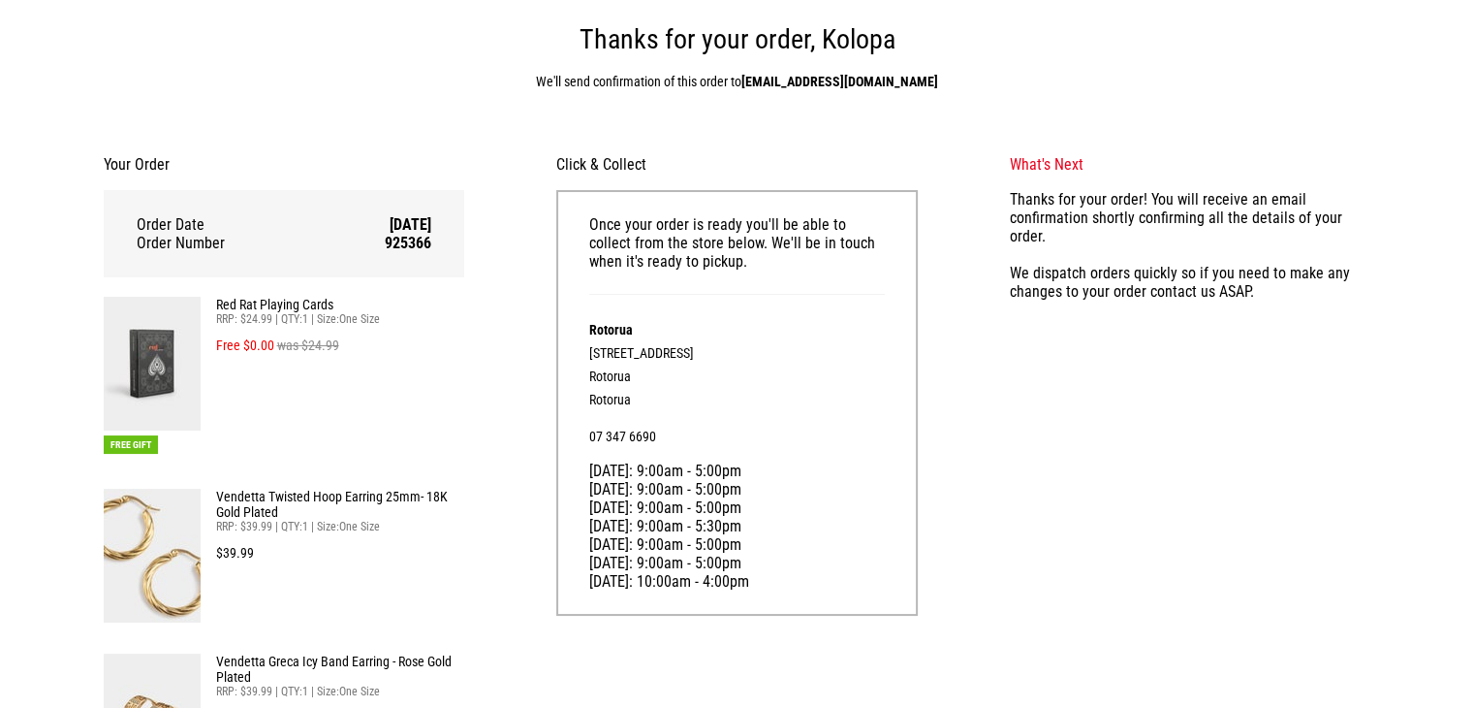
scroll to position [101, 0]
